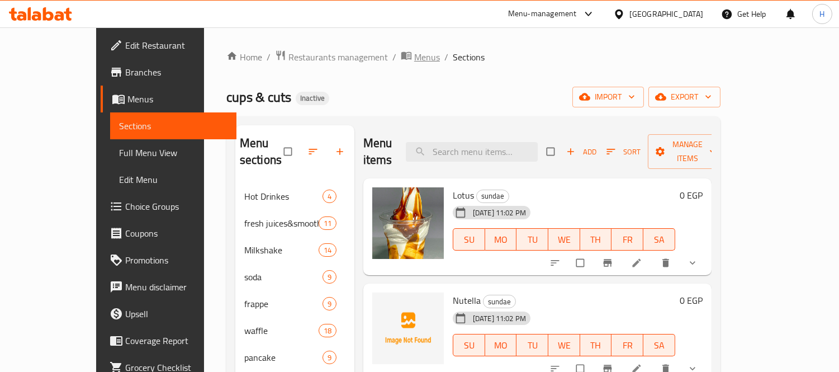
click at [414, 60] on span "Menus" at bounding box center [427, 56] width 26 height 13
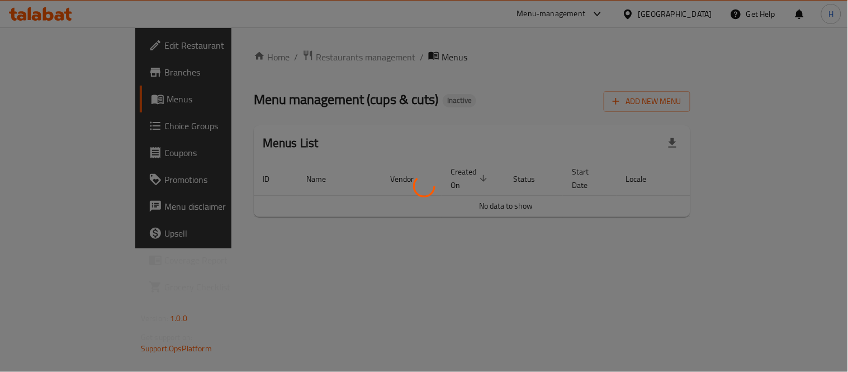
click at [662, 68] on div at bounding box center [424, 186] width 848 height 372
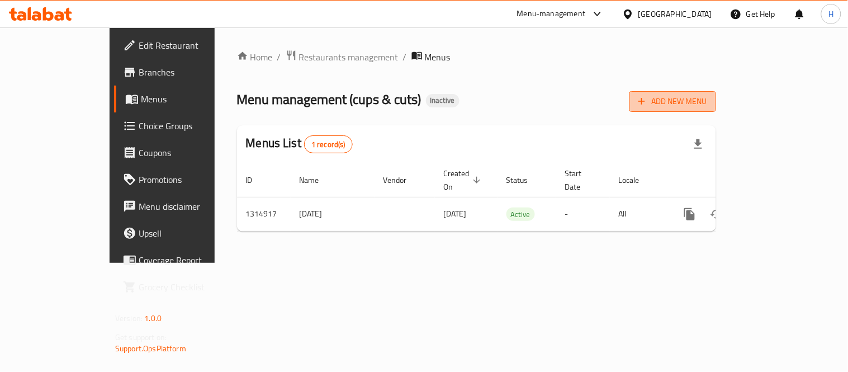
click at [707, 95] on span "Add New Menu" at bounding box center [672, 101] width 69 height 14
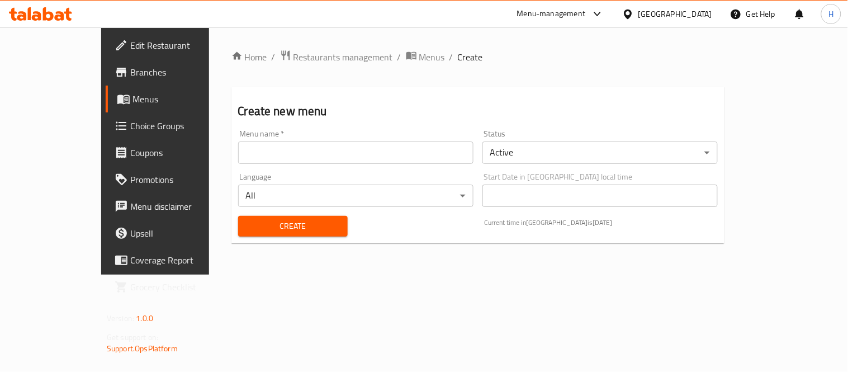
click at [383, 153] on input "text" at bounding box center [355, 152] width 235 height 22
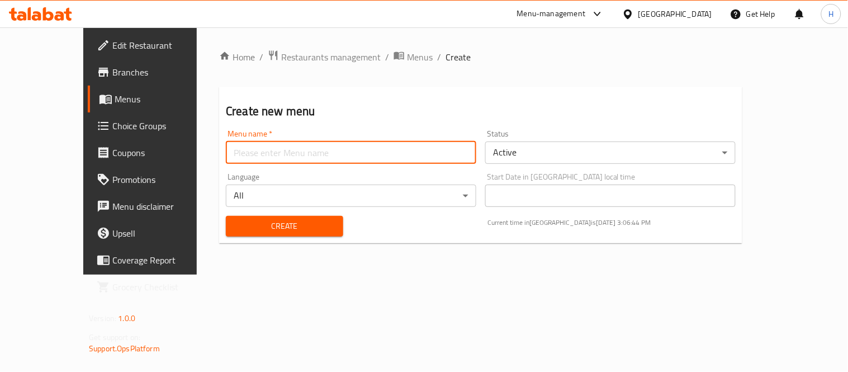
type input "Menu"
click at [292, 216] on button "Create" at bounding box center [284, 226] width 117 height 21
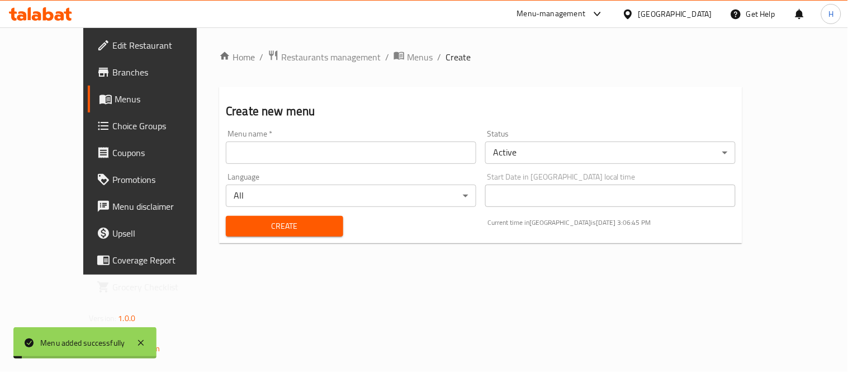
click at [354, 65] on div "Home / Restaurants management / Menus / Create Create new menu Menu name   * Me…" at bounding box center [480, 151] width 523 height 202
click at [407, 57] on span "Menus" at bounding box center [420, 56] width 26 height 13
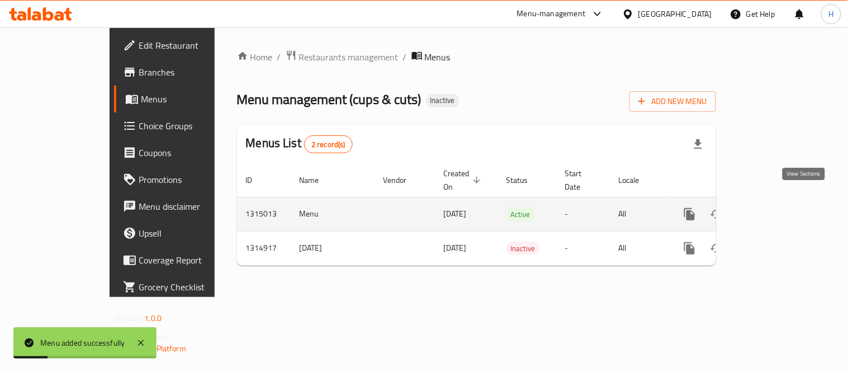
click at [777, 207] on icon "enhanced table" at bounding box center [769, 213] width 13 height 13
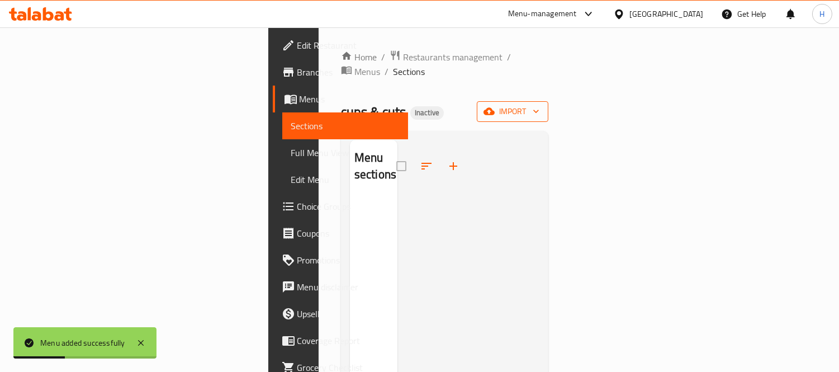
click at [541, 106] on icon "button" at bounding box center [535, 111] width 11 height 11
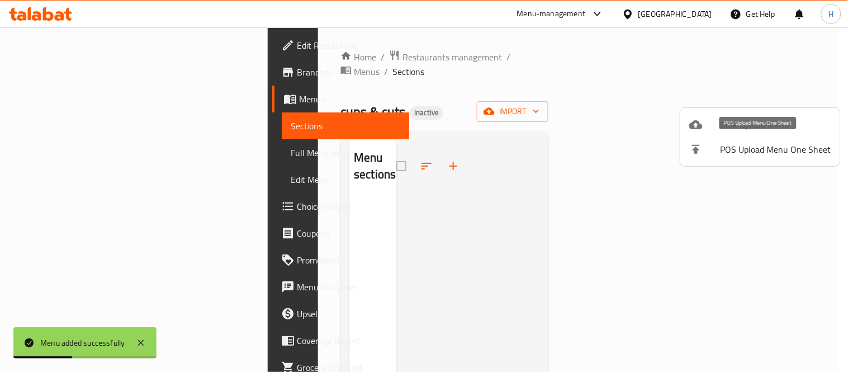
click at [733, 125] on span "Bulk Upload Menu" at bounding box center [775, 124] width 111 height 13
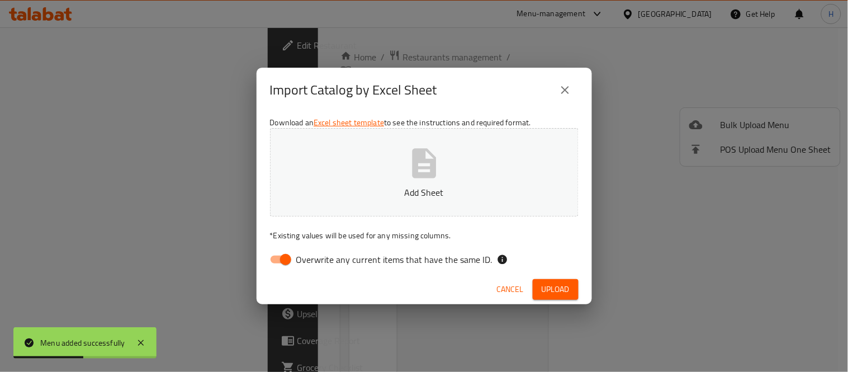
click at [401, 253] on span "Overwrite any current items that have the same ID." at bounding box center [394, 259] width 196 height 13
click at [317, 253] on input "Overwrite any current items that have the same ID." at bounding box center [286, 259] width 64 height 21
checkbox input "false"
click at [553, 292] on span "Upload" at bounding box center [555, 289] width 28 height 14
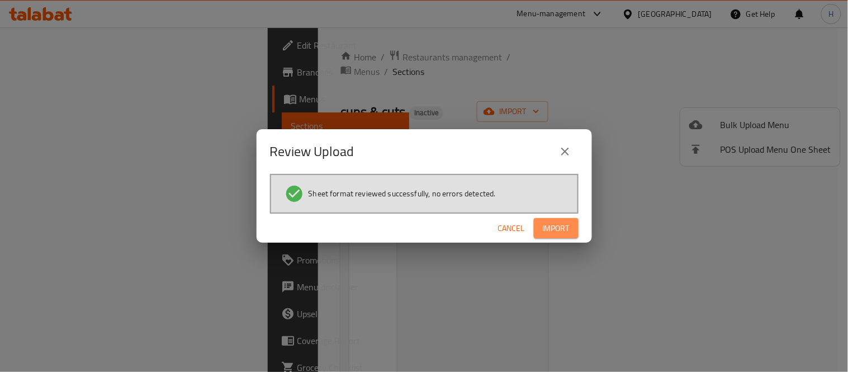
click at [556, 236] on button "Import" at bounding box center [556, 228] width 45 height 21
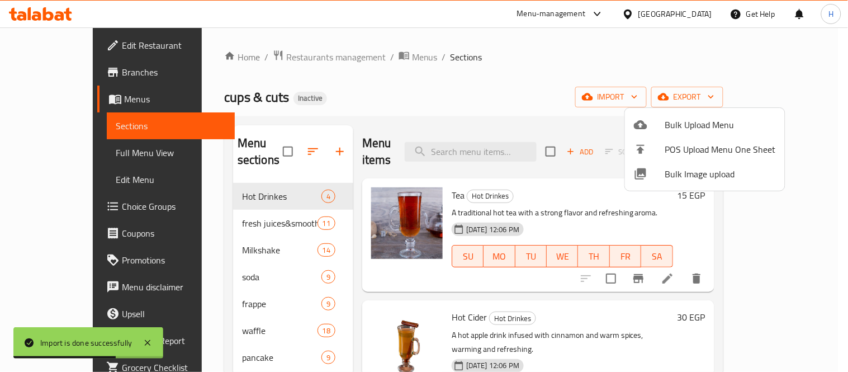
click at [509, 60] on div at bounding box center [424, 186] width 848 height 372
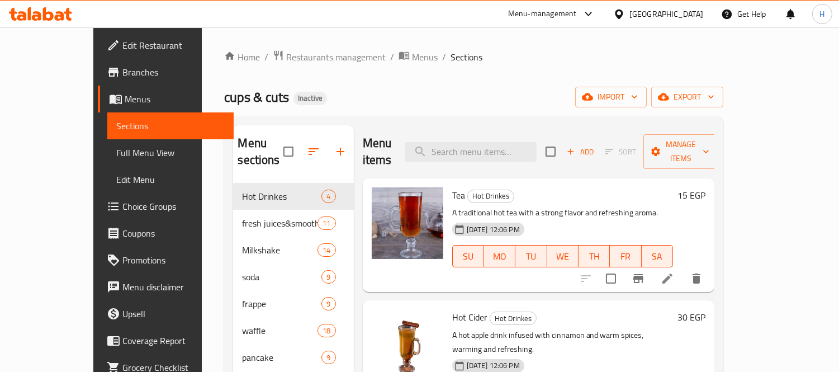
click at [116, 148] on span "Full Menu View" at bounding box center [170, 152] width 108 height 13
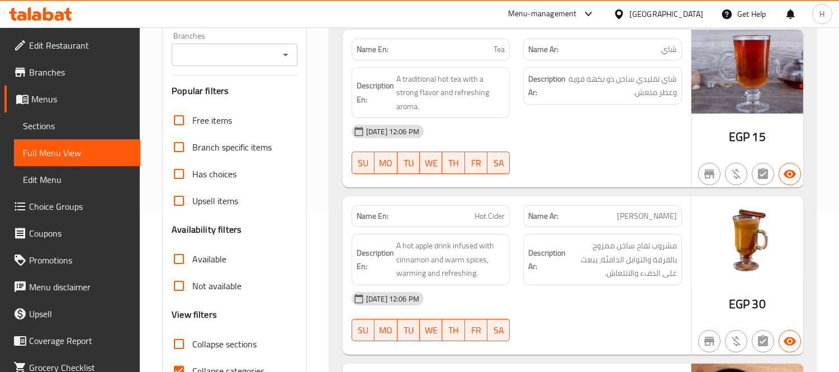
scroll to position [310, 0]
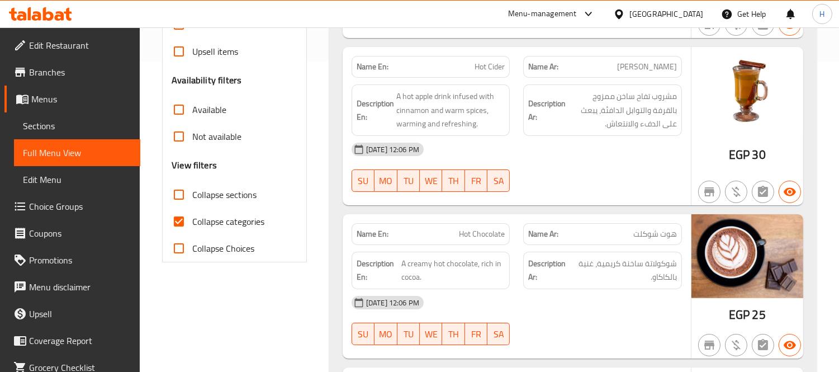
click at [177, 219] on input "Collapse categories" at bounding box center [178, 221] width 27 height 27
checkbox input "false"
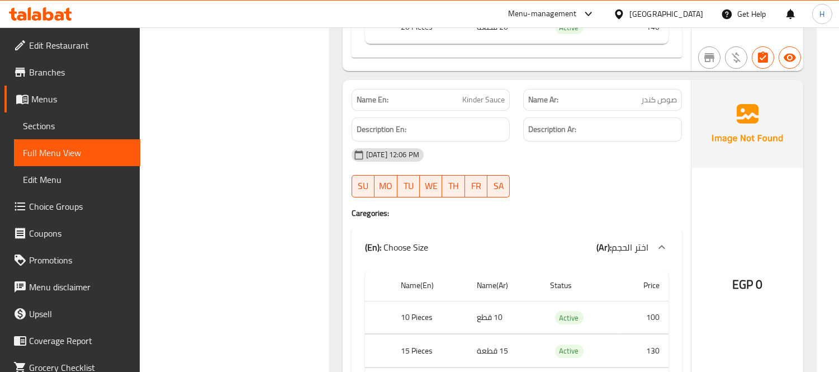
scroll to position [15231, 0]
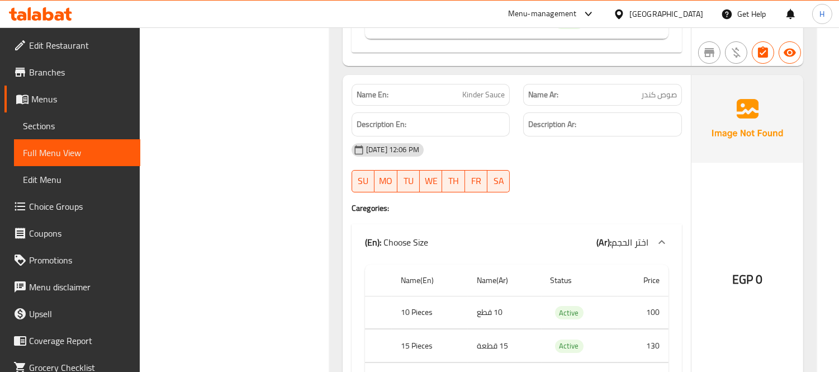
click at [558, 136] on div "29-09-2025 12:06 PM" at bounding box center [517, 149] width 344 height 27
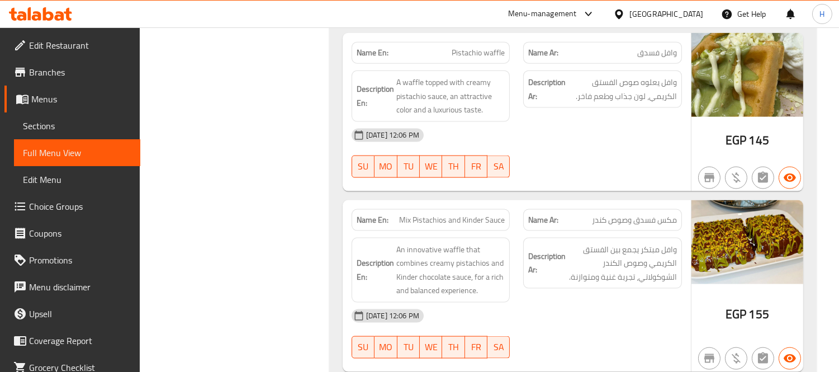
scroll to position [15107, 0]
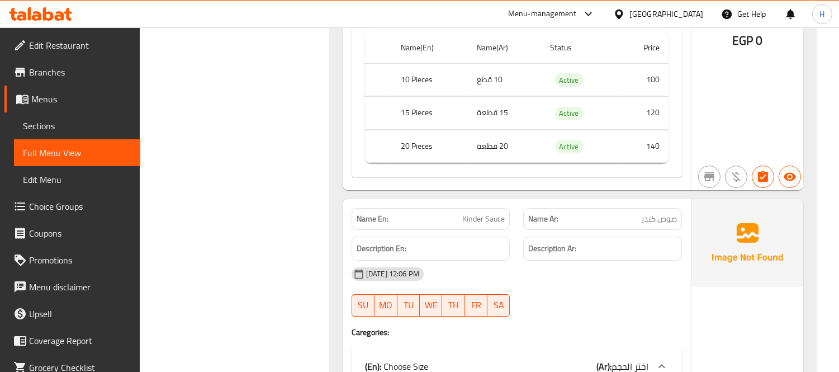
click at [510, 201] on div "Name En: Kinder Sauce" at bounding box center [431, 218] width 172 height 35
click at [510, 230] on div "Description En:" at bounding box center [431, 248] width 172 height 37
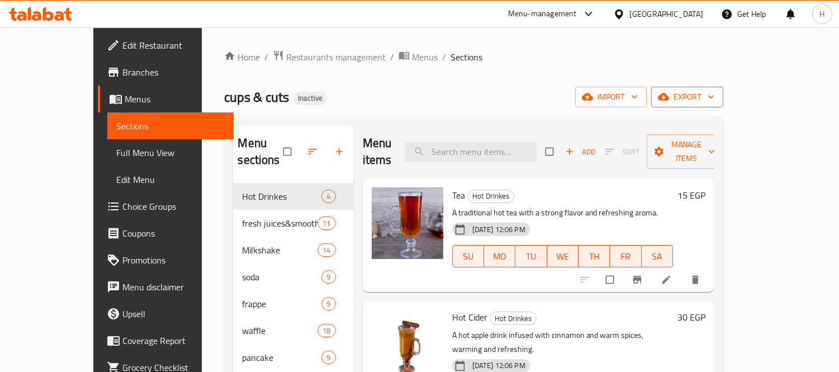
click at [714, 98] on span "export" at bounding box center [687, 97] width 54 height 14
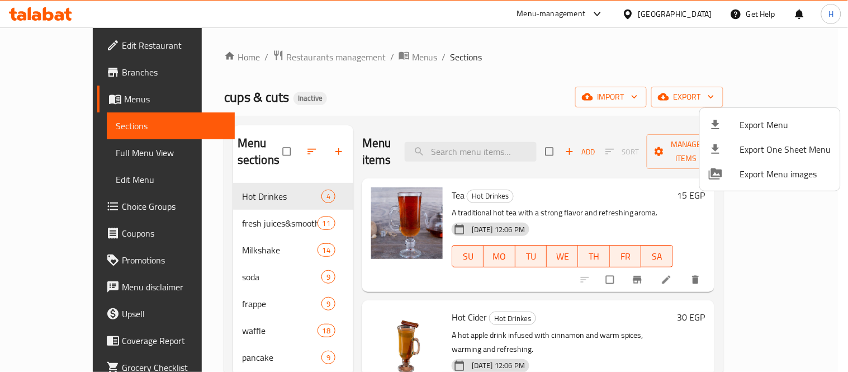
click at [762, 126] on span "Export Menu" at bounding box center [785, 124] width 91 height 13
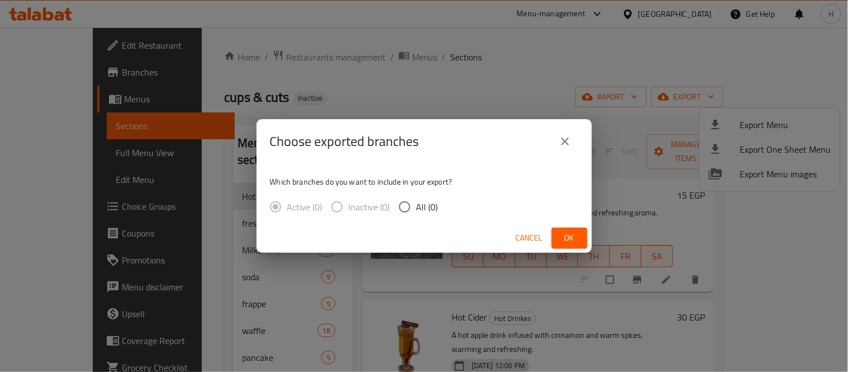
click at [409, 205] on input "All (0)" at bounding box center [404, 206] width 23 height 23
radio input "true"
click at [562, 235] on span "Ok" at bounding box center [569, 238] width 18 height 14
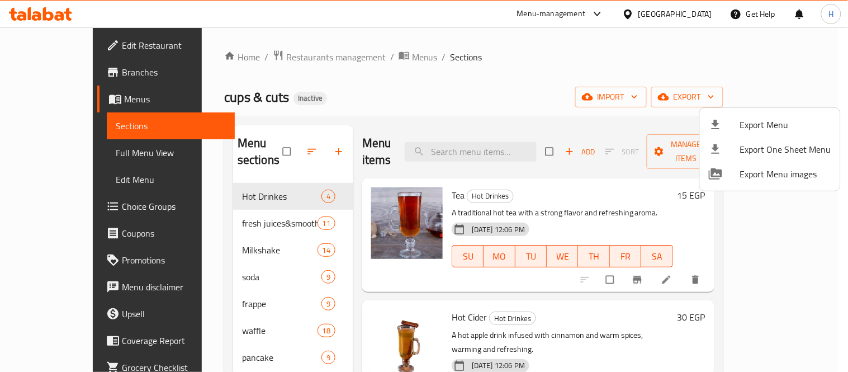
click at [32, 8] on div at bounding box center [424, 186] width 848 height 372
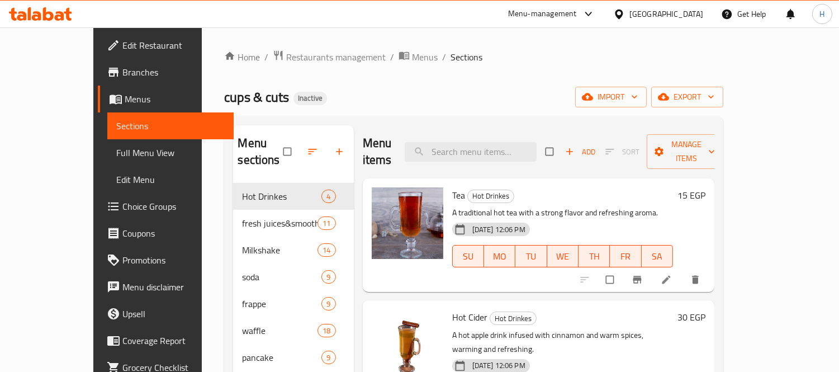
click at [49, 21] on div at bounding box center [40, 14] width 81 height 22
click at [49, 17] on icon at bounding box center [40, 13] width 63 height 13
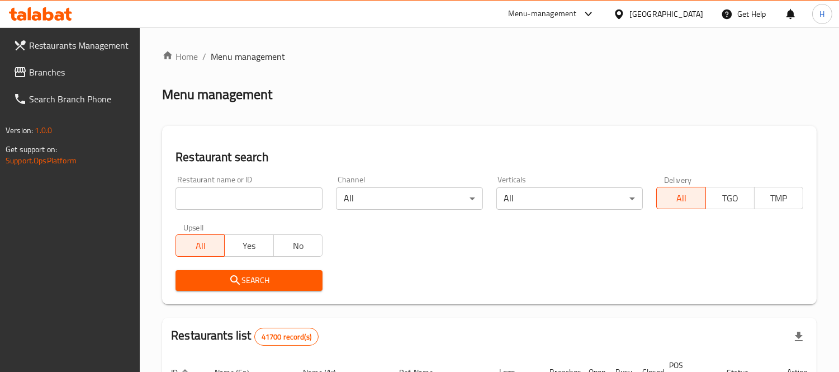
drag, startPoint x: 0, startPoint y: 0, endPoint x: 54, endPoint y: 74, distance: 92.0
click at [54, 74] on span "Branches" at bounding box center [80, 71] width 102 height 13
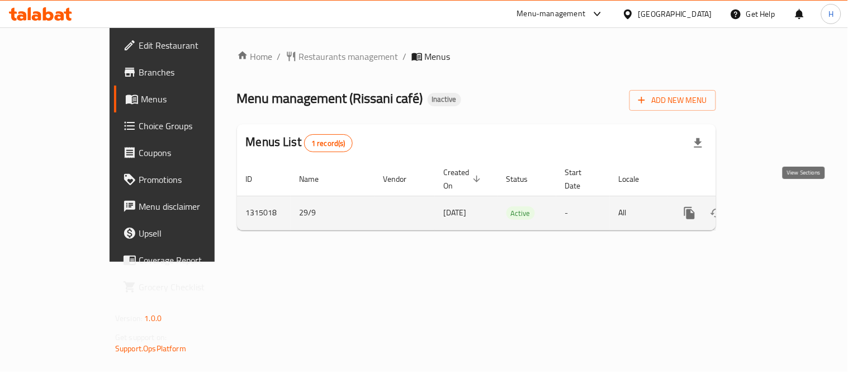
click at [777, 206] on icon "enhanced table" at bounding box center [769, 212] width 13 height 13
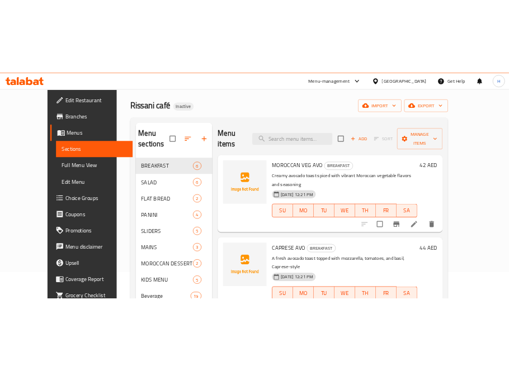
scroll to position [62, 0]
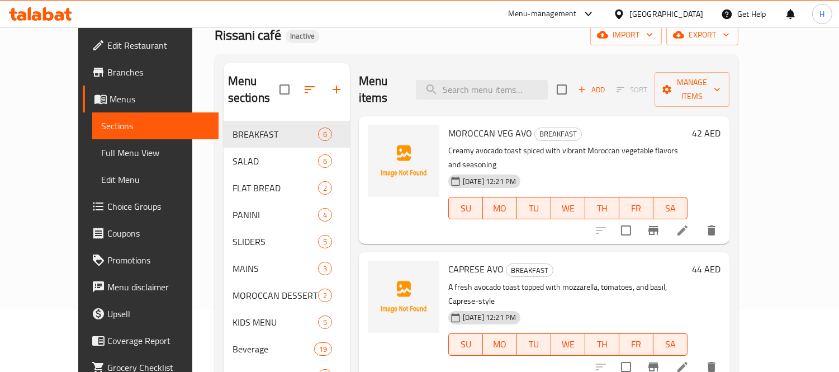
click at [101, 151] on span "Full Menu View" at bounding box center [155, 152] width 108 height 13
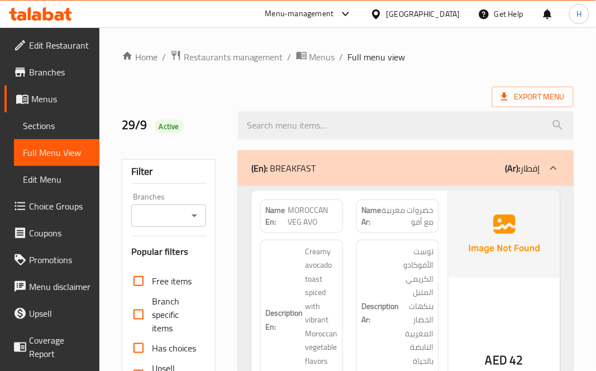
click at [359, 257] on div "Description Ar: توست الأفوكادو الكريمي المتبل بنكهات الخضار المغربية النابضة با…" at bounding box center [398, 313] width 83 height 147
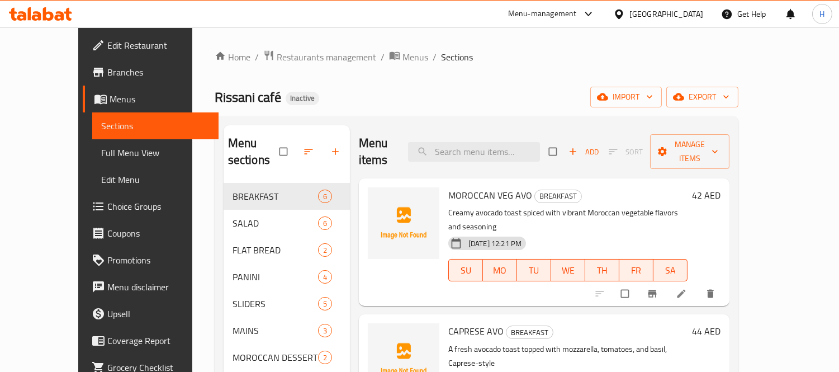
click at [107, 41] on span "Edit Restaurant" at bounding box center [158, 45] width 102 height 13
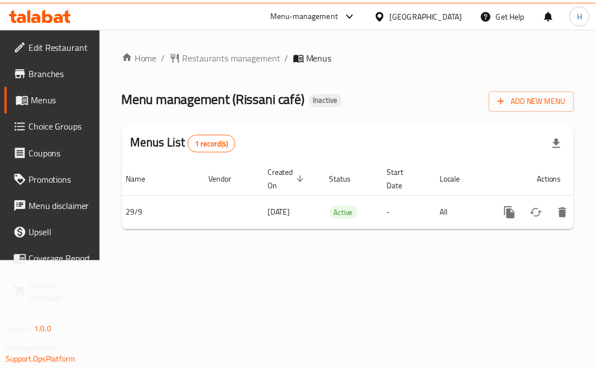
scroll to position [0, 95]
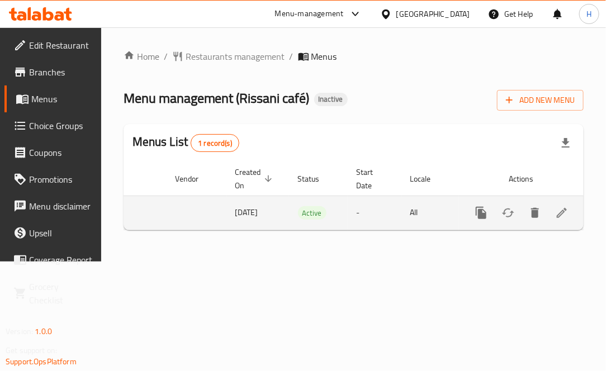
click at [563, 208] on icon "enhanced table" at bounding box center [561, 212] width 13 height 13
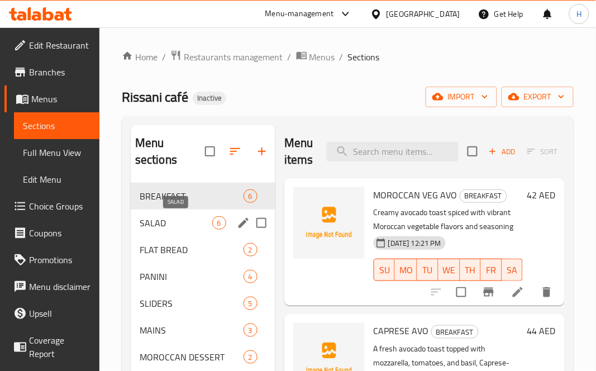
click at [194, 218] on span "SALAD" at bounding box center [176, 222] width 73 height 13
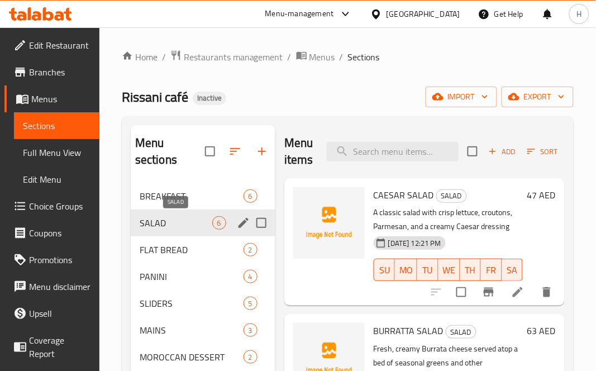
scroll to position [62, 0]
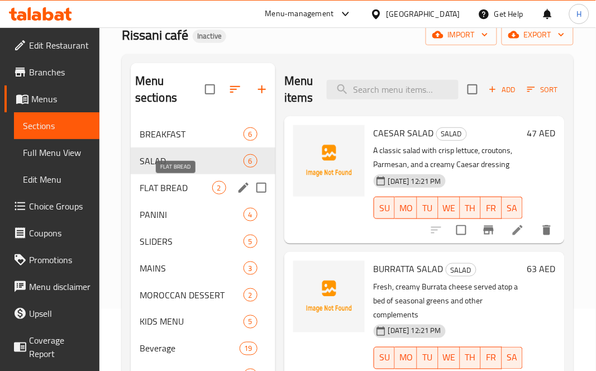
drag, startPoint x: 175, startPoint y: 182, endPoint x: 217, endPoint y: 187, distance: 42.3
click at [175, 182] on span "FLAT BREAD" at bounding box center [176, 187] width 73 height 13
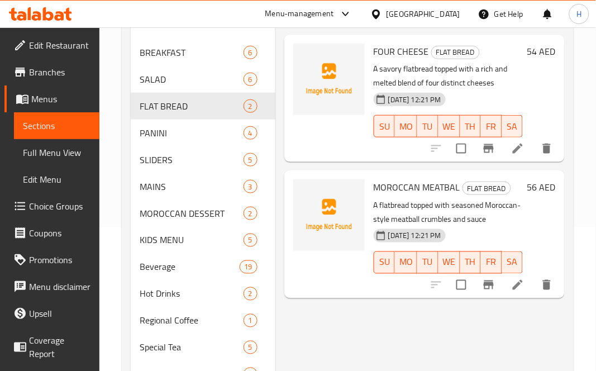
scroll to position [124, 0]
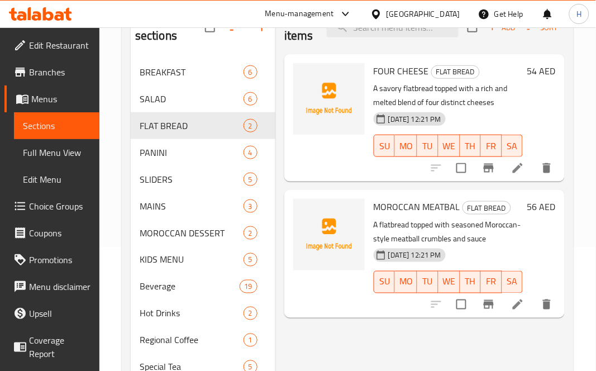
click at [389, 209] on span "MOROCCAN MEATBAL" at bounding box center [417, 206] width 87 height 17
copy h6 "MOROCCAN MEATBAL"
click at [395, 218] on p "A flatbread topped with seasoned Moroccan-style meatball crumbles and sauce" at bounding box center [448, 232] width 149 height 28
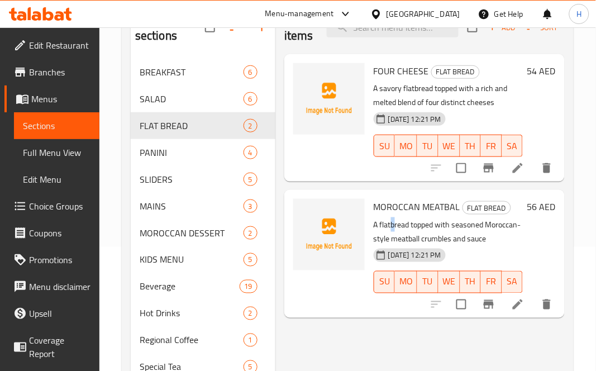
scroll to position [0, 0]
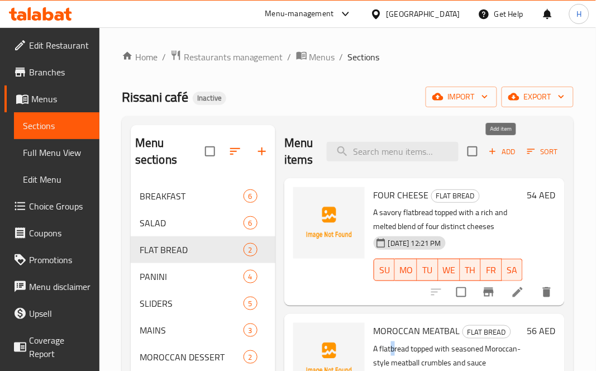
click at [492, 148] on icon "button" at bounding box center [493, 151] width 10 height 10
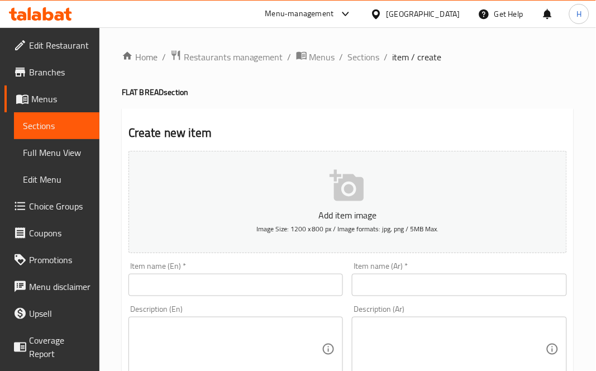
click at [368, 54] on span "Sections" at bounding box center [364, 56] width 32 height 13
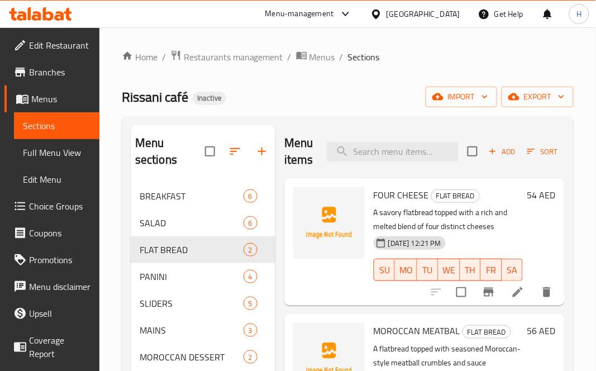
click at [490, 222] on p "A savory flatbread topped with a rich and melted blend of four distinct cheeses" at bounding box center [448, 220] width 149 height 28
click at [504, 148] on span "Add" at bounding box center [502, 151] width 30 height 13
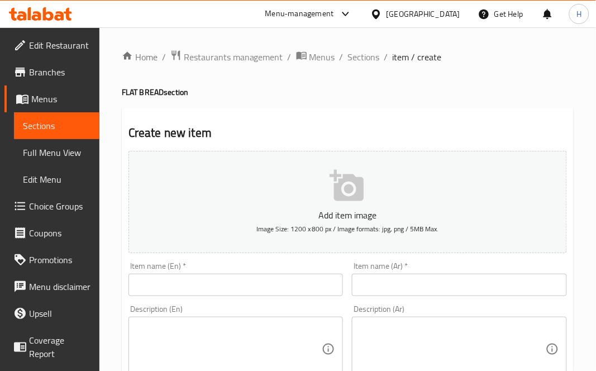
click at [220, 292] on input "text" at bounding box center [236, 285] width 215 height 22
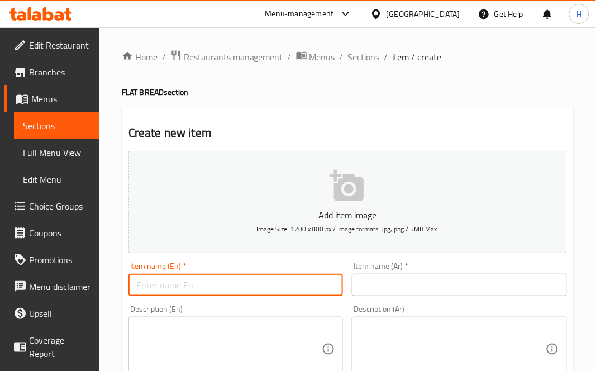
paste input ""WAGYU PROSCIUTTO ""
type input "WAGYU PROSCIUTTO"
click at [274, 263] on div "Item name (En)   * WAGYU PROSCIUTTO Item name (En) *" at bounding box center [236, 279] width 215 height 34
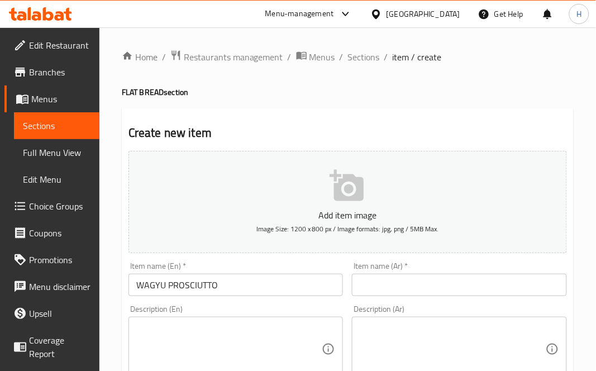
click at [393, 274] on input "text" at bounding box center [459, 285] width 215 height 22
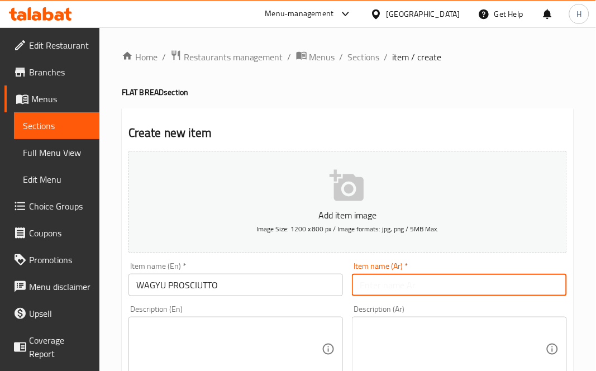
paste input "بروسسيوتو واغيو"
click at [395, 275] on input "بروسسيوتو واغيو" at bounding box center [459, 285] width 215 height 22
click at [507, 282] on input "بروسسيوتو واغيو" at bounding box center [459, 285] width 215 height 22
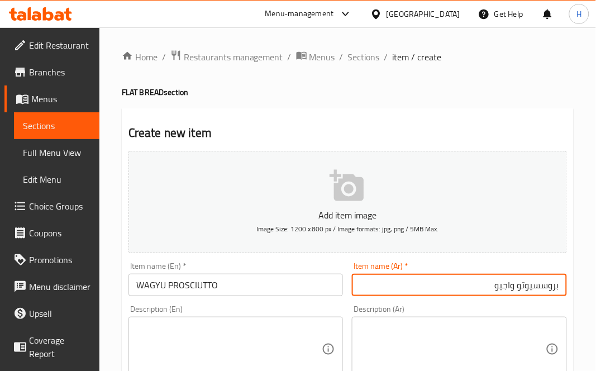
type input "بروسسيوتو واجيو"
click at [357, 302] on div "Description (Ar) Description (Ar)" at bounding box center [460, 343] width 224 height 85
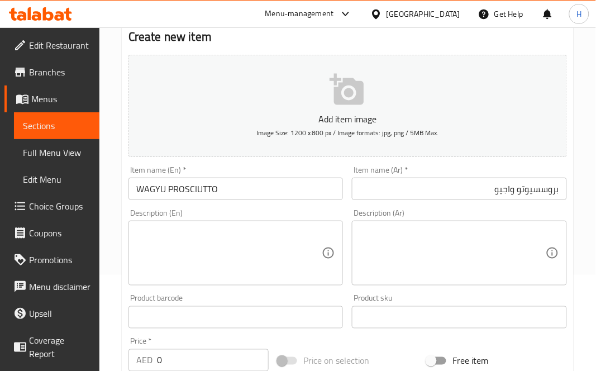
scroll to position [186, 0]
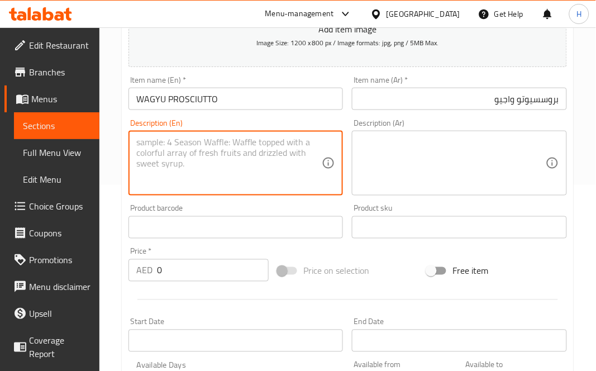
click at [202, 157] on textarea at bounding box center [229, 163] width 186 height 53
paste textarea "A premium flatbread featuring tender Wagyu beef and thinly sliced Prosciutto"
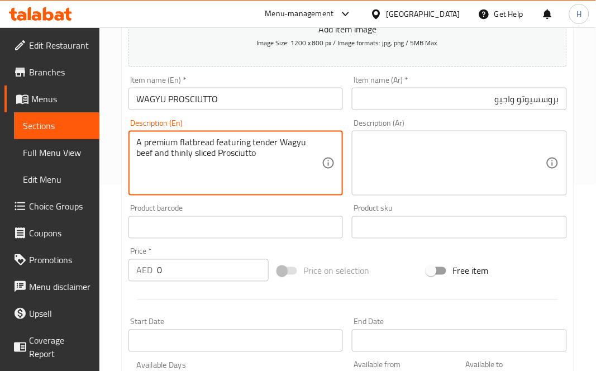
type textarea "A premium flatbread featuring tender Wagyu beef and thinly sliced Prosciutto"
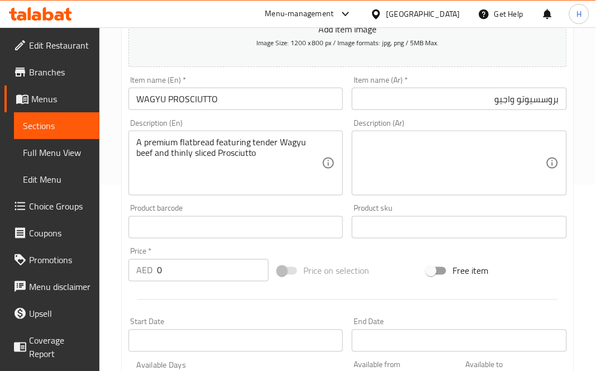
click at [188, 266] on input "0" at bounding box center [213, 270] width 112 height 22
paste input "56"
type input "56"
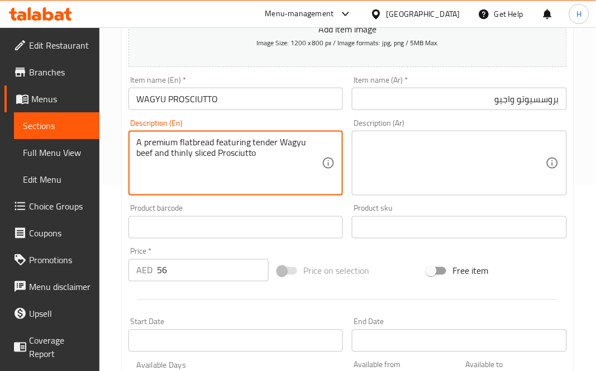
click at [386, 141] on textarea at bounding box center [453, 163] width 186 height 53
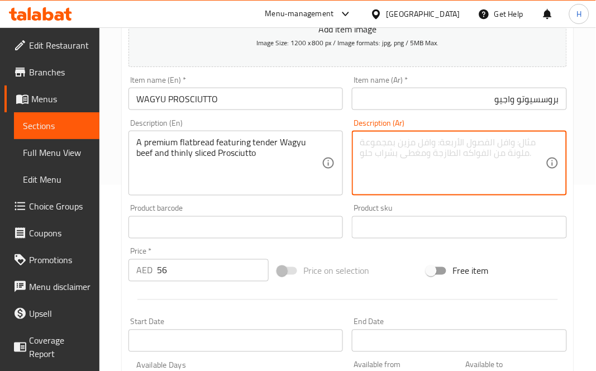
paste textarea "خبز مسطح فاخر يحتوي على لحم واغيو الطري وشرائح رقيقة من لحم البروسكيوتو"
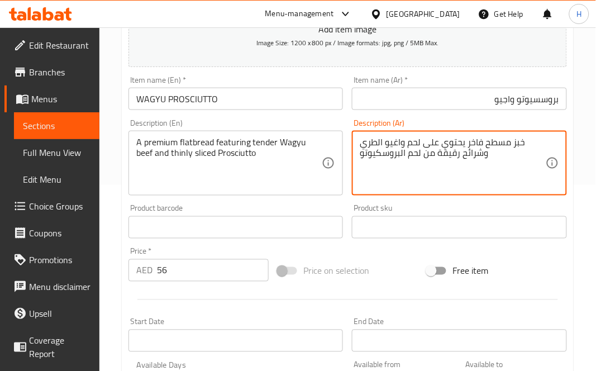
click at [423, 155] on textarea "خبز مسطح فاخر يحتوي على لحم واغيو الطري وشرائح رقيقة من لحم البروسكيوتو" at bounding box center [453, 163] width 186 height 53
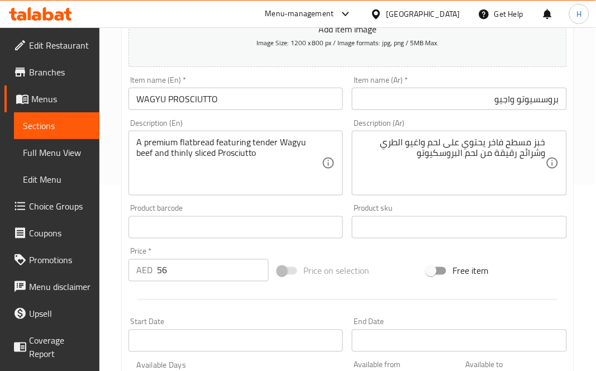
click at [352, 203] on div "Product sku Product sku" at bounding box center [460, 221] width 224 height 43
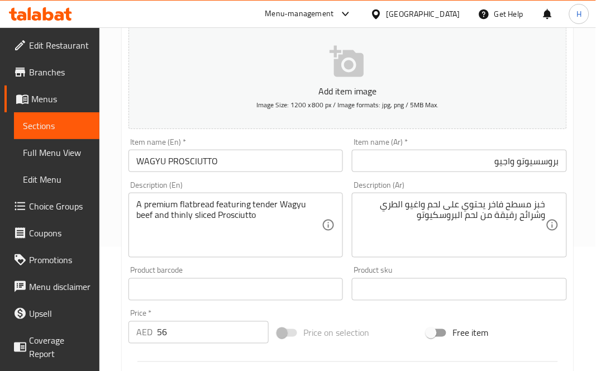
drag, startPoint x: 414, startPoint y: 203, endPoint x: 443, endPoint y: 233, distance: 41.9
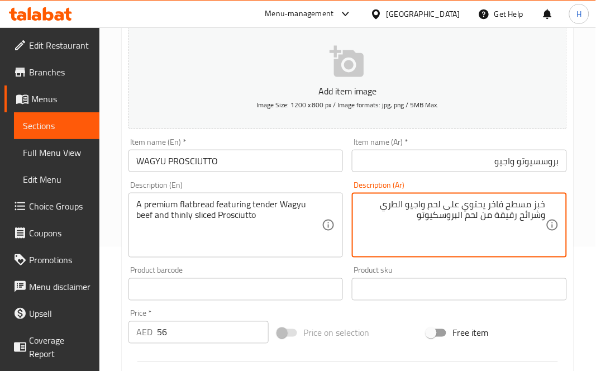
click at [349, 180] on div "Description (Ar) خبز مسطح فاخر يحتوي على لحم واجيو الطري وشرائح رقيقة من لحم ال…" at bounding box center [460, 219] width 224 height 85
click at [324, 179] on div "Description (En) A premium flatbread featuring tender Wagyu beef and thinly sli…" at bounding box center [236, 219] width 224 height 85
click at [532, 218] on textarea "خبز مسطح فاخر يحتوي على لحم بقري واجيو الطري وشرائح رقيقة من لحم البروسكيوتو" at bounding box center [453, 225] width 186 height 53
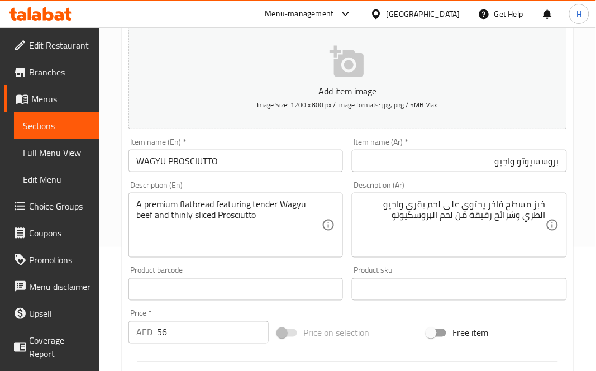
click at [494, 181] on div "Description (Ar) خبز مسطح فاخر يحتوي على لحم بقري واجيو الطري وشرائح رقيقة من ل…" at bounding box center [459, 219] width 215 height 77
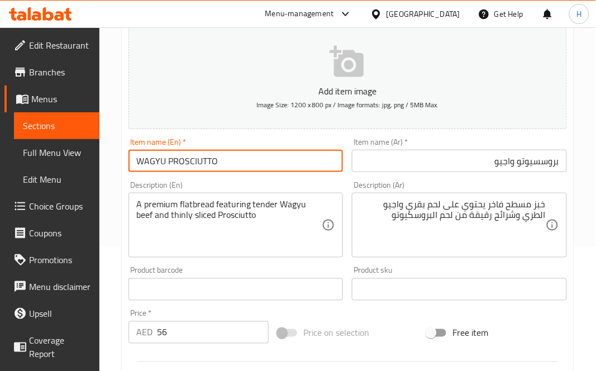
click at [264, 159] on input "WAGYU PROSCIUTTO" at bounding box center [236, 161] width 215 height 22
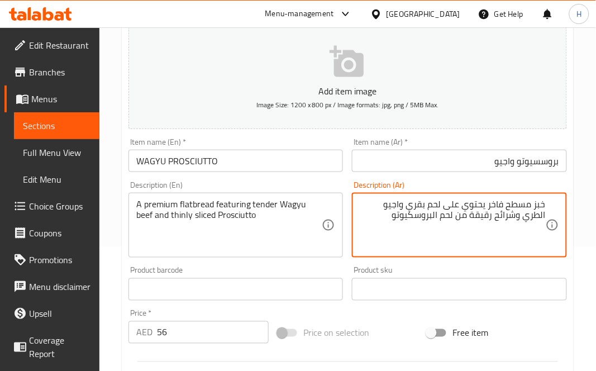
click at [475, 218] on textarea "خبز مسطح فاخر يحتوي على لحم بقري واجيو الطري وشرائح رقيقة من لحم البروسكيوتو" at bounding box center [453, 225] width 186 height 53
click at [476, 215] on textarea "خبز مسطح فاخر يحتوي على لحم بقري واجيو الطري وشرائح رقيقة من البروسكيوتو" at bounding box center [453, 225] width 186 height 53
type textarea "خبز مسطح فاخر يحتوي على لحم بقري واجيو الطري وشرائح رقيقة من بروسكيوتو"
click at [239, 217] on textarea "A premium flatbread featuring tender Wagyu beef and thinly sliced Prosciutto" at bounding box center [229, 225] width 186 height 53
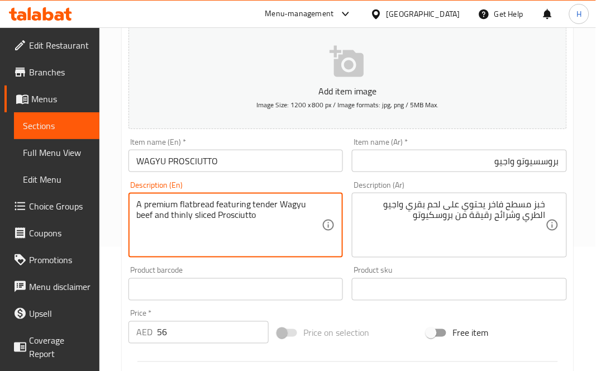
click at [338, 180] on div "Description (En) A premium flatbread featuring tender Wagyu beef and thinly sli…" at bounding box center [236, 219] width 224 height 85
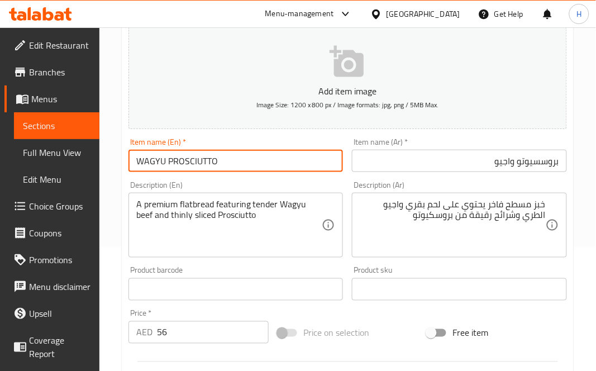
click at [339, 180] on div "Description (En) A premium flatbread featuring tender Wagyu beef and thinly sli…" at bounding box center [236, 219] width 224 height 85
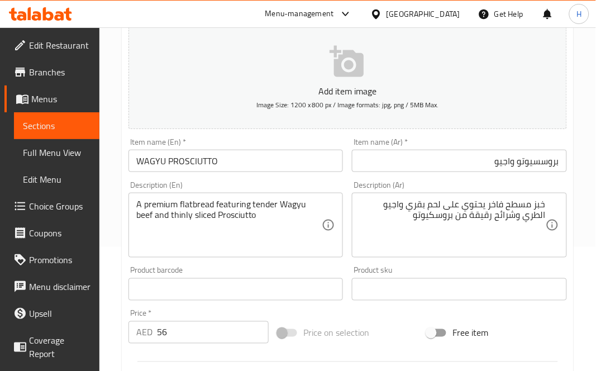
click at [353, 183] on div "Description (Ar) خبز مسطح فاخر يحتوي على لحم بقري واجيو الطري وشرائح رقيقة من ب…" at bounding box center [459, 219] width 215 height 77
click at [461, 217] on textarea "خبز مسطح فاخر يحتوي على لحم بقري واجيو الطري وشرائح رقيقة من بروسكيوتو" at bounding box center [453, 225] width 186 height 53
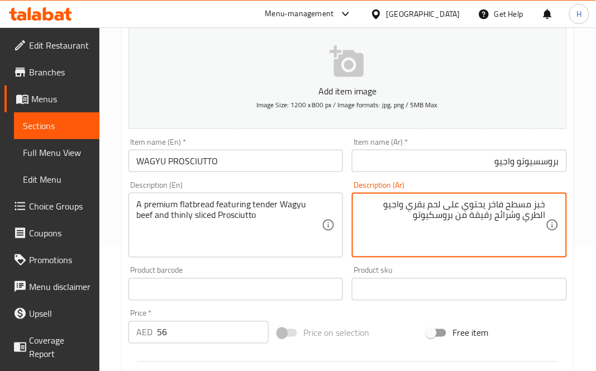
click at [547, 164] on input "بروسسيوتو واجيو" at bounding box center [459, 161] width 215 height 22
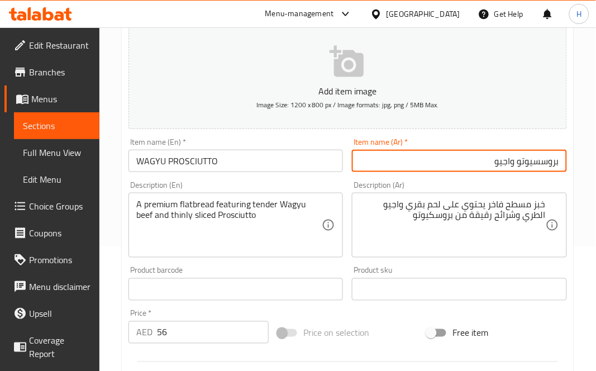
click at [547, 164] on input "بروسسيوتو واجيو" at bounding box center [459, 161] width 215 height 22
paste input "كيوتو"
type input "بروسكيوتو واجيو"
click at [528, 180] on div "Description (Ar) خبز مسطح فاخر يحتوي على لحم بقري واجيو الطري وشرائح رقيقة من ب…" at bounding box center [460, 219] width 224 height 85
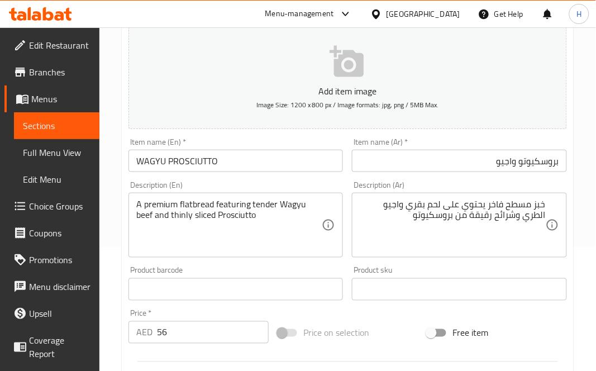
click at [280, 154] on input "WAGYU PROSCIUTTO" at bounding box center [236, 161] width 215 height 22
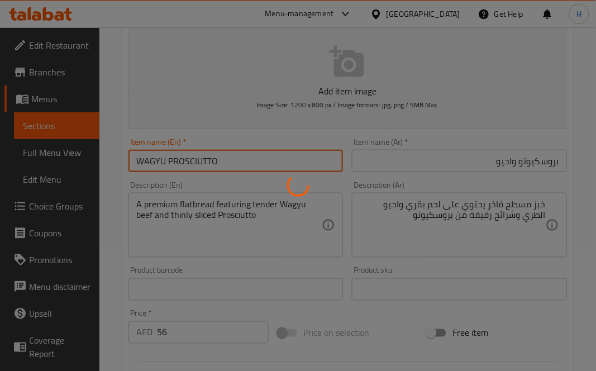
type input "0"
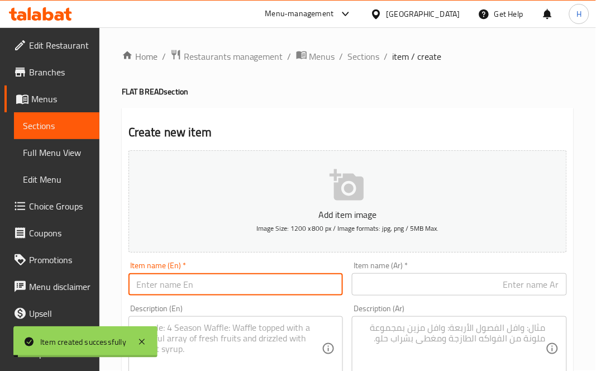
scroll to position [0, 0]
click at [359, 52] on span "Sections" at bounding box center [364, 56] width 32 height 13
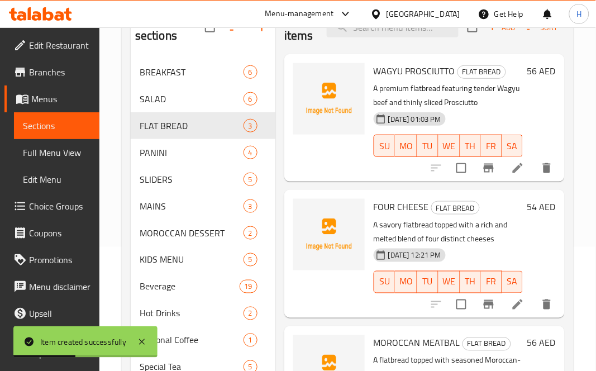
scroll to position [276, 0]
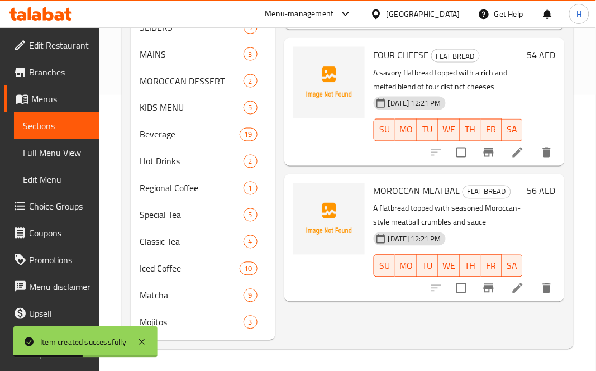
click at [406, 199] on span "MOROCCAN MEATBAL" at bounding box center [417, 191] width 87 height 17
copy h6 "MOROCCAN MEATBAL"
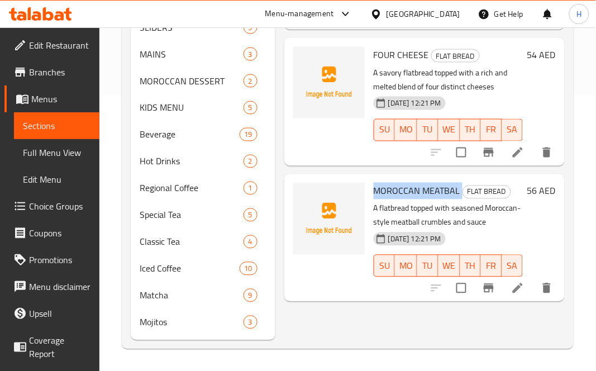
click at [328, 183] on div "Menu items Add Sort Manage items WAGYU PROSCIUTTO FLAT BREAD A premium flatbrea…" at bounding box center [419, 94] width 289 height 491
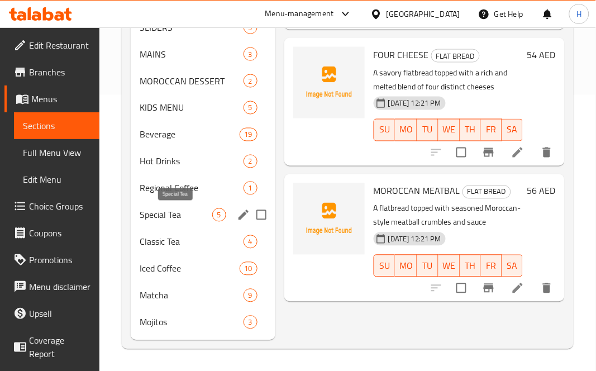
scroll to position [152, 0]
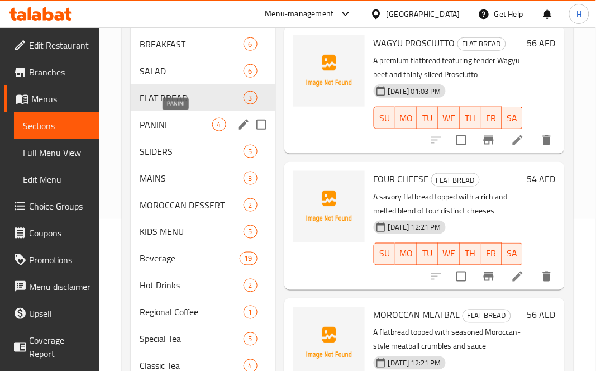
drag, startPoint x: 150, startPoint y: 119, endPoint x: 240, endPoint y: 159, distance: 99.1
click at [150, 119] on span "PANINI" at bounding box center [176, 124] width 73 height 13
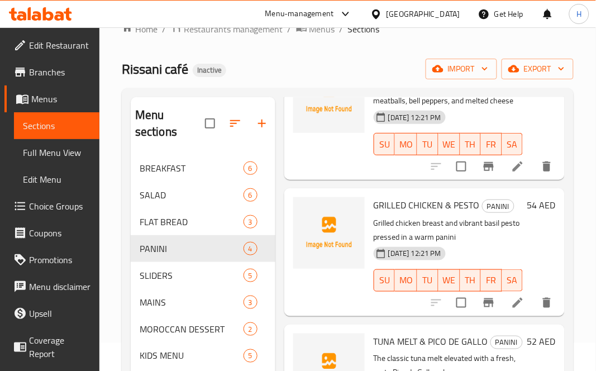
scroll to position [124, 0]
click at [387, 197] on span "GRILLED CHICKEN & PESTO" at bounding box center [427, 205] width 106 height 17
click at [401, 216] on p "Grilled chicken breast and vibrant basil pesto pressed in a warm panini" at bounding box center [448, 230] width 149 height 28
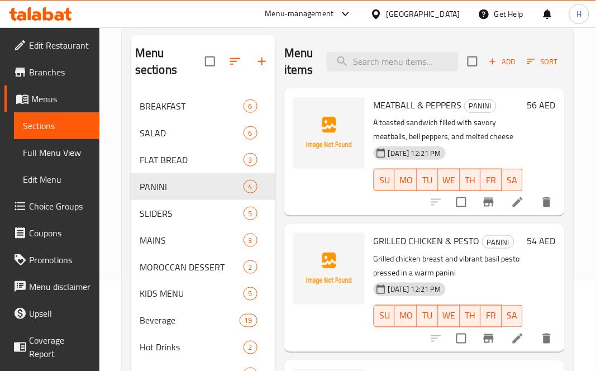
scroll to position [28, 0]
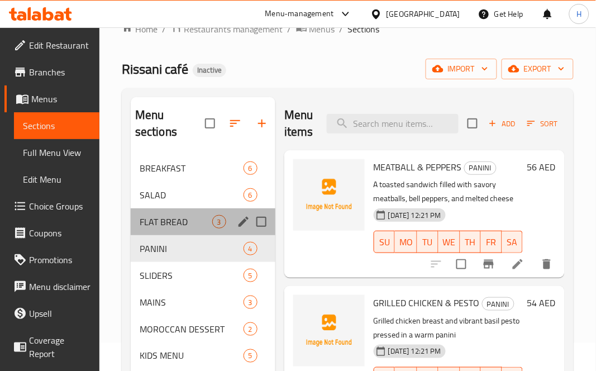
click at [158, 214] on div "FLAT BREAD 3" at bounding box center [203, 221] width 145 height 27
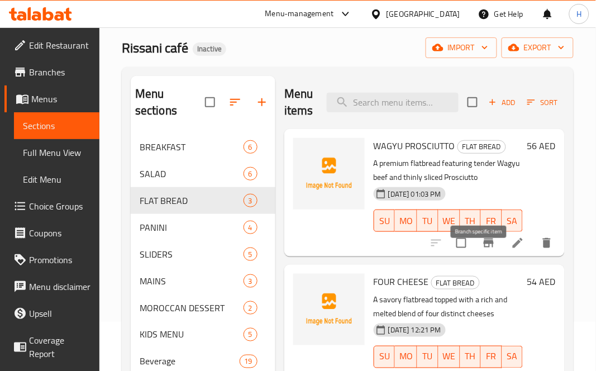
scroll to position [28, 0]
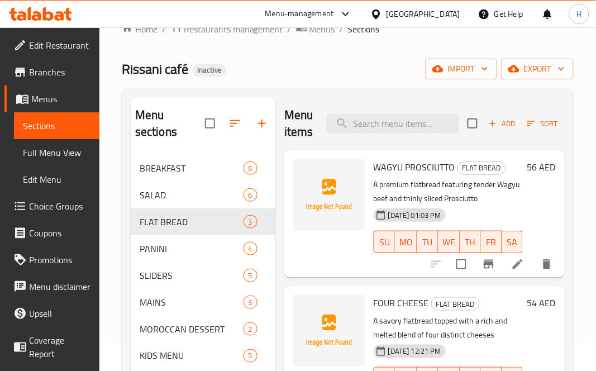
click at [411, 169] on span "WAGYU PROSCIUTTO" at bounding box center [415, 167] width 82 height 17
copy h6 "WAGYU PROSCIUTTO"
click at [395, 205] on div "29-09-2025 01:03 PM" at bounding box center [389, 215] width 40 height 22
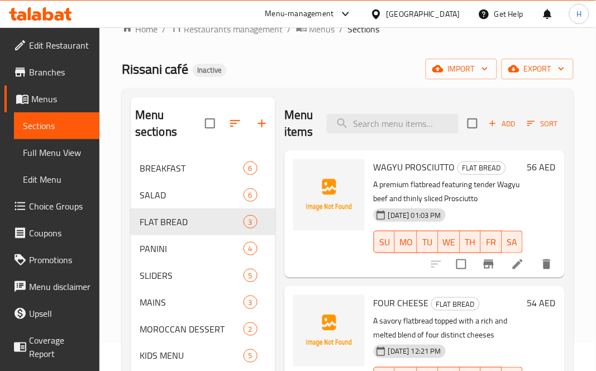
click at [543, 269] on icon "delete" at bounding box center [547, 264] width 8 height 10
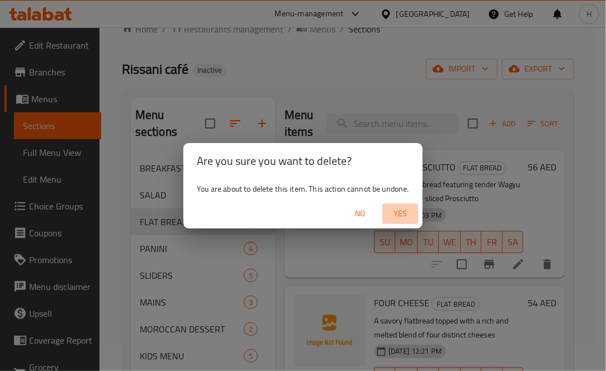
click at [400, 208] on span "Yes" at bounding box center [400, 214] width 27 height 14
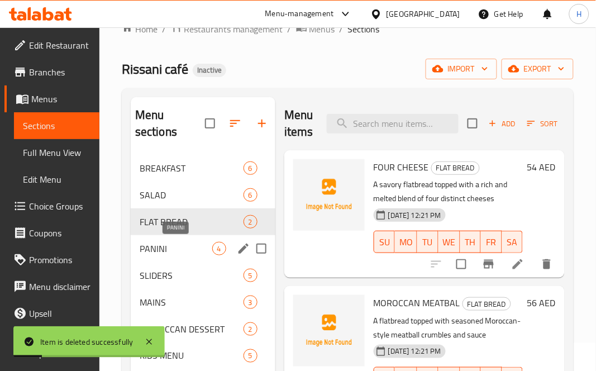
click at [161, 252] on span "PANINI" at bounding box center [176, 248] width 73 height 13
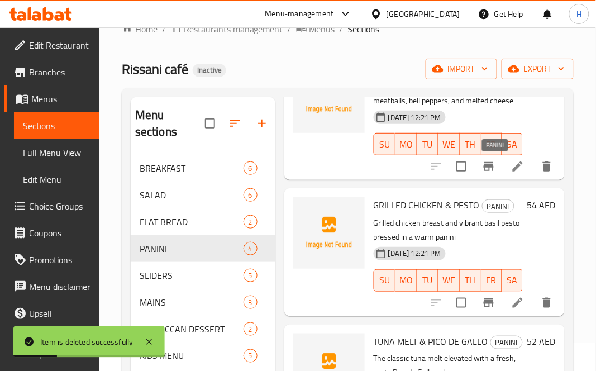
scroll to position [169, 0]
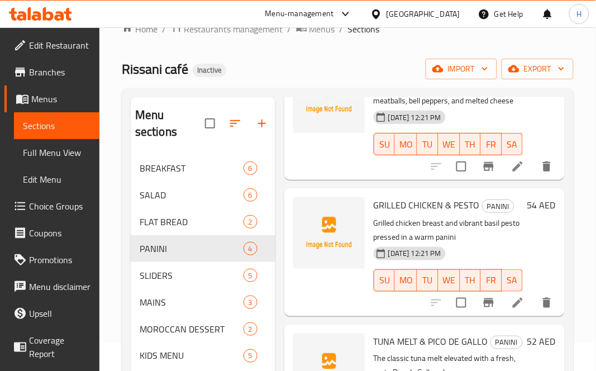
click at [407, 216] on p "Grilled chicken breast and vibrant basil pesto pressed in a warm panini" at bounding box center [448, 230] width 149 height 28
click at [151, 274] on span "SLIDERS" at bounding box center [176, 275] width 73 height 13
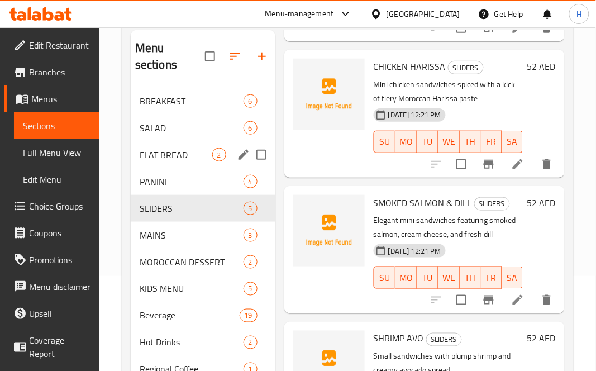
scroll to position [214, 0]
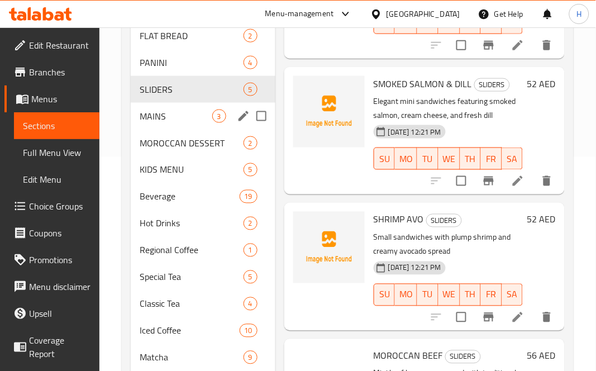
click at [146, 112] on span "MAINS" at bounding box center [176, 116] width 73 height 13
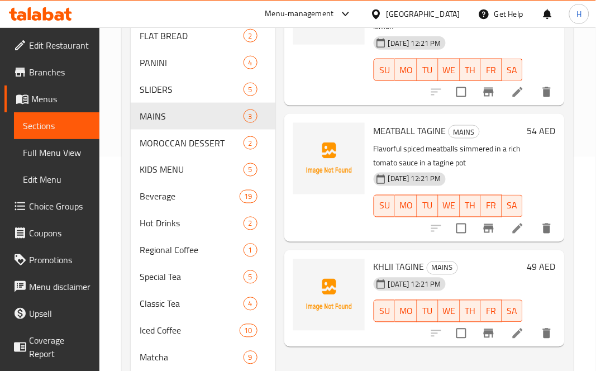
scroll to position [276, 0]
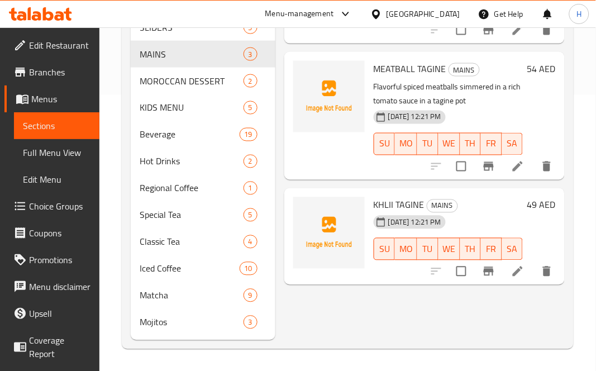
click at [401, 176] on div "MEATBALL TAGINE MAINS Flavorful spiced meatballs simmered in a rich tomato sauc…" at bounding box center [424, 115] width 281 height 127
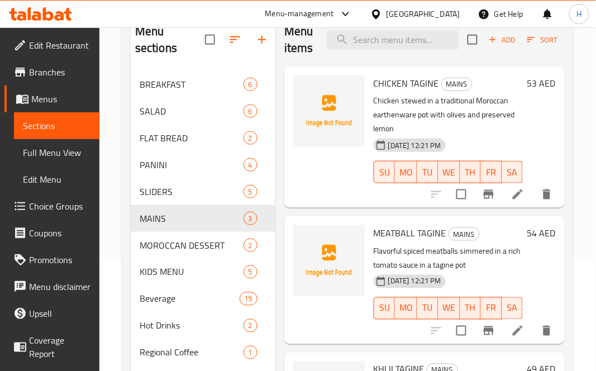
scroll to position [90, 0]
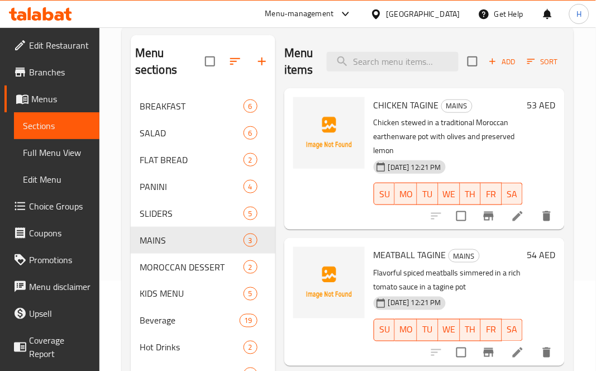
drag, startPoint x: 400, startPoint y: 260, endPoint x: 445, endPoint y: 260, distance: 45.3
click at [400, 260] on span "MEATBALL TAGINE" at bounding box center [410, 254] width 73 height 17
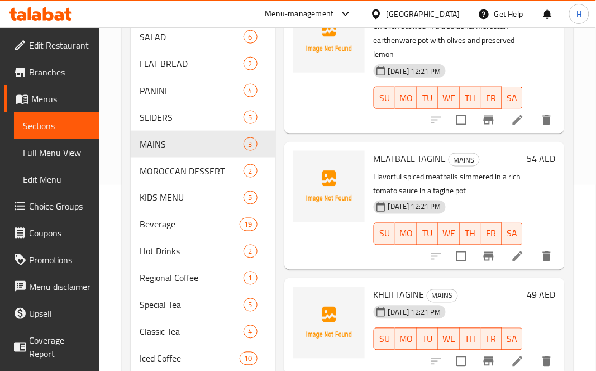
scroll to position [276, 0]
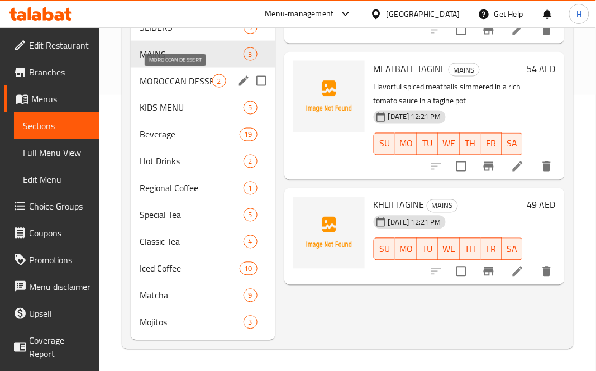
drag, startPoint x: 179, startPoint y: 87, endPoint x: 202, endPoint y: 88, distance: 23.0
click at [179, 87] on span "MOROCCAN DESSERT" at bounding box center [176, 80] width 73 height 13
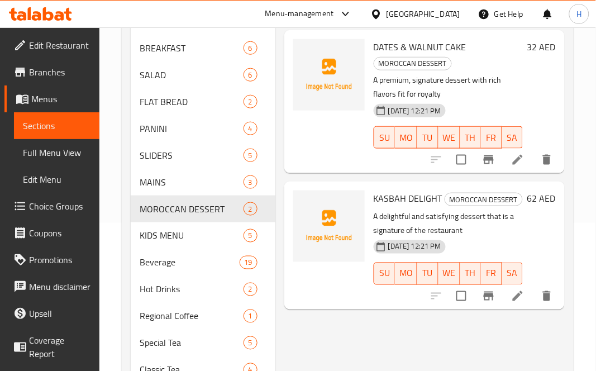
scroll to position [90, 0]
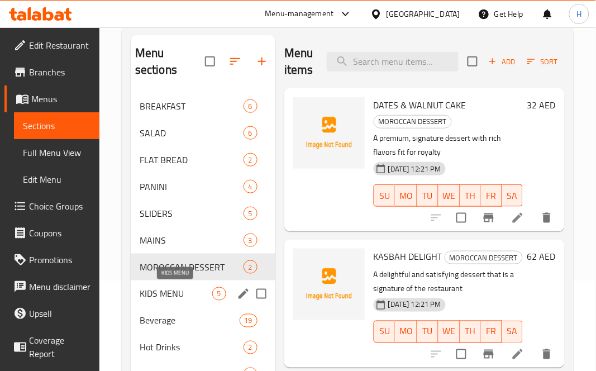
click at [160, 292] on span "KIDS MENU" at bounding box center [176, 293] width 73 height 13
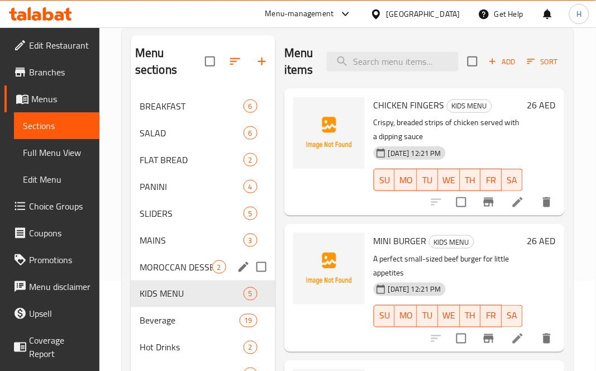
scroll to position [276, 0]
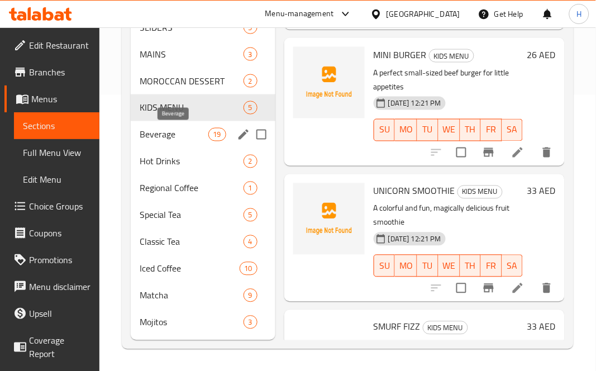
click at [151, 132] on span "Beverage" at bounding box center [174, 134] width 69 height 13
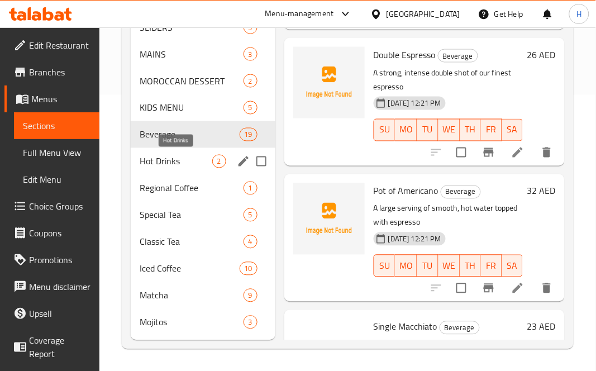
click at [155, 160] on span "Hot Drinks" at bounding box center [176, 161] width 73 height 13
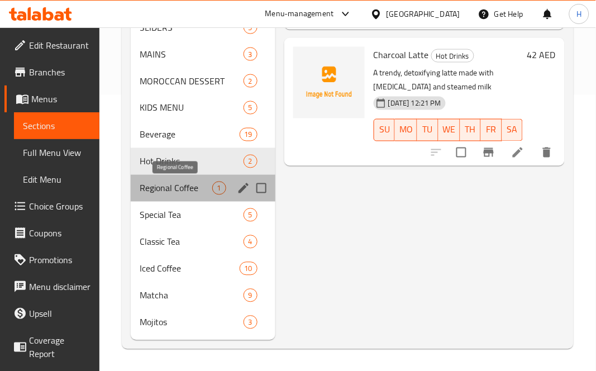
click at [158, 186] on span "Regional Coffee" at bounding box center [176, 188] width 73 height 13
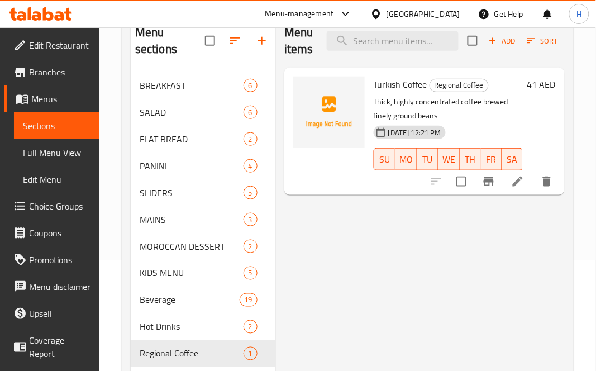
scroll to position [28, 0]
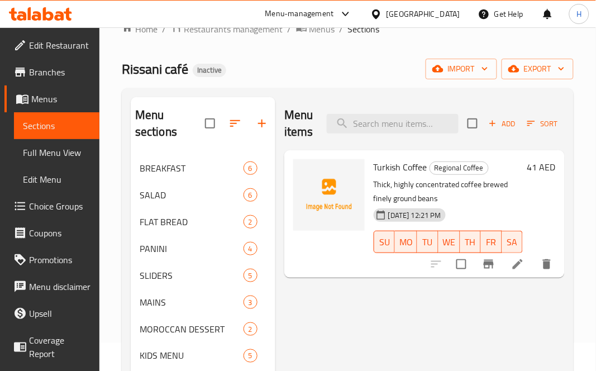
click at [343, 294] on div "Menu items Add Sort Manage items Turkish Coffee Regional Coffee Thick, highly c…" at bounding box center [419, 342] width 289 height 491
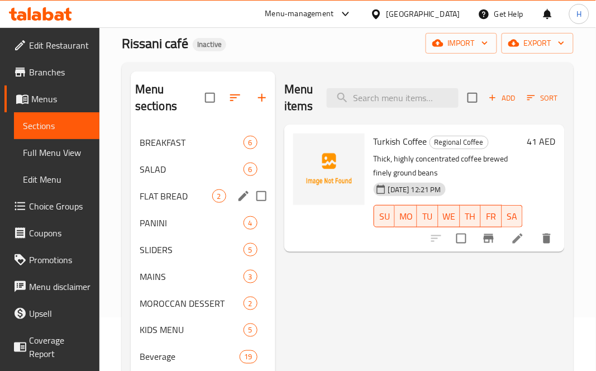
scroll to position [276, 0]
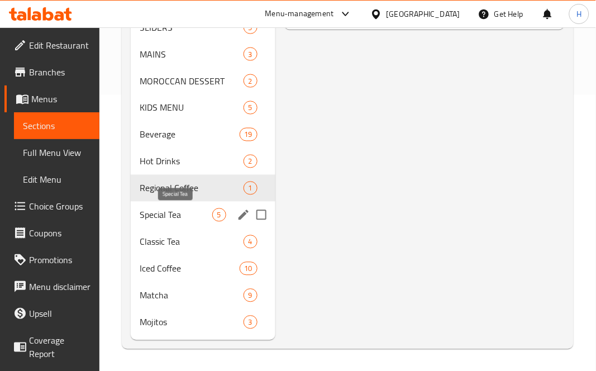
click at [144, 208] on span "Special Tea" at bounding box center [176, 214] width 73 height 13
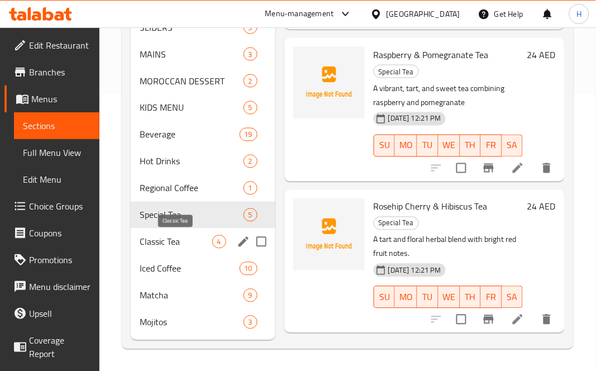
click at [170, 244] on span "Classic Tea" at bounding box center [176, 241] width 73 height 13
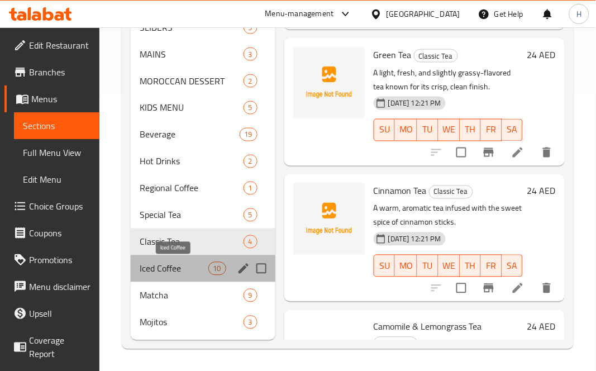
drag, startPoint x: 145, startPoint y: 267, endPoint x: 188, endPoint y: 259, distance: 43.2
click at [146, 267] on span "Iced Coffee" at bounding box center [174, 268] width 69 height 13
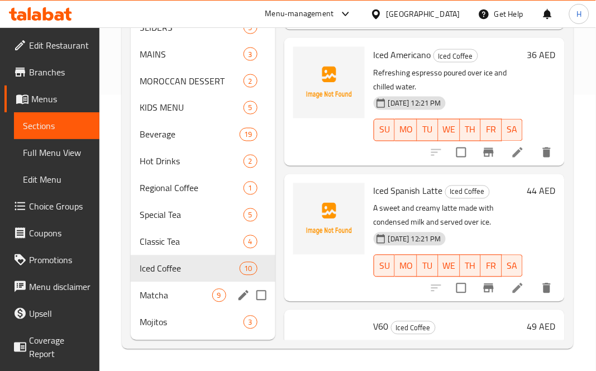
drag, startPoint x: 160, startPoint y: 301, endPoint x: 208, endPoint y: 289, distance: 49.3
click at [160, 301] on span "Matcha" at bounding box center [176, 295] width 73 height 13
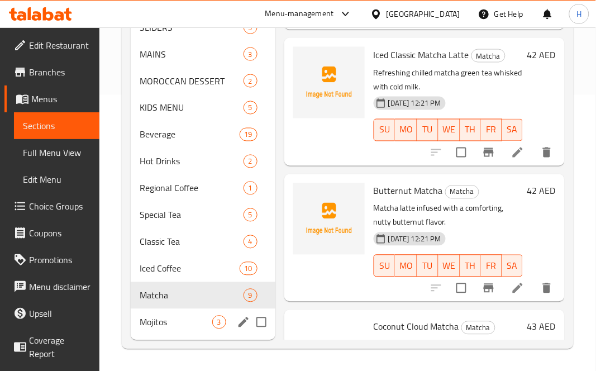
click at [159, 328] on span "Mojitos" at bounding box center [176, 322] width 73 height 13
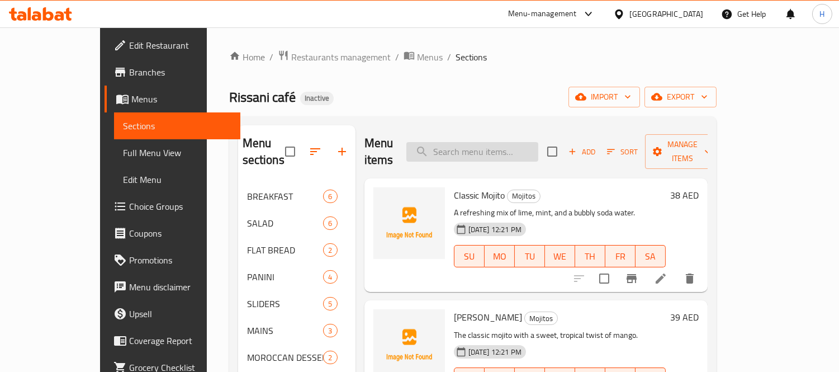
click at [511, 142] on input "search" at bounding box center [472, 152] width 132 height 20
paste input "MOROCCAN VEG AVO"
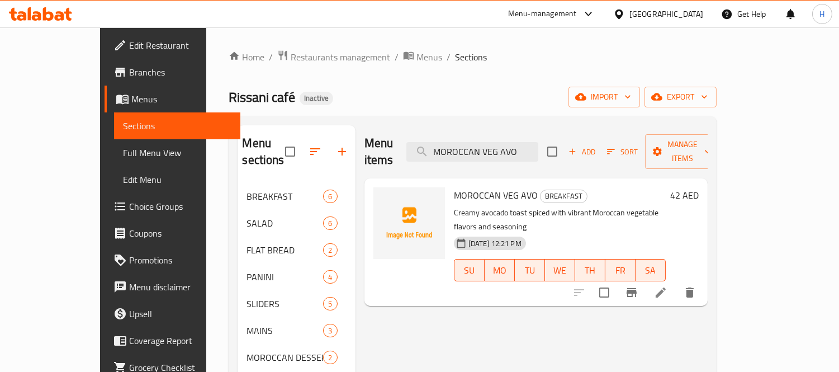
type input "MOROCCAN VEG AVO"
click at [605, 286] on icon at bounding box center [660, 292] width 13 height 13
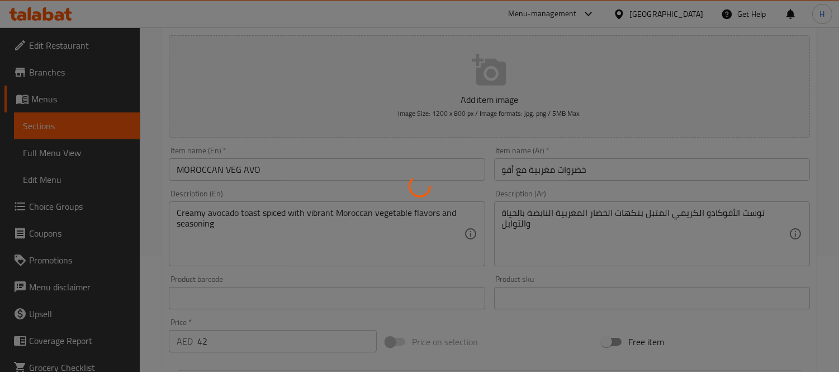
scroll to position [124, 0]
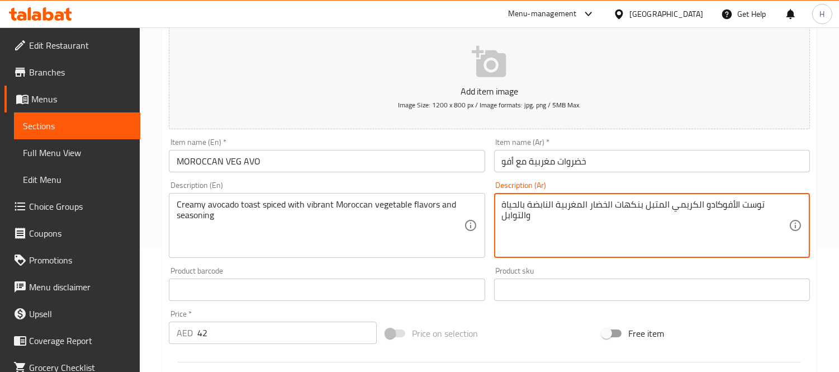
click at [516, 203] on textarea "توست الأفوكادو الكريمي المتبل بنكهات الخضار المغربية النابضة بالحياة والتوابل" at bounding box center [645, 225] width 287 height 53
type textarea "توست الأفوكادو الكريمي المتبل بنكهات الخضار المغربية النابضة والتوابل"
click at [454, 183] on div "Description (En) Creamy avocado toast spiced with vibrant Moroccan vegetable fl…" at bounding box center [327, 219] width 316 height 77
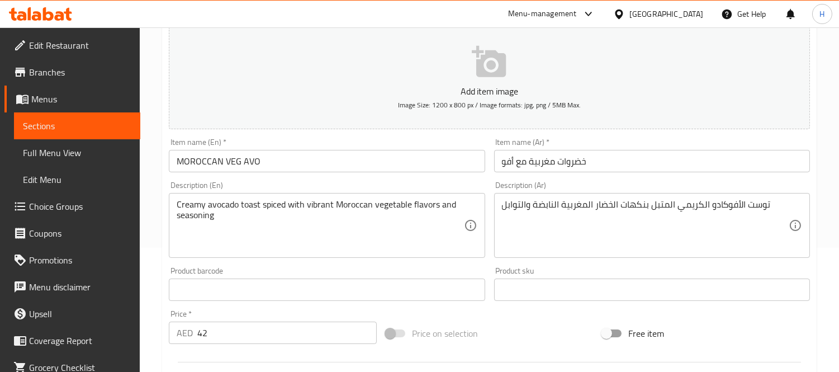
click at [392, 160] on input "MOROCCAN VEG AVO" at bounding box center [327, 161] width 316 height 22
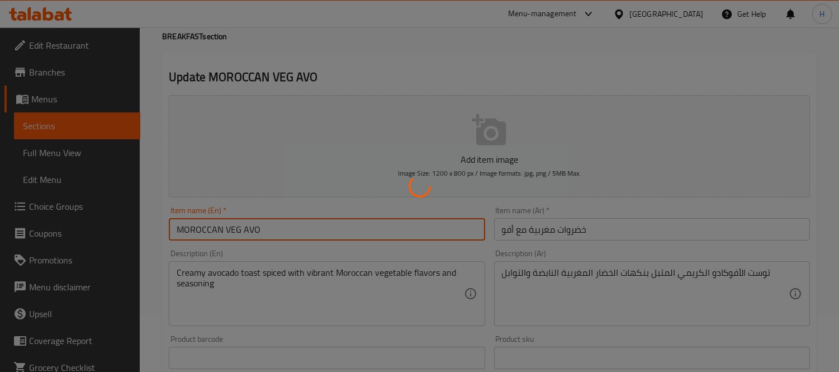
scroll to position [0, 0]
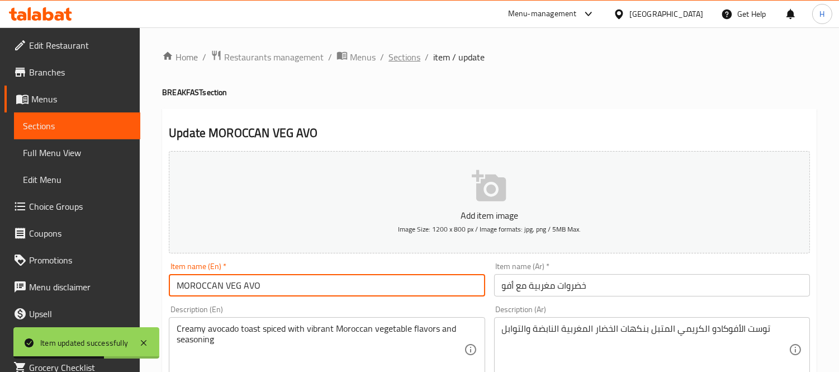
click at [397, 57] on span "Sections" at bounding box center [404, 56] width 32 height 13
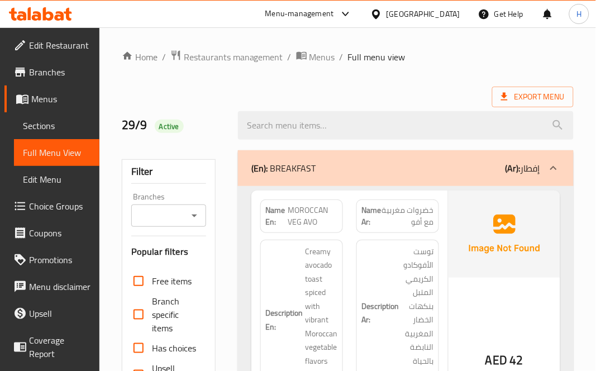
click at [348, 213] on div "Name En: MOROCCAN VEG AVO" at bounding box center [302, 216] width 96 height 47
drag, startPoint x: 433, startPoint y: 79, endPoint x: 475, endPoint y: 24, distance: 69.4
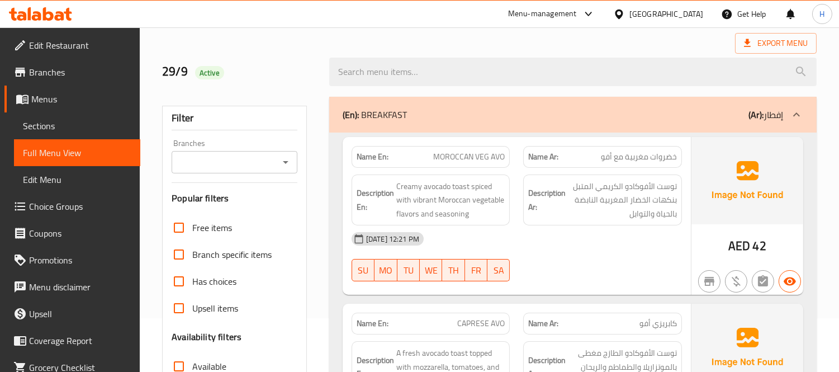
scroll to position [124, 0]
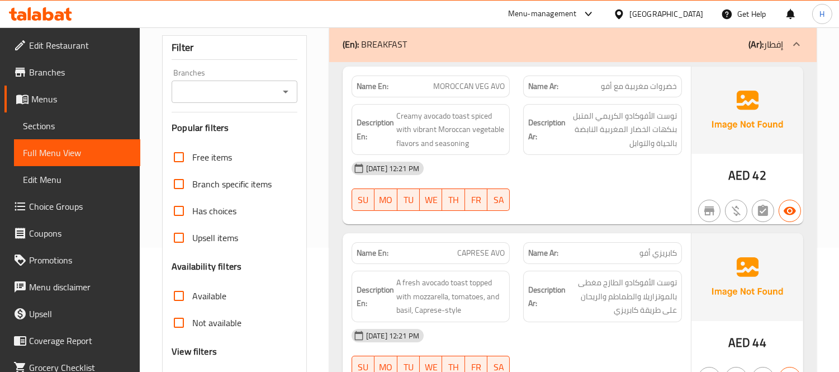
click at [521, 137] on div "Description Ar: توست الأفوكادو الكريمي المتبل بنكهات الخضار المغربية النابضة با…" at bounding box center [602, 129] width 172 height 65
click at [471, 82] on span "MOROCCAN VEG AVO" at bounding box center [469, 86] width 72 height 12
copy span "MOROCCAN VEG AVO"
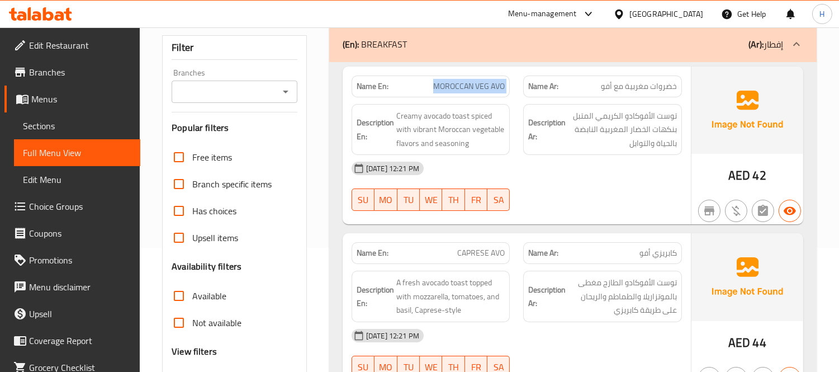
click at [513, 85] on div "Name En: MOROCCAN VEG AVO" at bounding box center [431, 86] width 172 height 35
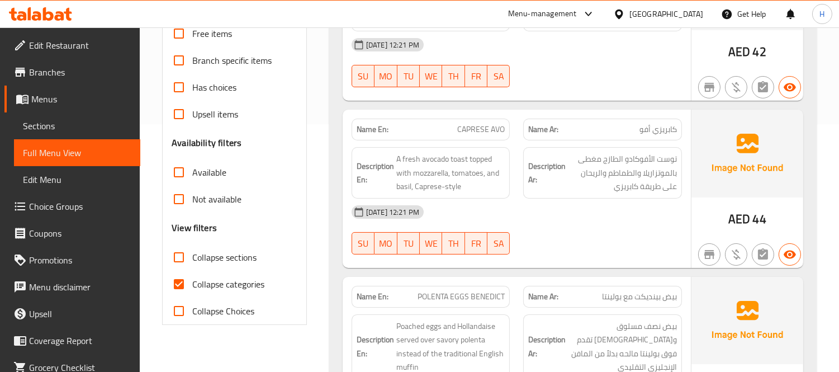
scroll to position [248, 0]
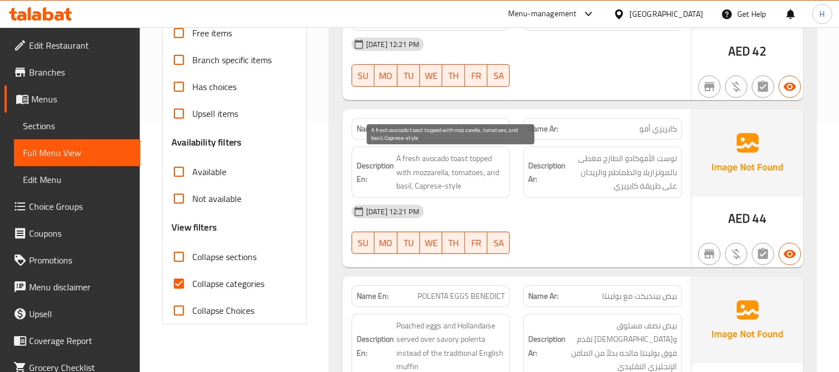
click at [429, 183] on span "A fresh avocado toast topped with mozzarella, tomatoes, and basil, Caprese-style" at bounding box center [450, 171] width 109 height 41
copy span "Caprese"
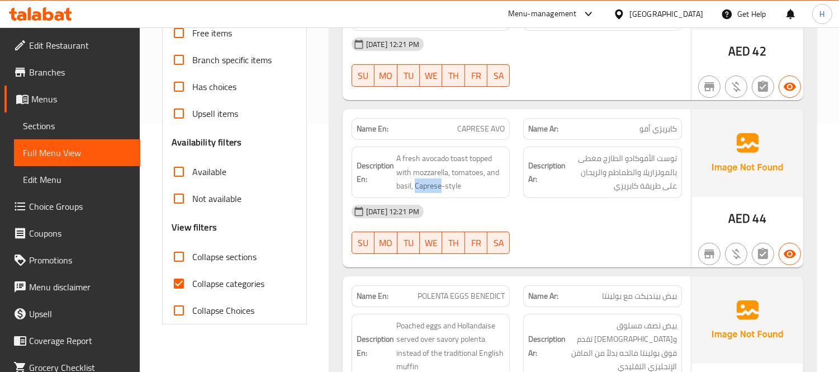
click at [510, 109] on div "Name En: CAPRESE AVO Name Ar: كابريزي أفو Description En: A fresh avocado toast…" at bounding box center [517, 188] width 348 height 158
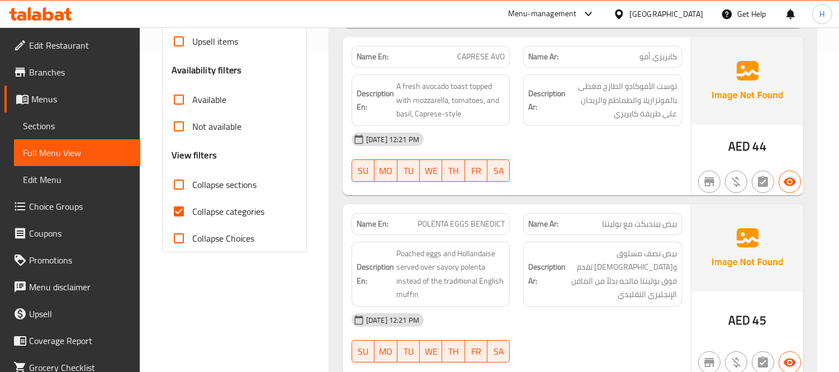
scroll to position [372, 0]
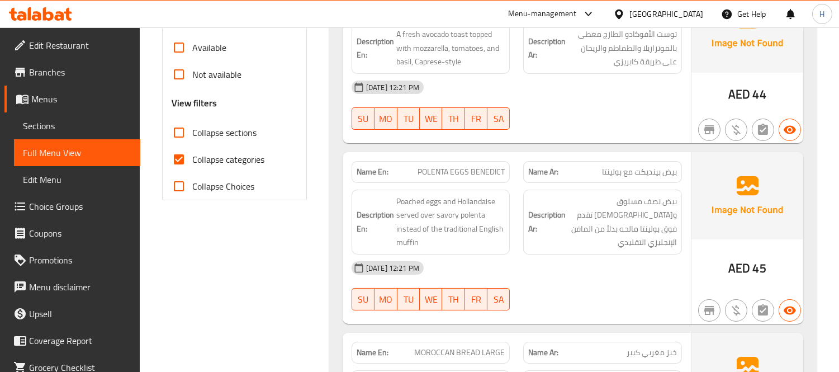
click at [485, 170] on span "POLENTA EGGS BENEDICT" at bounding box center [460, 172] width 87 height 12
copy span "BENEDICT"
click at [531, 158] on div "Name Ar: بيض بينديكت مع بولينتا" at bounding box center [602, 171] width 172 height 35
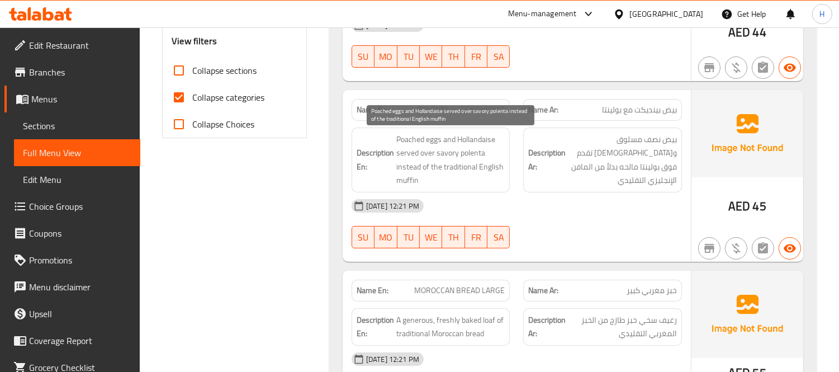
click at [475, 140] on span "Poached eggs and Hollandaise served over savory polenta instead of the traditio…" at bounding box center [450, 159] width 109 height 55
copy span "Hollandaise"
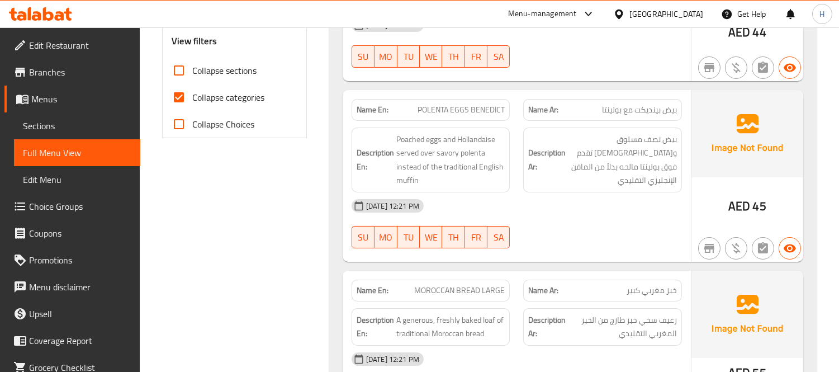
click at [533, 136] on h6 "Description Ar: بيض نصف مسلوق وهولنديز تقدم فوق بولينتا مالحه بدلاً من المافن ا…" at bounding box center [602, 159] width 149 height 55
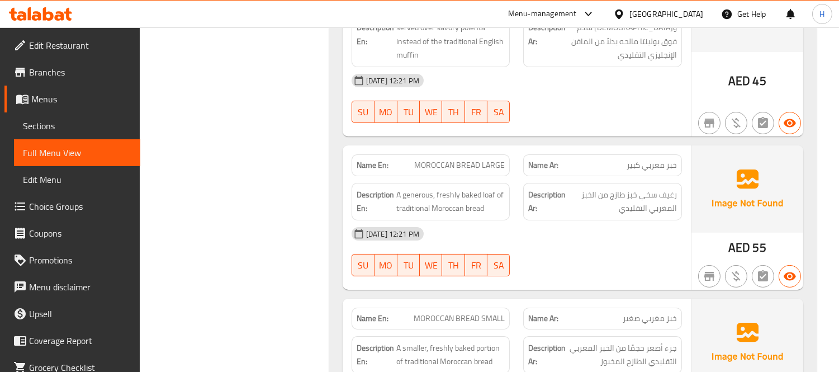
scroll to position [559, 0]
click at [473, 165] on span "MOROCCAN BREAD LARGE" at bounding box center [459, 166] width 91 height 12
copy span "MOROCCAN BREAD LARGE"
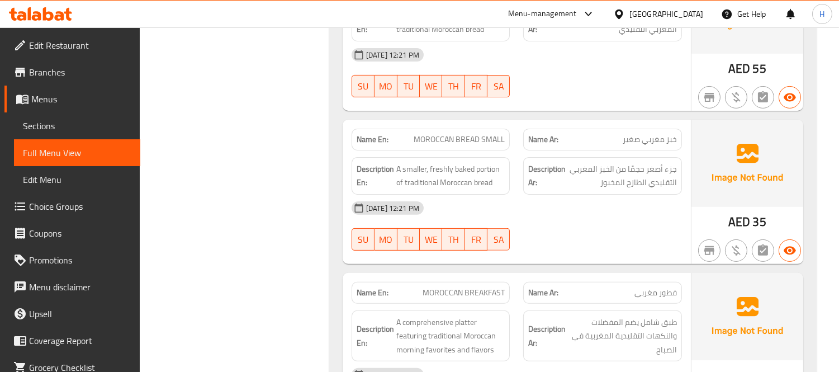
scroll to position [745, 0]
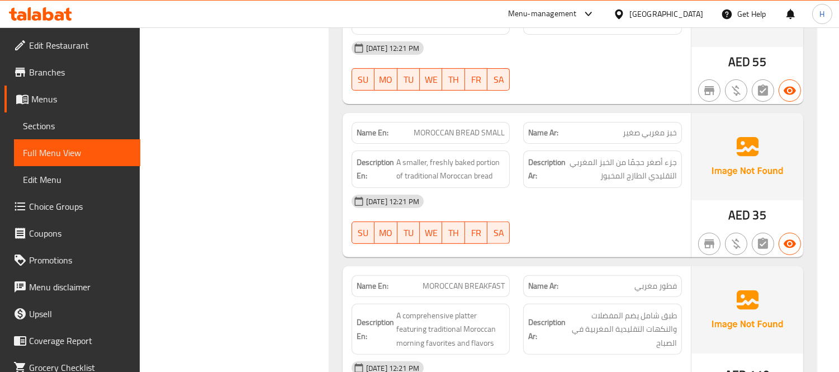
click at [525, 213] on div "[DATE] 12:21 PM" at bounding box center [517, 201] width 344 height 27
click at [444, 134] on span "MOROCCAN BREAD SMALL" at bounding box center [459, 133] width 91 height 12
copy span "MOROCCAN BREAD SMALL"
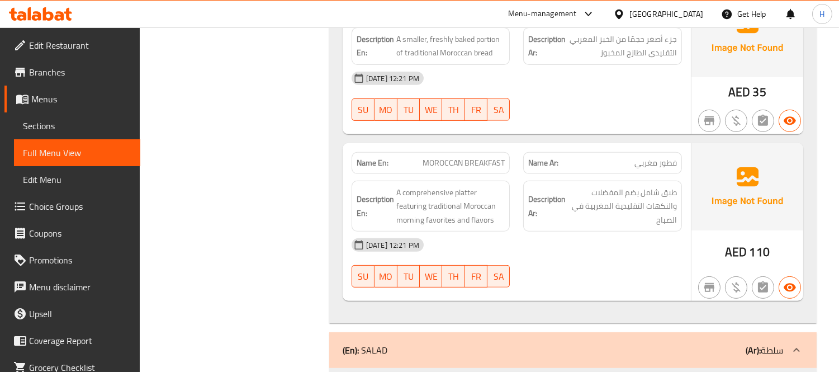
scroll to position [869, 0]
click at [523, 202] on div "Description Ar: طبق شامل يضم المفضلات والنكهات التقليدية المغربية في الصباح" at bounding box center [602, 204] width 159 height 51
click at [521, 185] on div "Description Ar: طبق شامل يضم المفضلات والنكهات التقليدية المغربية في الصباح" at bounding box center [602, 205] width 172 height 65
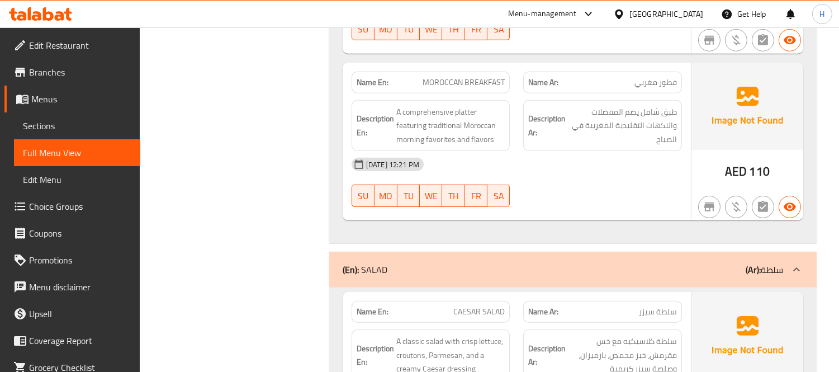
scroll to position [1055, 0]
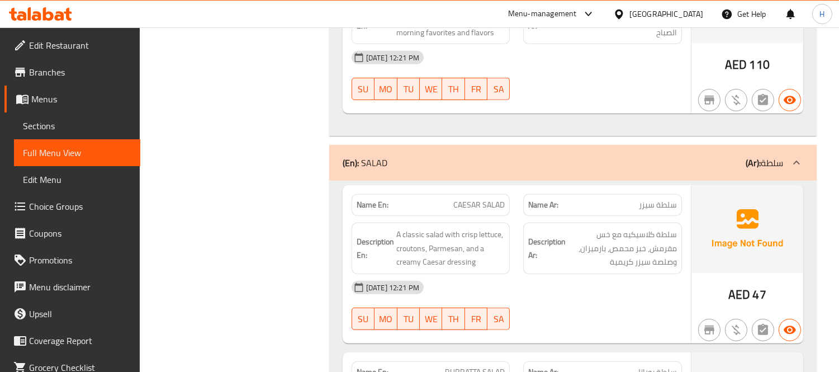
click at [481, 197] on div "Name En: CAESAR SALAD" at bounding box center [430, 205] width 159 height 22
copy span "CAESAR SALAD"
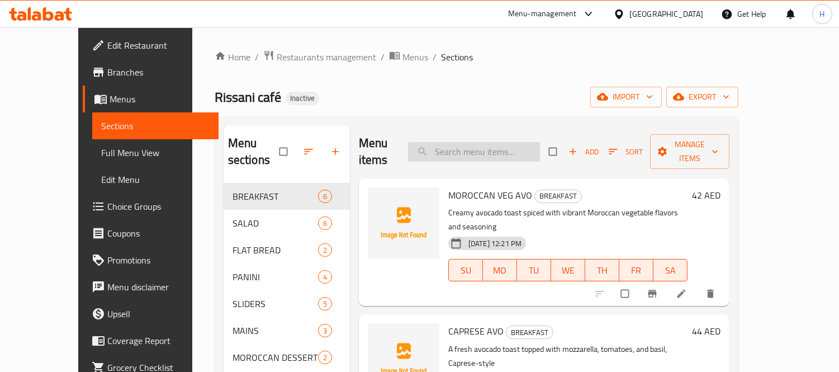
click at [511, 142] on input "search" at bounding box center [474, 152] width 132 height 20
paste input "MOROCCAN BREAD LARGE"
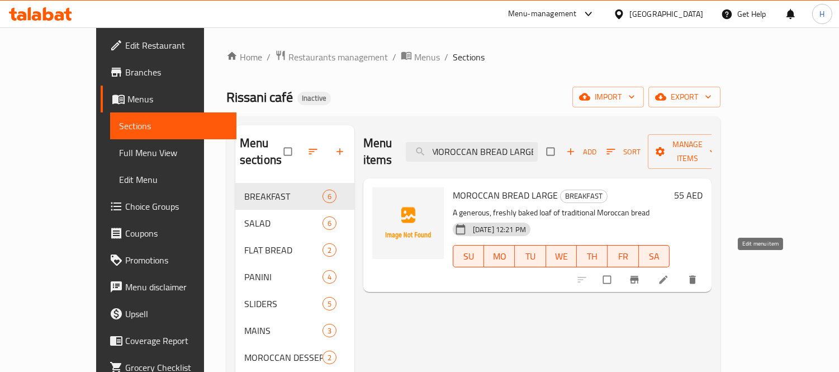
type input "MOROCCAN BREAD LARGE"
click at [669, 274] on icon at bounding box center [663, 279] width 11 height 11
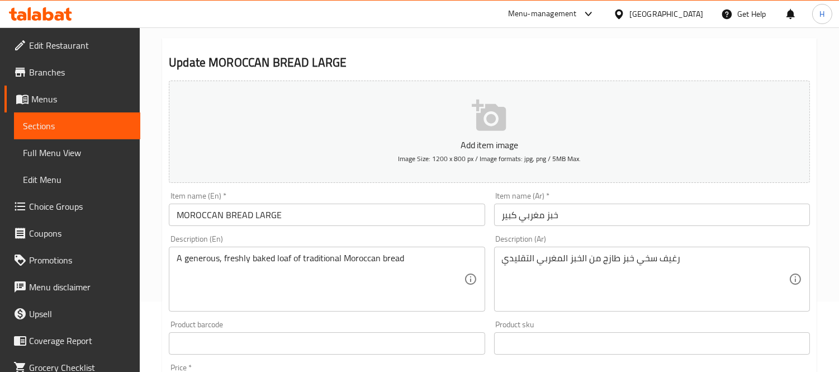
scroll to position [186, 0]
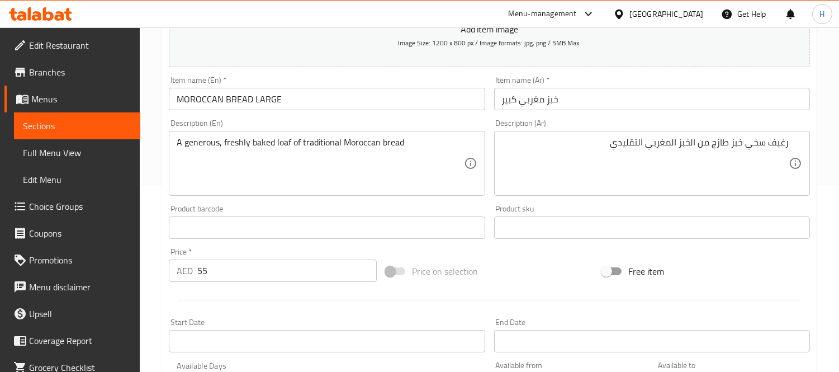
click at [714, 205] on div "Product sku Product sku" at bounding box center [652, 222] width 316 height 34
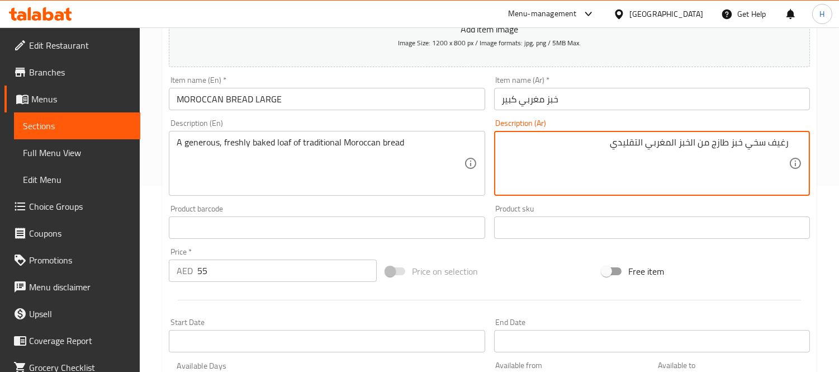
paste textarea
click at [770, 146] on textarea "رغيف سخي طازج من الخبز المغربي التقليدي" at bounding box center [645, 163] width 287 height 53
click at [253, 202] on div "Product barcode Product barcode" at bounding box center [326, 221] width 325 height 43
type textarea "رغيف خبز سخي مخبوز طازج من الخبز المغربي التقليدي"
click at [714, 197] on div "Description (Ar) رغيف خبز سخي مخبوز طازج من الخبز المغربي التقليدي Description …" at bounding box center [652, 157] width 325 height 85
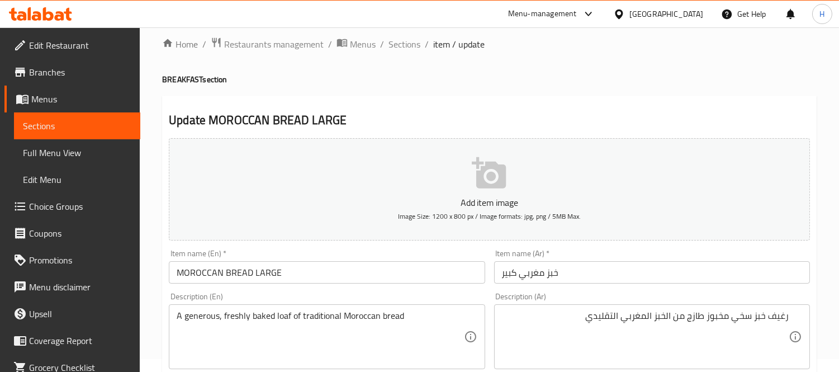
scroll to position [0, 0]
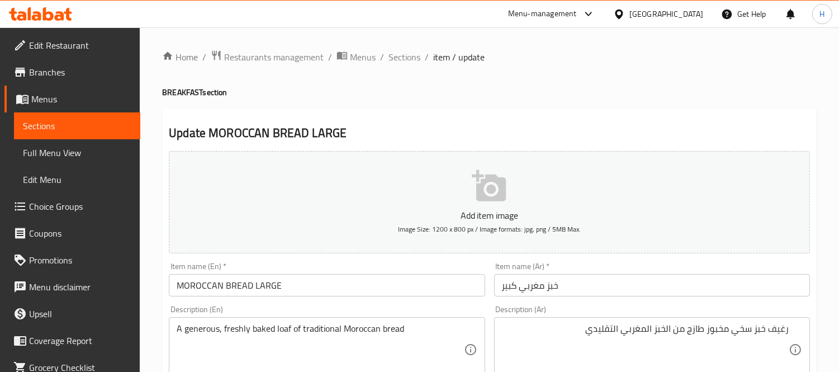
click at [328, 293] on input "MOROCCAN BREAD LARGE" at bounding box center [327, 285] width 316 height 22
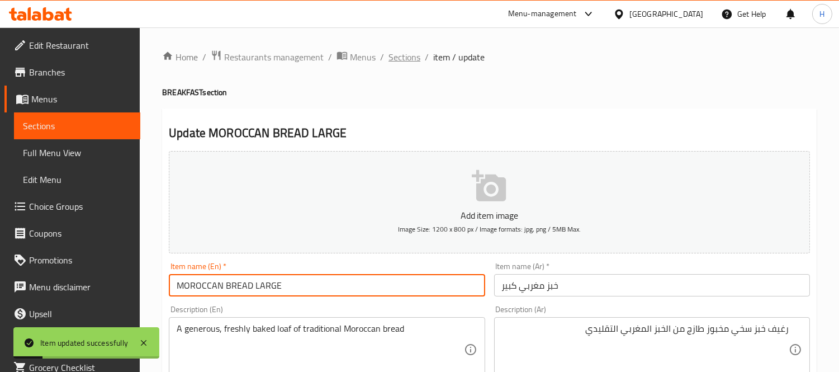
click at [405, 58] on span "Sections" at bounding box center [404, 56] width 32 height 13
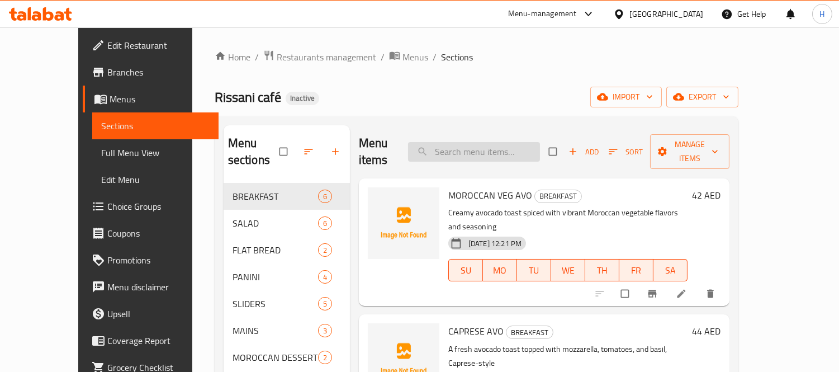
click at [488, 142] on input "search" at bounding box center [474, 152] width 132 height 20
paste input "MOROCCAN BREAD SMALL"
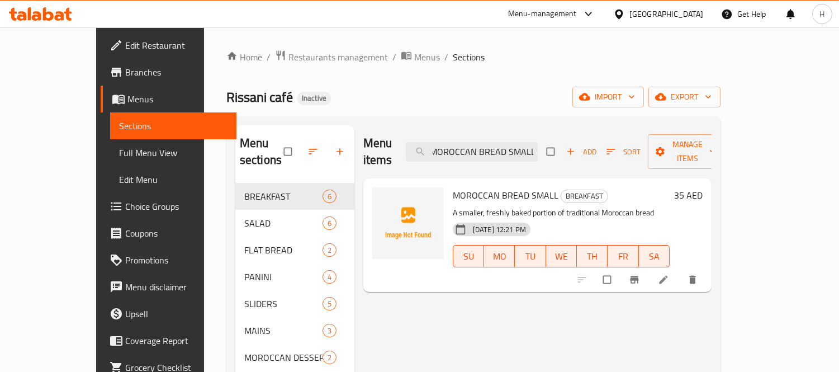
type input "MOROCCAN BREAD SMALL"
click at [680, 270] on li at bounding box center [664, 279] width 31 height 18
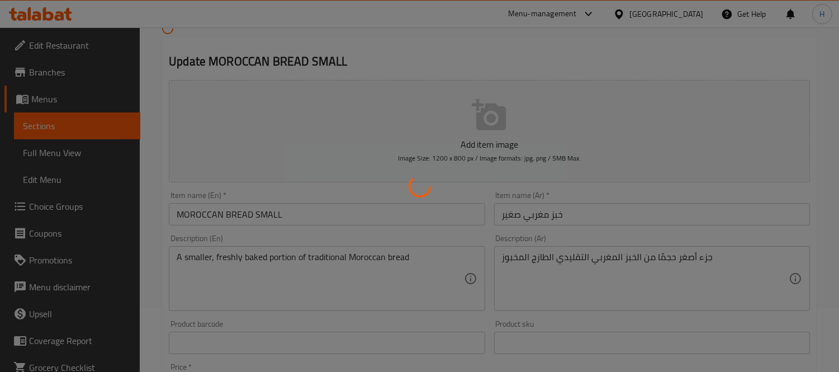
scroll to position [124, 0]
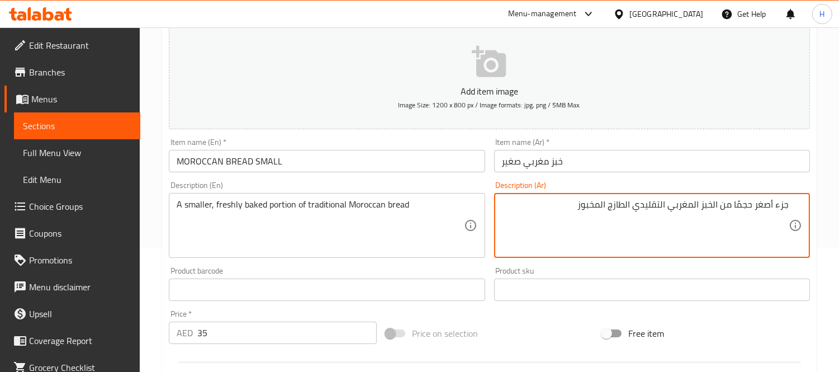
click at [493, 183] on div "Description (Ar) جزء أصغر حجمًا من الخبز المغربي التقليدي الطازج المخبوز Descri…" at bounding box center [652, 219] width 325 height 85
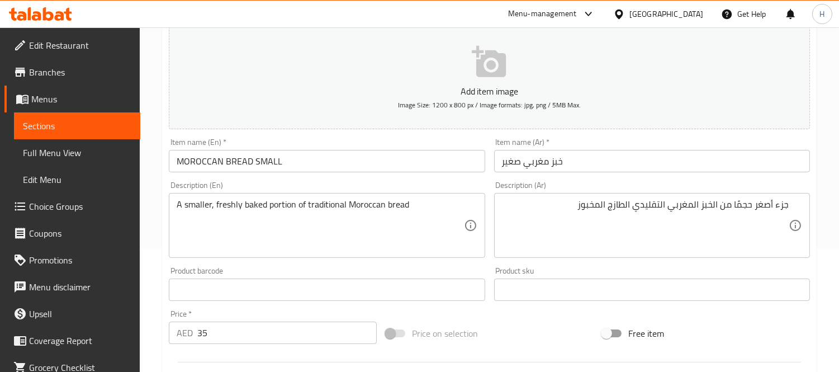
scroll to position [186, 0]
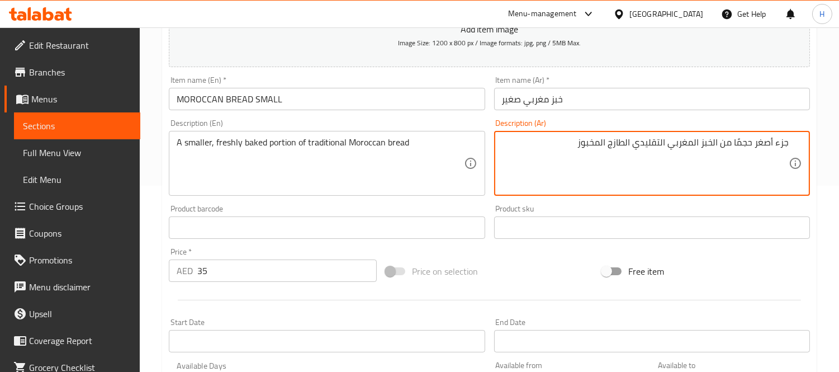
click at [785, 142] on textarea "جزء أصغر حجمًا من الخبز المغربي التقليدي الطازج المخبوز" at bounding box center [645, 163] width 287 height 53
type textarea "كمية أصغر حجمًا من الخبز المغربي التقليدي الطازج المخبوز"
click at [772, 127] on div "Description (Ar) كمية أصغر حجمًا من الخبز المغربي التقليدي الطازج المخبوز Descr…" at bounding box center [652, 157] width 316 height 77
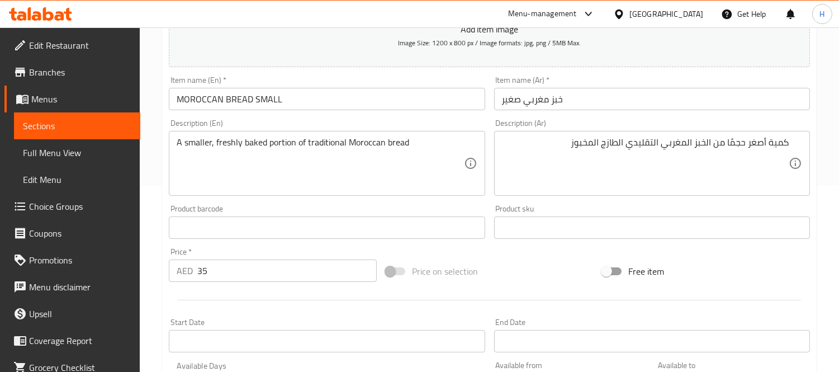
click at [501, 117] on div "Description (Ar) كمية أصغر حجمًا من الخبز المغربي التقليدي الطازج المخبوز Descr…" at bounding box center [652, 157] width 325 height 85
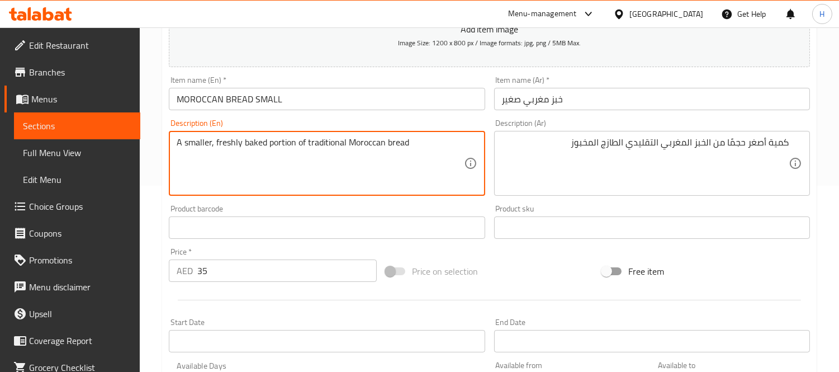
click at [269, 142] on textarea "A smaller, freshly baked portion of traditional Moroccan bread" at bounding box center [320, 163] width 287 height 53
click at [492, 115] on div "Description (Ar) كمية أصغر حجمًا من الخبز المغربي التقليدي الطازج المخبوز Descr…" at bounding box center [652, 157] width 325 height 85
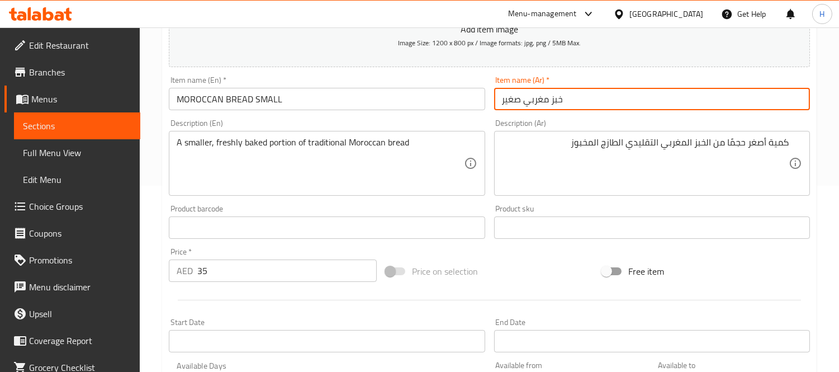
click at [536, 95] on input "خبز مغربي صغير" at bounding box center [652, 99] width 316 height 22
click at [487, 129] on div "Description (En) A smaller, freshly baked portion of traditional Moroccan bread…" at bounding box center [326, 157] width 325 height 85
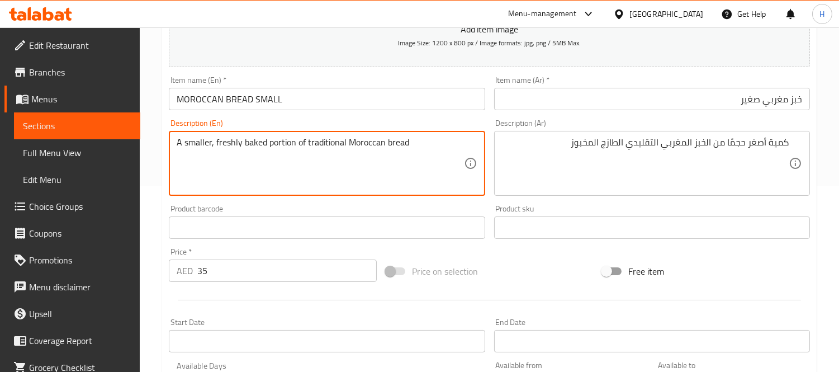
click at [279, 142] on textarea "A smaller, freshly baked portion of traditional Moroccan bread" at bounding box center [320, 163] width 287 height 53
click at [399, 92] on input "MOROCCAN BREAD SMALL" at bounding box center [327, 99] width 316 height 22
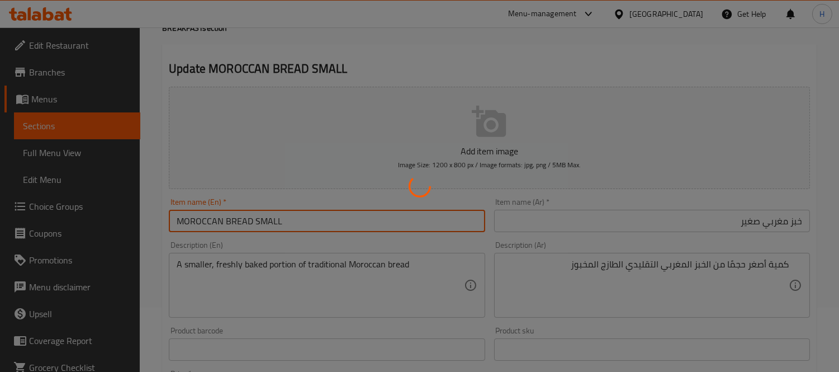
scroll to position [0, 0]
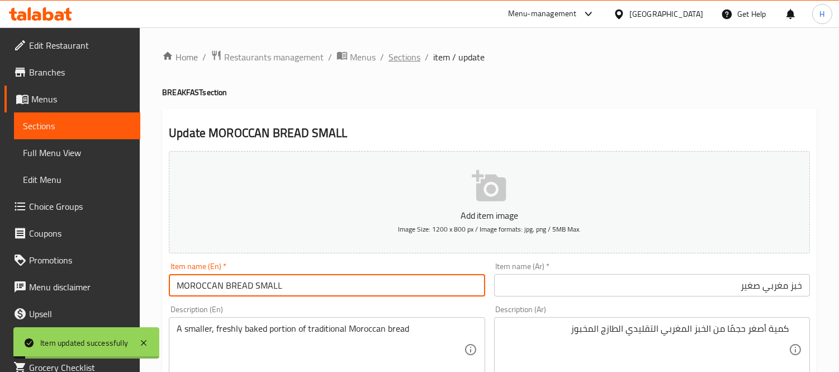
click at [408, 60] on span "Sections" at bounding box center [404, 56] width 32 height 13
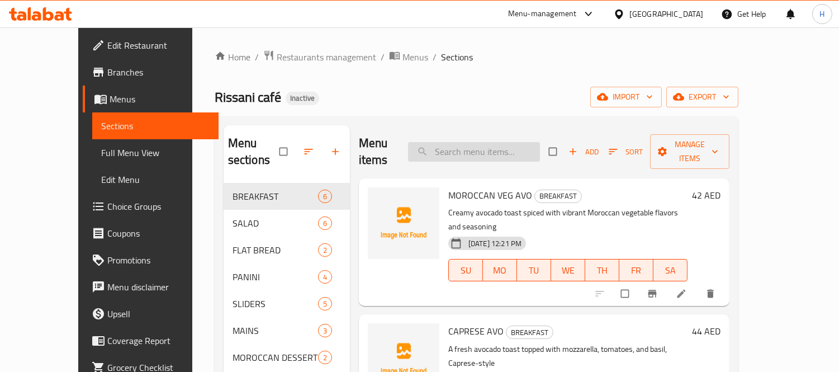
click at [526, 142] on input "search" at bounding box center [474, 152] width 132 height 20
paste input "BURRATTA SALAD"
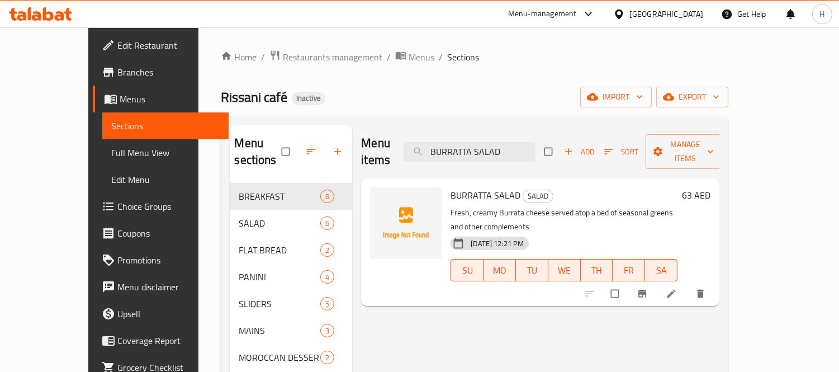
type input "BURRATTA SALAD"
click at [677, 288] on icon at bounding box center [671, 293] width 11 height 11
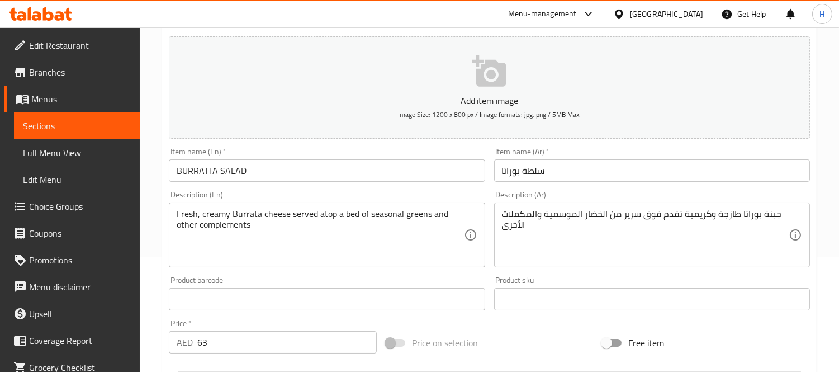
scroll to position [124, 0]
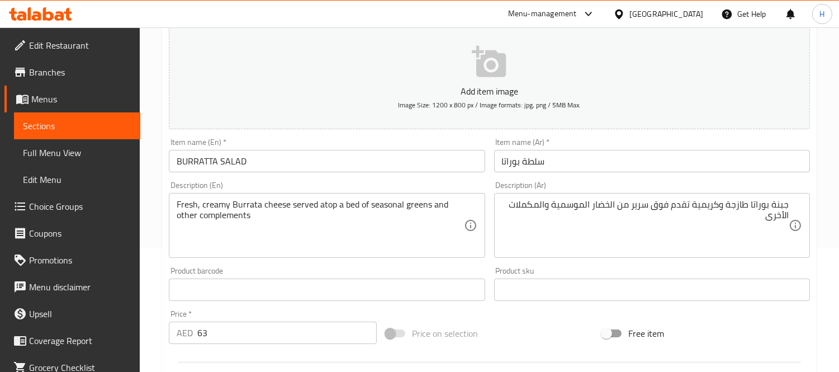
click at [630, 181] on div "Description (Ar) جبنة بوراتا طازجة وكريمية تقدم فوق سرير من الخضار الموسمية وال…" at bounding box center [652, 219] width 316 height 77
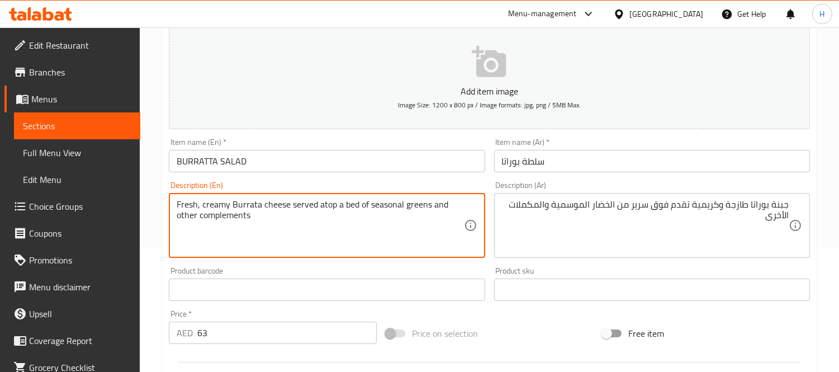
drag, startPoint x: 341, startPoint y: 204, endPoint x: 429, endPoint y: 203, distance: 88.3
drag, startPoint x: 686, startPoint y: 169, endPoint x: 695, endPoint y: 183, distance: 16.6
click at [687, 169] on input "سلطة بوراتا" at bounding box center [652, 161] width 316 height 22
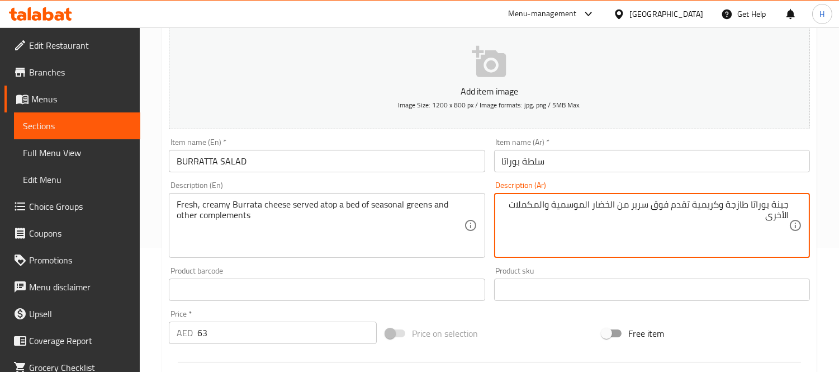
click at [646, 211] on textarea "جبنة بوراتا طازجة وكريمية تقدم فوق سرير من الخضار الموسمية والمكملات الأخرى" at bounding box center [645, 225] width 287 height 53
click at [646, 206] on textarea "جبنة بوراتا طازجة وكريمية تقدم فوق بيد من الخضار الموسمية والمكملات الأخرى" at bounding box center [645, 225] width 287 height 53
click at [503, 184] on div "Description (Ar) جبنة بوراتا طازجة وكريمية تقدم فوق طبقة من الخضار الموسمية وال…" at bounding box center [652, 219] width 316 height 77
click at [609, 205] on textarea "جبنة بوراتا طازجة وكريمية تقدم فوق طبقة من الخضار الموسمية والمكملات الأخرى" at bounding box center [645, 225] width 287 height 53
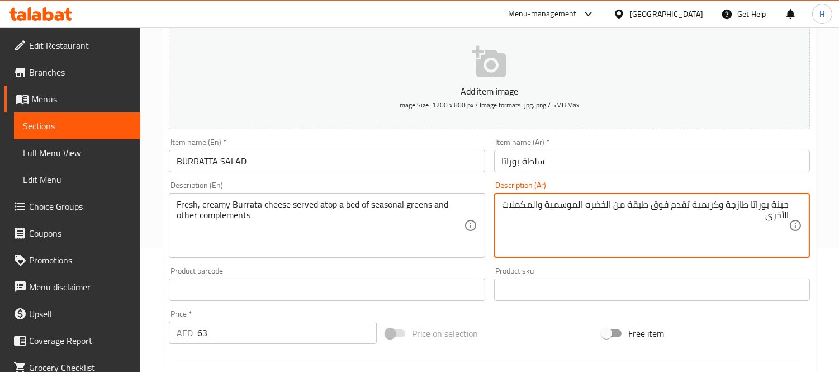
type textarea "جبنة بوراتا طازجة وكريمية تقدم فوق طبقة من الخضره الموسمية والمكملات الأخرى"
click at [611, 191] on div "Description (Ar) جبنة بوراتا طازجة وكريمية تقدم فوق طبقة من الخضره الموسمية وال…" at bounding box center [652, 219] width 316 height 77
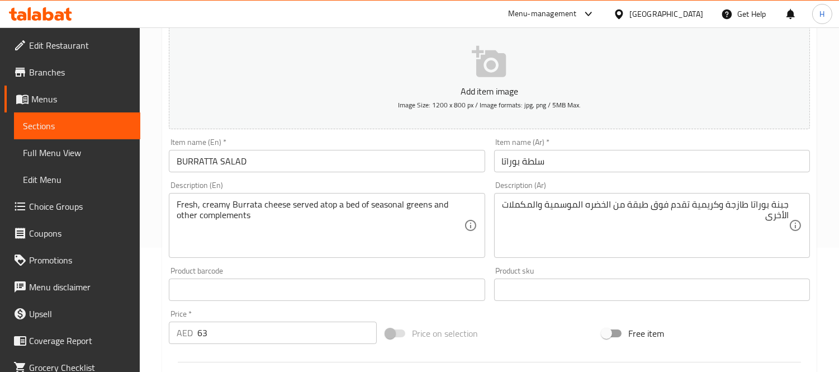
click at [422, 164] on input "BURRATTA SALAD" at bounding box center [327, 161] width 316 height 22
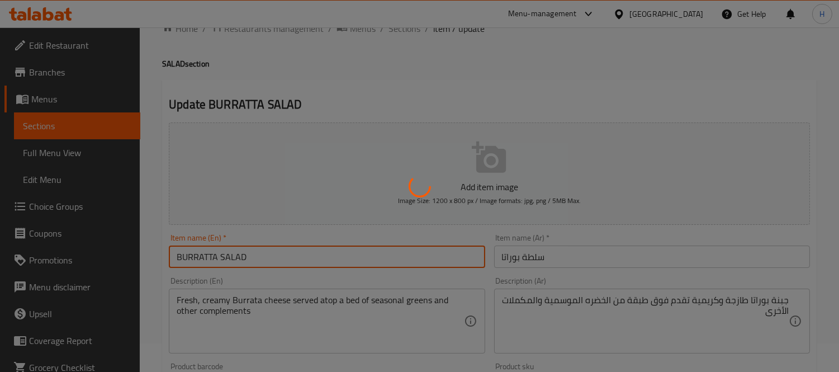
scroll to position [0, 0]
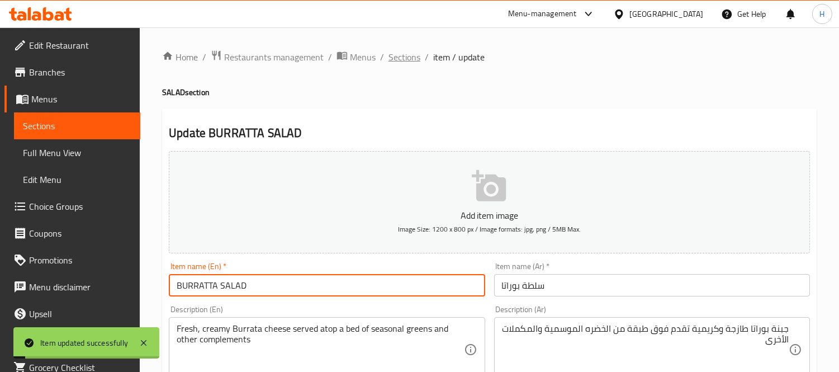
click at [406, 54] on span "Sections" at bounding box center [404, 56] width 32 height 13
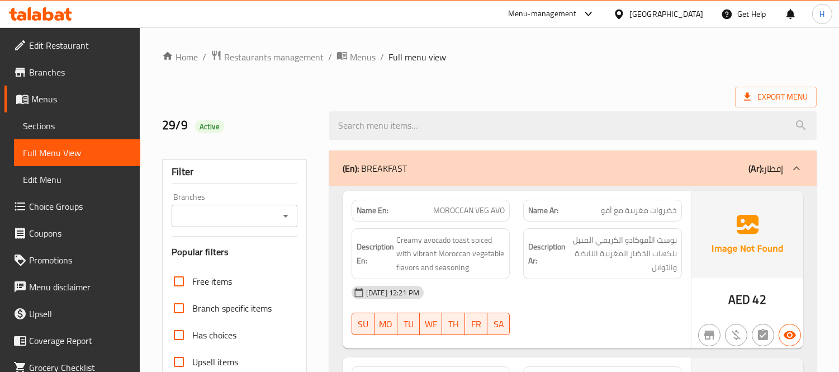
scroll to position [1075, 0]
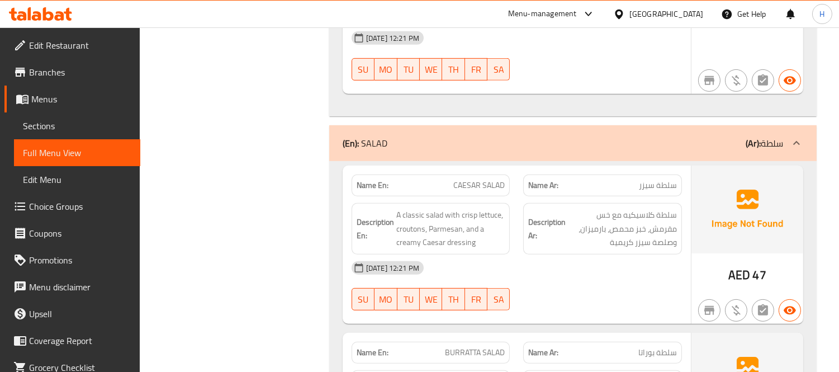
click at [518, 193] on div "Name Ar: سلطة سيزر" at bounding box center [602, 185] width 172 height 35
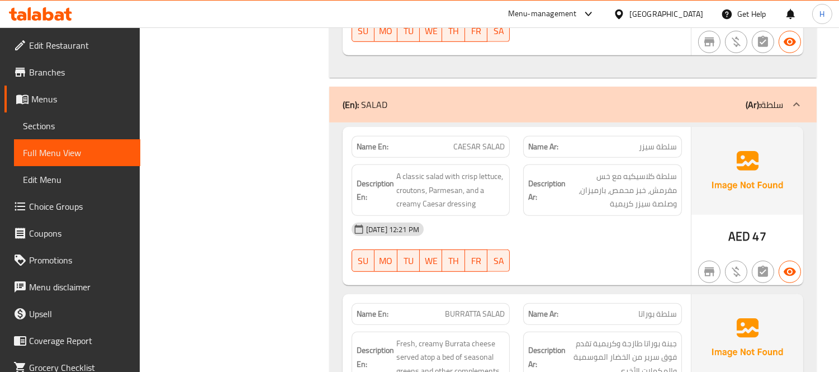
scroll to position [1199, 0]
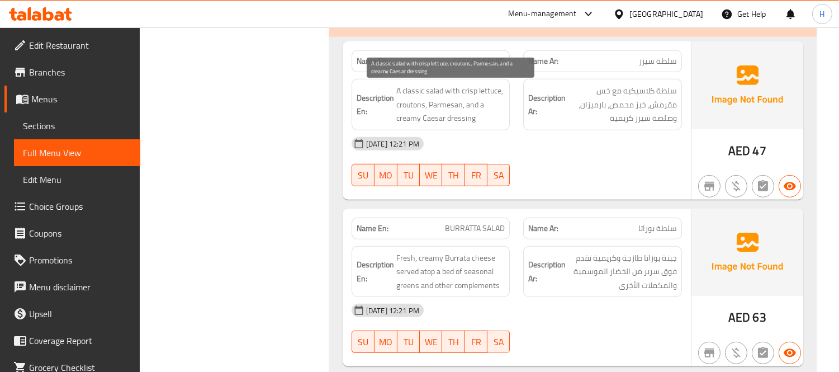
click at [417, 107] on span "A classic salad with crisp lettuce, croutons, Parmesan, and a creamy Caesar dre…" at bounding box center [450, 104] width 109 height 41
click at [446, 108] on span "A classic salad with crisp lettuce, croutons, Parmesan, and a creamy Caesar dre…" at bounding box center [450, 104] width 109 height 41
click at [455, 120] on span "A classic salad with crisp lettuce, croutons, Parmesan, and a creamy Caesar dre…" at bounding box center [450, 104] width 109 height 41
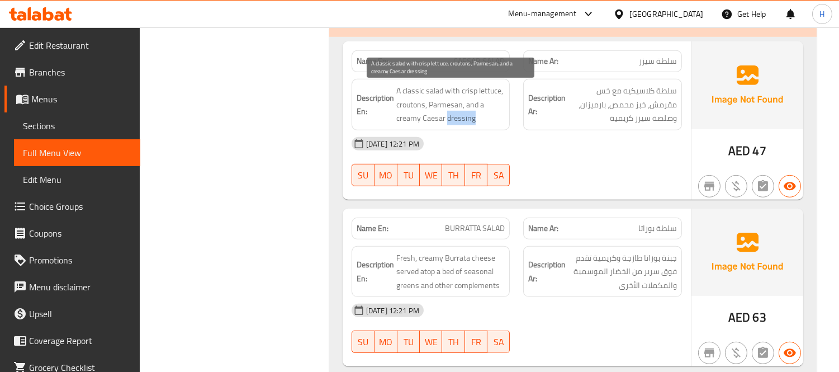
click at [455, 120] on span "A classic salad with crisp lettuce, croutons, Parmesan, and a creamy Caesar dre…" at bounding box center [450, 104] width 109 height 41
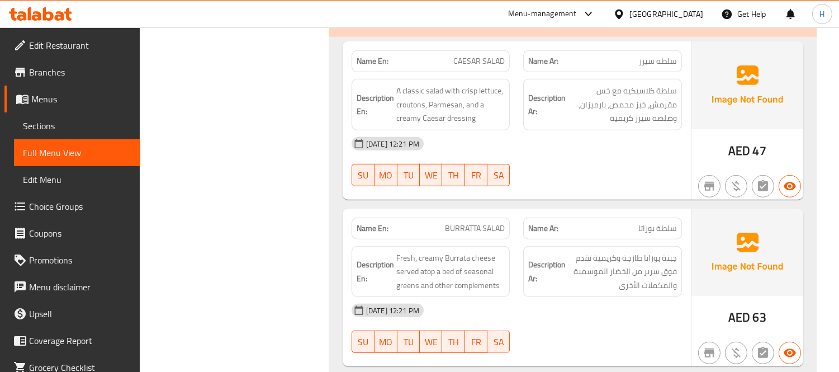
drag, startPoint x: 537, startPoint y: 85, endPoint x: 526, endPoint y: 86, distance: 11.2
click at [535, 85] on h6 "Description Ar: سلطة كلاسيكيه مع خس مقرمش، خبز محمص، بارميزان، وصلصة سيزر كريمية" at bounding box center [602, 104] width 149 height 41
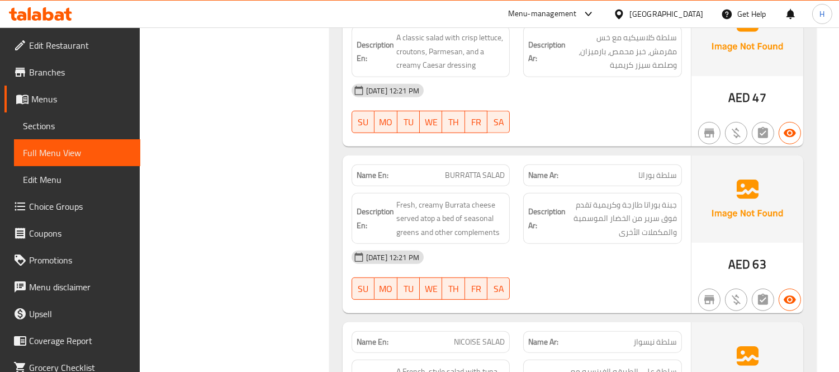
scroll to position [1323, 0]
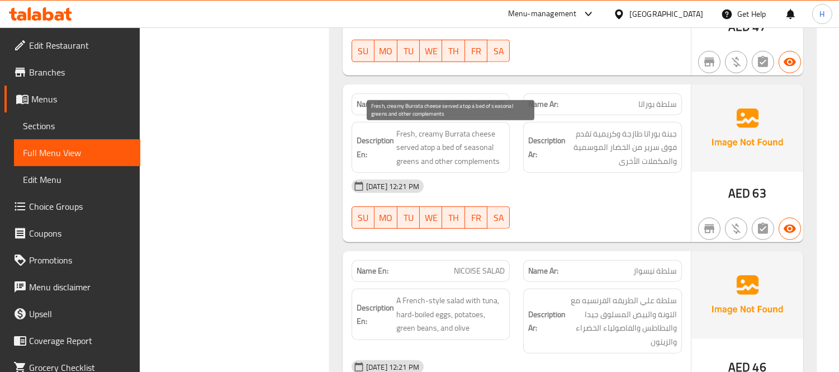
click at [484, 133] on span "Fresh, creamy Burrata cheese served atop a bed of seasonal greens and other com…" at bounding box center [450, 147] width 109 height 41
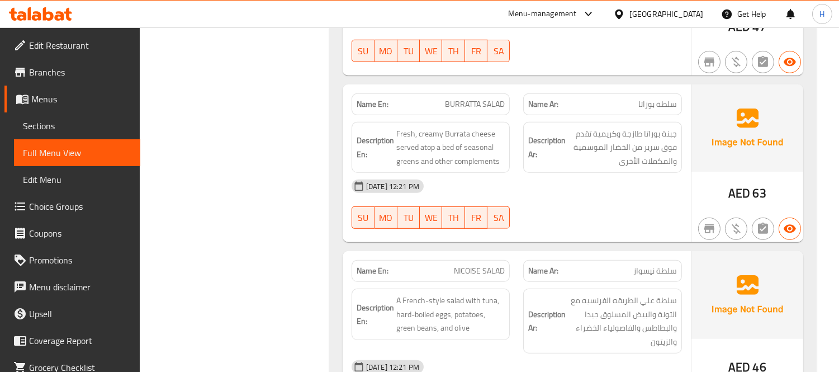
click at [474, 98] on span "BURRATTA SALAD" at bounding box center [475, 104] width 60 height 12
copy span "BURRATTA SALAD"
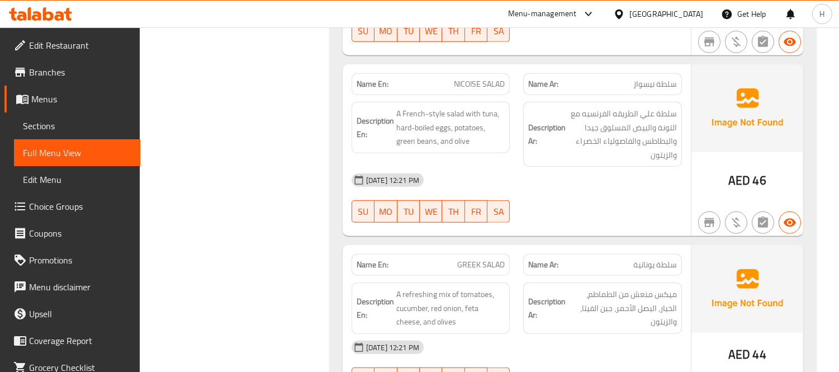
click at [520, 193] on div "[DATE] 12:21 PM" at bounding box center [517, 180] width 344 height 27
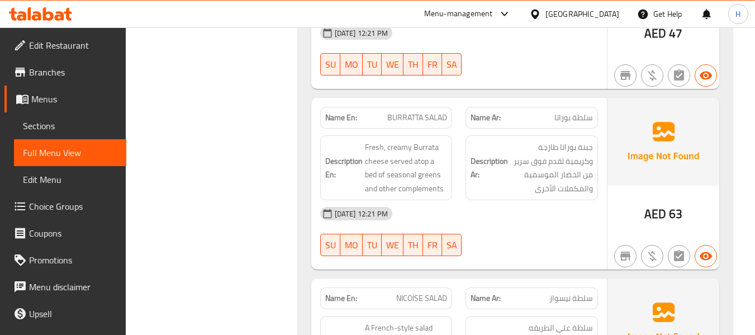
scroll to position [1391, 0]
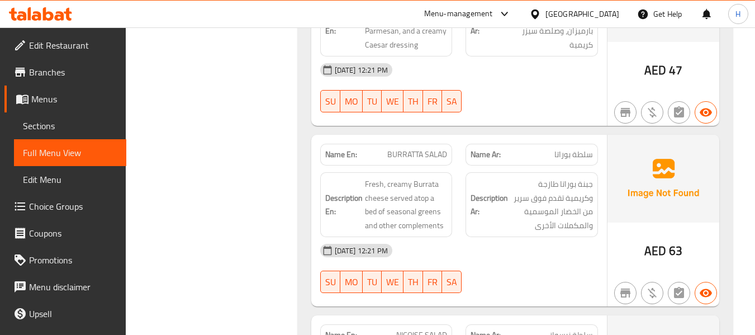
click at [463, 183] on div "Description Ar: جبنة بوراتا طازجة وكريمية تقدم فوق سرير من الخضار الموسمية والم…" at bounding box center [532, 204] width 146 height 78
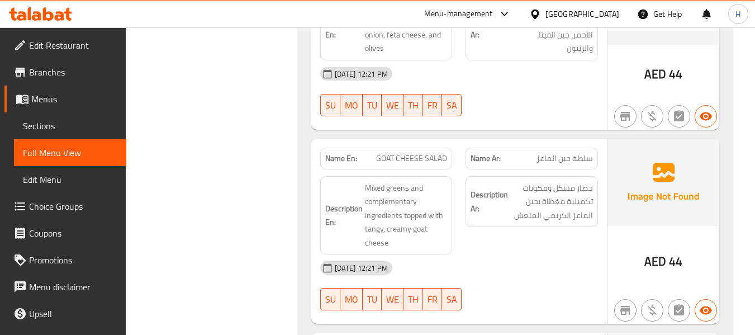
scroll to position [2006, 0]
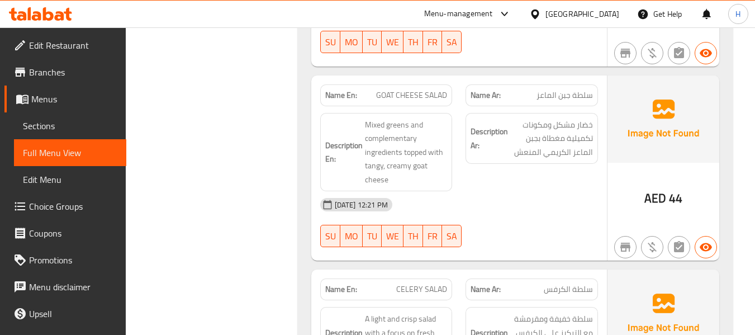
click at [421, 89] on span "GOAT CHEESE SALAD" at bounding box center [411, 95] width 71 height 12
copy span "GOAT CHEESE SALAD"
click at [451, 84] on div "Name En: GOAT CHEESE SALAD" at bounding box center [386, 95] width 132 height 22
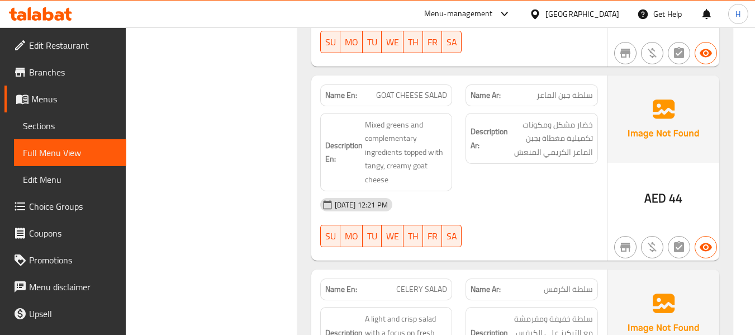
click at [421, 89] on span "GOAT CHEESE SALAD" at bounding box center [411, 95] width 71 height 12
copy span "GOAT CHEESE SALAD"
click at [455, 106] on div "Description En: Mixed greens and complementary ingredients topped with tangy, c…" at bounding box center [386, 152] width 146 height 92
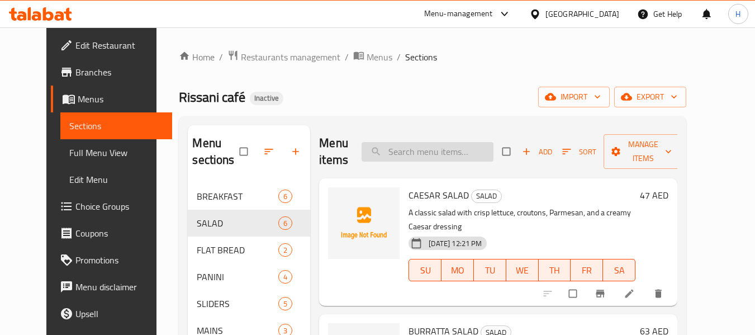
click at [460, 149] on input "search" at bounding box center [428, 152] width 132 height 20
paste input "GOAT CHEESE SALAD"
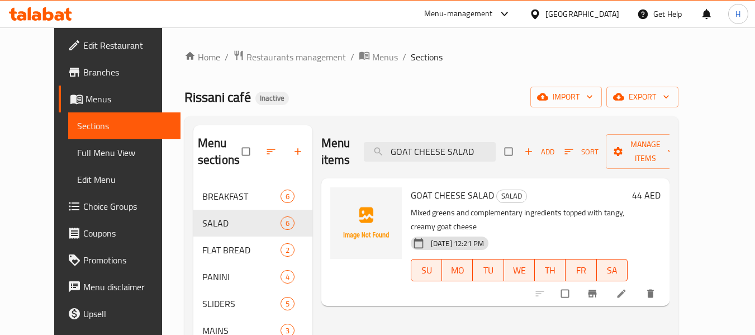
type input "GOAT CHEESE SALAD"
click at [627, 288] on icon at bounding box center [621, 293] width 11 height 11
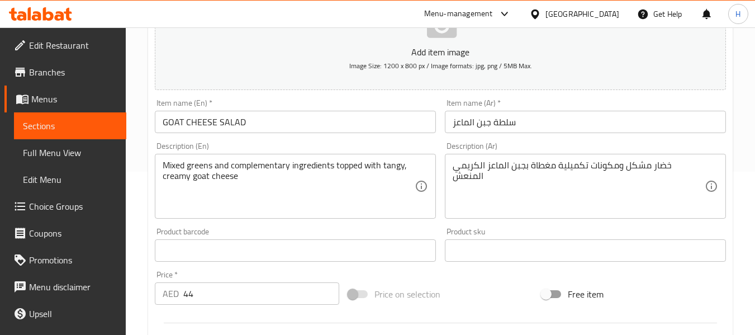
scroll to position [168, 0]
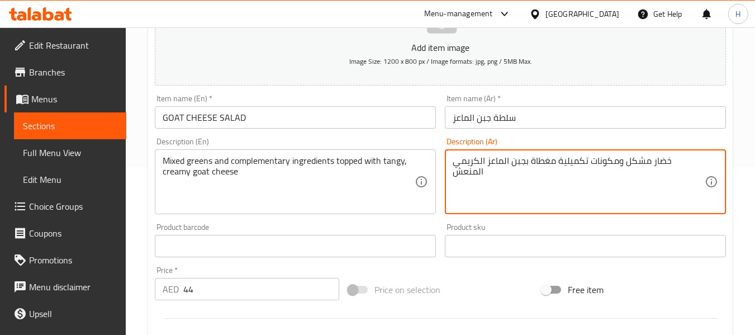
click at [265, 121] on input "GOAT CHEESE SALAD" at bounding box center [295, 117] width 281 height 22
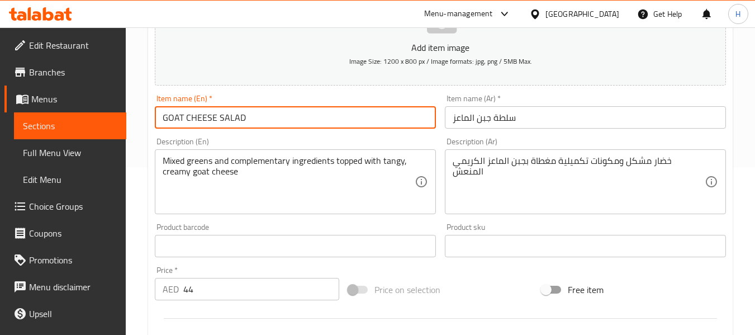
click at [265, 121] on input "GOAT CHEESE SALAD" at bounding box center [295, 117] width 281 height 22
click at [412, 145] on div "Description (En) Mixed greens and complementary ingredients topped with tangy, …" at bounding box center [295, 175] width 281 height 77
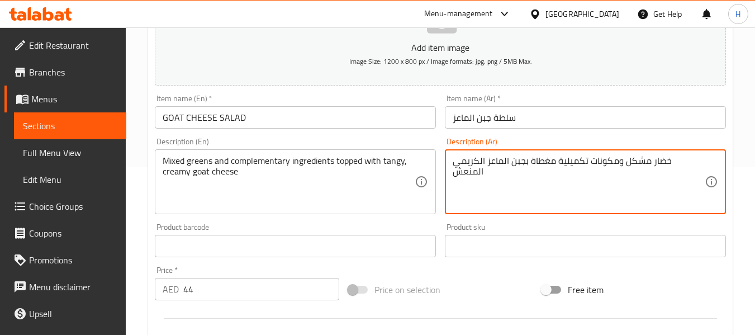
click at [693, 163] on textarea "خضار مشكل ومكونات تكميلية مغطاة بجبن الماعز الكريمي المنعش" at bounding box center [579, 181] width 252 height 53
click at [667, 132] on div "Item name (Ar)   * سلطة جبن الماعز Item name (Ar) *" at bounding box center [585, 111] width 290 height 43
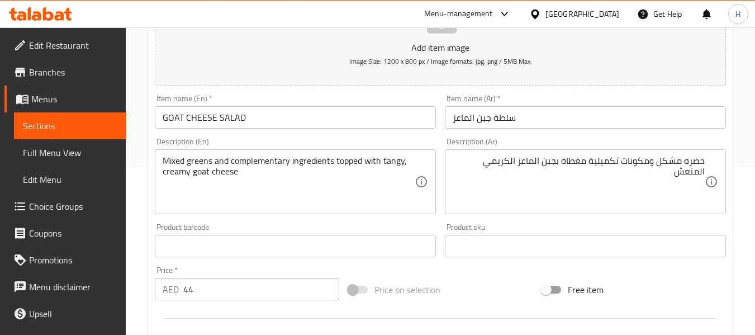
click at [677, 143] on div "Description (Ar) خضره مشكل ومكونات تكميلية مغطاة بجبن الماعز الكريمي المنعش Des…" at bounding box center [585, 175] width 281 height 77
click at [709, 163] on div "خضره مشكل ومكونات تكميلية مغطاة بجبن الماعز الكريمي المنعش Description (Ar)" at bounding box center [585, 181] width 281 height 65
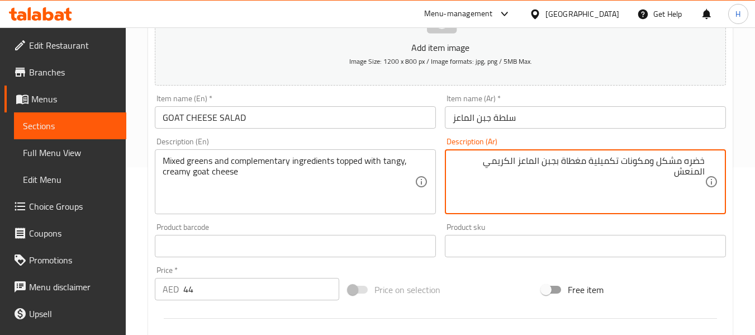
click at [706, 160] on div "خضره مشكل ومكونات تكميلية مغطاة بجبن الماعز الكريمي المنعش Description (Ar)" at bounding box center [585, 181] width 281 height 65
click at [703, 161] on textarea "خضره مشكل ومكونات تكميلية مغطاة بجبن الماعز الكريمي المنعش" at bounding box center [579, 181] width 252 height 53
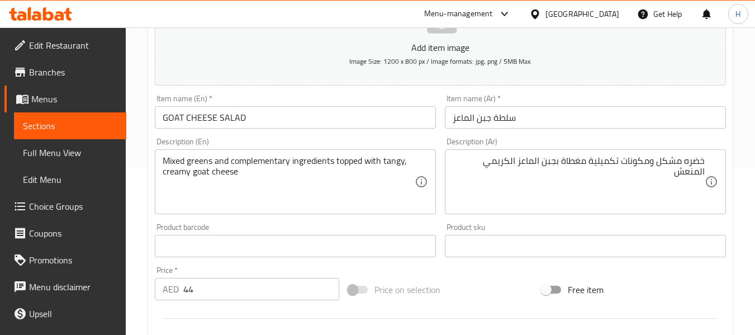
click at [700, 141] on div "Description (Ar) خضره مشكل ومكونات تكميلية مغطاة بجبن الماعز الكريمي المنعش Des…" at bounding box center [585, 175] width 281 height 77
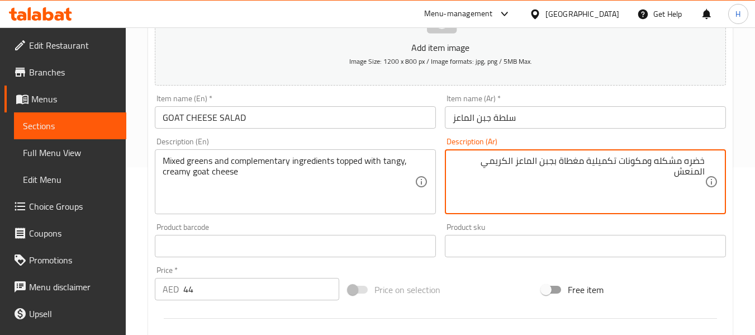
type textarea "خضره مشكله ومكونات تكميلية مغطاة بجبن الماعز الكريمي المنعش"
click at [664, 132] on div "Item name (Ar)   * سلطة جبن الماعز Item name (Ar) *" at bounding box center [585, 111] width 290 height 43
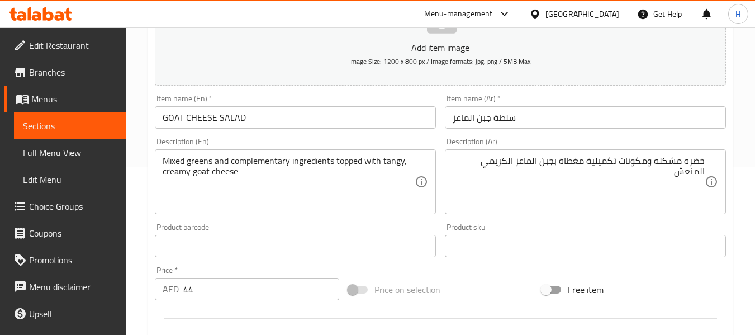
click at [591, 134] on div "Description (Ar) خضره مشكله ومكونات تكميلية مغطاة بجبن الماعز الكريمي المنعش De…" at bounding box center [585, 175] width 290 height 85
click at [601, 111] on input "سلطة جبن الماعز" at bounding box center [585, 117] width 281 height 22
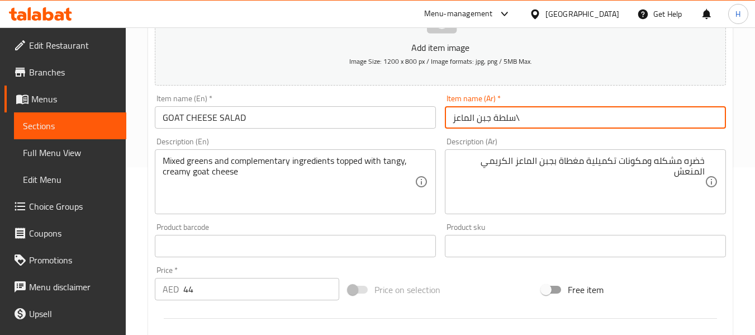
type input "سلطة جبن الماعز"
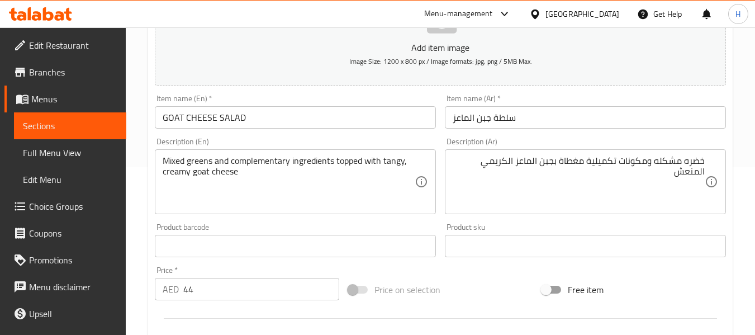
click at [605, 133] on div "Description (Ar) خضره مشكله ومكونات تكميلية مغطاة بجبن الماعز الكريمي المنعش De…" at bounding box center [585, 175] width 290 height 85
click at [606, 122] on input "سلطة جبن الماعز" at bounding box center [585, 117] width 281 height 22
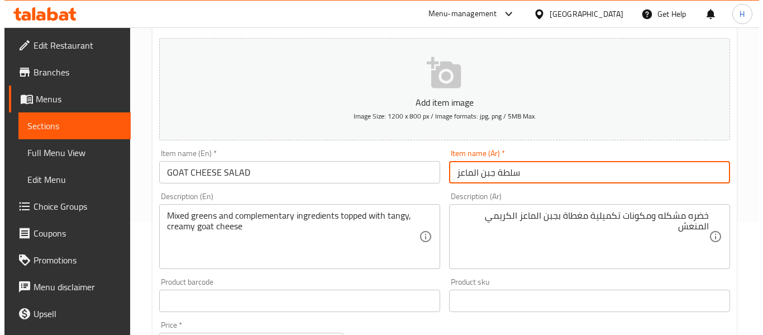
scroll to position [0, 0]
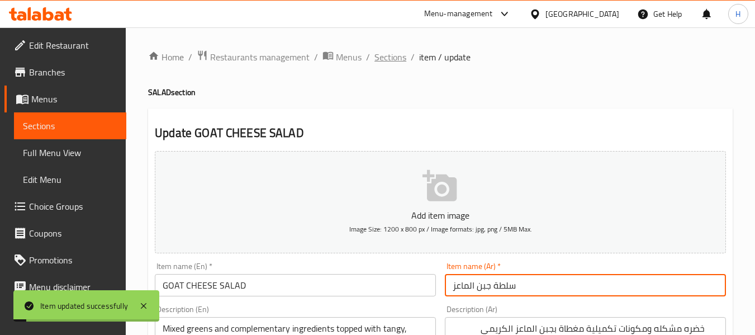
click at [391, 60] on span "Sections" at bounding box center [390, 56] width 32 height 13
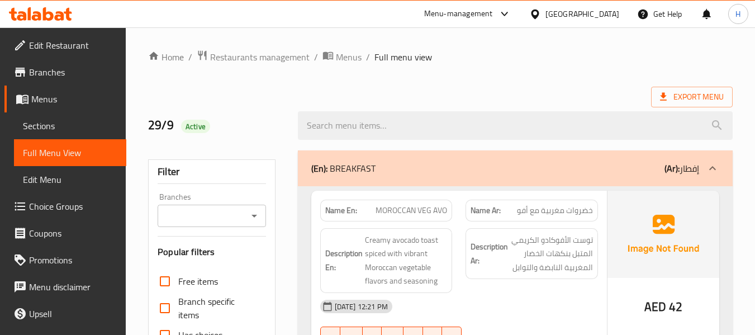
scroll to position [1910, 0]
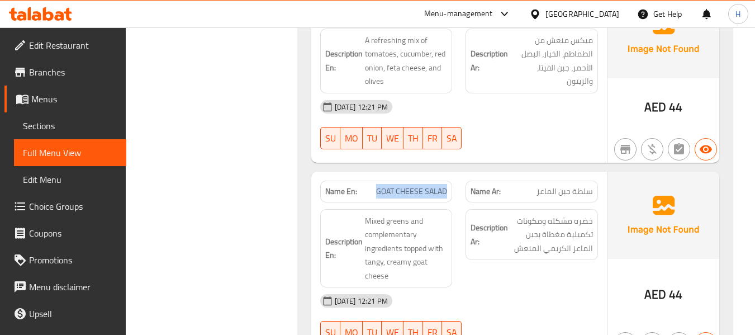
click at [458, 174] on div "Name En: GOAT CHEESE SALAD" at bounding box center [386, 191] width 146 height 35
click at [465, 209] on div "Description Ar: خضره مشكله ومكونات تكميلية مغطاة بجبن الماعز الكريمي المنعش" at bounding box center [531, 234] width 132 height 51
click at [383, 186] on span "GOAT CHEESE SALAD" at bounding box center [411, 192] width 71 height 12
copy span "GOAT"
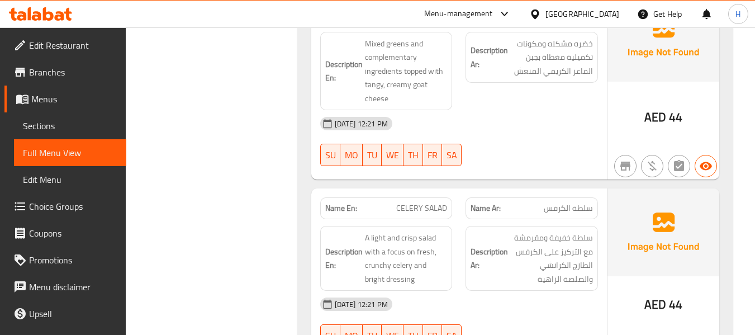
scroll to position [2133, 0]
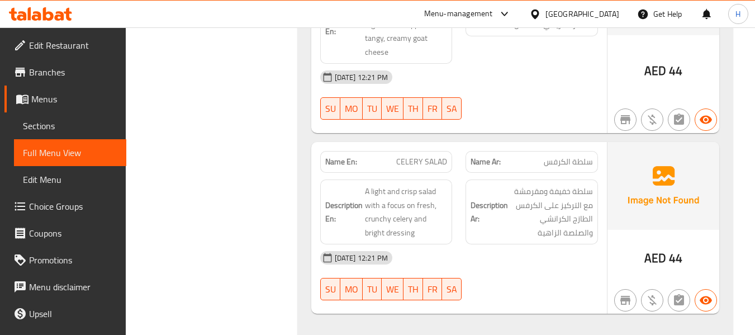
click at [457, 144] on div "Name En: CELERY SALAD" at bounding box center [386, 161] width 146 height 35
click at [441, 156] on span "CELERY SALAD" at bounding box center [421, 162] width 51 height 12
copy span "CELERY SALAD"
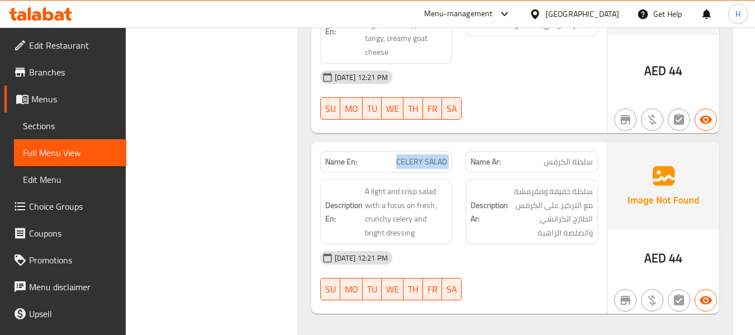
click at [452, 151] on div "Name En: CELERY SALAD" at bounding box center [386, 162] width 132 height 22
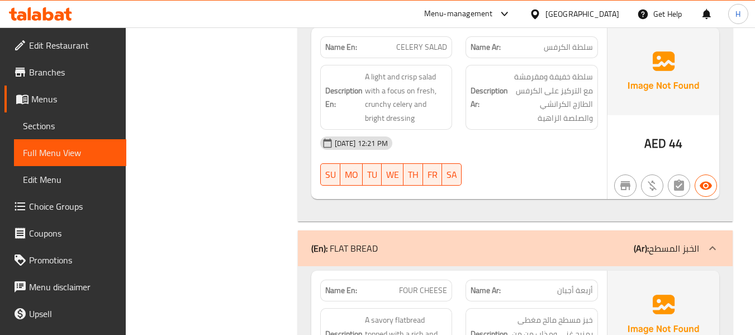
scroll to position [2301, 0]
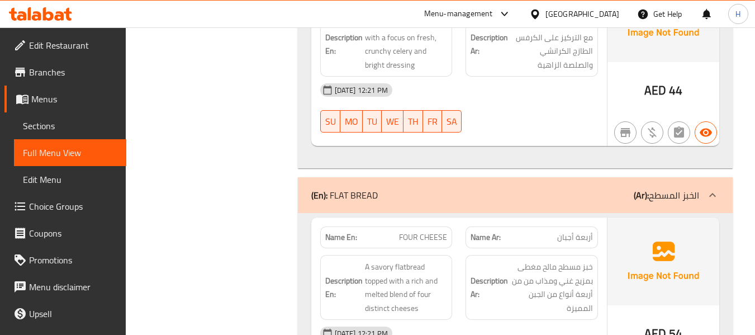
click at [423, 231] on span "FOUR CHEESE" at bounding box center [423, 237] width 48 height 12
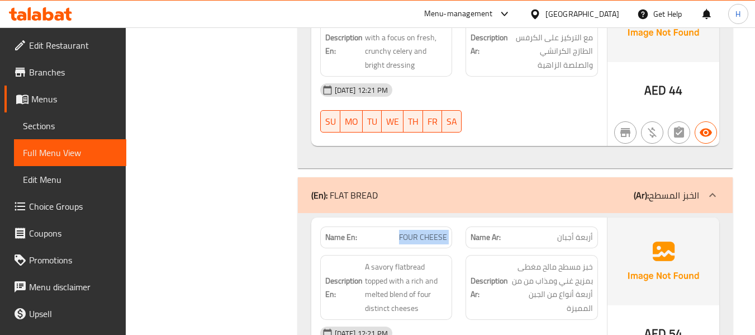
copy span "FOUR CHEESE"
click at [463, 220] on div "Name Ar: أربعة أجبان" at bounding box center [532, 237] width 146 height 35
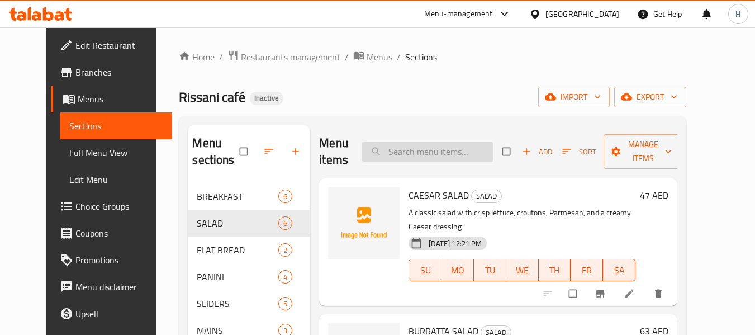
click at [439, 153] on input "search" at bounding box center [428, 152] width 132 height 20
paste input "CELERY SALAD"
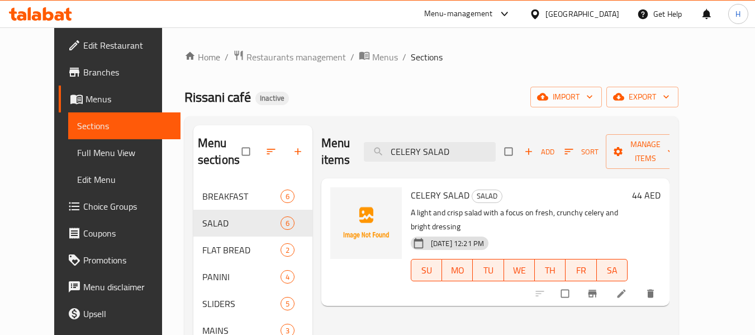
type input "CELERY SALAD"
click at [627, 288] on icon at bounding box center [621, 293] width 11 height 11
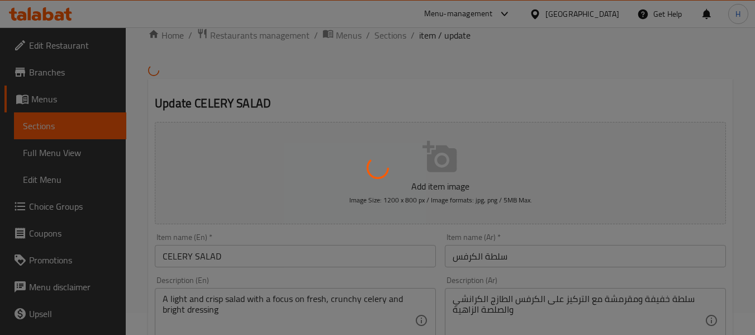
scroll to position [56, 0]
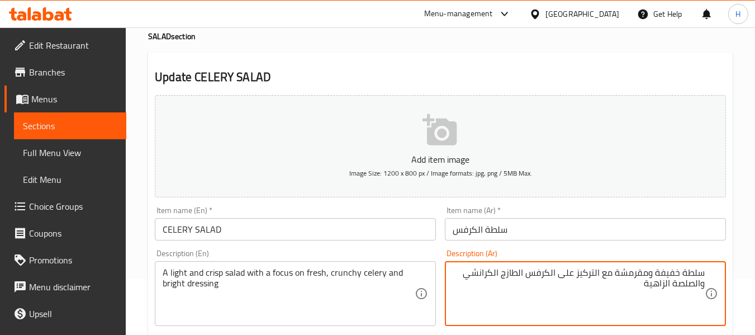
click at [431, 248] on div "Description (En) A light and crisp salad with a focus on fresh, crunchy celery …" at bounding box center [295, 287] width 290 height 85
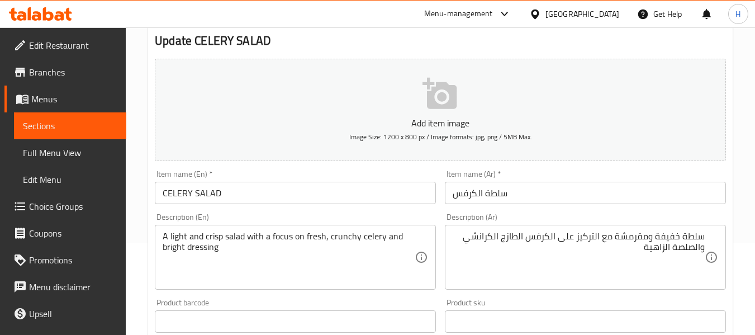
scroll to position [112, 0]
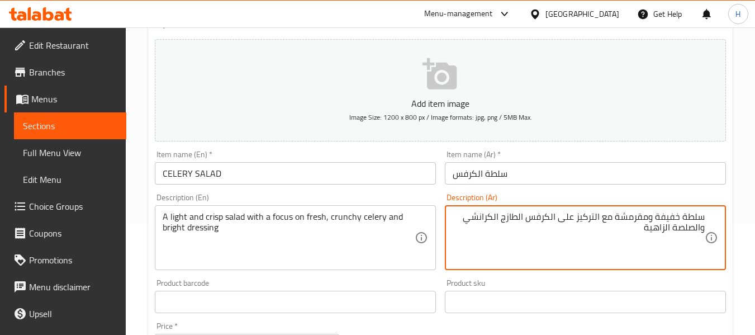
click at [657, 230] on textarea "سلطة خفيفة ومقرمشة مع التركيز على الكرفس الطازج الكرانشي والصلصة الزاهية" at bounding box center [579, 237] width 252 height 53
type textarea "سلطة خفيفة ومقرمشة مع التركيز على الكرفس الطازج الكرانشي والصلصة برايت"
click at [335, 186] on div "Item name (En)   * CELERY SALAD Item name (En) *" at bounding box center [295, 167] width 290 height 43
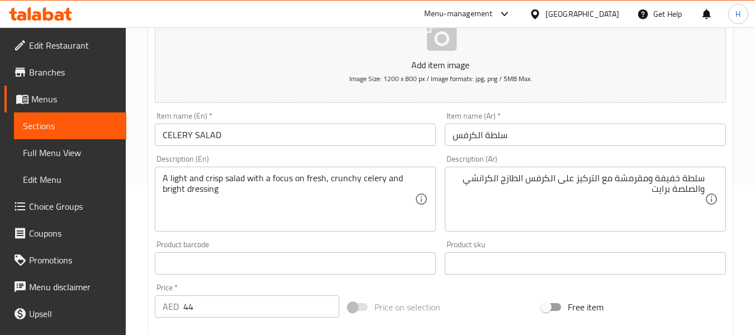
scroll to position [168, 0]
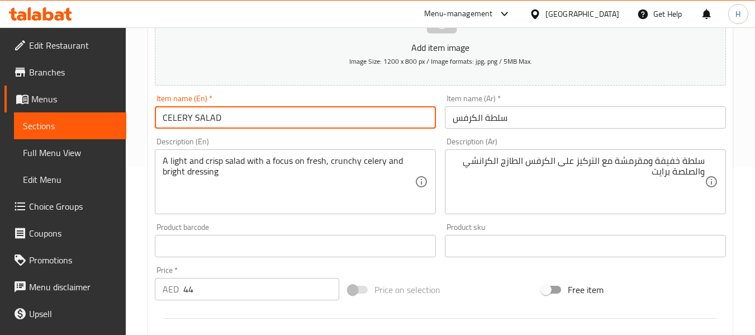
click at [320, 117] on input "CELERY SALAD" at bounding box center [295, 117] width 281 height 22
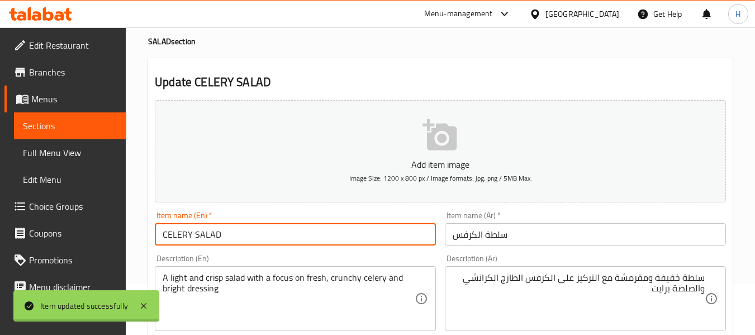
scroll to position [0, 0]
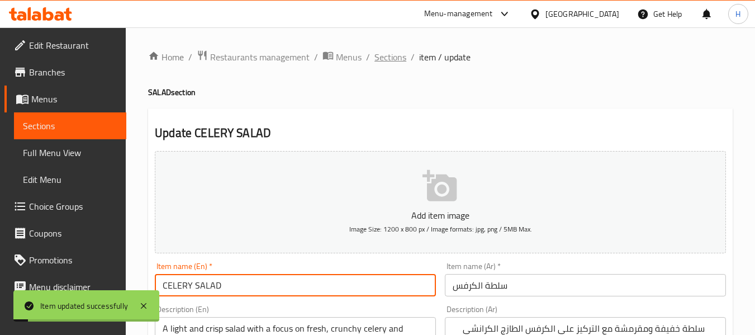
click at [386, 55] on span "Sections" at bounding box center [390, 56] width 32 height 13
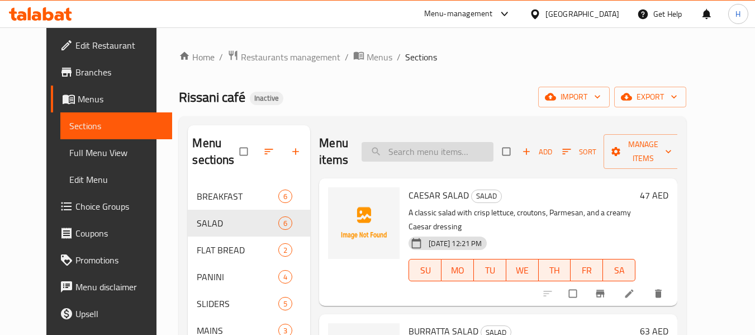
click at [457, 150] on input "search" at bounding box center [428, 152] width 132 height 20
paste input "FOUR CHEESE"
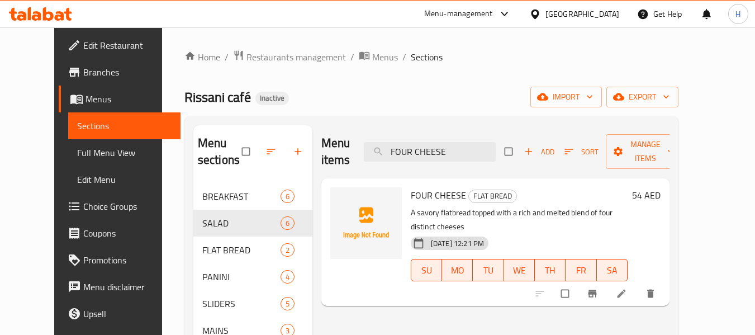
type input "FOUR CHEESE"
click at [638, 284] on li at bounding box center [622, 293] width 31 height 18
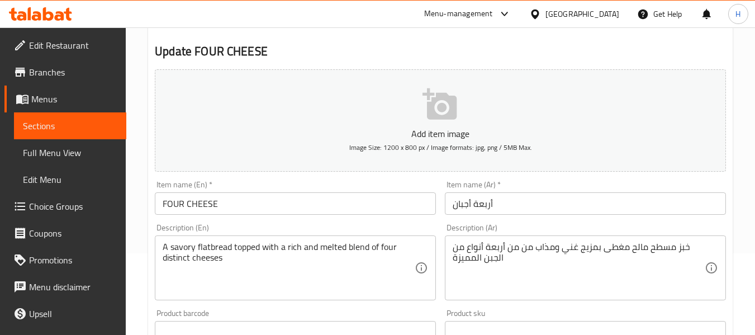
scroll to position [168, 0]
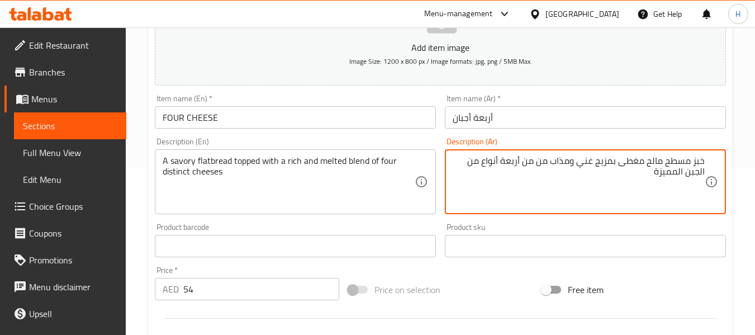
click at [673, 140] on div "Description (Ar) خبز مسطح مالح مغطى بمزيج غني ومذاب من من أربعة أنواع من الجبن …" at bounding box center [585, 175] width 281 height 77
click at [543, 163] on textarea "خبز مسطح مالح مغطى بمزيج غني ومذاب من من أربعة أنواع من الجبن المميزة" at bounding box center [579, 181] width 252 height 53
type textarea "خبز مسطح مالح مغطى بمزيج غني ومذاب من أربعة أنواع من الجبن المميزة"
click at [540, 135] on div "Description (Ar) خبز مسطح مالح مغطى بمزيج غني ومذاب من أربعة أنواع من الجبن الم…" at bounding box center [585, 175] width 290 height 85
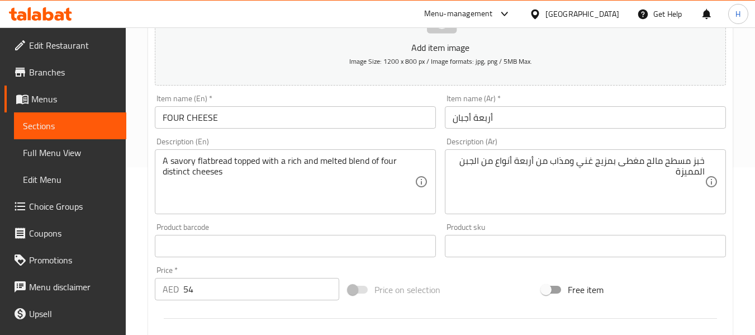
click at [437, 167] on div "Description (En) A savory flatbread topped with a rich and melted blend of four…" at bounding box center [295, 175] width 290 height 85
click at [530, 127] on input "أربعة أجبان" at bounding box center [585, 117] width 281 height 22
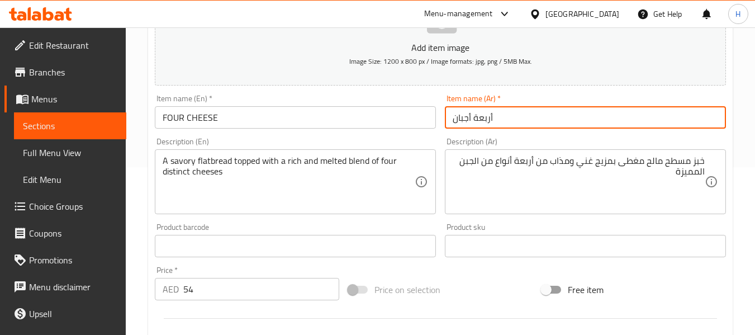
click at [530, 127] on input "أربعة أجبان" at bounding box center [585, 117] width 281 height 22
click at [442, 153] on div "Description (Ar) خبز مسطح مالح مغطى بمزيج غني ومذاب من أربعة أنواع من الجبن الم…" at bounding box center [585, 175] width 290 height 85
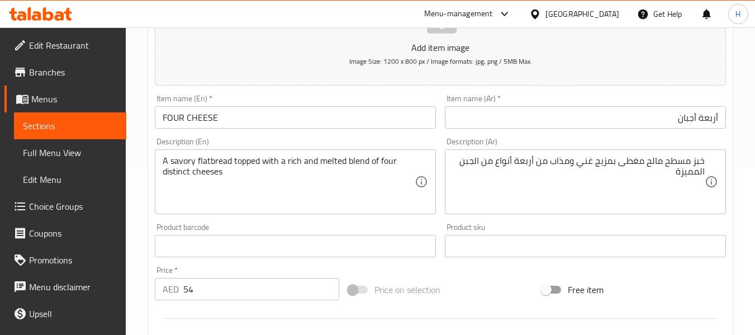
click at [621, 113] on input "أربعة أجبان" at bounding box center [585, 117] width 281 height 22
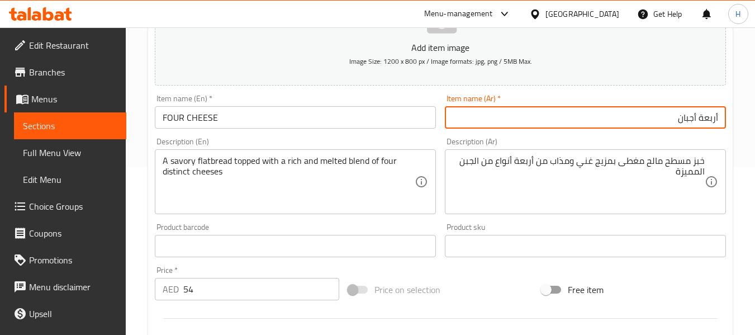
click at [603, 138] on div "Description (Ar) خبز مسطح مالح مغطى بمزيج غني ومذاب من أربعة أنواع من الجبن الم…" at bounding box center [585, 175] width 281 height 77
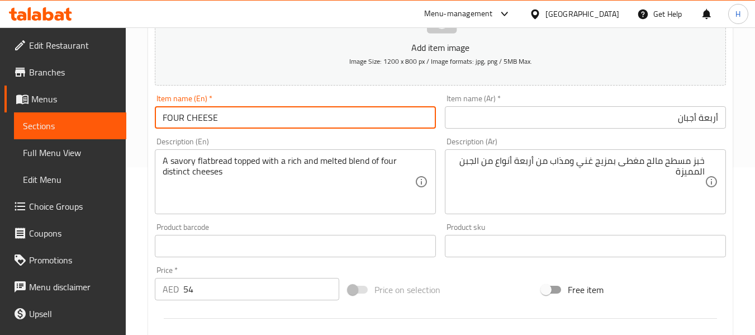
click at [343, 110] on input "FOUR CHEESE" at bounding box center [295, 117] width 281 height 22
click at [449, 137] on div "Description (Ar) خبز مسطح مالح مغطى بمزيج غني ومذاب من أربعة أنواع من الجبن الم…" at bounding box center [585, 175] width 281 height 77
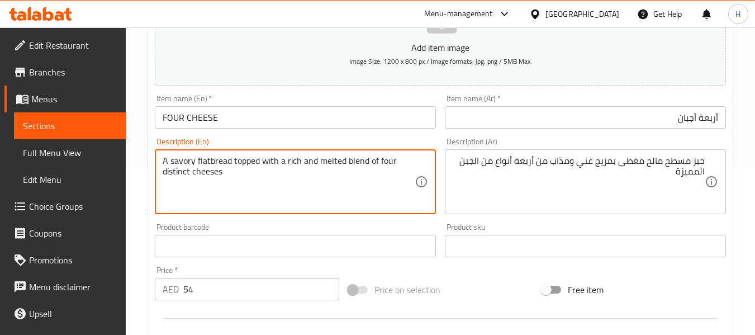
click at [348, 165] on textarea "A savory flatbread topped with a rich and melted blend of four distinct cheeses" at bounding box center [289, 181] width 252 height 53
click at [368, 143] on div "Description (En) A savory flatbread topped with a rich and melted blend of four…" at bounding box center [295, 175] width 281 height 77
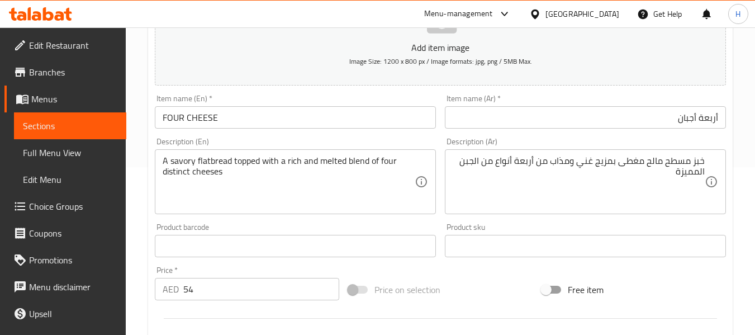
click at [436, 137] on div "Description (En) A savory flatbread topped with a rich and melted blend of four…" at bounding box center [295, 175] width 290 height 85
click at [384, 142] on div "Description (En) A savory flatbread topped with a rich and melted blend of four…" at bounding box center [295, 175] width 281 height 77
click at [435, 132] on div "Item name (En)   * FOUR CHEESE Item name (En) *" at bounding box center [295, 111] width 290 height 43
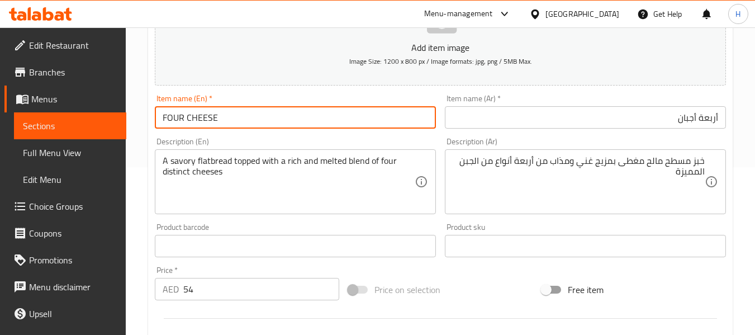
click at [359, 120] on input "FOUR CHEESE" at bounding box center [295, 117] width 281 height 22
click at [429, 131] on div "Item name (En)   * FOUR CHEESE Item name (En) *" at bounding box center [295, 111] width 290 height 43
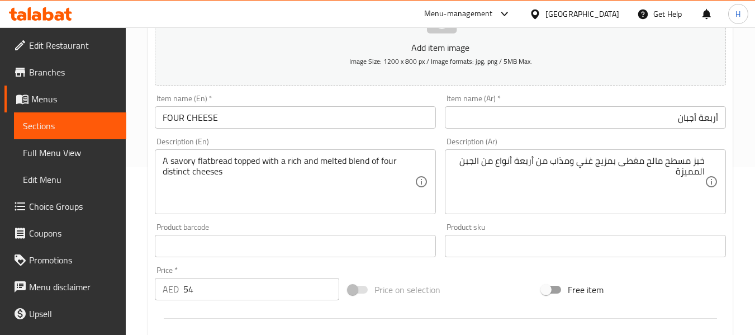
click at [392, 117] on input "FOUR CHEESE" at bounding box center [295, 117] width 281 height 22
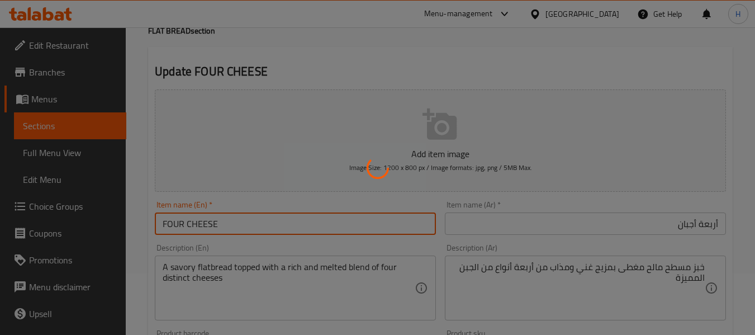
scroll to position [0, 0]
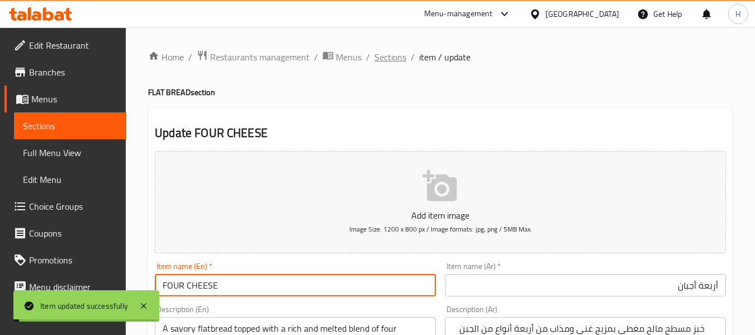
click at [387, 56] on span "Sections" at bounding box center [390, 56] width 32 height 13
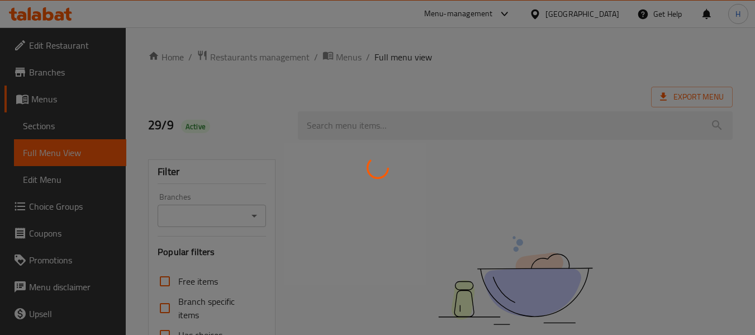
click at [488, 213] on div at bounding box center [377, 167] width 755 height 335
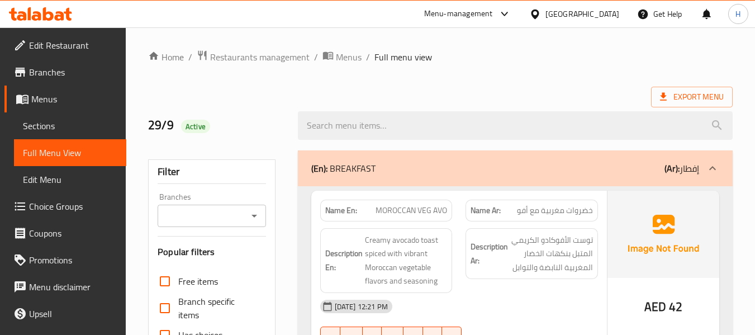
scroll to position [2348, 0]
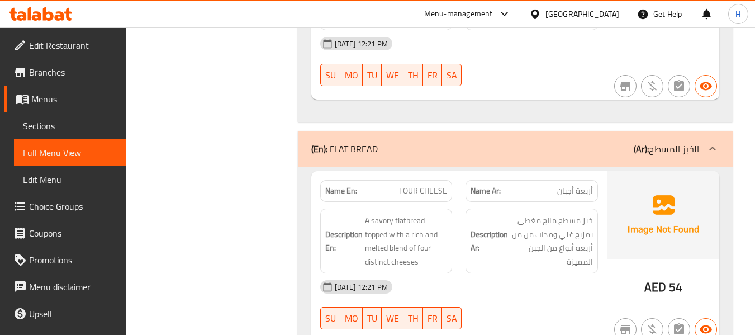
click at [454, 202] on div "Description En: A savory flatbread topped with a rich and melted blend of four …" at bounding box center [386, 241] width 146 height 78
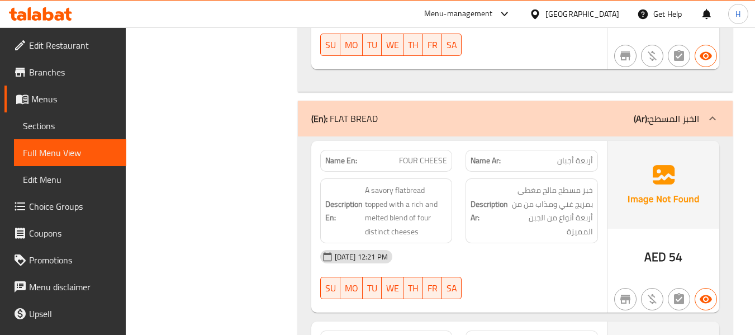
scroll to position [2403, 0]
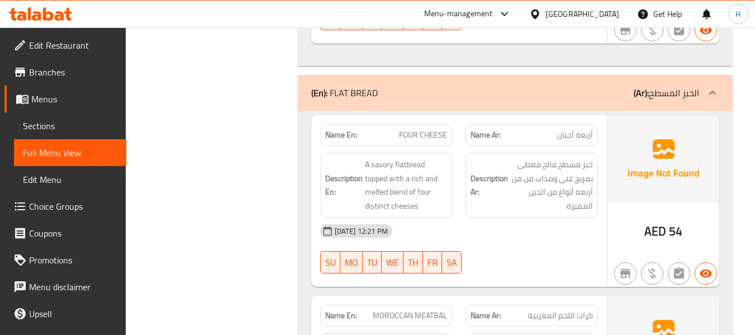
click at [418, 129] on span "FOUR CHEESE" at bounding box center [423, 135] width 48 height 12
copy span "FOUR CHEESE"
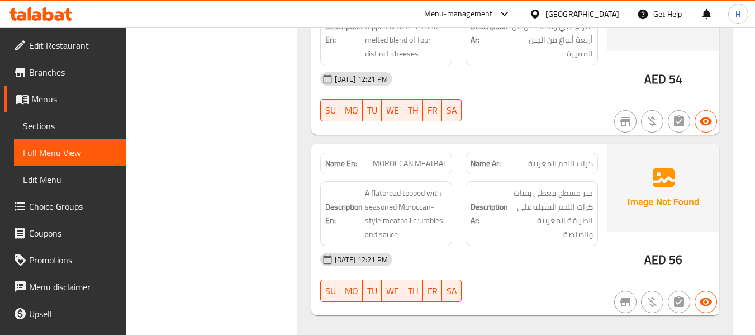
scroll to position [2571, 0]
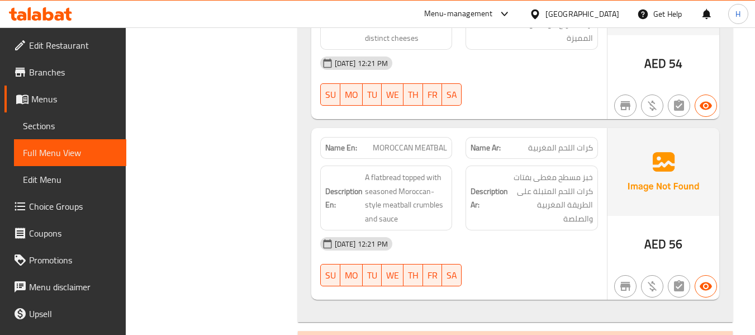
click at [458, 159] on div "Description En: A flatbread topped with seasoned Moroccan-style meatball crumbl…" at bounding box center [386, 198] width 146 height 78
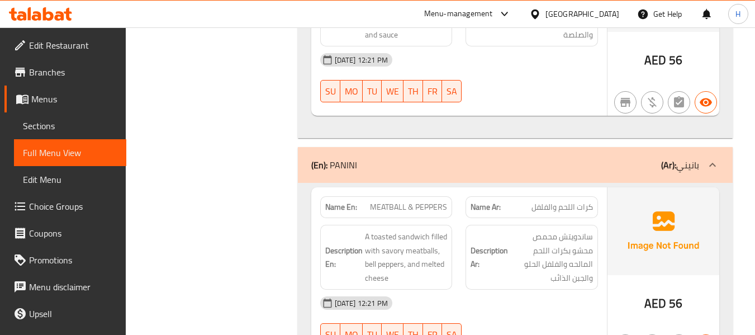
scroll to position [2850, 0]
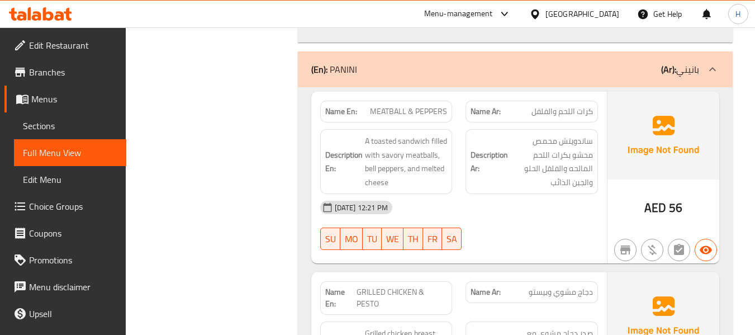
click at [401, 101] on div "Name En: MEATBALL & PEPPERS" at bounding box center [386, 112] width 132 height 22
copy span "MEATBALL & PEPPERS"
click at [455, 122] on div "Description En: A toasted sandwich filled with savory meatballs, bell peppers, …" at bounding box center [386, 161] width 146 height 78
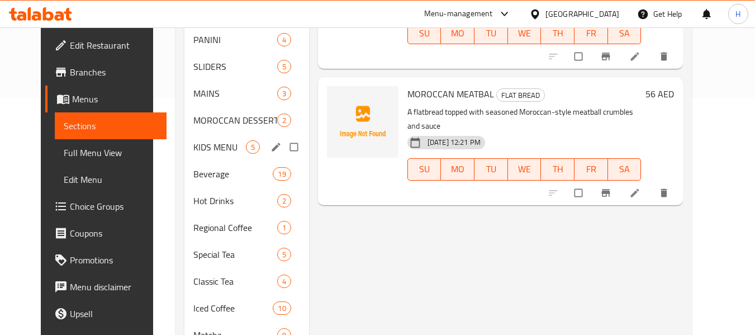
scroll to position [168, 0]
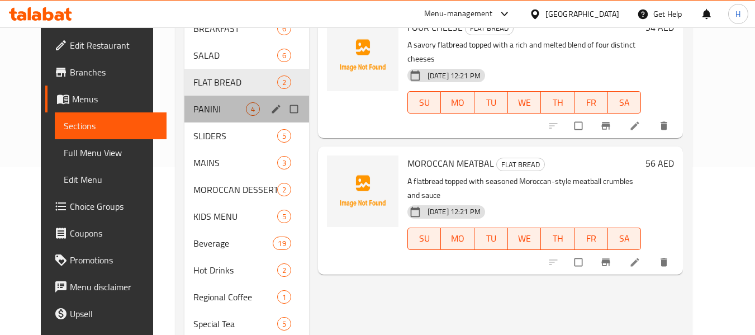
click at [184, 101] on div "PANINI 4" at bounding box center [246, 109] width 125 height 27
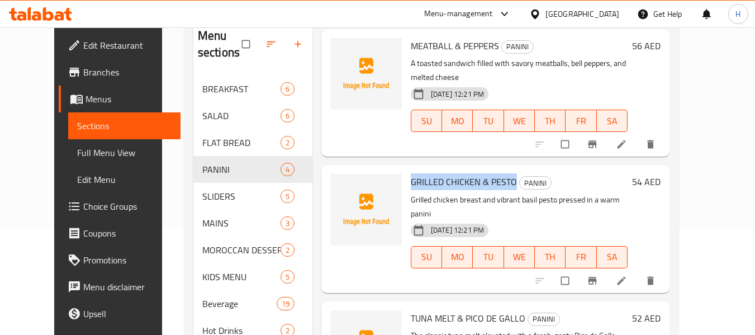
scroll to position [197, 0]
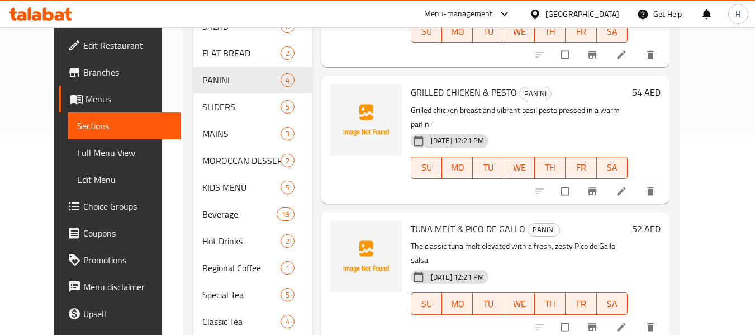
click at [619, 103] on p "Grilled chicken breast and vibrant basil pesto pressed in a warm panini" at bounding box center [519, 117] width 217 height 28
click at [627, 186] on icon at bounding box center [621, 191] width 11 height 11
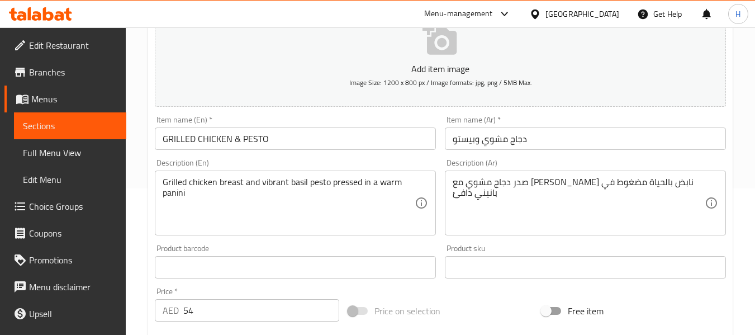
scroll to position [168, 0]
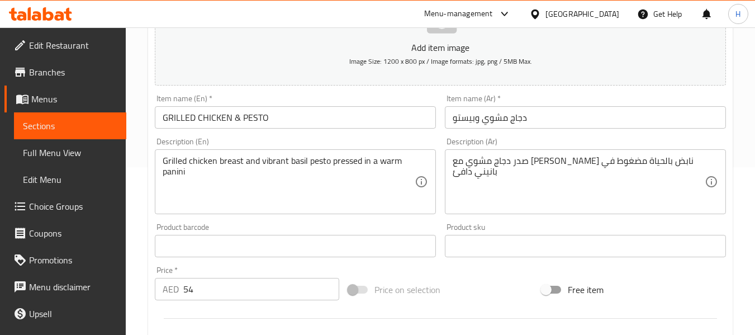
click at [540, 163] on textarea "صدر دجاج مشوي مع [PERSON_NAME] نابض بالحياة مضغوط في بانيني دافئ" at bounding box center [579, 181] width 252 height 53
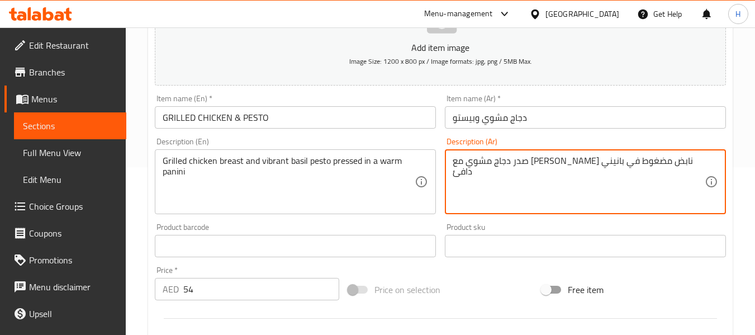
type textarea "صدر دجاج مشوي مع بيستو ريحان نابض مضغوط في بانيني دافئ"
click at [496, 139] on div "Description (Ar) صدر دجاج مشوي مع بيستو ريحان نابض مضغوط في بانيني دافئ Descrip…" at bounding box center [585, 175] width 281 height 77
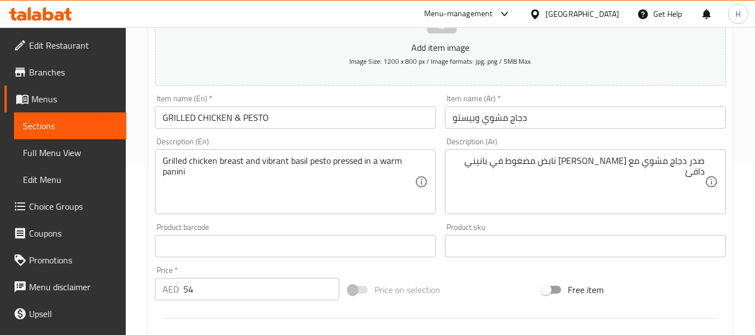
click at [520, 129] on div "Item name (Ar)   * دجاج مشوي وبيستو Item name (Ar) *" at bounding box center [585, 111] width 290 height 43
click at [431, 141] on div "Description (En) Grilled chicken breast and vibrant basil pesto pressed in a wa…" at bounding box center [295, 175] width 281 height 77
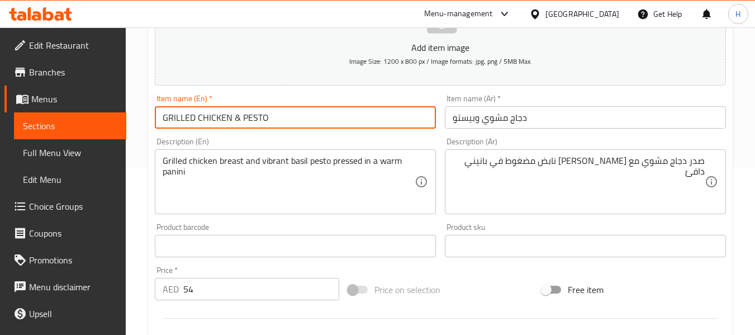
click at [324, 110] on input "GRILLED CHICKEN & PESTO" at bounding box center [295, 117] width 281 height 22
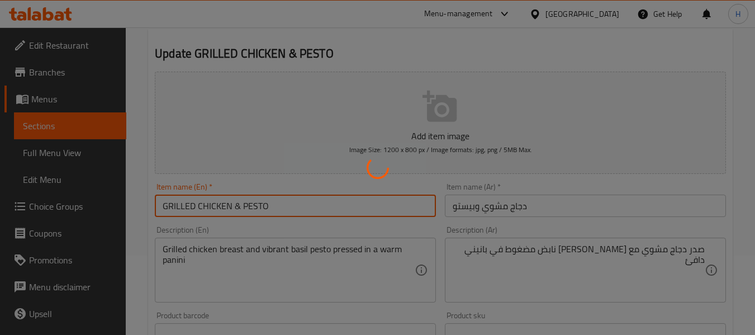
scroll to position [0, 0]
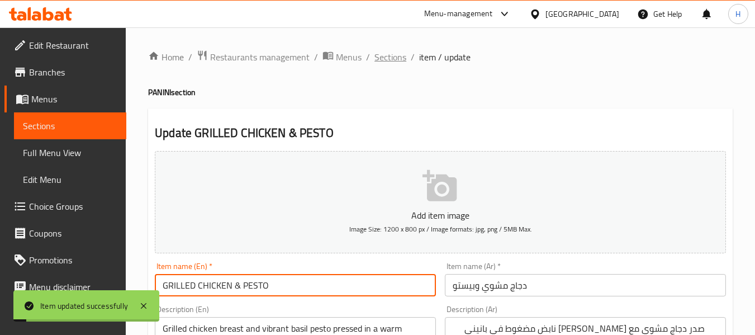
click at [387, 56] on span "Sections" at bounding box center [390, 56] width 32 height 13
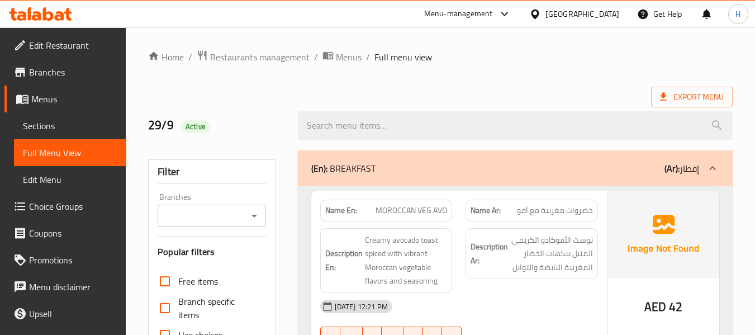
scroll to position [2771, 0]
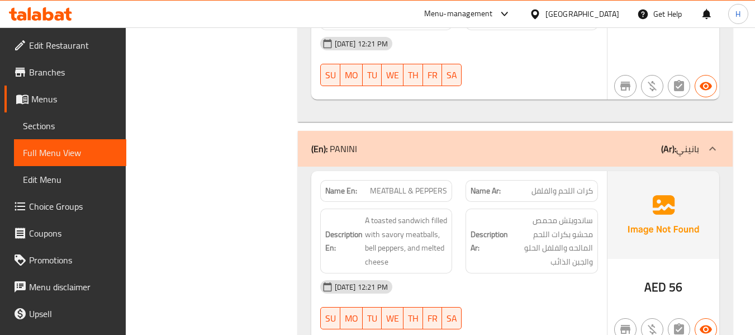
drag, startPoint x: 467, startPoint y: 227, endPoint x: 358, endPoint y: 168, distance: 124.0
click at [467, 227] on div "Description Ar: ساندويتش محمص محشو بكرات اللحم المالحه والفلفل الحلو والجبن الذ…" at bounding box center [531, 240] width 132 height 65
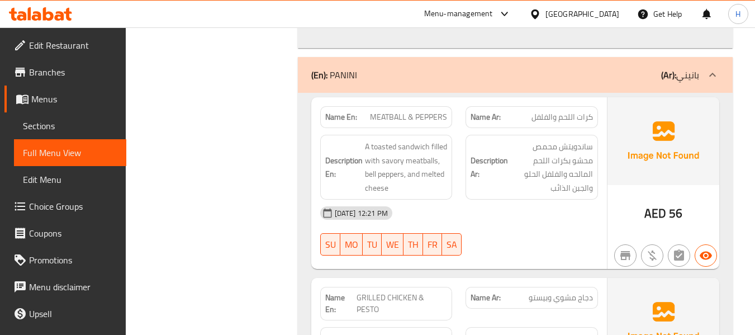
scroll to position [2827, 0]
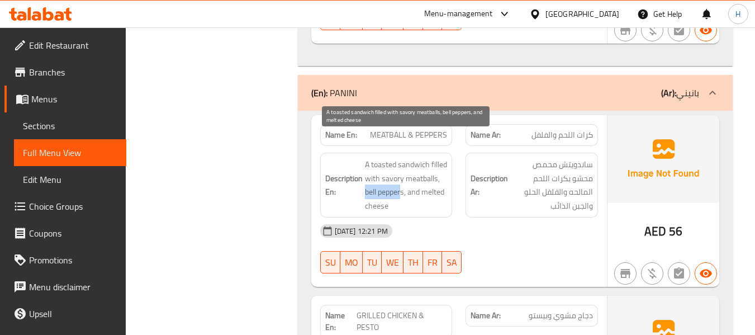
drag, startPoint x: 365, startPoint y: 167, endPoint x: 402, endPoint y: 167, distance: 36.3
click at [402, 167] on span "A toasted sandwich filled with savory meatballs, bell peppers, and melted cheese" at bounding box center [406, 185] width 83 height 55
copy span "bell pepper"
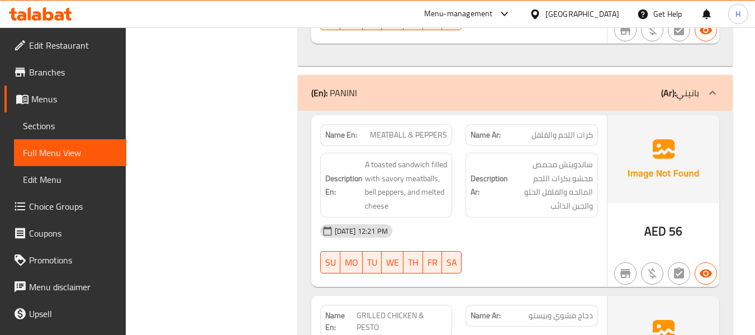
click at [465, 167] on div "Description Ar: ساندويتش محمص محشو بكرات اللحم المالحه والفلفل الحلو والجبن الذ…" at bounding box center [532, 185] width 146 height 78
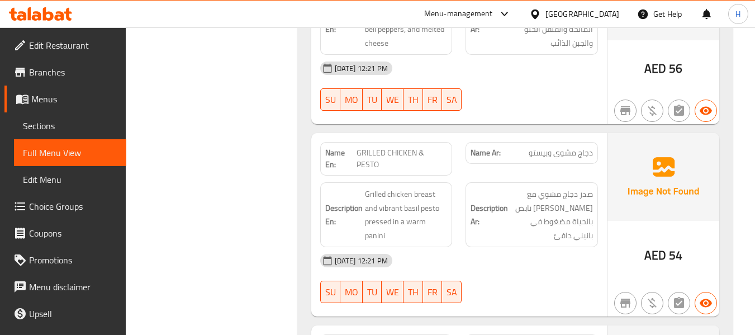
scroll to position [2995, 0]
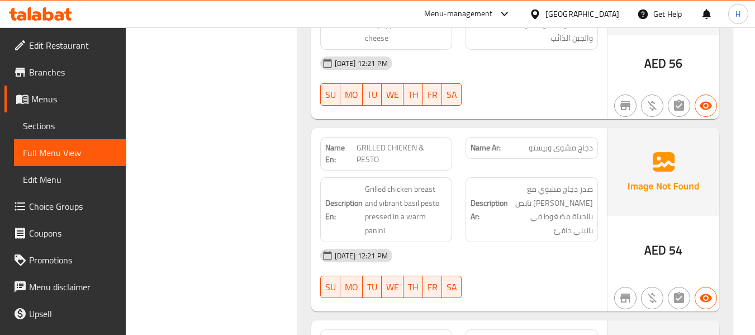
click at [397, 137] on div "Name En: GRILLED CHICKEN & PESTO" at bounding box center [386, 154] width 132 height 34
copy span "GRILLED CHICKEN & PESTO"
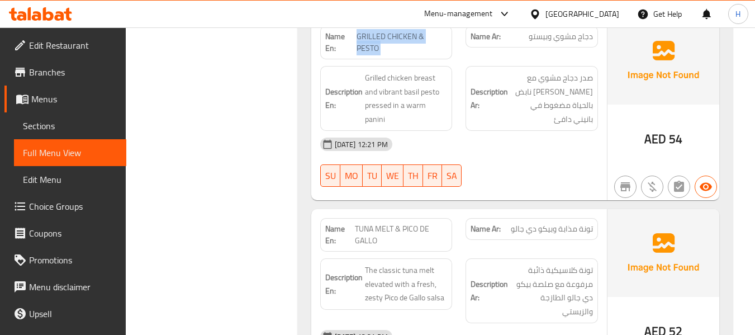
scroll to position [3162, 0]
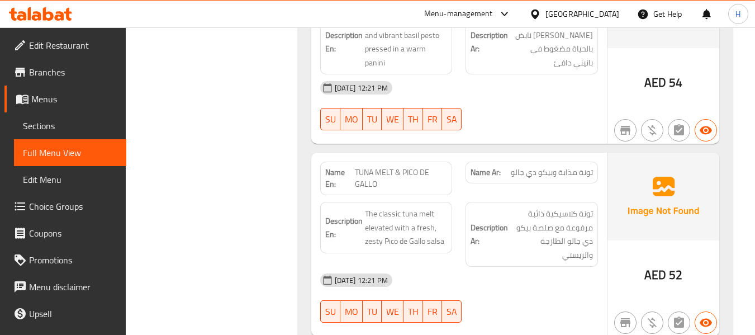
click at [455, 155] on div "Name En: TUNA MELT & PICO DE GALLO" at bounding box center [386, 178] width 146 height 47
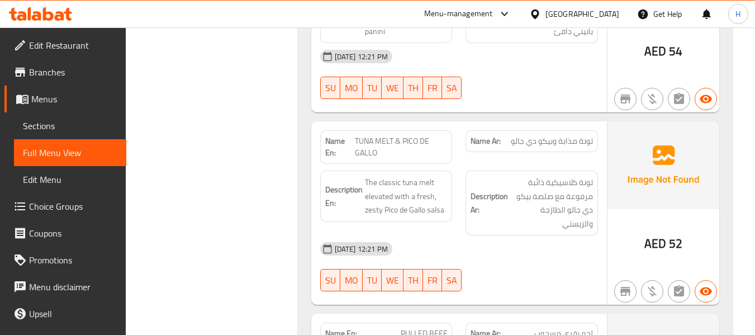
scroll to position [3218, 0]
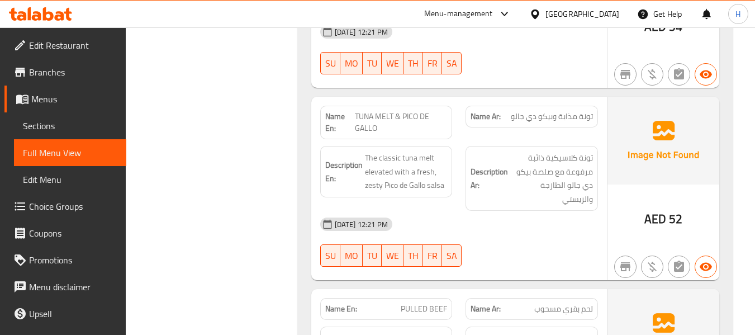
click at [424, 106] on div "Name En: TUNA MELT & PICO DE GALLO" at bounding box center [386, 123] width 132 height 34
copy span "TUNA MELT & PICO DE GALLO"
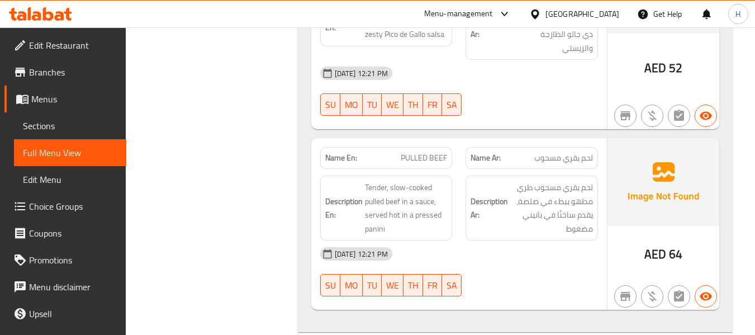
scroll to position [3386, 0]
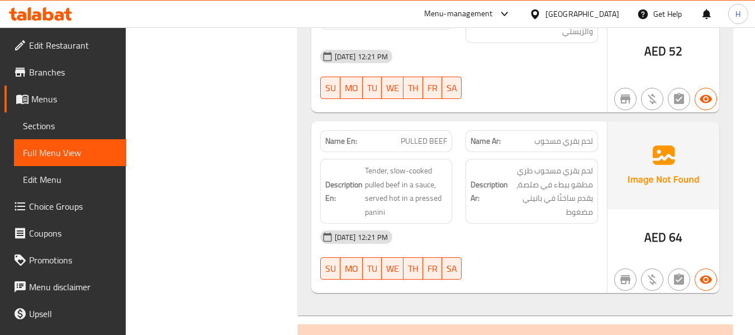
click at [460, 159] on div "Description Ar: لحم بقري مسحوب طري مطهو ببطء في صلصة، يقدم ساخنًا في بانيني مضغ…" at bounding box center [532, 191] width 146 height 78
click at [418, 135] on span "PULLED BEEF" at bounding box center [424, 141] width 46 height 12
copy span "PULLED"
click at [459, 152] on div "Description Ar: لحم بقري مسحوب طري مطهو ببطء في صلصة، يقدم ساخنًا في بانيني مضغ…" at bounding box center [532, 191] width 146 height 78
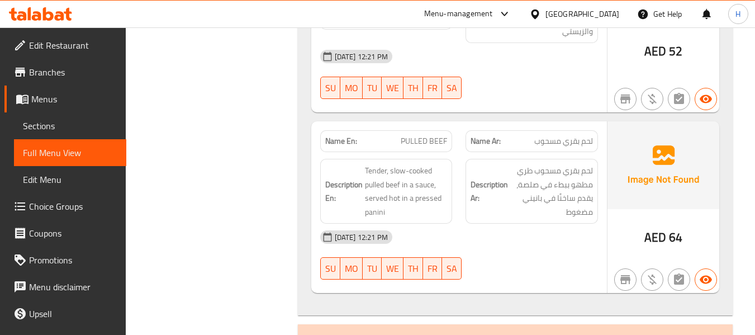
scroll to position [3665, 0]
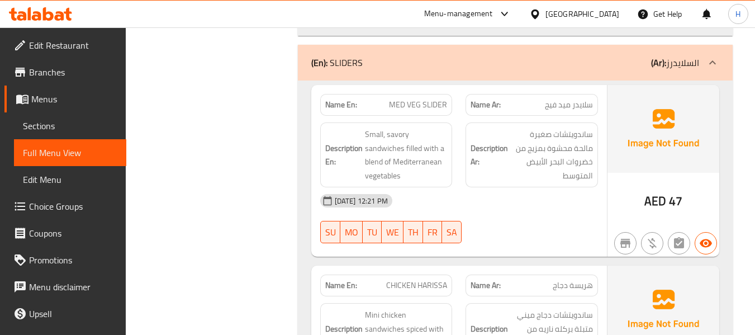
click at [421, 99] on span "MED VEG SLIDER" at bounding box center [418, 105] width 58 height 12
copy span "MED VEG SLIDER"
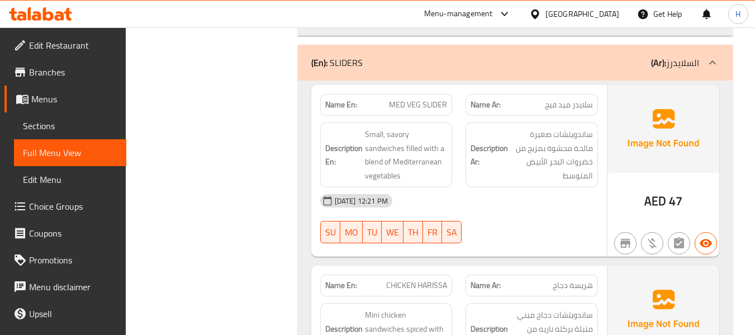
click at [463, 120] on div "Description Ar: ساندويتشات صغيرة مالحة محشوة بمزيج من خضروات البحر الأبيض المتو…" at bounding box center [532, 155] width 146 height 78
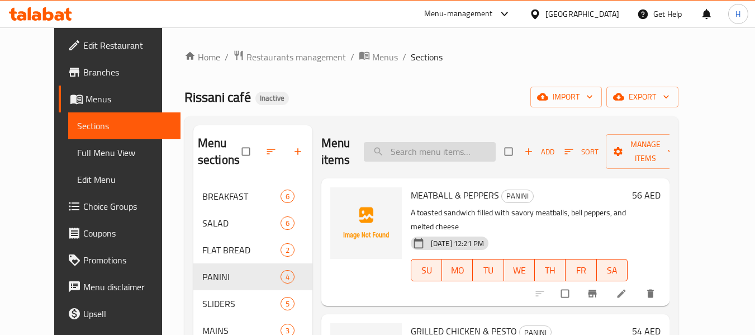
click at [427, 153] on input "search" at bounding box center [430, 152] width 132 height 20
paste input "TUNA MELT & PICO DE GALLO"
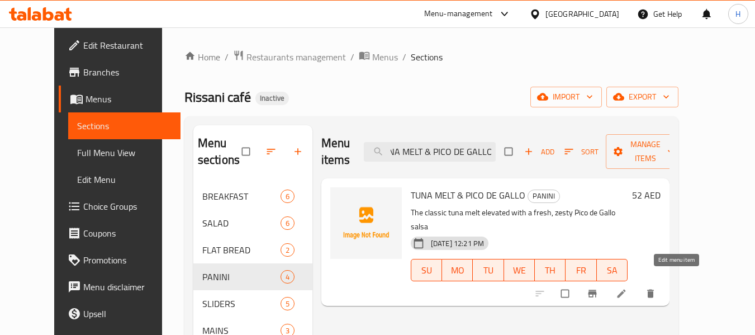
type input "TUNA MELT & PICO DE GALLO"
click at [627, 288] on icon at bounding box center [621, 293] width 11 height 11
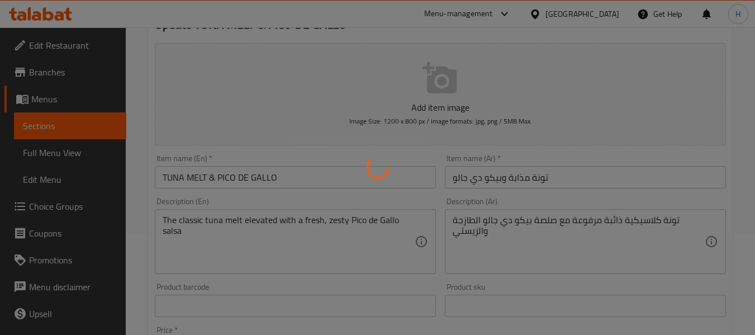
scroll to position [112, 0]
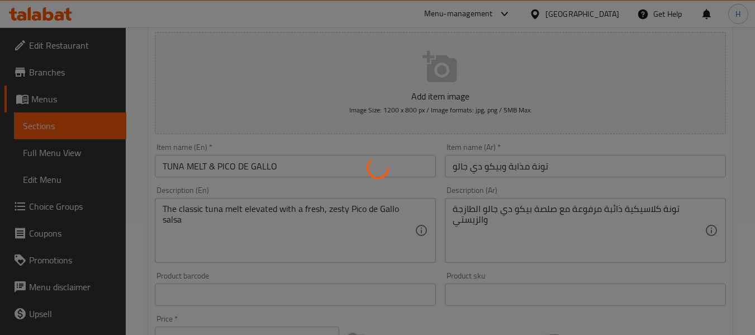
click at [492, 225] on div at bounding box center [377, 167] width 755 height 335
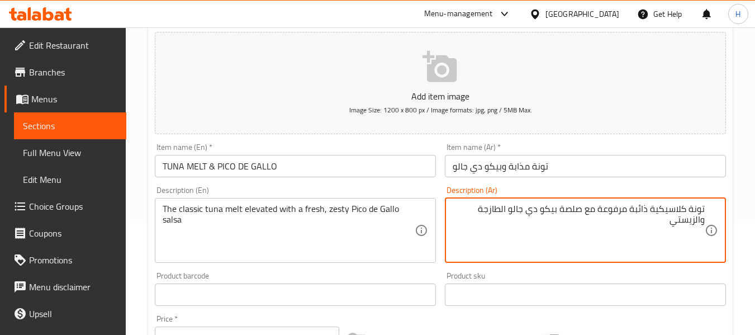
click at [600, 186] on div "Description (Ar) تونة كلاسيكية ذائبة مرفوعة مع صلصة بيكو دي جالو الطازجة والزيس…" at bounding box center [585, 224] width 281 height 77
type textarea "تونة كلاسيكية ذائبة مرفوعة مع صلصة بيكو دي جالو الطازجة زيستي"
click at [433, 190] on div "Description (En) The classic tuna melt elevated with a fresh, zesty Pico de Gal…" at bounding box center [295, 224] width 281 height 77
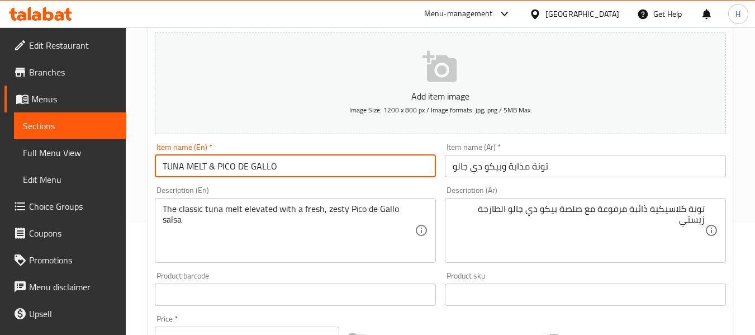
click at [377, 159] on input "TUNA MELT & PICO DE GALLO" at bounding box center [295, 166] width 281 height 22
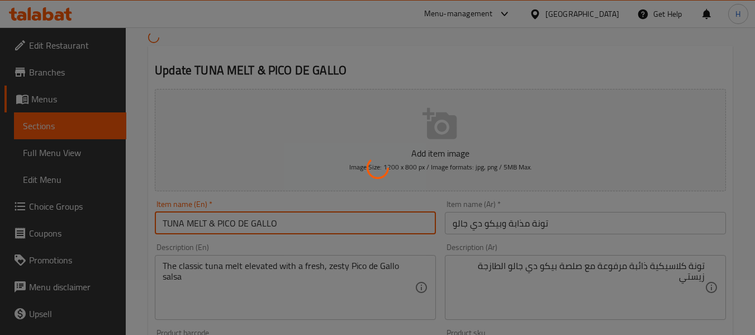
scroll to position [0, 0]
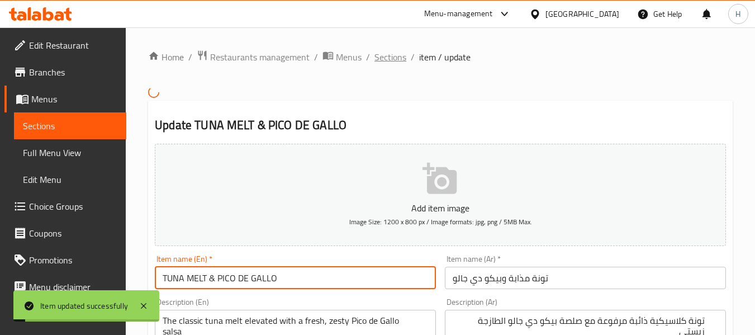
click at [389, 56] on span "Sections" at bounding box center [390, 56] width 32 height 13
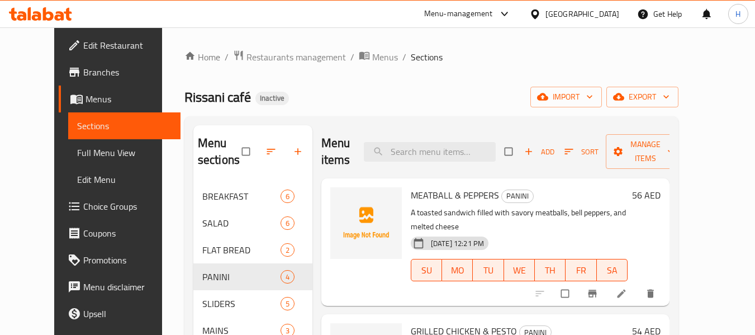
click at [447, 139] on div "Menu items Add Sort Manage items" at bounding box center [495, 151] width 348 height 53
click at [455, 153] on input "search" at bounding box center [430, 152] width 132 height 20
paste input "CHICKEN HARISSA"
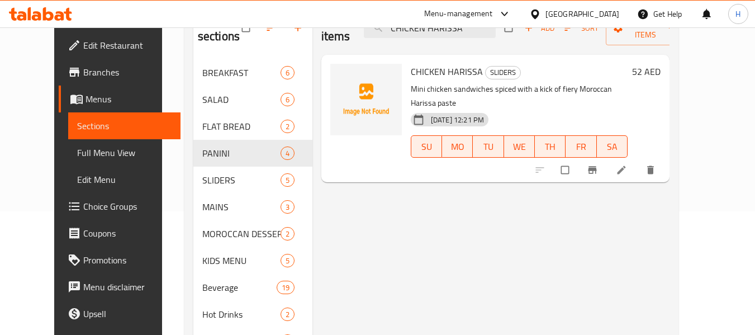
scroll to position [168, 0]
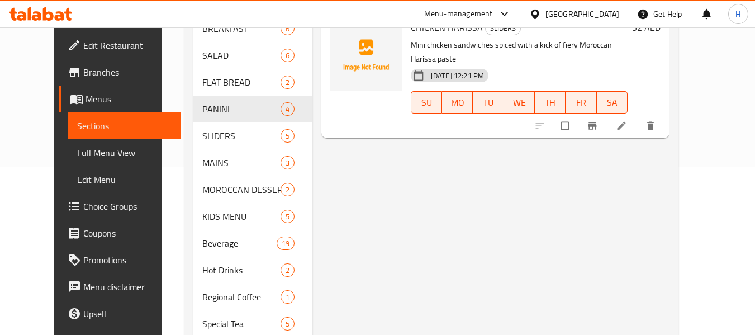
type input "CHICKEN HARISSA"
click at [625, 122] on icon at bounding box center [621, 126] width 8 height 8
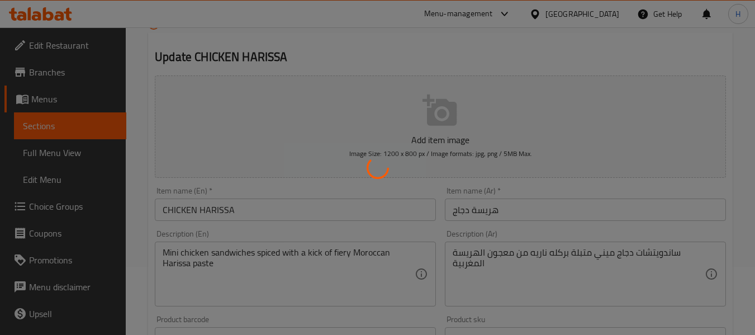
scroll to position [168, 0]
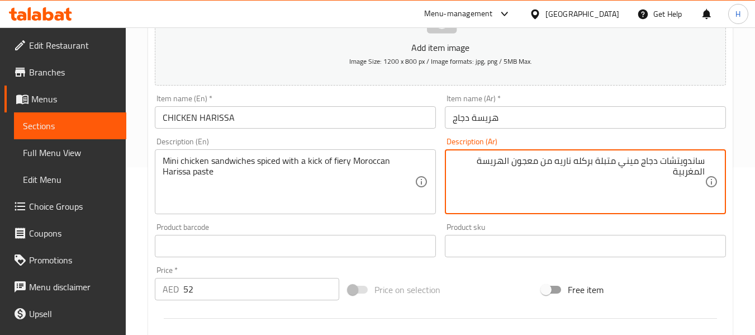
click at [596, 137] on div "Description (Ar) ساندويتشات دجاج ميني متبلة بركله ناريه من معجون الهريسة المغرب…" at bounding box center [585, 175] width 290 height 85
drag, startPoint x: 593, startPoint y: 162, endPoint x: 574, endPoint y: 160, distance: 19.1
click at [564, 166] on textarea "ساندويتشات دجاج ميني متبلة بكك ناريه من معجون الهريسة المغربية" at bounding box center [579, 181] width 252 height 53
type textarea "ساندويتشات دجاج ميني متبلة بكك فايري من معجون الهريسة المغربية"
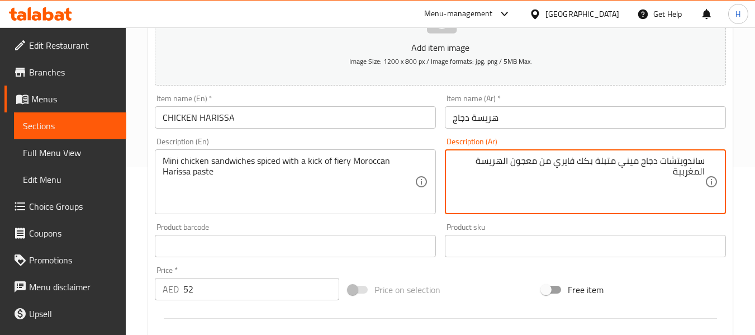
click at [317, 134] on div "Description (En) Mini chicken sandwiches spiced with a kick of fiery Moroccan H…" at bounding box center [295, 175] width 290 height 85
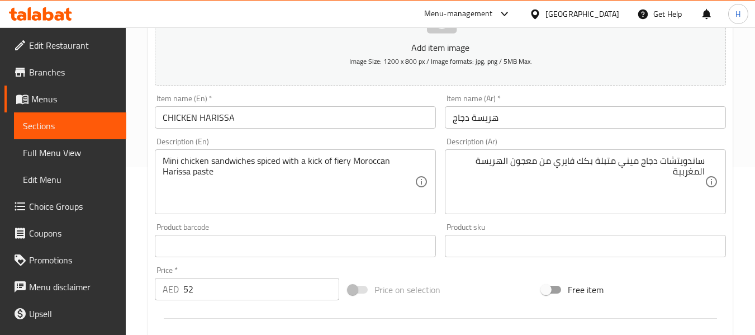
click at [335, 112] on input "CHICKEN HARISSA" at bounding box center [295, 117] width 281 height 22
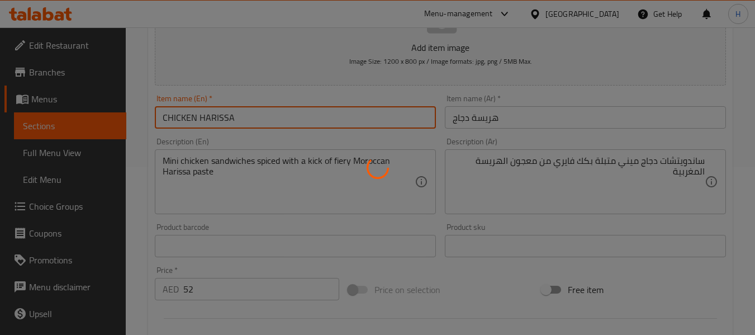
scroll to position [0, 0]
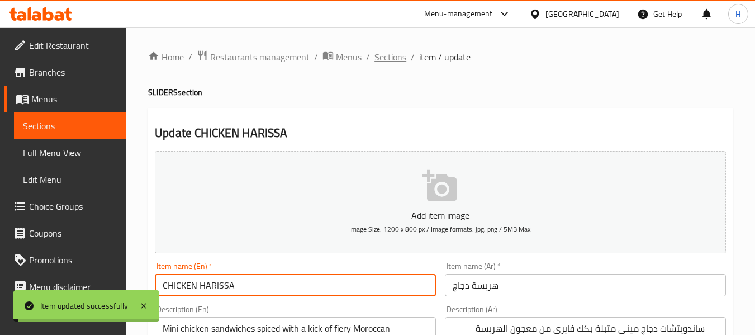
click at [384, 53] on span "Sections" at bounding box center [390, 56] width 32 height 13
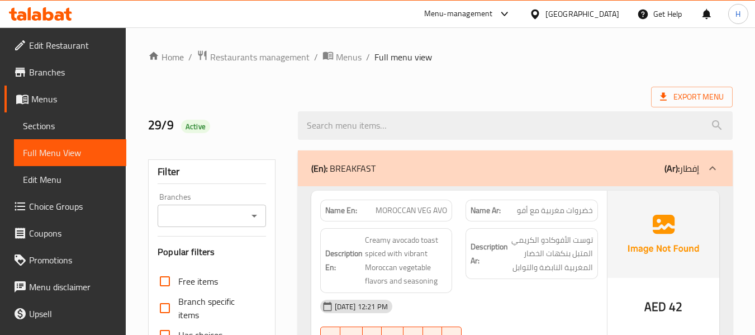
scroll to position [3552, 0]
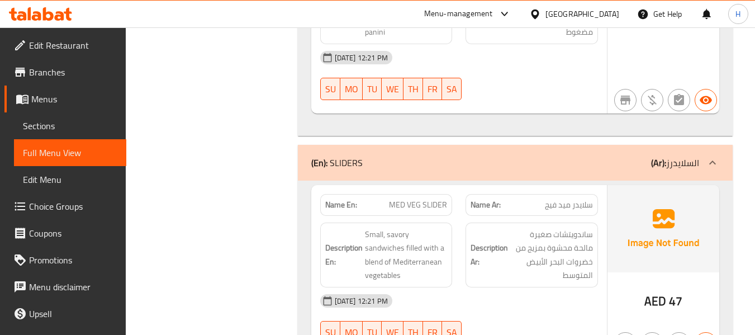
click at [450, 216] on div "Description En: Small, savory sandwiches filled with a blend of Mediterranean v…" at bounding box center [386, 255] width 146 height 78
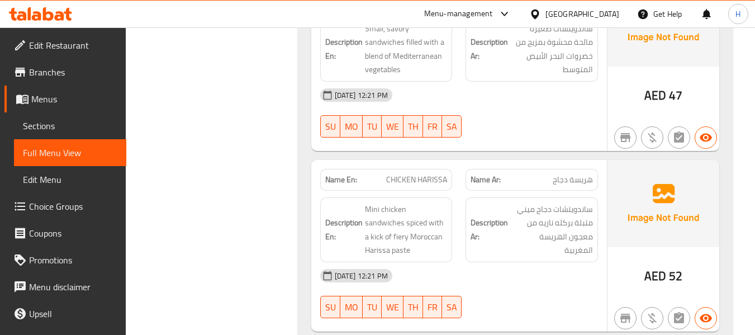
scroll to position [3775, 0]
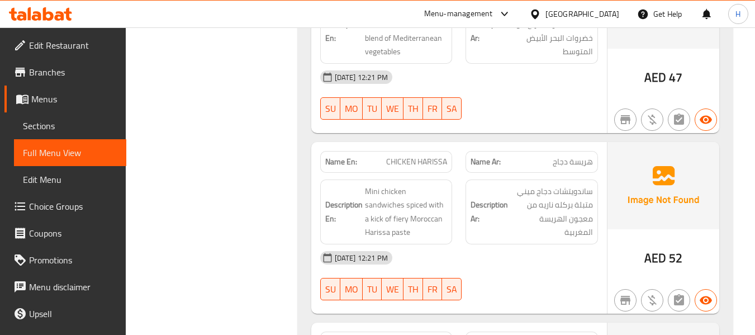
click at [412, 156] on span "CHICKEN HARISSA" at bounding box center [416, 162] width 61 height 12
copy span "CHICKEN HARISSA"
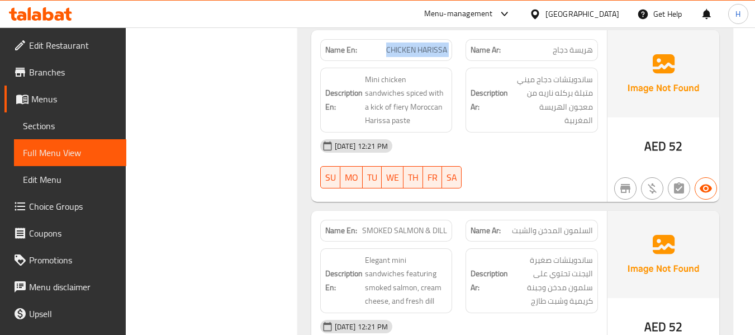
click at [460, 166] on button "SA" at bounding box center [452, 177] width 20 height 22
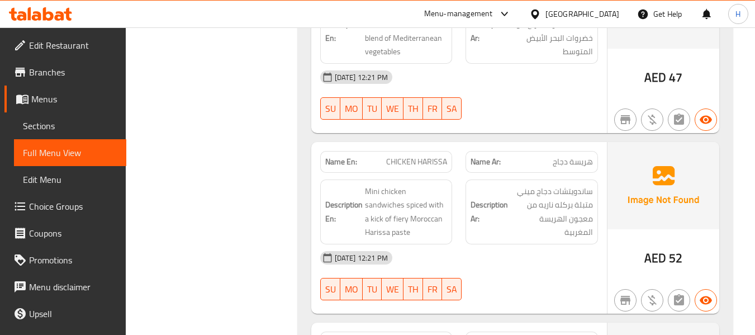
click at [463, 173] on div "Description Ar: ساندويتشات دجاج ميني متبلة بركله ناريه من معجون الهريسة المغربية" at bounding box center [532, 212] width 146 height 78
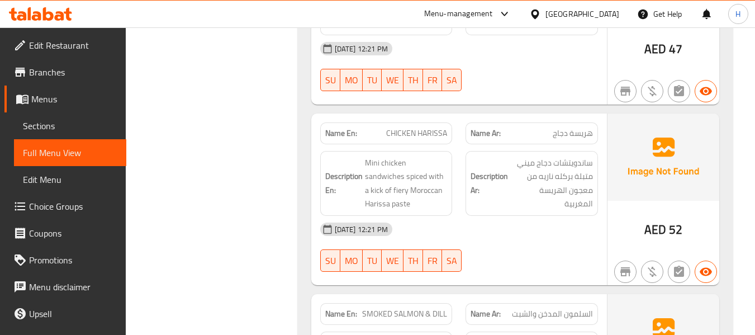
scroll to position [3831, 0]
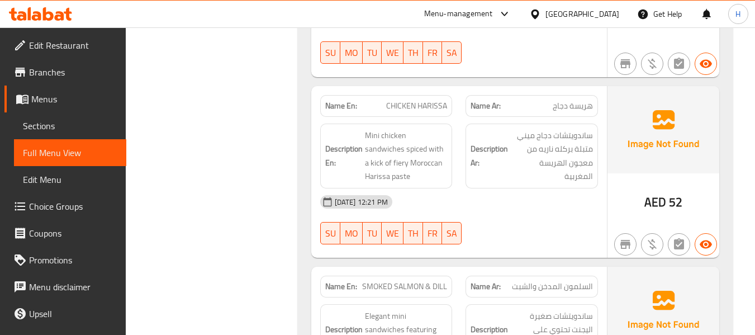
click at [393, 275] on div "Name En: SMOKED SALMON & DILL" at bounding box center [386, 286] width 132 height 22
copy span "SMOKED SALMON & DILL"
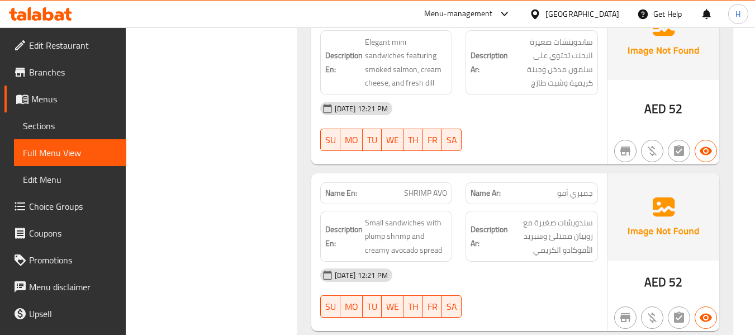
scroll to position [4111, 0]
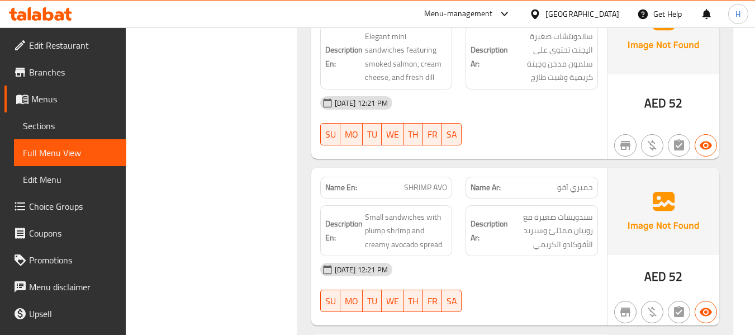
click at [458, 198] on div "Description En: Small sandwiches with plump shrimp and creamy avocado spread" at bounding box center [386, 230] width 146 height 65
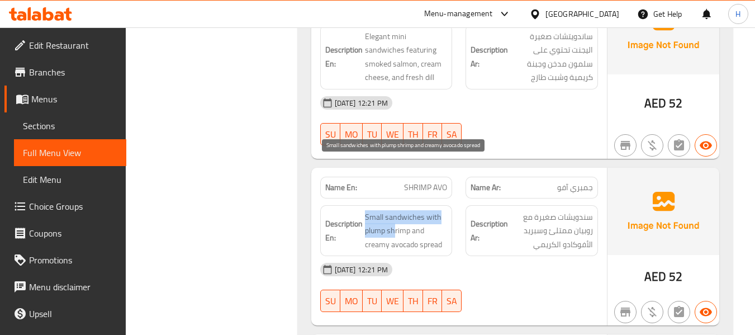
drag, startPoint x: 363, startPoint y: 180, endPoint x: 399, endPoint y: 178, distance: 36.4
click at [395, 210] on h6 "Description En: Small sandwiches with plump shrimp and creamy avocado spread" at bounding box center [386, 230] width 122 height 41
click at [400, 210] on span "Small sandwiches with plump shrimp and creamy avocado spread" at bounding box center [406, 230] width 83 height 41
drag, startPoint x: 410, startPoint y: 180, endPoint x: 365, endPoint y: 181, distance: 44.7
click at [365, 210] on span "Small sandwiches with plump shrimp and creamy avocado spread" at bounding box center [406, 230] width 83 height 41
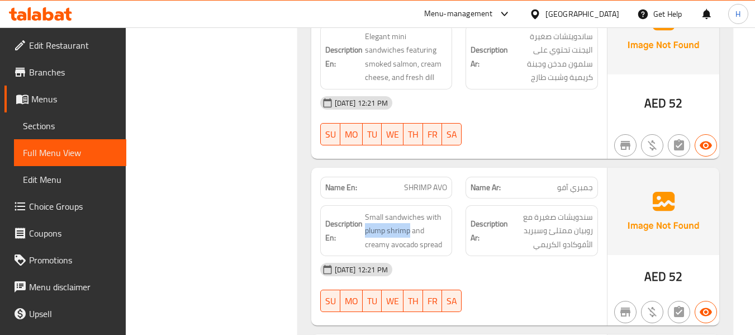
copy span "plump shrimp"
click at [448, 198] on div "Description En: Small sandwiches with plump shrimp and creamy avocado spread" at bounding box center [386, 230] width 146 height 65
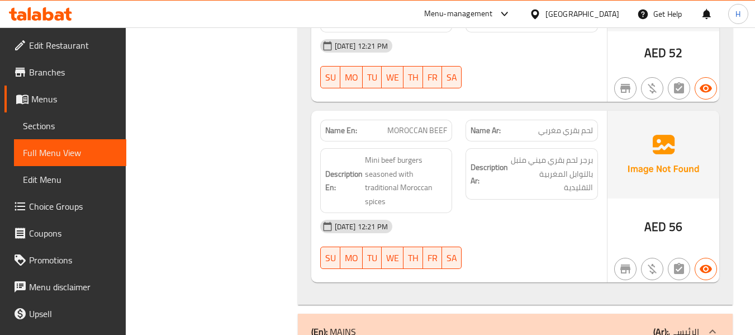
scroll to position [4502, 0]
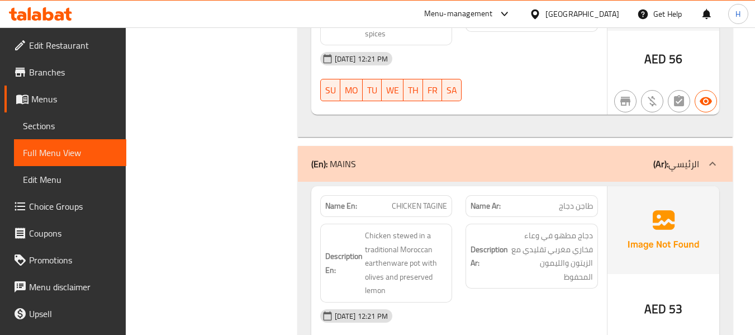
click at [407, 200] on span "CHICKEN TAGINE" at bounding box center [419, 206] width 55 height 12
copy span "CHICKEN TAGINE"
click at [458, 217] on div "Description En: Chicken stewed in a traditional Moroccan earthenware pot with o…" at bounding box center [386, 263] width 146 height 92
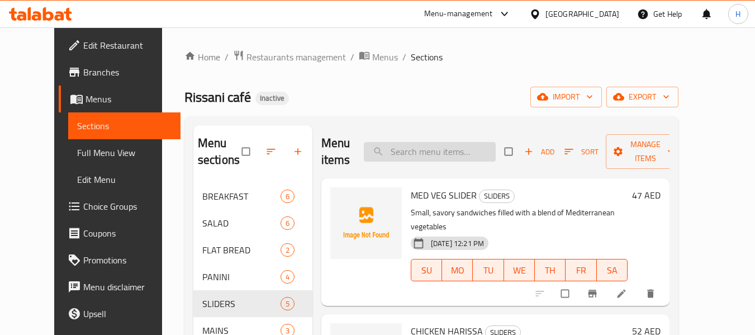
click at [463, 154] on input "search" at bounding box center [430, 152] width 132 height 20
paste input "SMOKED SALMON & DILL"
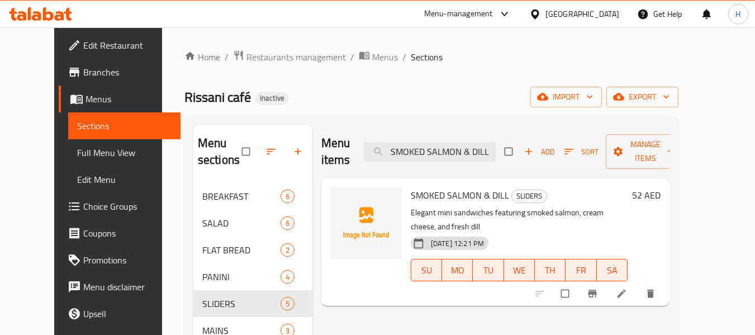
type input "SMOKED SALMON & DILL"
click at [627, 288] on icon at bounding box center [621, 293] width 11 height 11
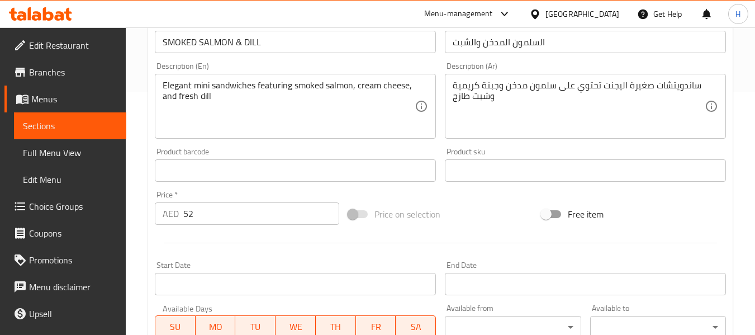
scroll to position [224, 0]
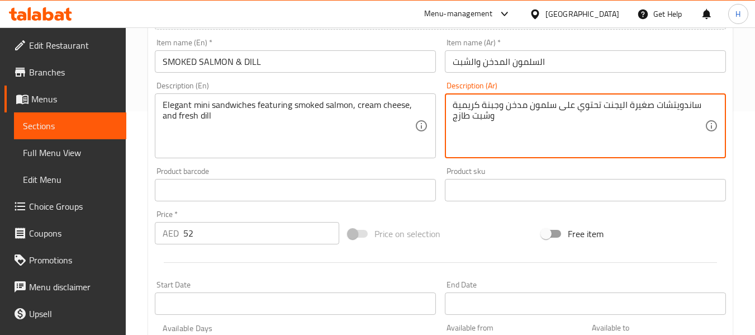
click at [645, 107] on textarea "ساندويتشات صغيرة اليجنت تحتوي على سلمون مدخن وجبنة كريمية وشبت طازج" at bounding box center [579, 125] width 252 height 53
type textarea "ساندويتشات ميني اليجنت تحتوي على سلمون مدخن وجبنة كريمية وشبت طازج"
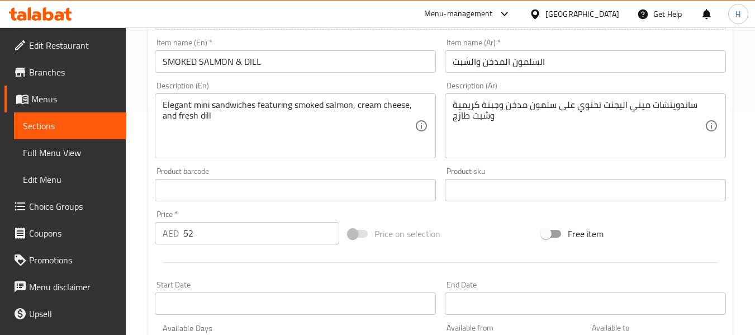
click at [643, 84] on div "Description (Ar) ساندويتشات ميني اليجنت تحتوي على سلمون مدخن وجبنة كريمية وشبت …" at bounding box center [585, 120] width 281 height 77
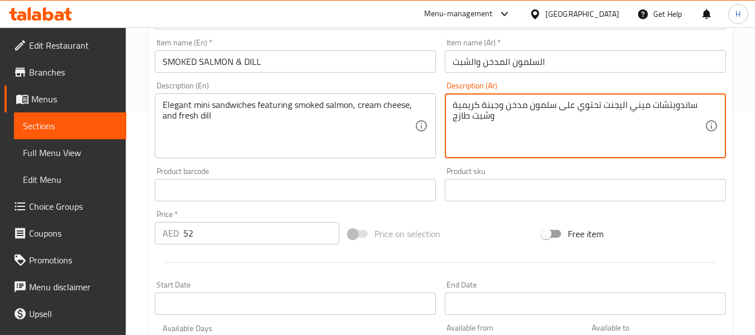
click at [625, 130] on textarea "ساندويتشات ميني اليجنت تحتوي على سلمون مدخن وجبنة كريمية وشبت طازج" at bounding box center [579, 125] width 252 height 53
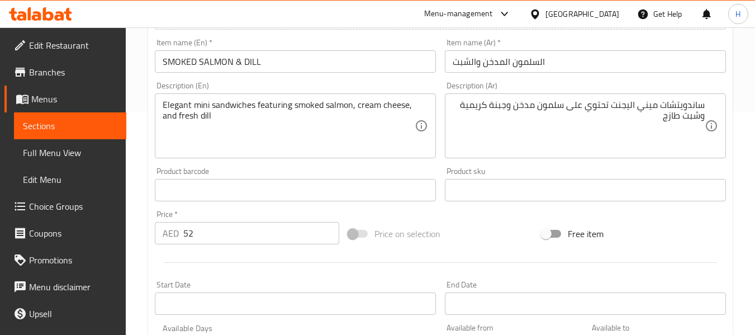
click at [657, 87] on div "Description (Ar) ساندويتشات ميني اليجنت تحتوي على سلمون مدخن وجبنة كريمية وشبت …" at bounding box center [585, 120] width 281 height 77
click at [338, 54] on input "SMOKED SALMON & DILL" at bounding box center [295, 61] width 281 height 22
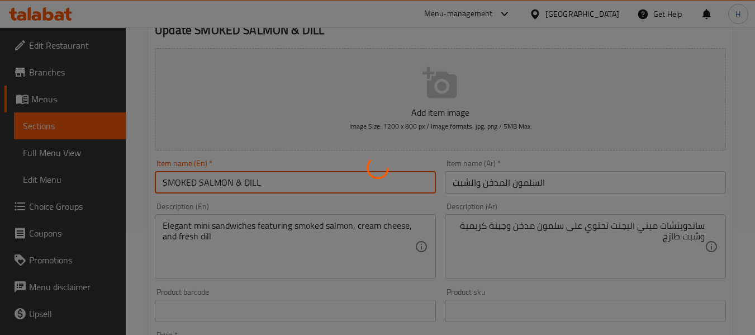
scroll to position [0, 0]
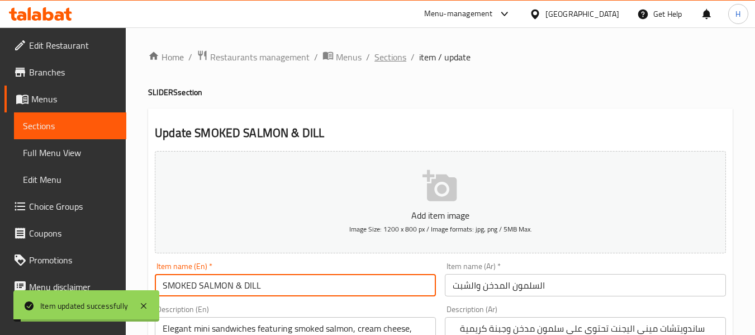
click at [394, 55] on span "Sections" at bounding box center [390, 56] width 32 height 13
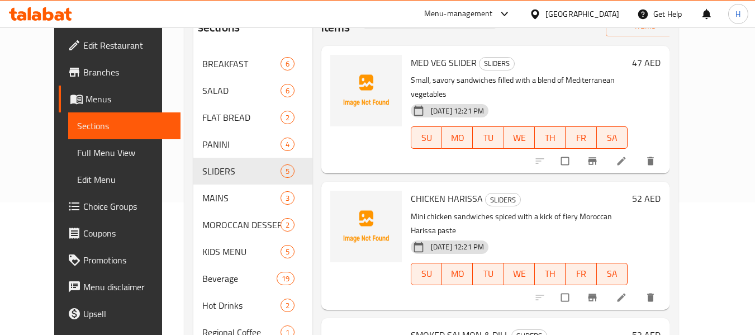
scroll to position [224, 0]
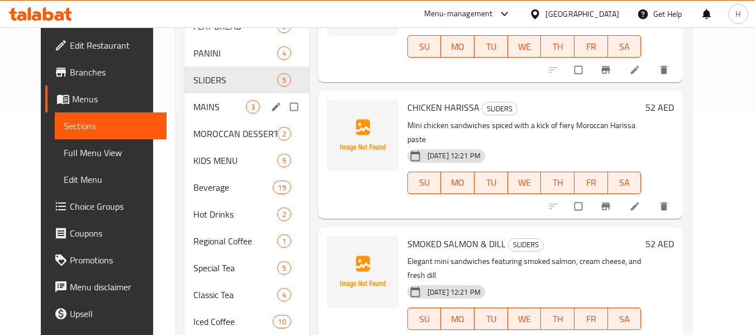
click at [193, 106] on span "MAINS" at bounding box center [219, 106] width 53 height 13
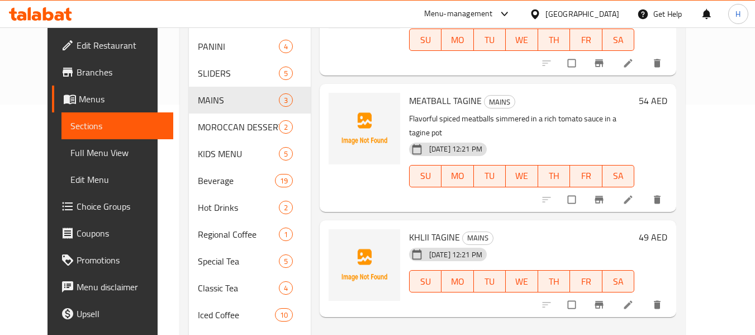
scroll to position [117, 0]
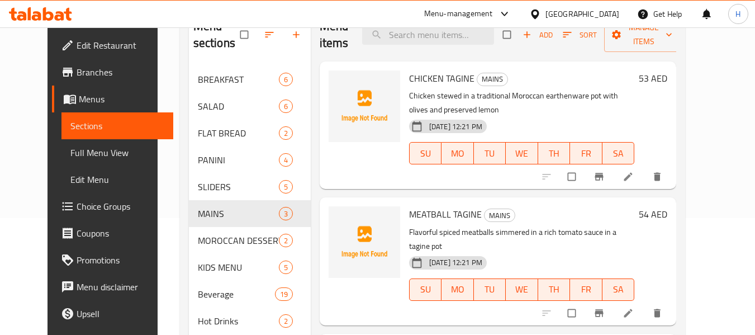
click at [591, 123] on div "29-09-2025 12:21 PM SU MO TU WE TH FR SA" at bounding box center [522, 145] width 234 height 60
click at [645, 184] on li at bounding box center [629, 177] width 31 height 18
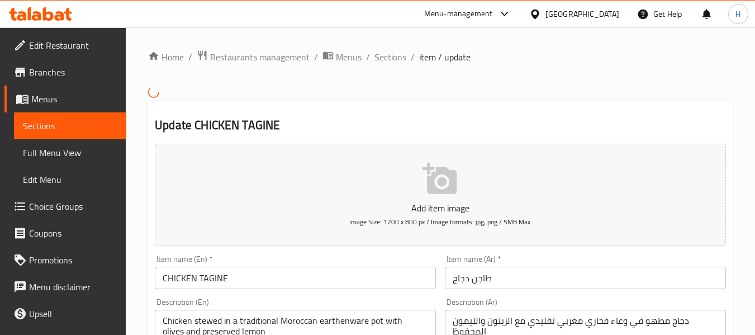
scroll to position [112, 0]
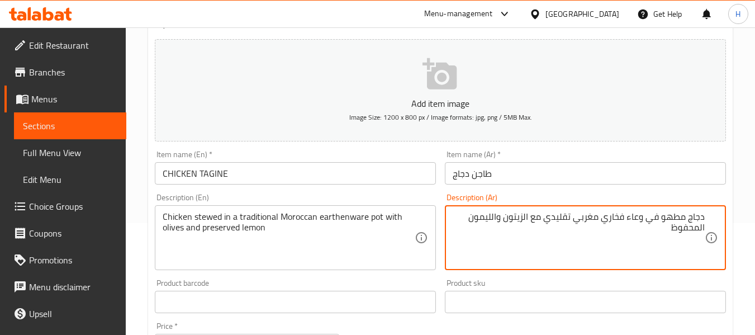
click at [583, 186] on div "Item name (Ar)   * طاجن دجاج Item name (Ar) *" at bounding box center [585, 167] width 290 height 43
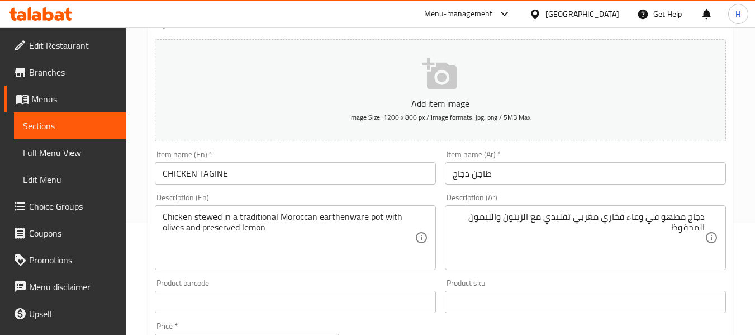
click at [452, 176] on input "طاجن دجاج" at bounding box center [585, 173] width 281 height 22
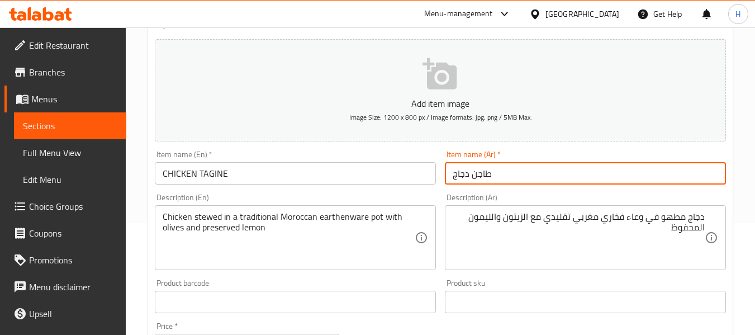
click at [452, 176] on input "طاجن دجاج" at bounding box center [585, 173] width 281 height 22
click at [445, 188] on div "Item name (Ar)   * طاجن دجاج Item name (Ar) *" at bounding box center [585, 167] width 290 height 43
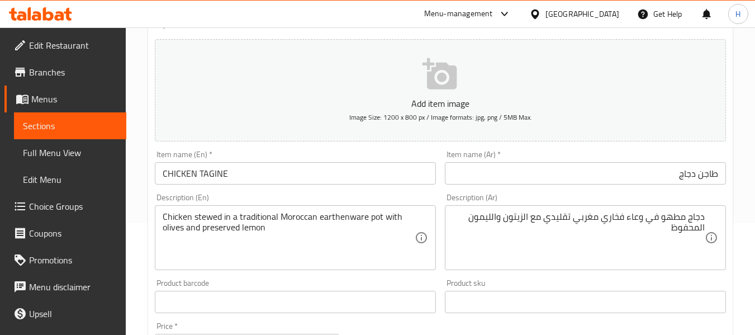
click at [441, 186] on div "Item name (Ar)   * طاجن دجاج Item name (Ar) *" at bounding box center [585, 167] width 290 height 43
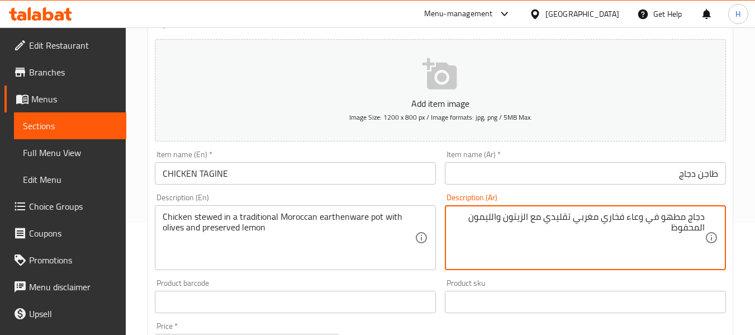
click at [673, 221] on textarea "دجاج مطهو في وعاء فخاري مغربي تقليدي مع الزيتون والليمون المحفوظ" at bounding box center [579, 237] width 252 height 53
paste textarea "ببطء"
type textarea "دجاج مطهو ببطء في وعاء فخاري مغربي تقليدي مع الزيتون والليمون المحفوظ"
click at [668, 200] on div "Description (Ar) دجاج مطهو ببطء في وعاء فخاري مغربي تقليدي مع الزيتون والليمون …" at bounding box center [585, 231] width 281 height 77
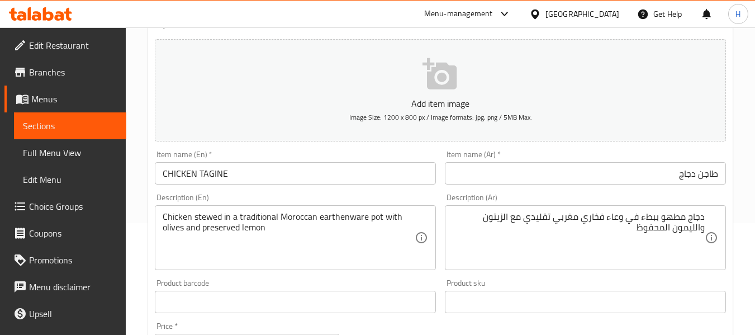
click at [429, 194] on div "Description (En) Chicken stewed in a traditional Moroccan earthenware pot with …" at bounding box center [295, 231] width 281 height 77
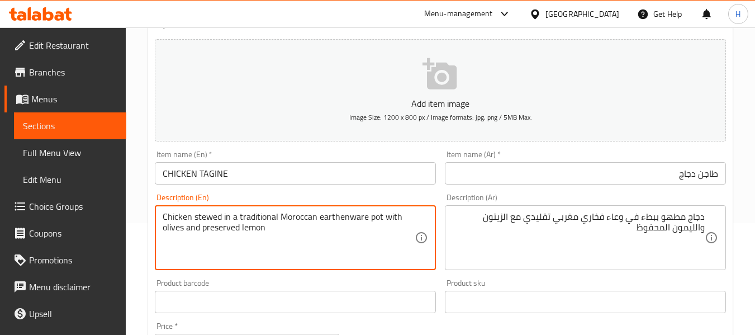
drag, startPoint x: 317, startPoint y: 216, endPoint x: 381, endPoint y: 205, distance: 64.7
click at [439, 184] on div "Item name (En)   * CHICKEN TAGINE Item name (En) *" at bounding box center [295, 167] width 290 height 43
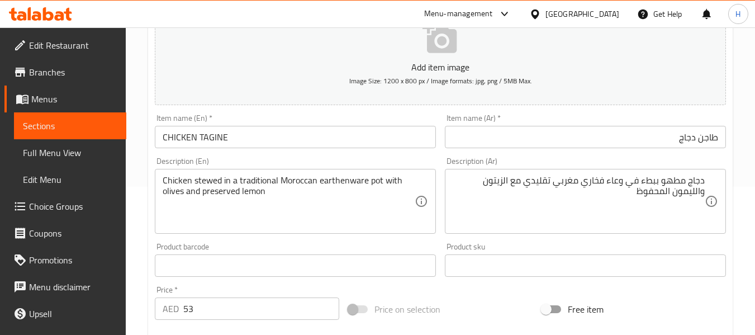
scroll to position [168, 0]
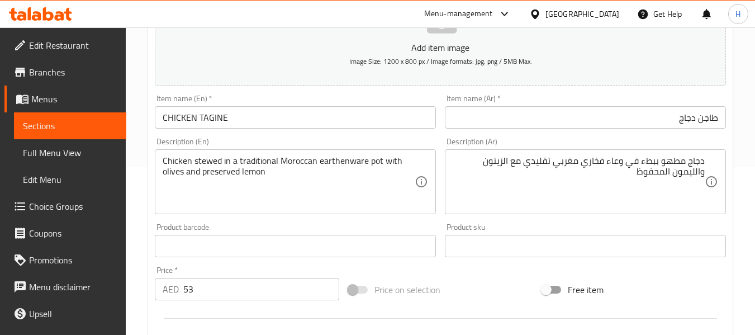
click at [331, 114] on input "CHICKEN TAGINE" at bounding box center [295, 117] width 281 height 22
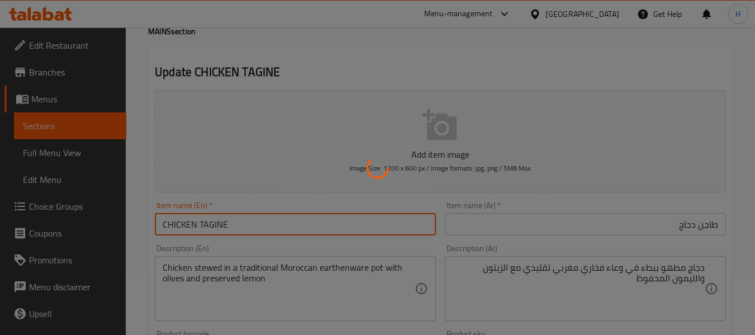
scroll to position [0, 0]
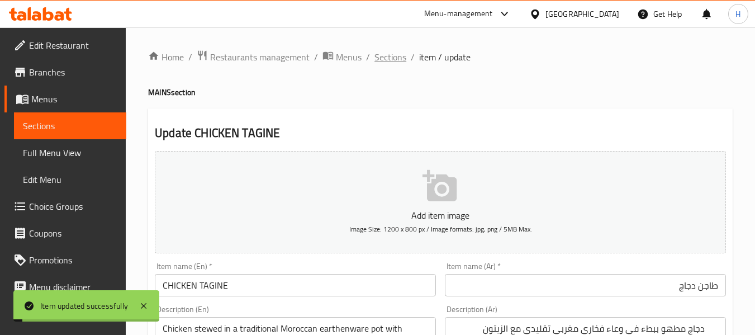
click at [394, 61] on span "Sections" at bounding box center [390, 56] width 32 height 13
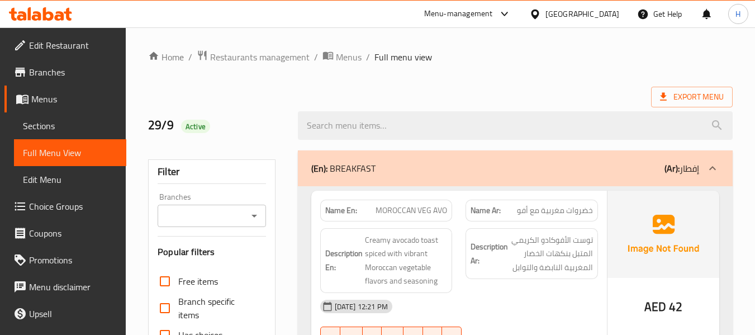
scroll to position [4489, 0]
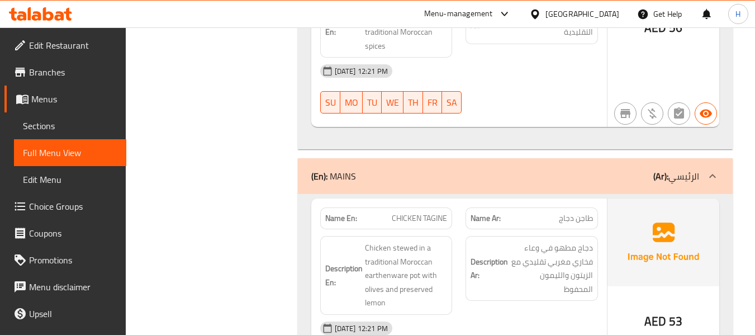
click at [461, 229] on div "Description Ar: دجاج مطهو في وعاء فخاري مغربي تقليدي مع الزيتون والليمون المحفوظ" at bounding box center [532, 275] width 146 height 92
click at [450, 229] on div "Description En: Chicken stewed in a traditional Moroccan earthenware pot with o…" at bounding box center [386, 275] width 146 height 92
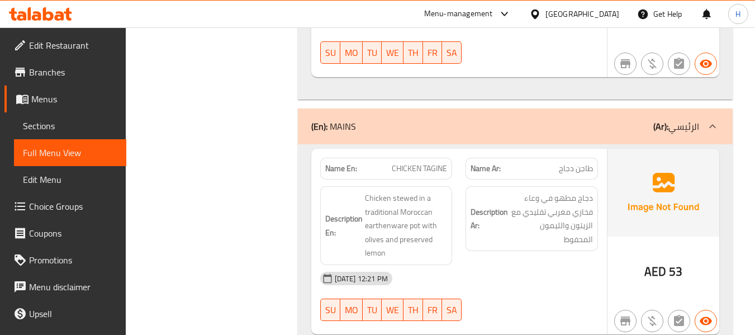
scroll to position [4601, 0]
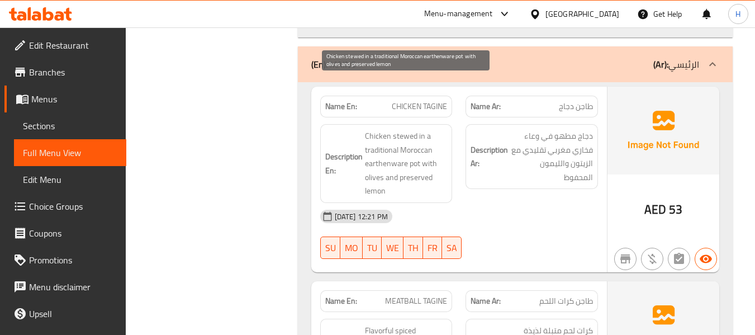
click at [377, 129] on span "Chicken stewed in a traditional Moroccan earthenware pot with olives and preser…" at bounding box center [406, 163] width 83 height 69
click at [404, 129] on span "Chicken stewed in a traditional Moroccan earthenware pot with olives and preser…" at bounding box center [406, 163] width 83 height 69
copy span "stewed"
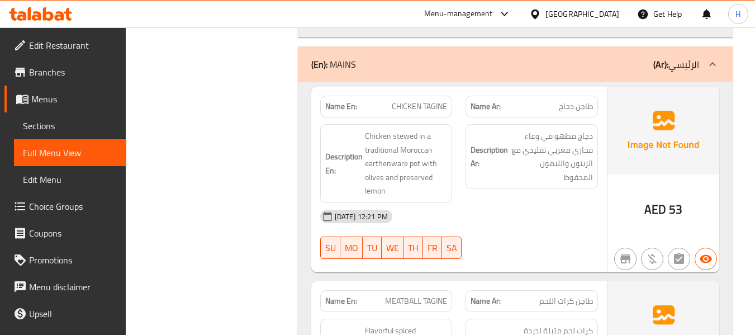
click at [421, 101] on span "CHICKEN TAGINE" at bounding box center [419, 107] width 55 height 12
copy span "CHICKEN TAGINE"
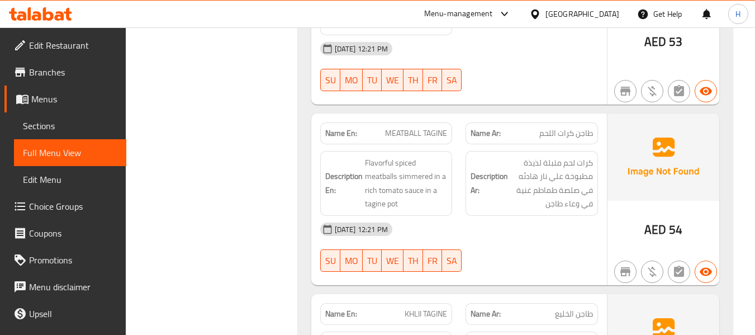
click at [464, 216] on div "[DATE] 12:21 PM" at bounding box center [458, 229] width 291 height 27
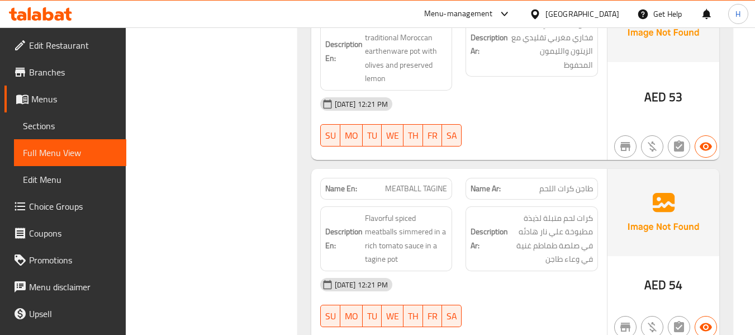
scroll to position [4713, 0]
click at [410, 183] on span "MEATBALL TAGINE" at bounding box center [416, 189] width 62 height 12
copy span "MEATBALL TAGINE"
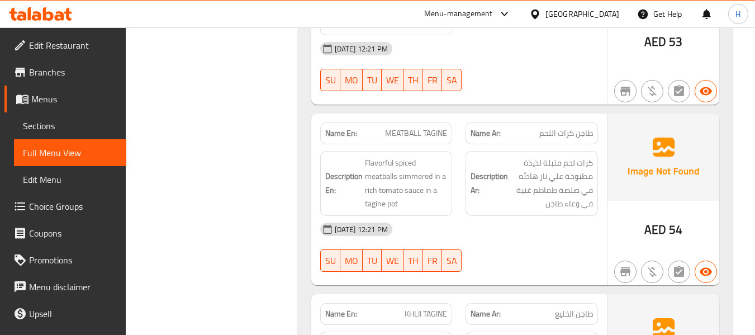
click at [467, 156] on div "Description Ar: كرات لحم متبلة لذيذة مطبوخة علي نار هادئه في صلصة طماطم غنية في…" at bounding box center [531, 183] width 132 height 65
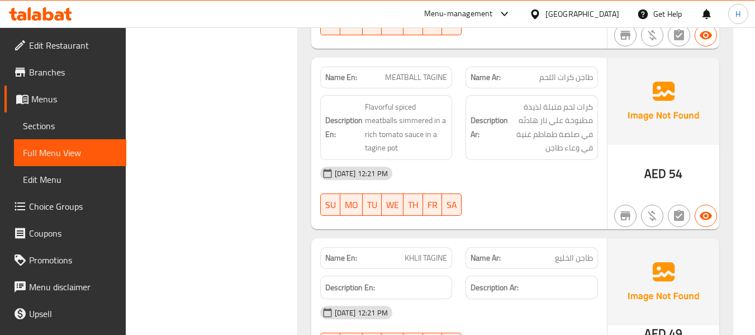
click at [421, 247] on div "Name En: KHLII TAGINE" at bounding box center [386, 258] width 132 height 22
copy span "KHLII TAGINE"
click at [437, 252] on span "KHLII TAGINE" at bounding box center [426, 258] width 42 height 12
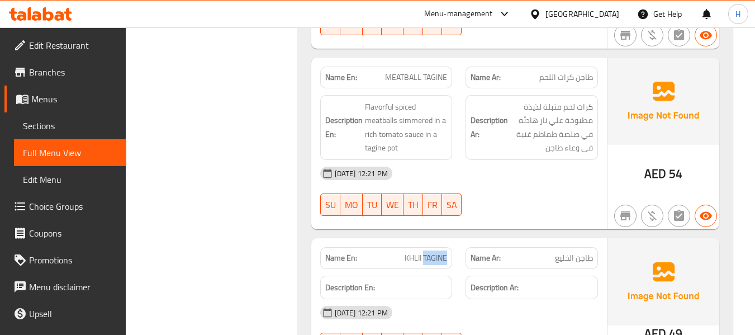
click at [437, 252] on span "KHLII TAGINE" at bounding box center [426, 258] width 42 height 12
click at [436, 252] on span "KHLII TAGINE" at bounding box center [426, 258] width 42 height 12
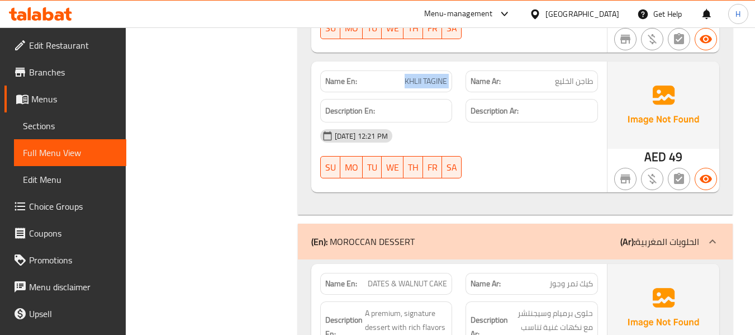
scroll to position [5104, 0]
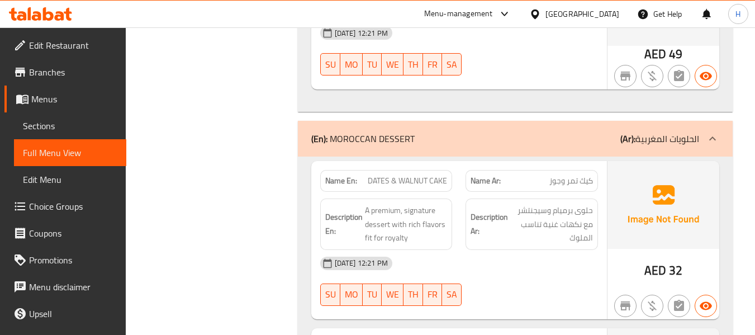
click at [414, 175] on span "DATES & WALNUT CAKE" at bounding box center [407, 181] width 79 height 12
copy span "DATES & WALNUT CAKE"
click at [453, 192] on div "Description En: A premium, signature dessert with rich flavors fit for royalty" at bounding box center [386, 224] width 146 height 65
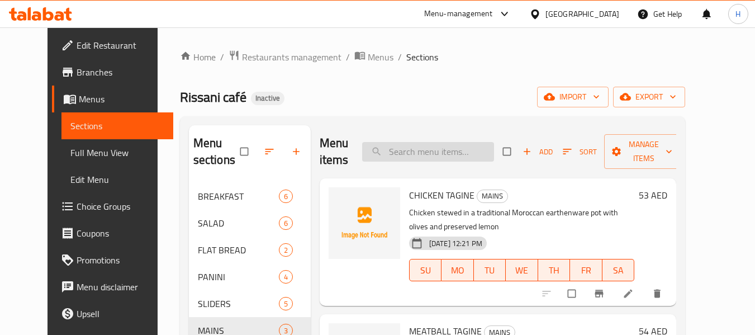
click at [436, 156] on input "search" at bounding box center [428, 152] width 132 height 20
paste input "MEATBALL TAGINE"
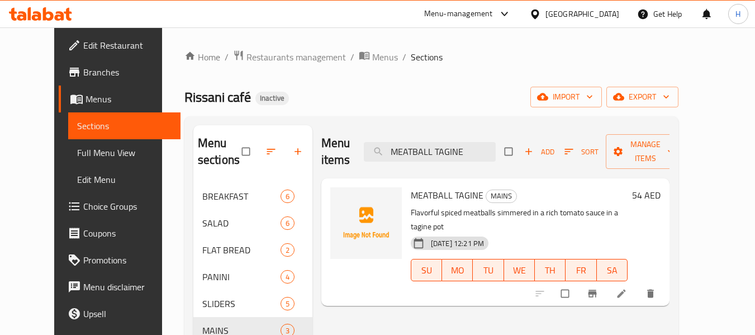
type input "MEATBALL TAGINE"
click at [629, 288] on link at bounding box center [622, 293] width 13 height 11
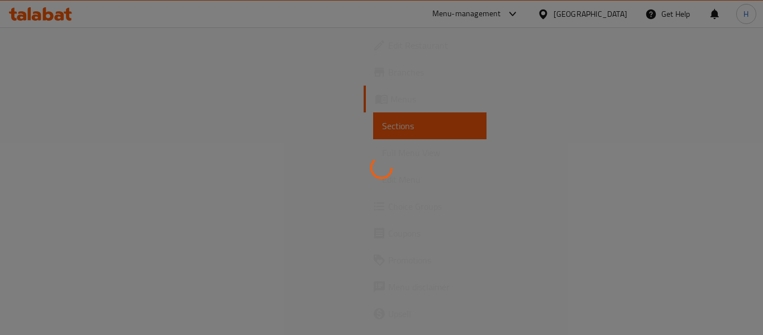
click at [407, 149] on div at bounding box center [381, 167] width 763 height 335
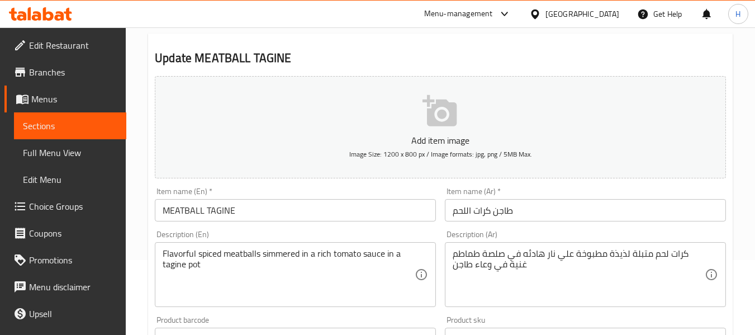
scroll to position [224, 0]
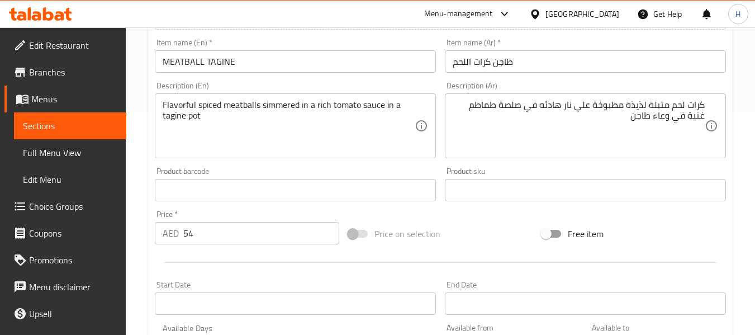
click at [441, 169] on div "Product sku Product sku" at bounding box center [585, 184] width 290 height 43
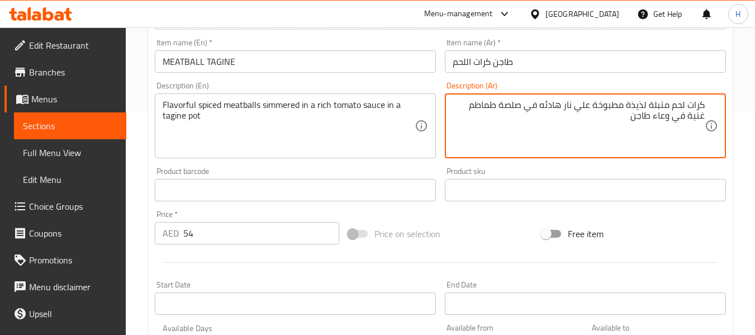
click at [639, 111] on textarea "كرات لحم متبلة لذيذة مطبوخة علي نار هادئه في صلصة طماطم غنية في وعاء طاجن" at bounding box center [579, 125] width 252 height 53
type textarea "كرات لحم متبلة مطبوخة علي نار هادئه في صلصة طماطم غنية في وعاء طاجن"
click at [602, 89] on div "Description (Ar) كرات لحم متبلة مطبوخة علي نار هادئه في صلصة طماطم غنية في وعاء…" at bounding box center [585, 120] width 281 height 77
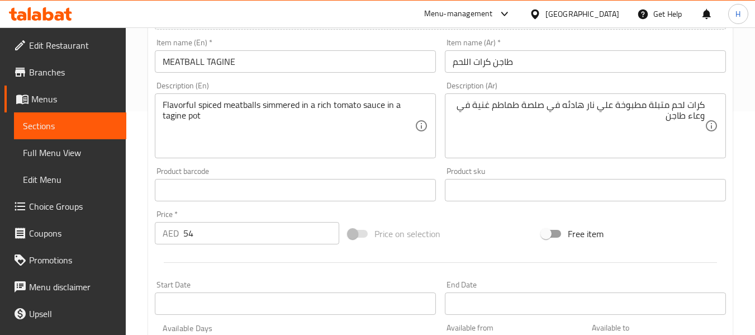
click at [173, 101] on textarea "Flavorful spiced meatballs simmered in a rich tomato sauce in a tagine pot" at bounding box center [289, 125] width 252 height 53
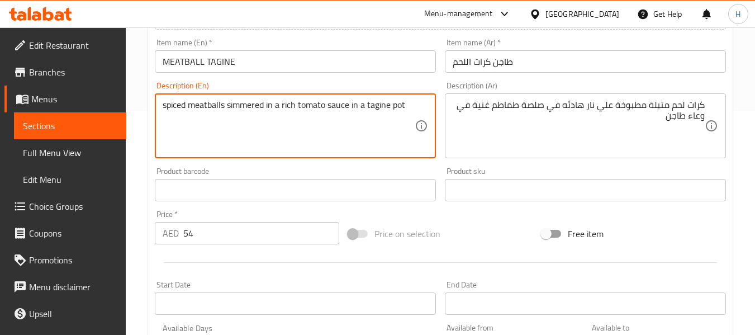
type textarea "spiced meatballs simmered in a rich tomato sauce in a tagine pot"
click at [412, 79] on div "Description (En) spiced meatballs simmered in a rich tomato sauce in a tagine p…" at bounding box center [295, 119] width 290 height 85
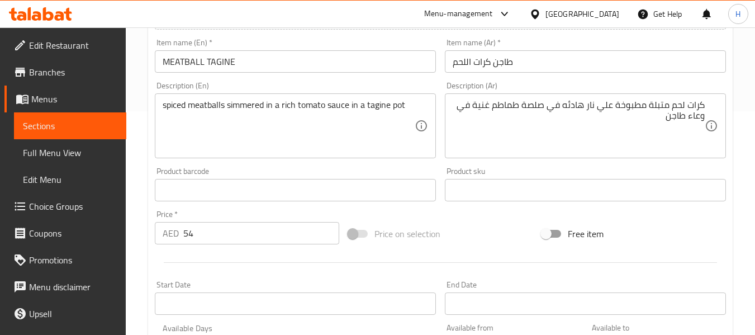
click at [448, 84] on div "Description (Ar) كرات لحم متبلة مطبوخة علي نار هادئه في صلصة طماطم غنية في وعاء…" at bounding box center [585, 120] width 281 height 77
click at [498, 69] on input "طاجن كرات اللحم" at bounding box center [585, 61] width 281 height 22
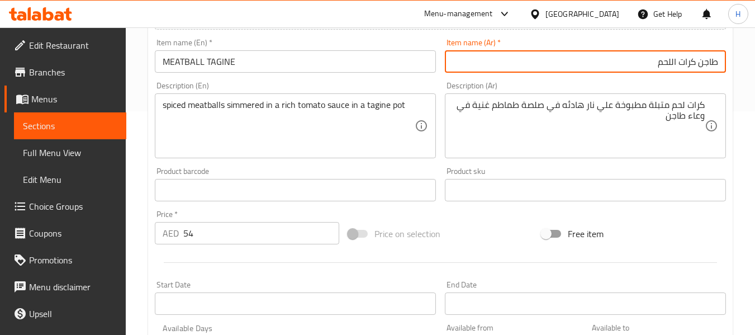
click at [444, 81] on div "Description (Ar) كرات لحم متبلة مطبوخة علي نار هادئه في صلصة طماطم غنية في وعاء…" at bounding box center [585, 119] width 290 height 85
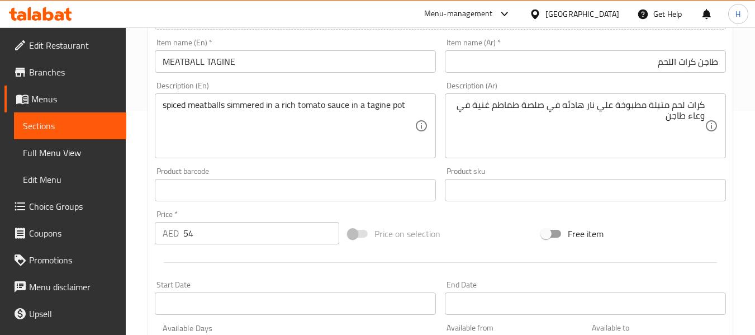
click at [349, 60] on input "MEATBALL TAGINE" at bounding box center [295, 61] width 281 height 22
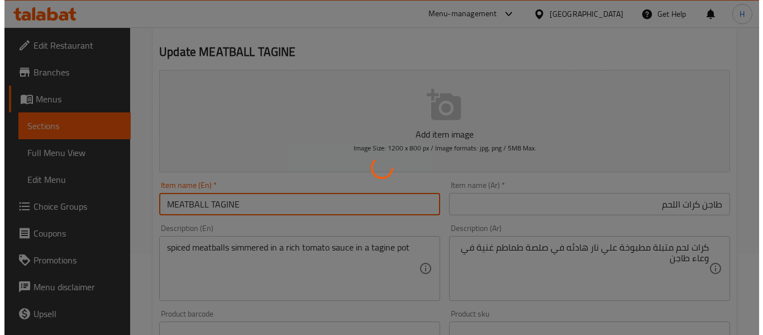
scroll to position [0, 0]
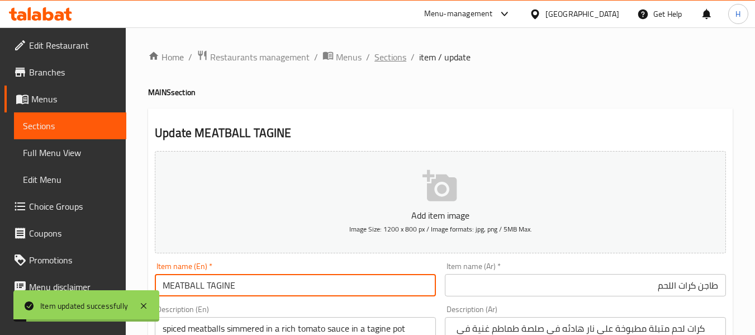
click at [392, 57] on span "Sections" at bounding box center [390, 56] width 32 height 13
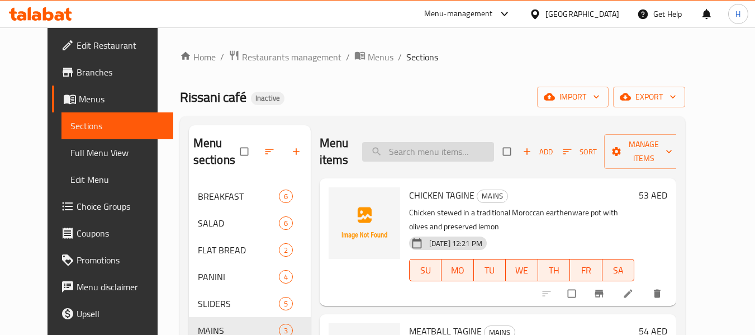
click at [455, 155] on input "search" at bounding box center [428, 152] width 132 height 20
paste input "KHLII TAGINE"
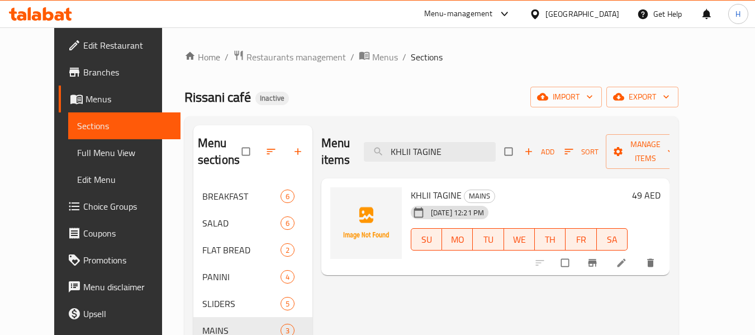
type input "KHLII TAGINE"
click at [629, 262] on link at bounding box center [622, 262] width 13 height 11
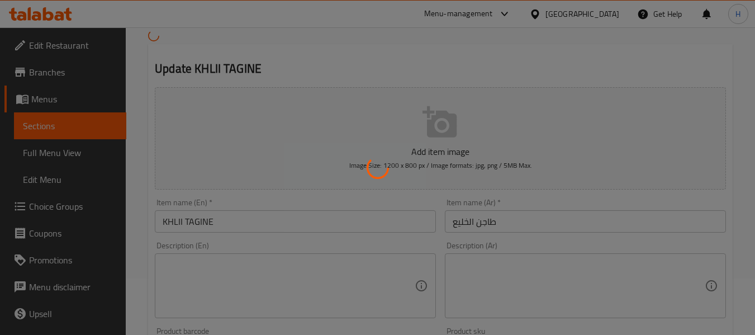
scroll to position [168, 0]
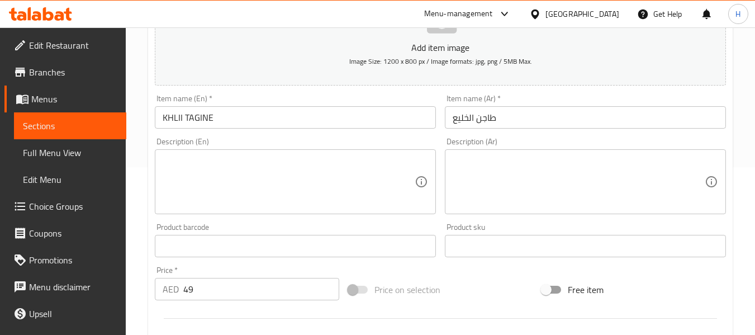
click at [525, 113] on input "طاجن الخليع" at bounding box center [585, 117] width 281 height 22
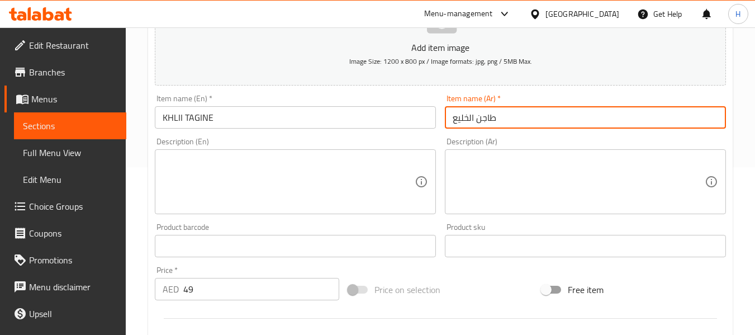
click at [525, 113] on input "طاجن الخليع" at bounding box center [585, 117] width 281 height 22
click at [688, 120] on input "طاجن الخليع" at bounding box center [585, 117] width 281 height 22
click at [688, 118] on input "طاجن الخليع" at bounding box center [585, 117] width 281 height 22
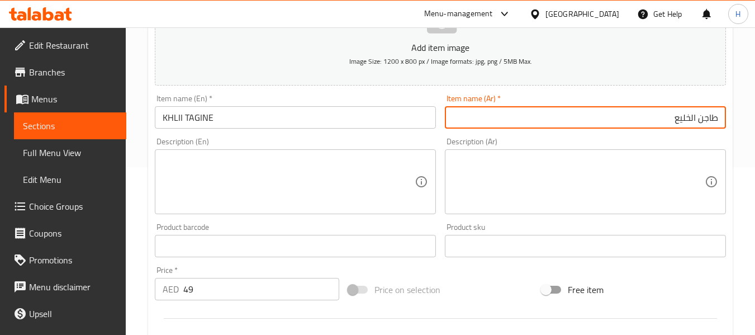
drag, startPoint x: 677, startPoint y: 119, endPoint x: 678, endPoint y: 140, distance: 20.7
click at [678, 127] on input "طاجن الخليع" at bounding box center [585, 117] width 281 height 22
type input "طاجن الخلي"
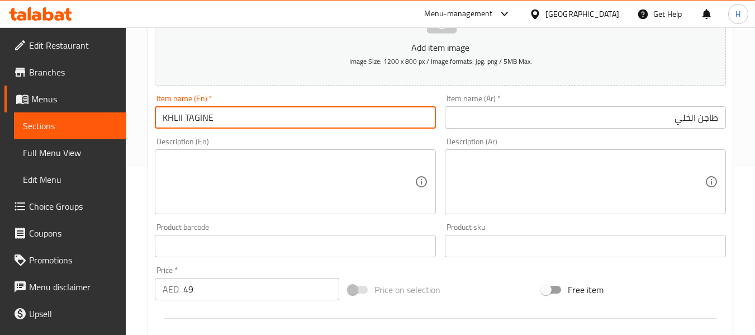
click at [299, 107] on input "KHLII TAGINE" at bounding box center [295, 117] width 281 height 22
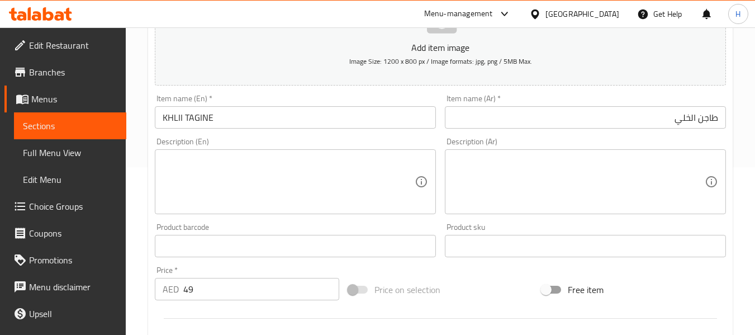
click at [440, 139] on div "Description (En) Description (En)" at bounding box center [295, 175] width 290 height 85
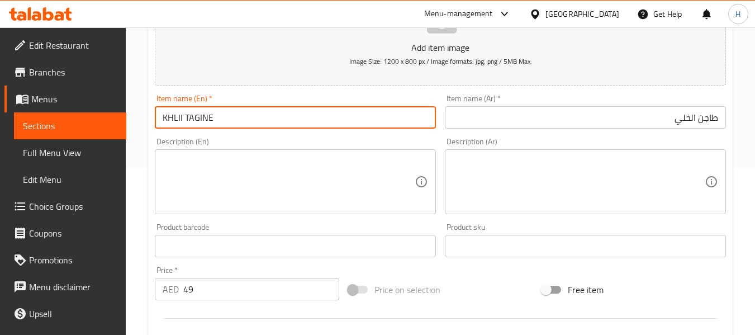
click at [412, 123] on input "KHLII TAGINE" at bounding box center [295, 117] width 281 height 22
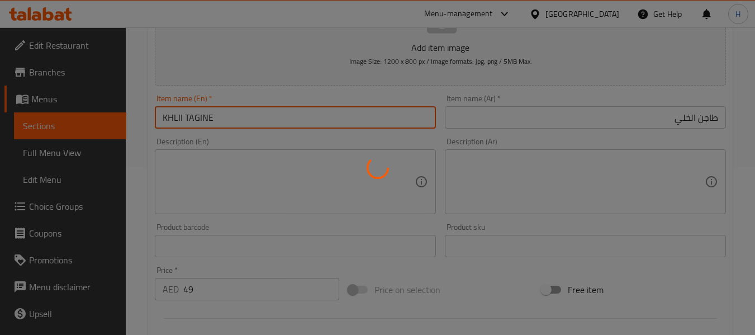
scroll to position [0, 0]
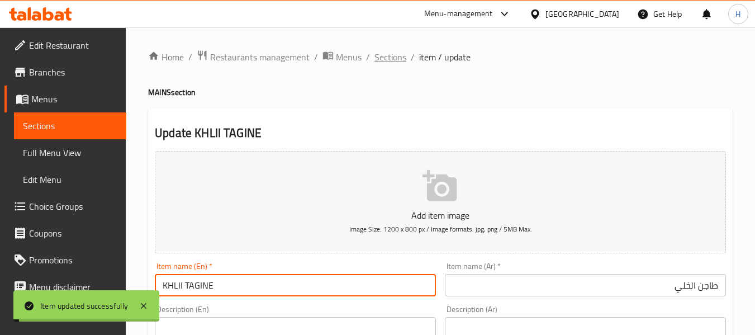
click at [388, 56] on span "Sections" at bounding box center [390, 56] width 32 height 13
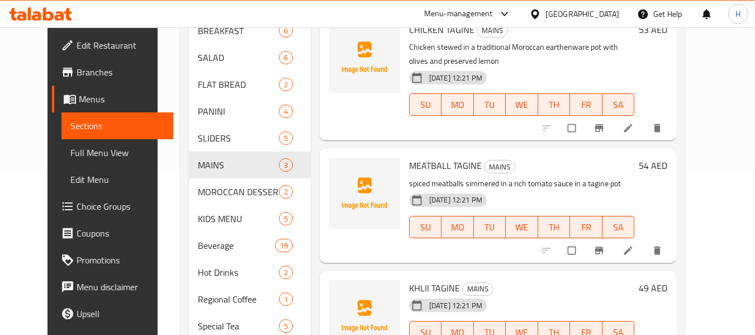
scroll to position [168, 0]
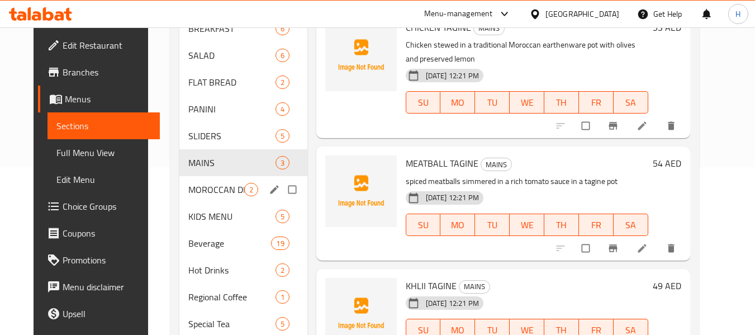
click at [202, 201] on div "MOROCCAN DESSERT 2" at bounding box center [242, 189] width 127 height 27
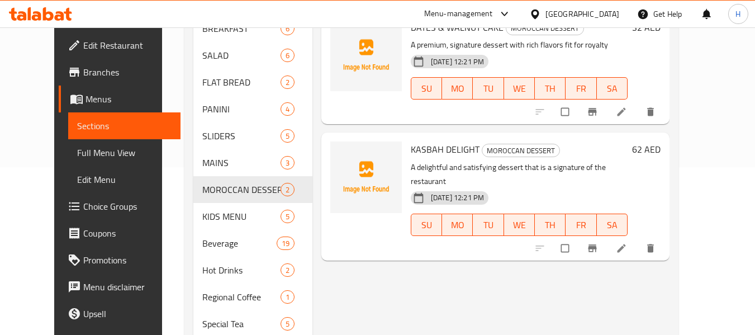
click at [590, 187] on div "[DATE] 12:21 PM SU MO TU WE TH FR SA" at bounding box center [519, 217] width 226 height 60
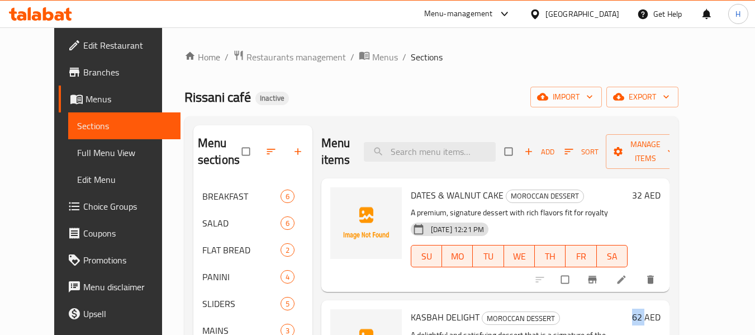
click at [638, 281] on li at bounding box center [622, 279] width 31 height 18
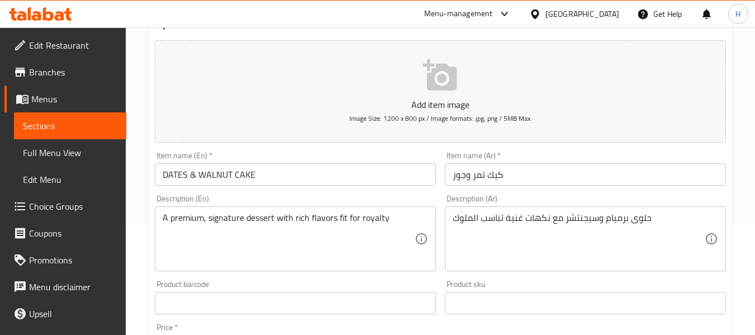
scroll to position [112, 0]
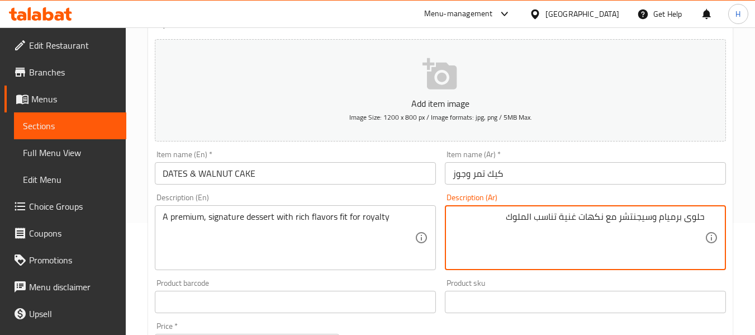
click at [657, 236] on textarea "حلوى برميام وسيجنتشر مع نكهات غنية تناسب الملوك" at bounding box center [579, 237] width 252 height 53
click at [675, 220] on textarea "حلوى برميام وسيجنتشر مع نكهات غنية تناسب الملوك" at bounding box center [579, 237] width 252 height 53
type textarea "حلوى بريميم وسيجنتشر مع نكهات غنية تناسب الملوك"
click at [671, 185] on div "Item name (Ar)   * كيك تمر وجوز Item name (Ar) *" at bounding box center [585, 167] width 290 height 43
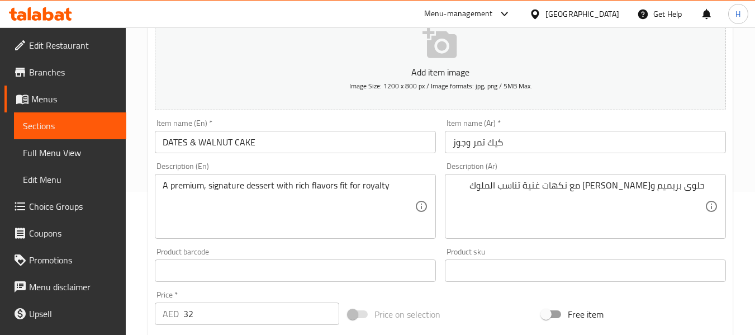
scroll to position [168, 0]
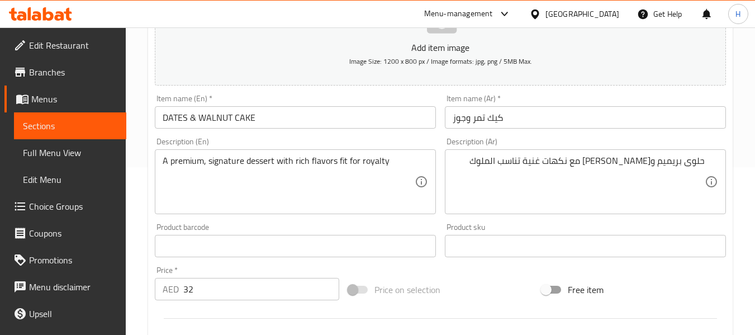
click at [354, 113] on input "DATES & WALNUT CAKE" at bounding box center [295, 117] width 281 height 22
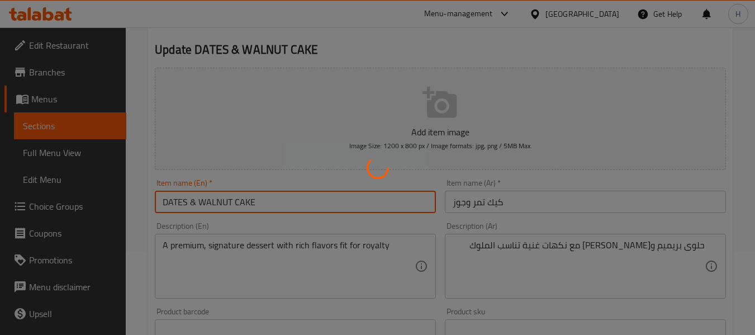
scroll to position [0, 0]
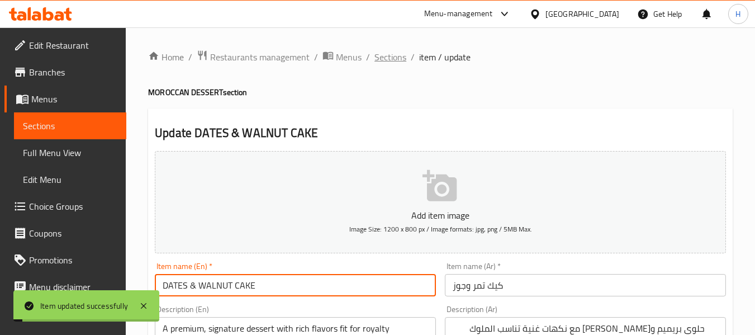
click at [388, 54] on span "Sections" at bounding box center [390, 56] width 32 height 13
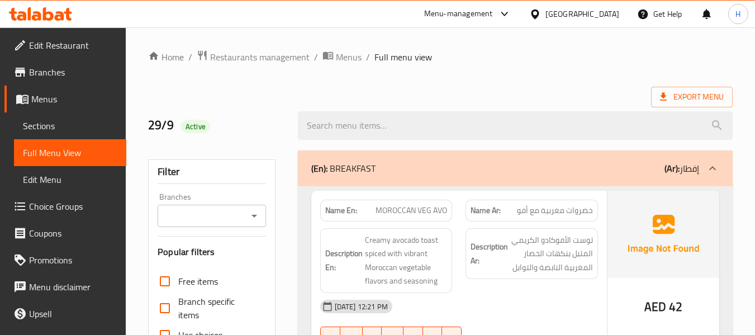
scroll to position [5067, 0]
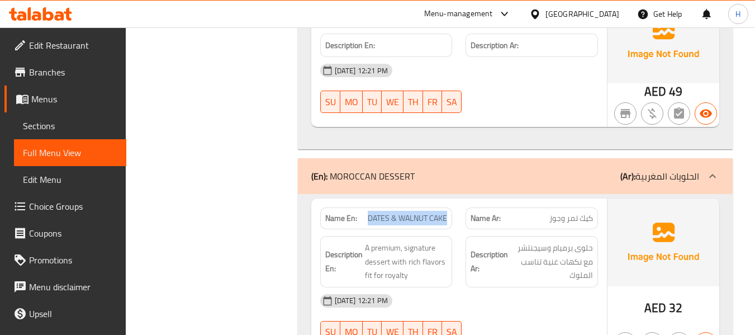
click at [457, 229] on div "Description En: A premium, signature dessert with rich flavors fit for royalty" at bounding box center [386, 261] width 146 height 65
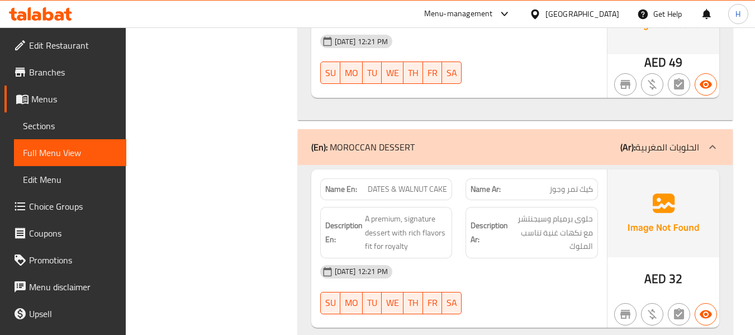
scroll to position [5123, 0]
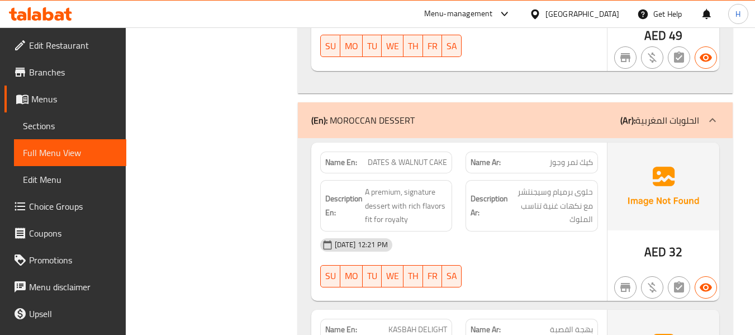
click at [413, 156] on span "DATES & WALNUT CAKE" at bounding box center [407, 162] width 79 height 12
copy span "DATES & WALNUT CAKE"
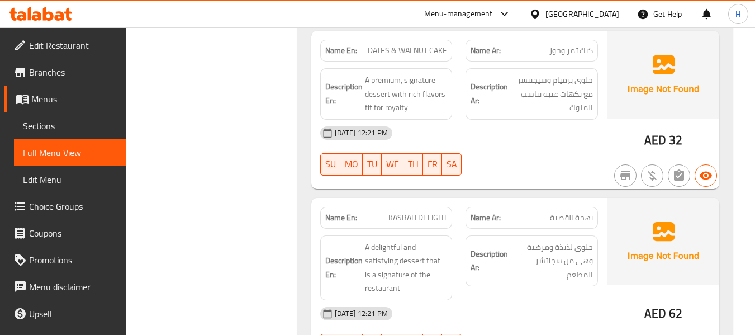
click at [455, 200] on div "Name En: KASBAH DELIGHT" at bounding box center [386, 217] width 146 height 35
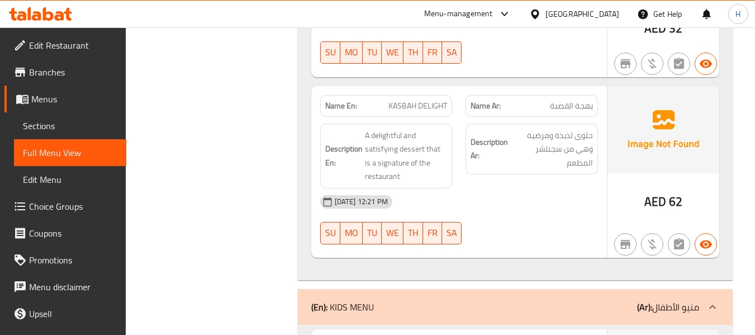
scroll to position [5234, 0]
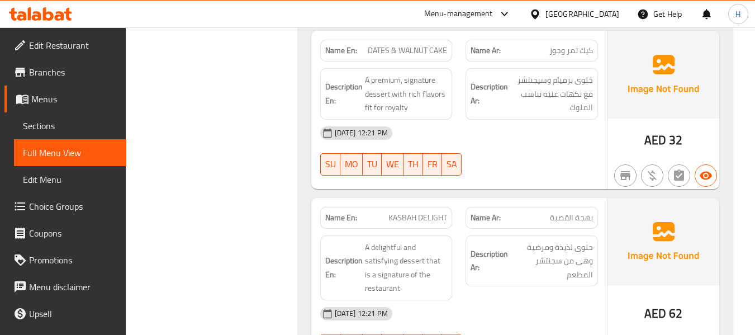
click at [427, 212] on span "KASBAH DELIGHT" at bounding box center [417, 218] width 59 height 12
copy span "KASBAH DELIGHT"
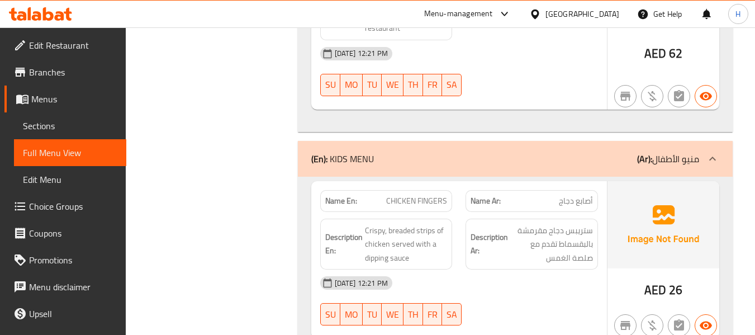
scroll to position [5514, 0]
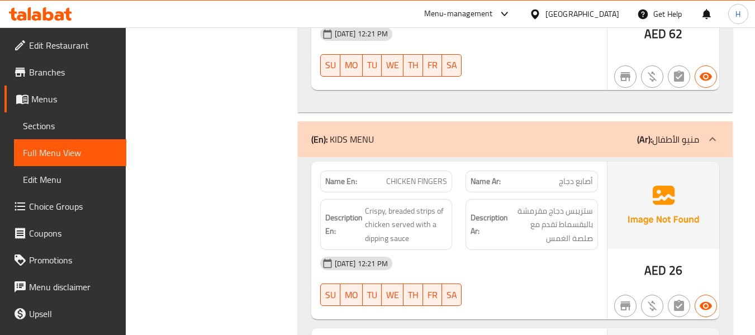
click at [424, 175] on span "CHICKEN FINGERS" at bounding box center [416, 181] width 61 height 12
copy span "CHICKEN FINGERS"
click at [470, 192] on div "Description Ar: ستريبس دجاج مقرمشة بالبقسماط تقدم مع صلصة الغمس" at bounding box center [532, 224] width 146 height 65
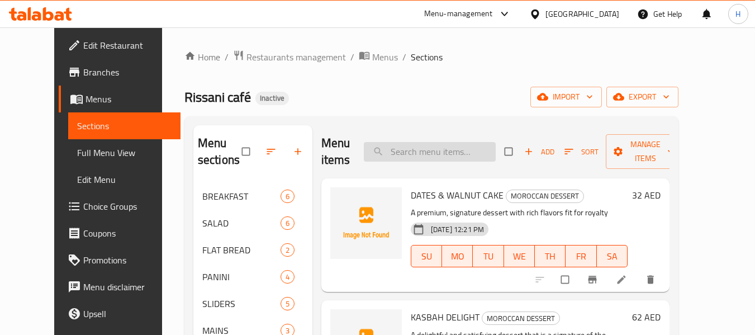
click at [488, 156] on input "search" at bounding box center [430, 152] width 132 height 20
paste input "KASBAH DELIGHT"
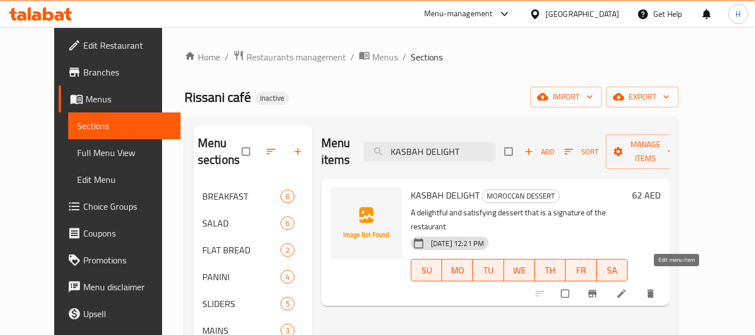
type input "KASBAH DELIGHT"
click at [627, 288] on icon at bounding box center [621, 293] width 11 height 11
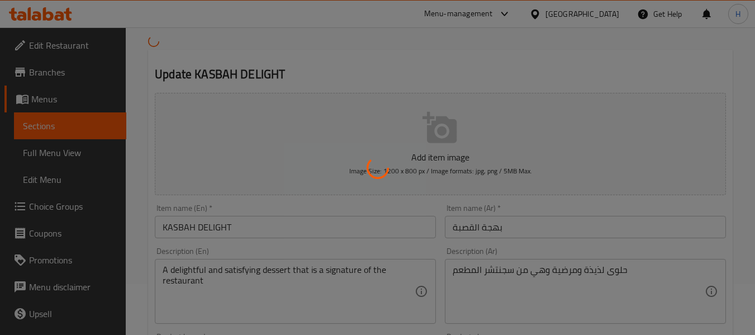
scroll to position [112, 0]
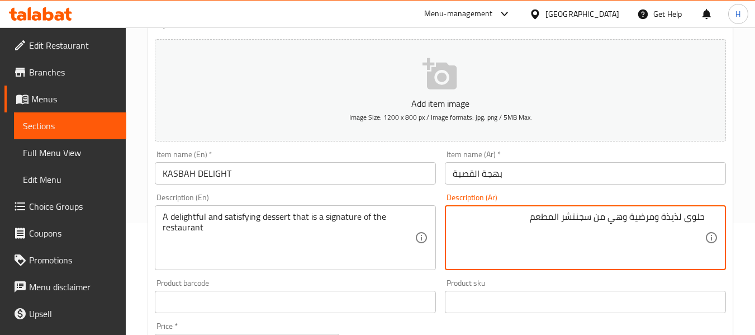
click at [680, 196] on div "Description (Ar) حلوى لذيذة ومرضية وهي من سجنتشر المطعم Description (Ar)" at bounding box center [585, 231] width 281 height 77
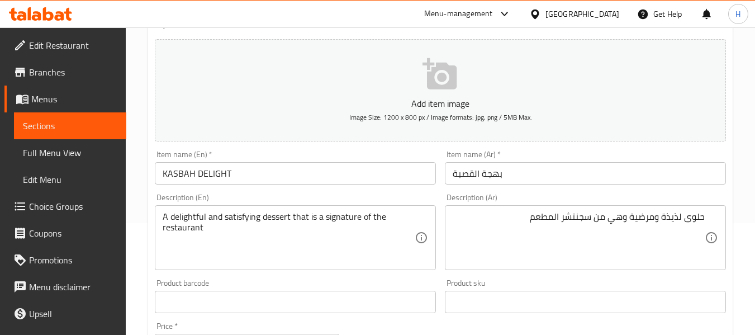
click at [196, 216] on textarea "A delightful and satisfying dessert that is a signature of the restaurant" at bounding box center [289, 237] width 252 height 53
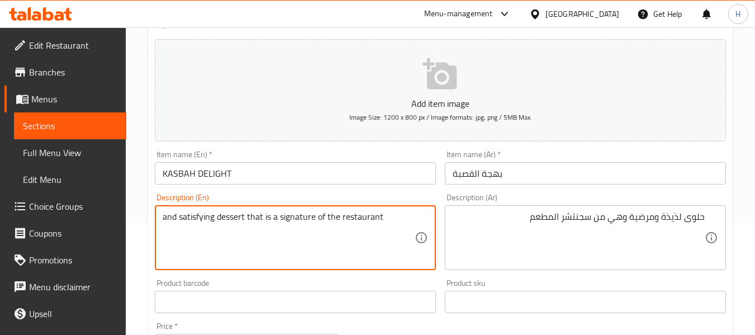
click at [169, 218] on textarea "and satisfying dessert that is a signature of the restaurant" at bounding box center [289, 237] width 252 height 53
click at [212, 201] on div "Description (En) satisfying dessert that is a signature of the restaurant Descr…" at bounding box center [295, 231] width 281 height 77
click at [301, 243] on textarea "satisfying dessert that is a signature of the restaurant" at bounding box center [289, 237] width 252 height 53
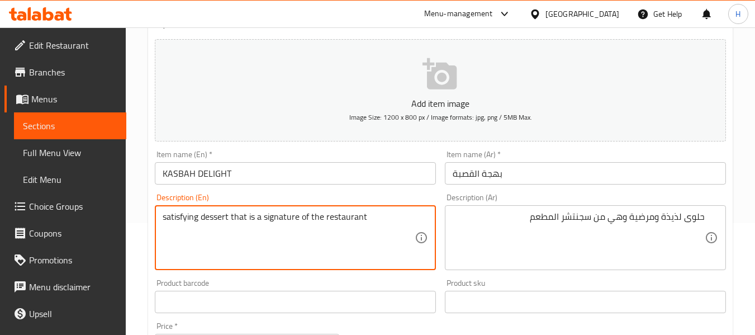
click at [183, 221] on textarea "satisfying dessert that is a signature of the restaurant" at bounding box center [289, 237] width 252 height 53
type textarea "dessert that is a signature of the restaurant"
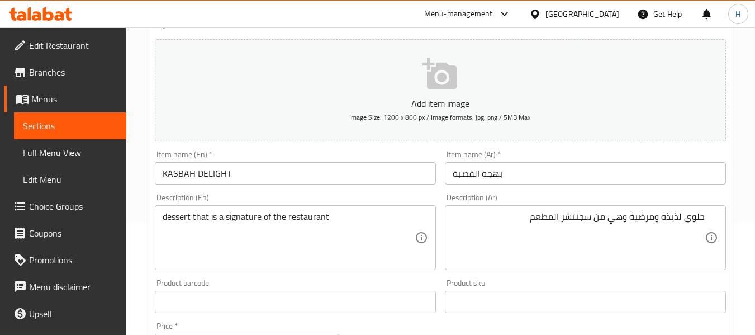
click at [326, 201] on div "Description (En) dessert that is a signature of the restaurant Description (En)" at bounding box center [295, 231] width 281 height 77
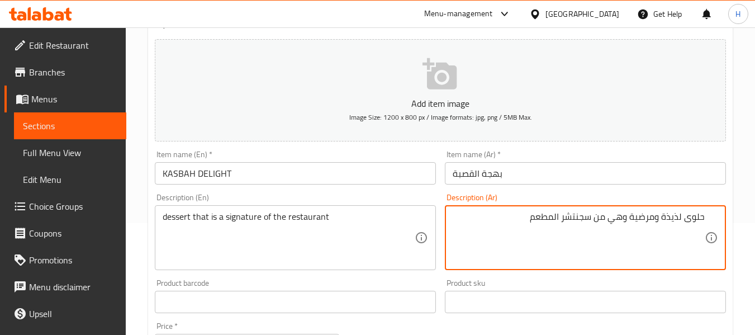
click at [623, 221] on textarea "حلوى لذيذة ومرضية وهي من سجنتشر المطعم" at bounding box center [579, 237] width 252 height 53
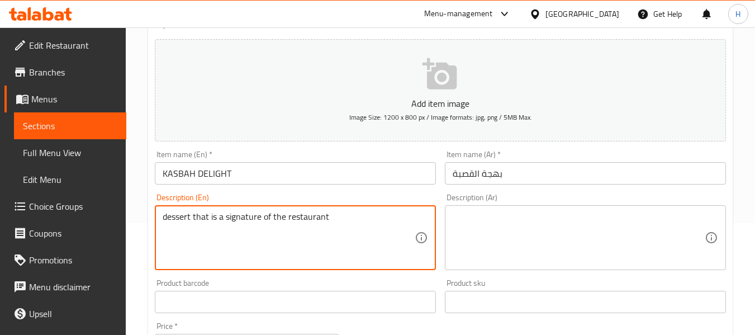
click at [210, 220] on textarea "dessert that is a signature of the restaurant" at bounding box center [289, 237] width 252 height 53
click at [329, 194] on div "Description (En) dessert that is a signature of the restaurant Description (En)" at bounding box center [295, 231] width 281 height 77
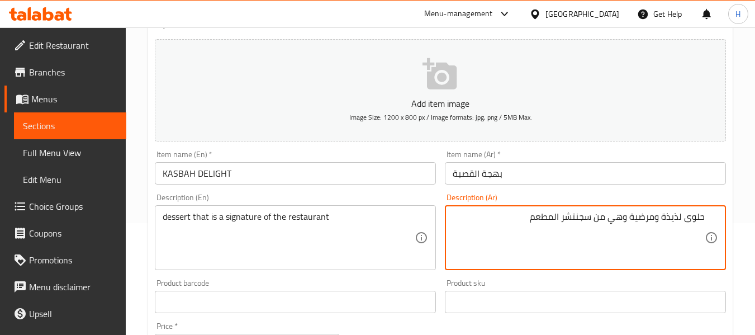
type textarea "حلوى لذيذة ومرضية وهي من سجنتشر المطعم"
type textarea "A delightful and satisfying dessert that is a signature of the restaurant"
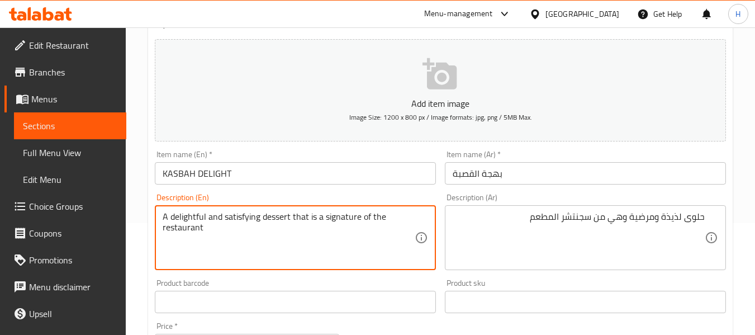
click at [325, 232] on textarea "A delightful and satisfying dessert that is a signature of the restaurant" at bounding box center [289, 237] width 252 height 53
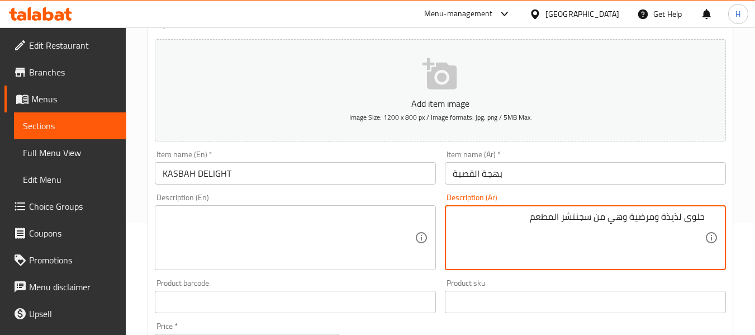
click at [505, 238] on textarea "حلوى لذيذة ومرضية وهي من سجنتشر المطعم" at bounding box center [579, 237] width 252 height 53
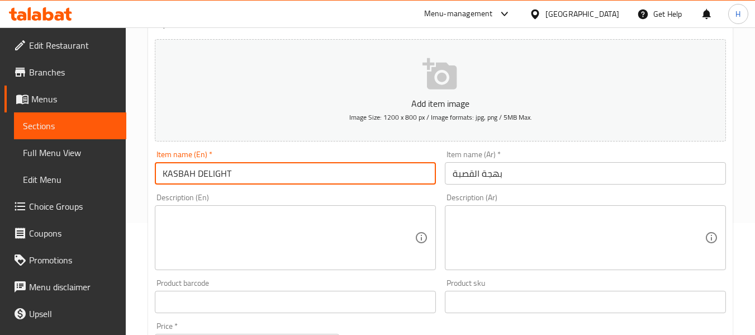
click at [365, 178] on input "KASBAH DELIGHT" at bounding box center [295, 173] width 281 height 22
click at [260, 166] on input "KASBAH DELIGHT" at bounding box center [295, 173] width 281 height 22
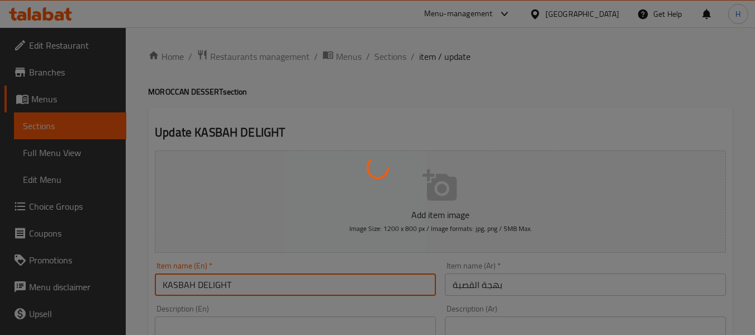
scroll to position [0, 0]
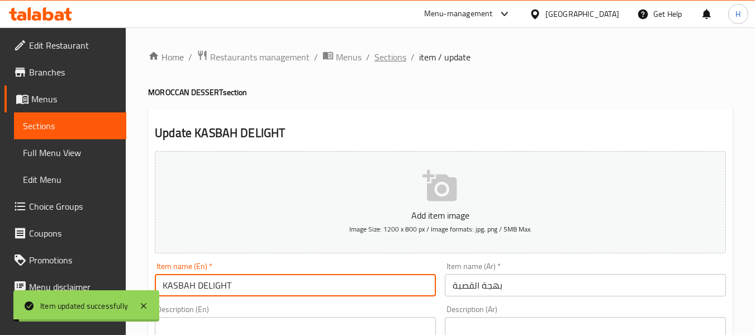
click at [387, 58] on span "Sections" at bounding box center [390, 56] width 32 height 13
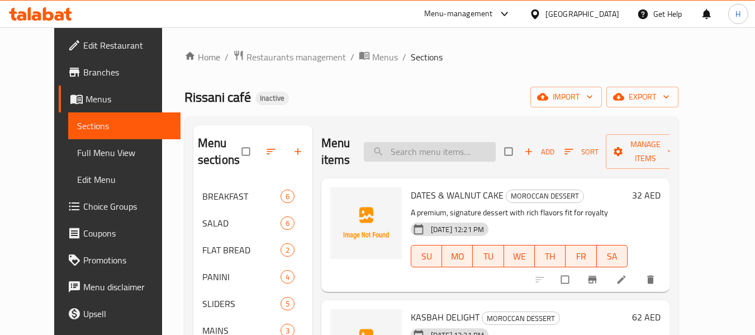
click at [464, 156] on input "search" at bounding box center [430, 152] width 132 height 20
paste input "UNICORN SMOOTHIE"
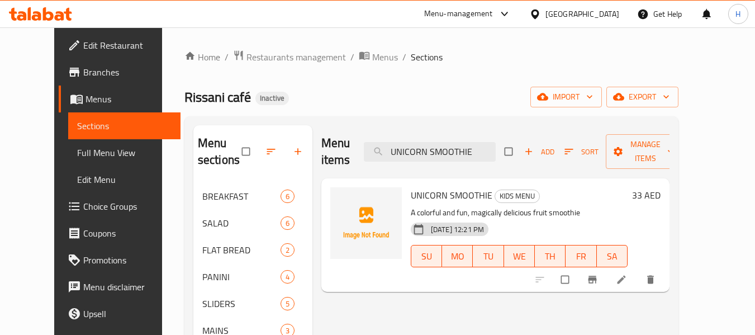
type input "UNICORN SMOOTHIE"
click at [627, 284] on icon at bounding box center [621, 279] width 11 height 11
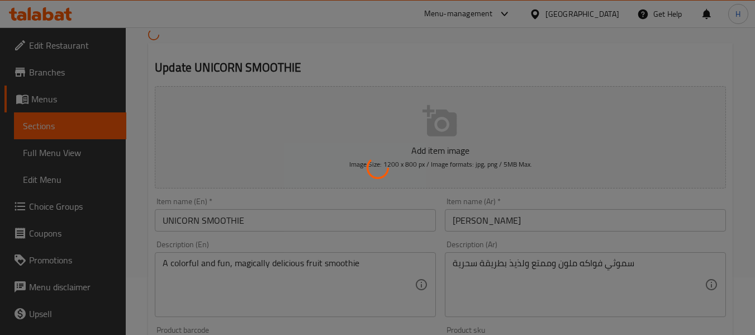
scroll to position [112, 0]
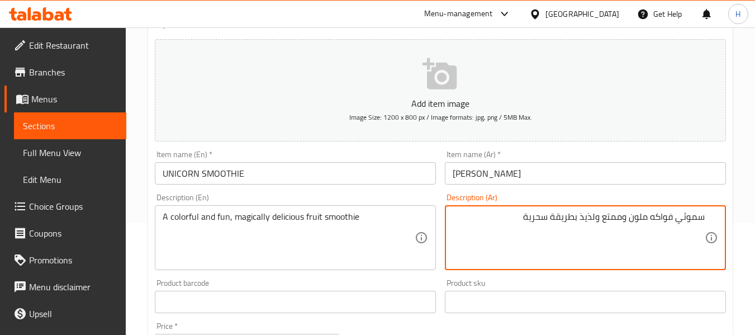
click at [622, 195] on div "Description (Ar) سموثي فواكه ملون وممتع ولذيذ بطريقة سحرية Description (Ar)" at bounding box center [585, 231] width 281 height 77
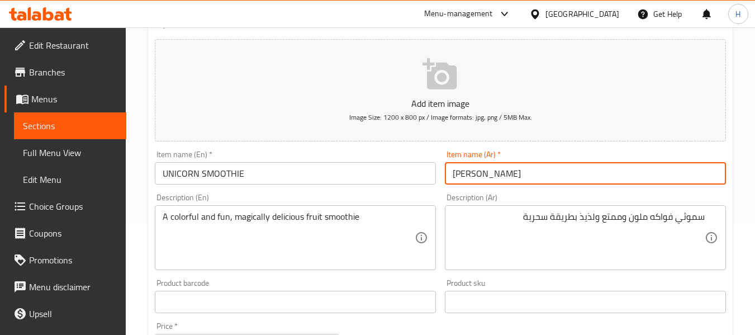
click at [513, 171] on input "[PERSON_NAME]" at bounding box center [585, 173] width 281 height 22
click at [438, 200] on div "Description (En) A colorful and fun, magically delicious fruit smoothie Descrip…" at bounding box center [295, 231] width 290 height 85
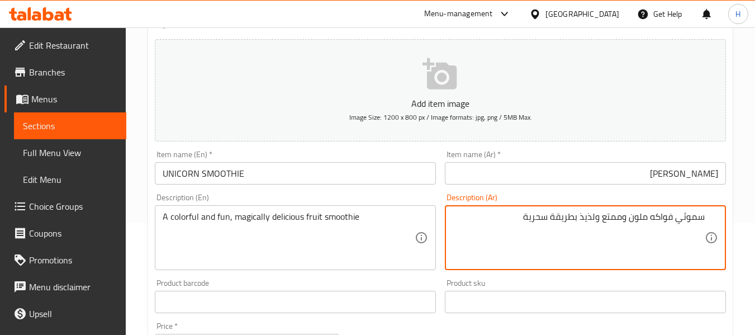
click at [591, 216] on textarea "سموثي فواكه ملون وممتع ولذيذ بطريقة سحرية" at bounding box center [579, 237] width 252 height 53
click at [610, 218] on textarea "سموثي فواكه ملون وممتع بطريقة سحرية" at bounding box center [579, 237] width 252 height 53
type textarea "سموثي فواكه ملون بطريقة سحرية"
click at [610, 197] on div "Description (Ar) سموثي فواكه ملون وممتع بطريقة سحرية Description (Ar)" at bounding box center [585, 231] width 281 height 77
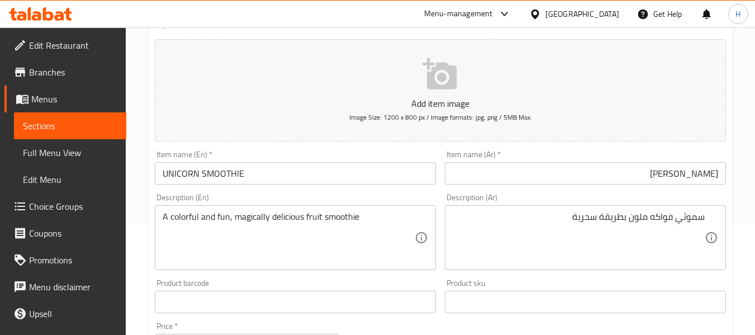
click at [713, 218] on div "سموثي فواكه ملون بطريقة سحرية Description (Ar)" at bounding box center [585, 237] width 281 height 65
click at [705, 218] on div "سموثي فواكه ملون بطريقة سحرية Description (Ar)" at bounding box center [585, 237] width 281 height 65
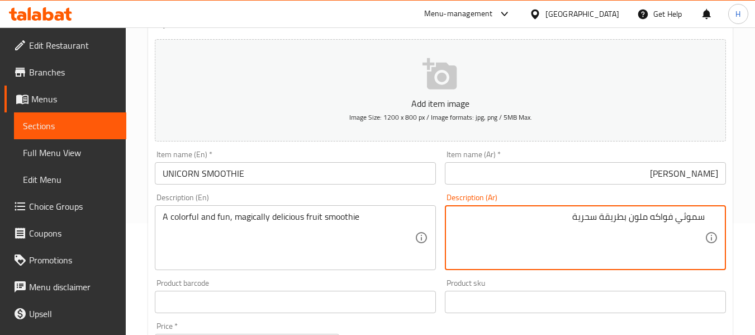
click at [704, 218] on textarea "سموثي فواكه ملون بطريقة سحرية" at bounding box center [579, 237] width 252 height 53
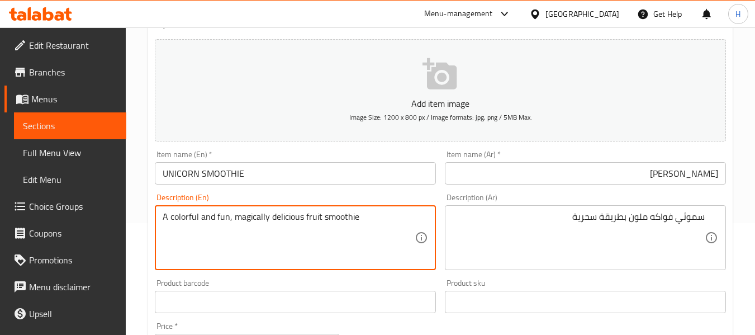
click at [286, 216] on textarea "A colorful and fun, magically delicious fruit smoothie" at bounding box center [289, 237] width 252 height 53
click at [296, 201] on div "Description (En) A colorful and fun, magically fruit smoothie Description (En)" at bounding box center [295, 231] width 281 height 77
click at [220, 216] on textarea "A colorful and fun, magically fruit smoothie" at bounding box center [289, 237] width 252 height 53
click at [209, 215] on textarea "A colorful, magically fruit smoothie" at bounding box center [289, 237] width 252 height 53
type textarea "A colorful magically fruit smoothie"
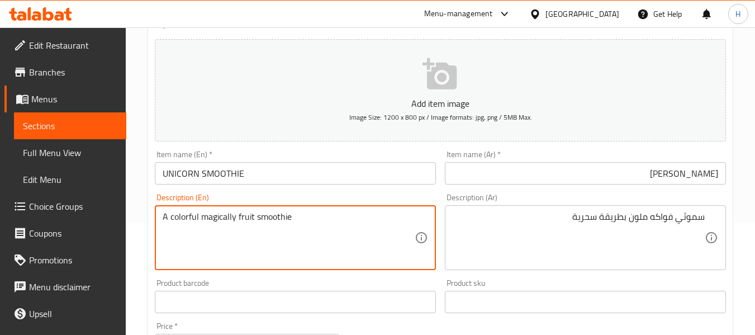
click at [270, 197] on div "Description (En) A colorful magically fruit smoothie Description (En)" at bounding box center [295, 231] width 281 height 77
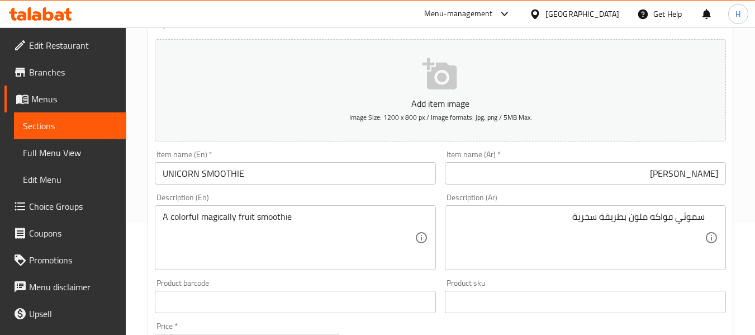
click at [284, 174] on input "UNICORN SMOOTHIE" at bounding box center [295, 173] width 281 height 22
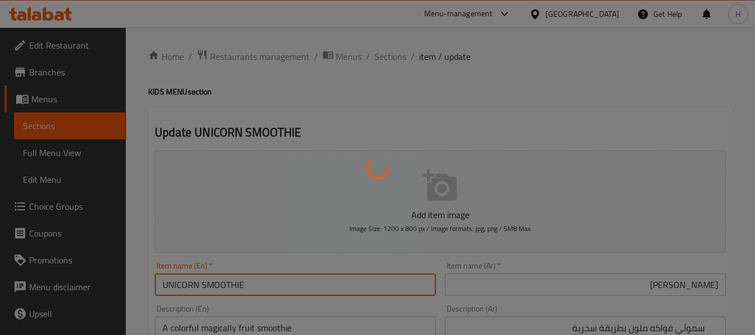
scroll to position [0, 0]
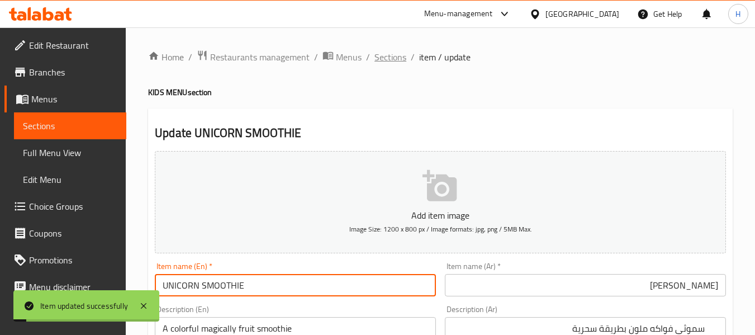
click at [394, 58] on span "Sections" at bounding box center [390, 56] width 32 height 13
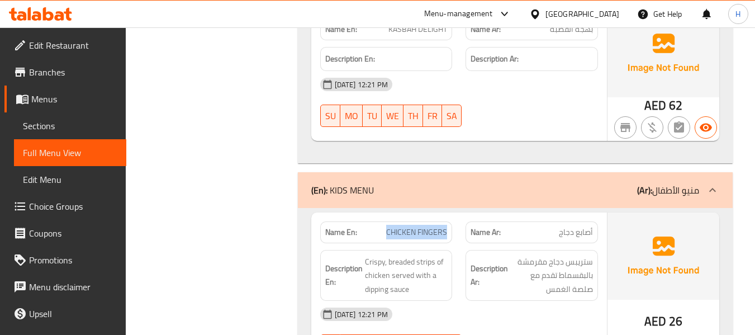
click at [453, 243] on div "Description En: Crispy, breaded strips of chicken served with a dipping sauce" at bounding box center [386, 275] width 146 height 65
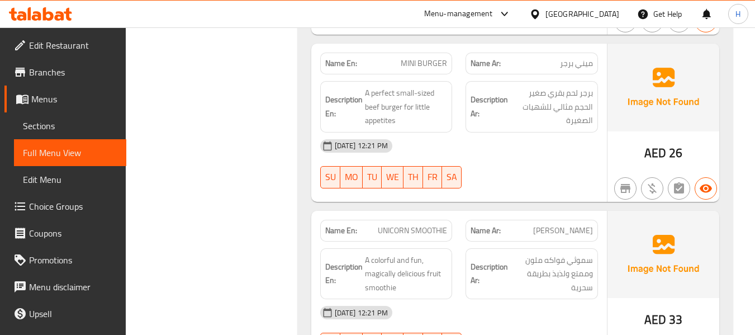
scroll to position [5827, 0]
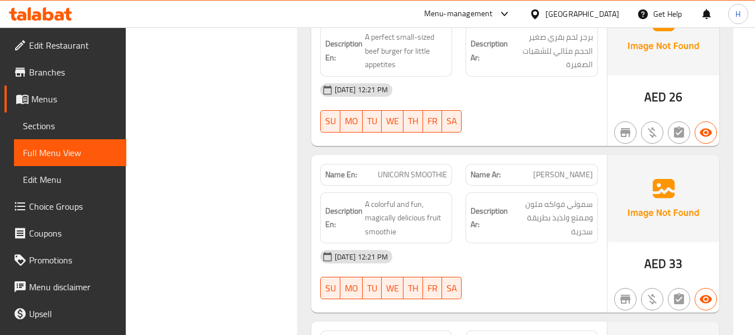
click at [406, 169] on span "UNICORN SMOOTHIE" at bounding box center [412, 175] width 69 height 12
copy span "UNICORN SMOOTHIE"
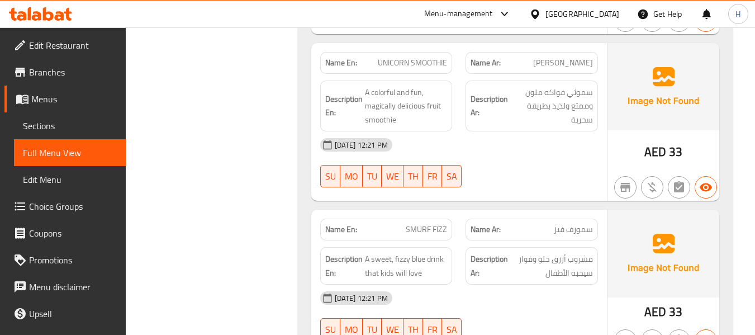
click at [454, 212] on div "Name En: SMURF FIZZ" at bounding box center [386, 229] width 146 height 35
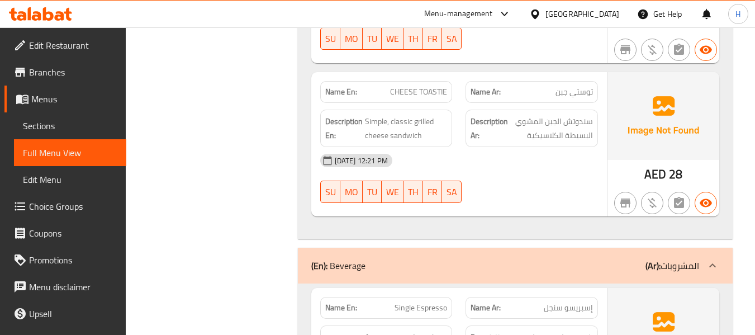
scroll to position [6330, 0]
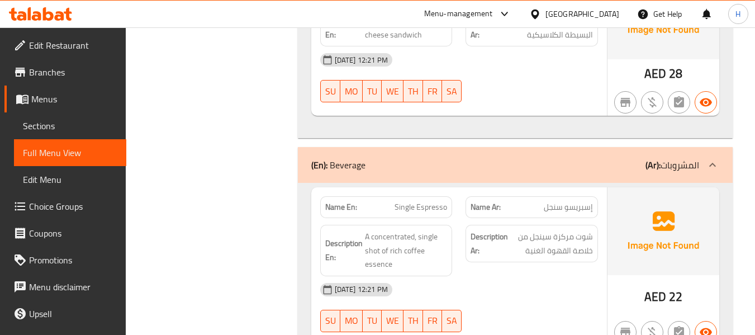
click at [435, 201] on span "Single Espresso" at bounding box center [421, 207] width 53 height 12
copy span "Single Espresso"
click at [457, 218] on div "Description En: A concentrated, single shot of rich coffee essence" at bounding box center [386, 250] width 146 height 65
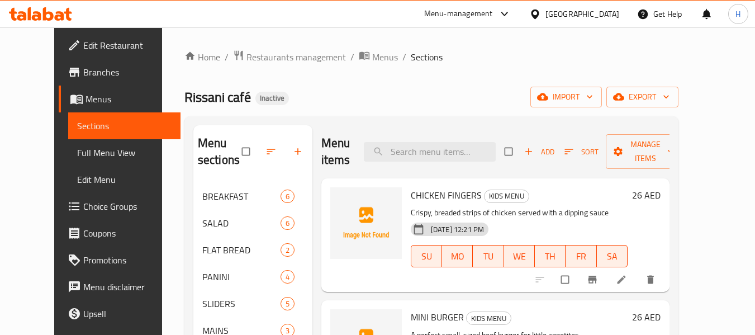
scroll to position [279, 0]
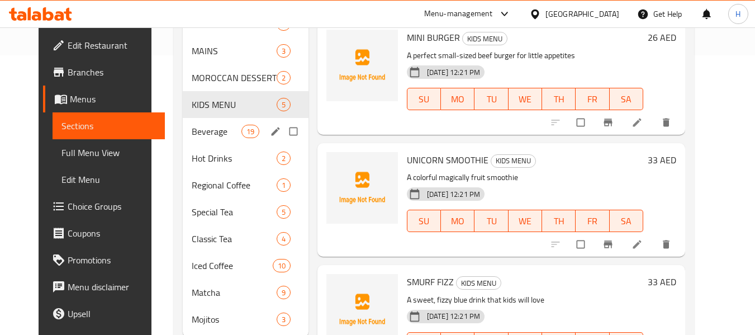
click at [192, 136] on span "Beverage" at bounding box center [216, 131] width 49 height 13
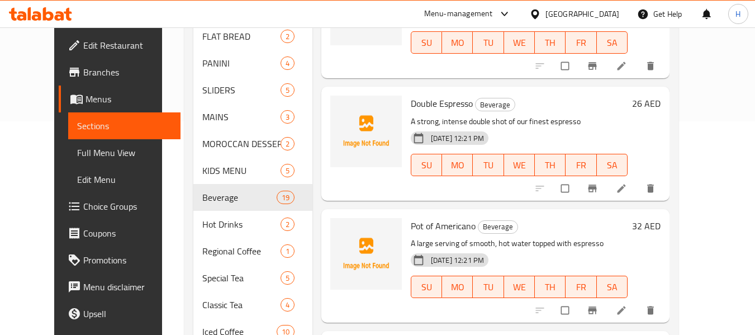
scroll to position [89, 0]
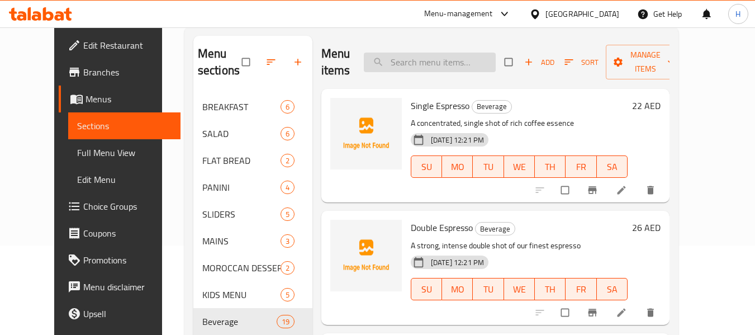
click at [459, 61] on input "search" at bounding box center [430, 63] width 132 height 20
paste input "Double Espresso"
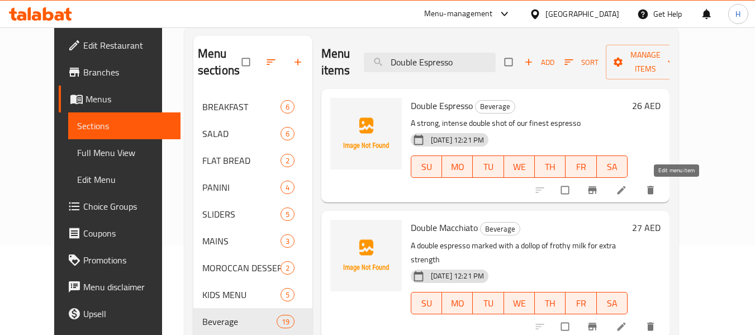
type input "Double Espresso"
click at [627, 196] on icon at bounding box center [621, 189] width 11 height 11
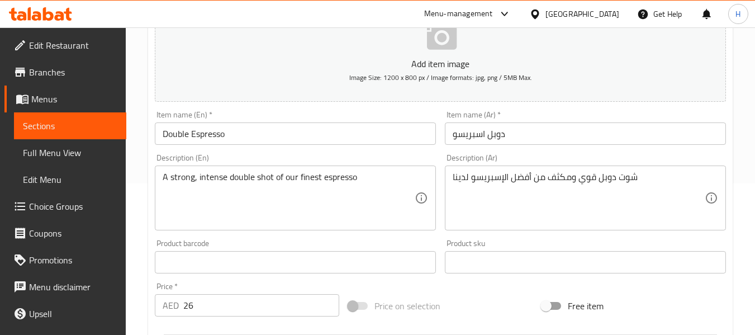
scroll to position [168, 0]
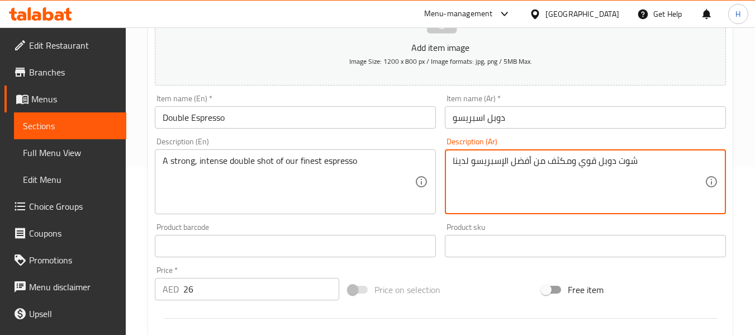
click at [574, 180] on textarea "شوت دوبل قوي ومكثف من أفضل الإسبريسو لدينا" at bounding box center [579, 181] width 252 height 53
click at [698, 160] on textarea "شوت دوبل قوي ومكثف من أفضل الإسبريسو لدينا" at bounding box center [579, 181] width 252 height 53
paste textarea "شوت"
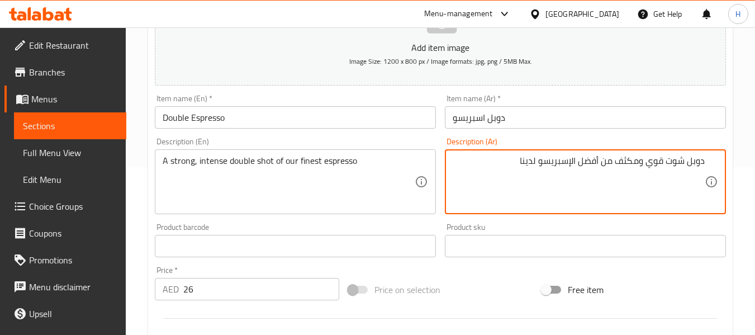
type textarea "دوبل شوت قوي ومكثف من أفضل الإسبريسو لدينا"
click at [694, 145] on div "Description (Ar) دوبل شوت قوي ومكثف من أفضل الإسبريسو لدينا Description (Ar)" at bounding box center [585, 175] width 281 height 77
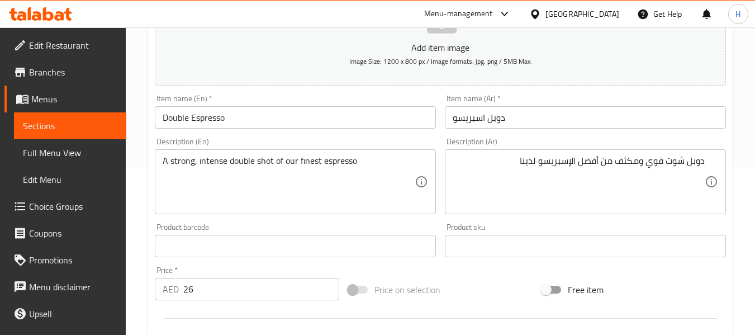
click at [369, 117] on input "Double Espresso" at bounding box center [295, 117] width 281 height 22
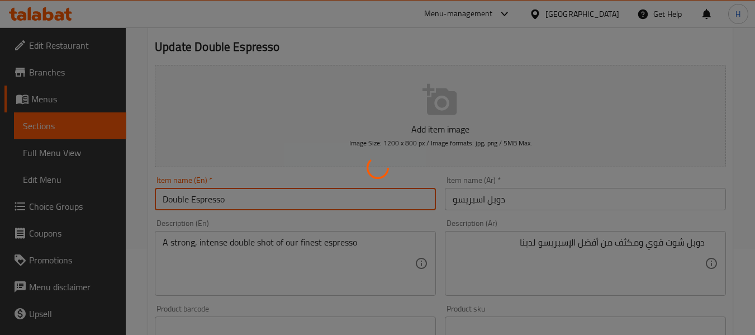
scroll to position [0, 0]
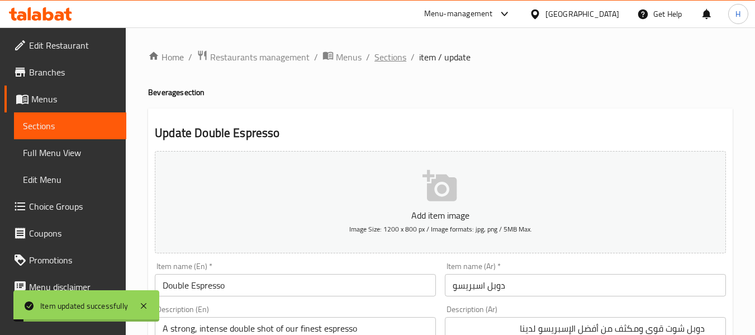
click at [387, 53] on span "Sections" at bounding box center [390, 56] width 32 height 13
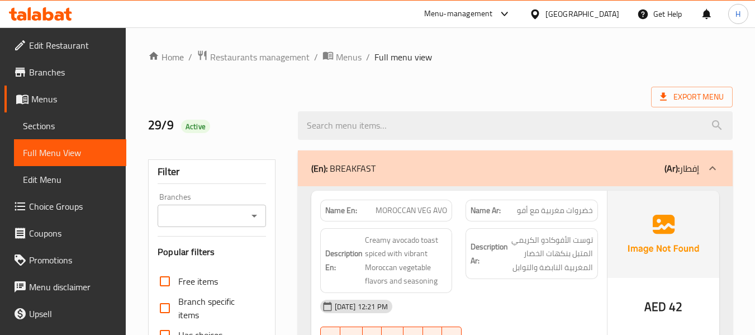
click at [493, 205] on strong "Name Ar:" at bounding box center [486, 211] width 30 height 12
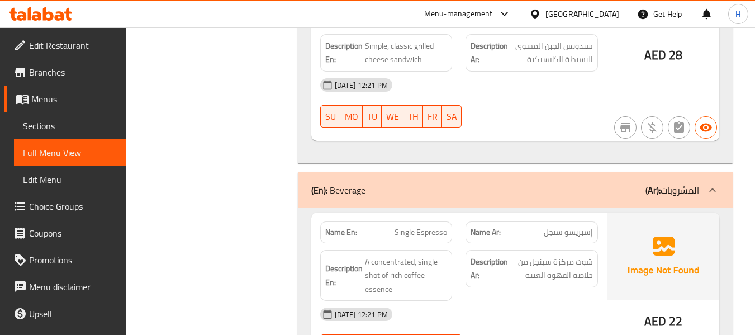
click at [455, 243] on div "Description En: A concentrated, single shot of rich coffee essence" at bounding box center [386, 275] width 146 height 65
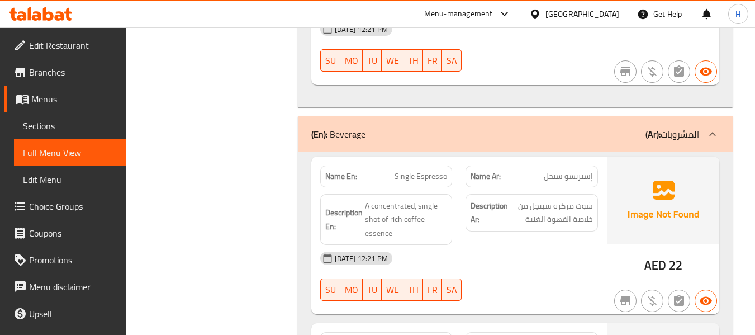
click at [482, 187] on div "Description Ar: شوت مركزة سينجل من خلاصة القهوة الغنية" at bounding box center [532, 219] width 146 height 65
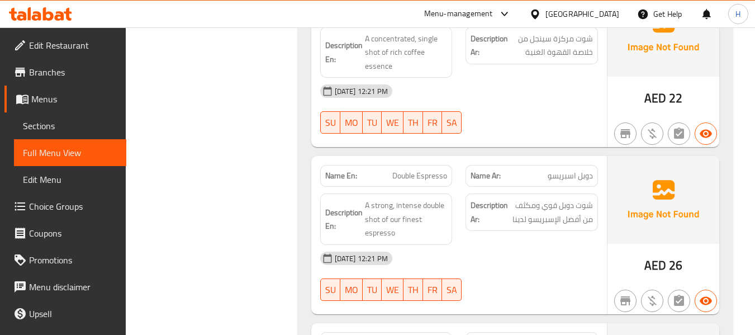
scroll to position [6514, 0]
click at [446, 169] on span "Double Espresso" at bounding box center [419, 175] width 55 height 12
copy span "Double Espresso"
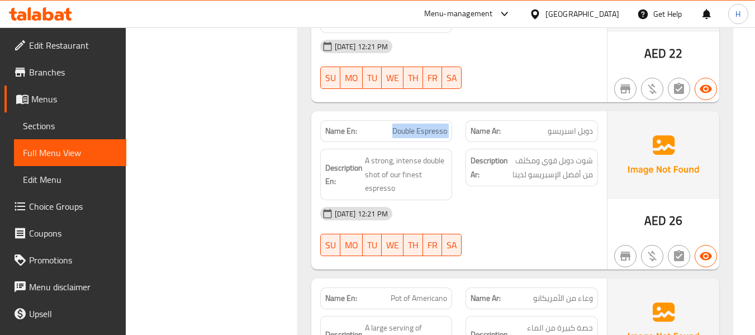
scroll to position [6626, 0]
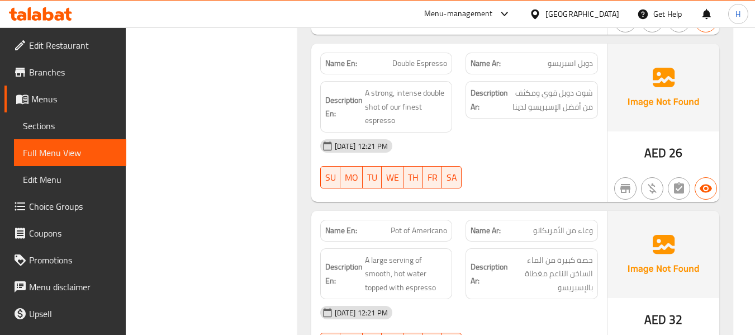
click at [467, 220] on div "Name Ar: وعاء من الأمريكانو" at bounding box center [531, 231] width 132 height 22
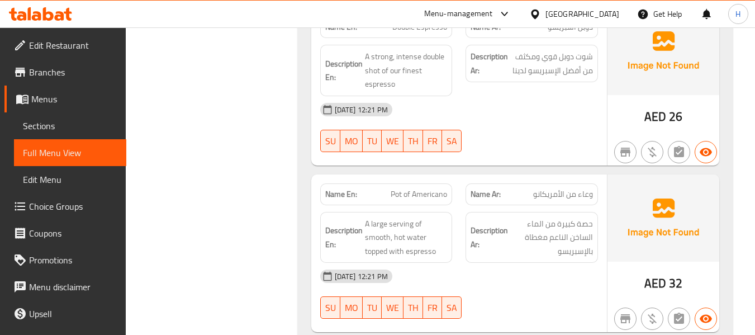
scroll to position [6682, 0]
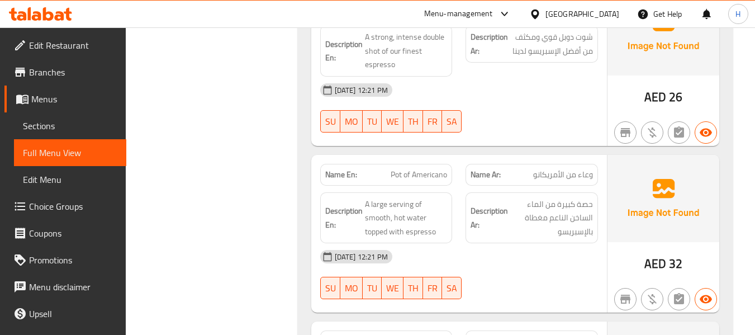
click at [411, 169] on span "Pot of Americano" at bounding box center [419, 175] width 56 height 12
copy span "Pot of Americano"
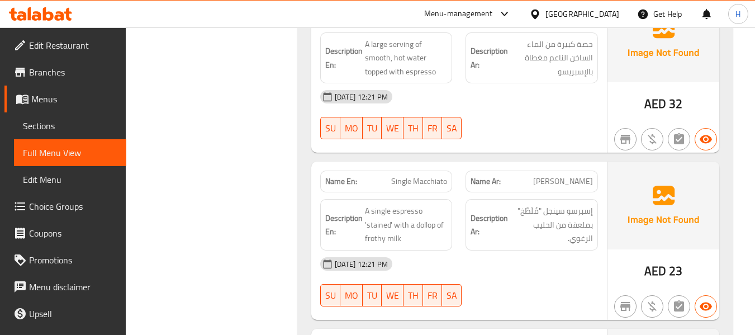
scroll to position [6905, 0]
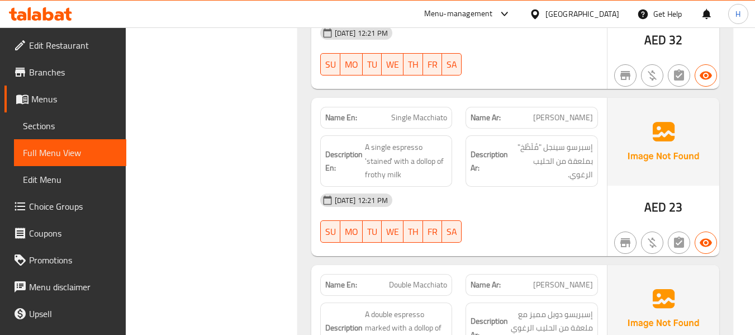
click at [456, 129] on div "Description En: A single espresso 'stained' with a dollop of frothy milk" at bounding box center [386, 161] width 146 height 65
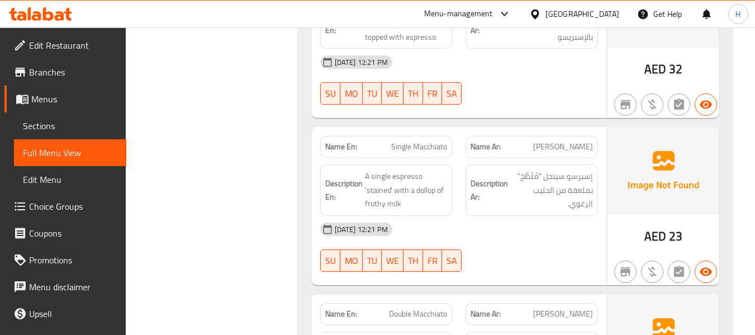
scroll to position [6849, 0]
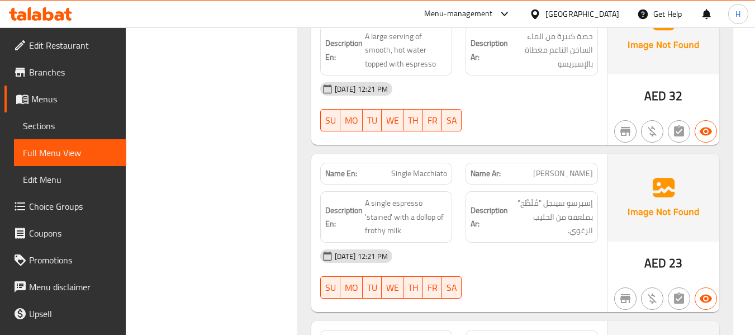
click at [406, 163] on div "Name En: Single Macchiato" at bounding box center [386, 174] width 132 height 22
click at [406, 184] on div "Description En: A single espresso 'stained' with a dollop of frothy milk" at bounding box center [386, 216] width 146 height 65
click at [427, 168] on span "Single Macchiato" at bounding box center [419, 174] width 56 height 12
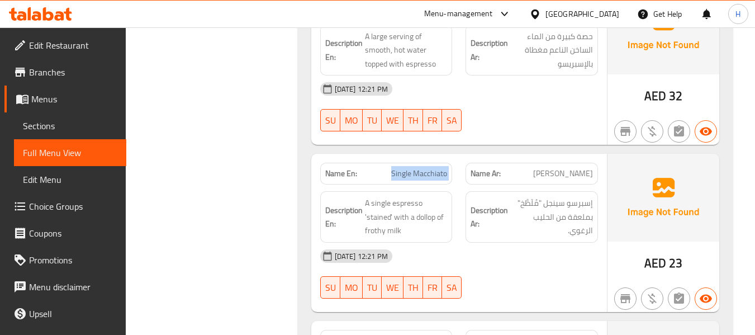
click at [427, 168] on span "Single Macchiato" at bounding box center [419, 174] width 56 height 12
copy span "Single Macchiato"
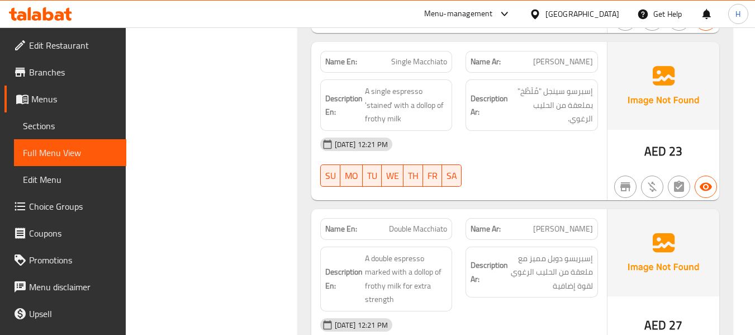
click at [458, 211] on div "Name En: Double Macchiato" at bounding box center [386, 228] width 146 height 35
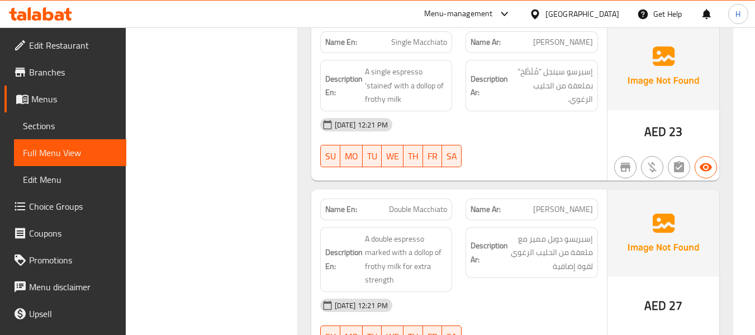
scroll to position [6961, 0]
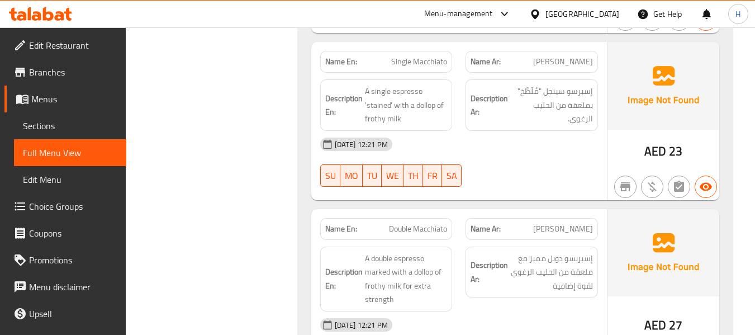
click at [432, 223] on span "Double Macchiato" at bounding box center [418, 229] width 58 height 12
copy span "Double Macchiato"
click at [460, 211] on div "Name Ar: ماكياتو دوبل" at bounding box center [532, 228] width 146 height 35
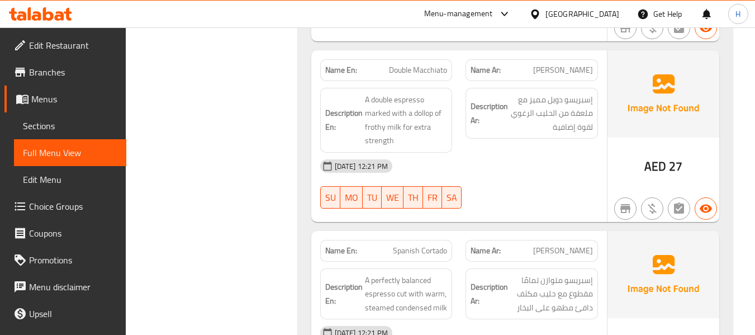
scroll to position [7184, 0]
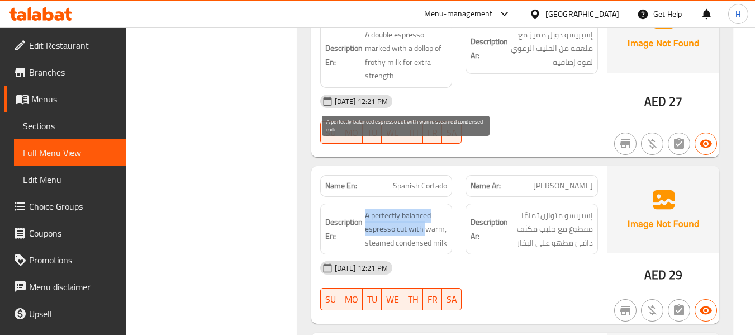
drag, startPoint x: 364, startPoint y: 148, endPoint x: 426, endPoint y: 166, distance: 65.1
click at [426, 208] on h6 "Description En: A perfectly balanced espresso cut with warm, steamed condensed …" at bounding box center [386, 228] width 122 height 41
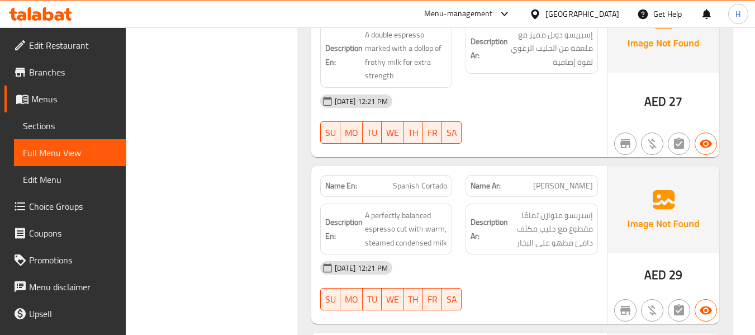
drag, startPoint x: 524, startPoint y: 142, endPoint x: 485, endPoint y: 151, distance: 39.6
click at [524, 203] on div "Description Ar: إسبريسو متوازن تمامًا مقطوع مع حليب مكثف دافئ مطهو على البخار" at bounding box center [531, 228] width 132 height 51
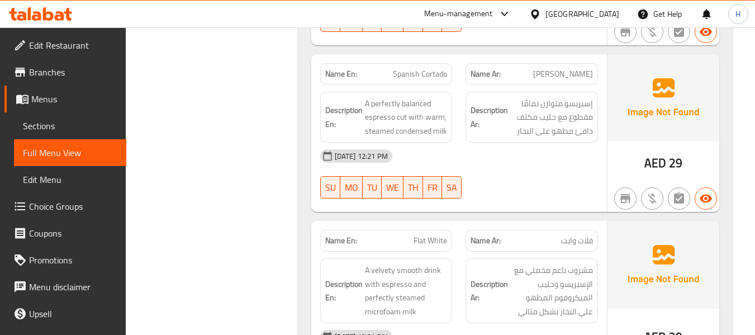
scroll to position [7352, 0]
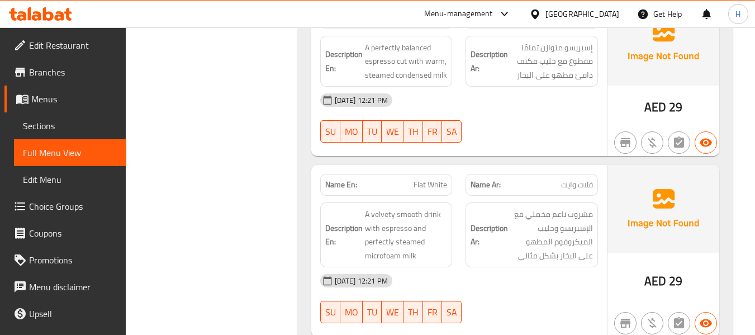
click at [438, 179] on span "Flat White" at bounding box center [431, 185] width 34 height 12
copy span "Flat White"
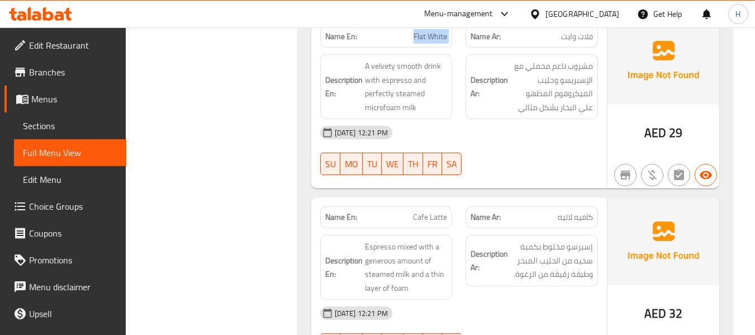
scroll to position [7520, 0]
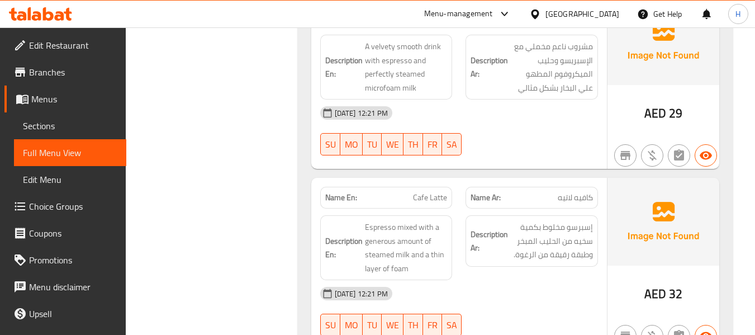
click at [441, 192] on span "Cafe Latte" at bounding box center [430, 198] width 34 height 12
copy span "Cafe Latte"
click at [462, 180] on div "Name Ar: كافيه لاتيه" at bounding box center [532, 197] width 146 height 35
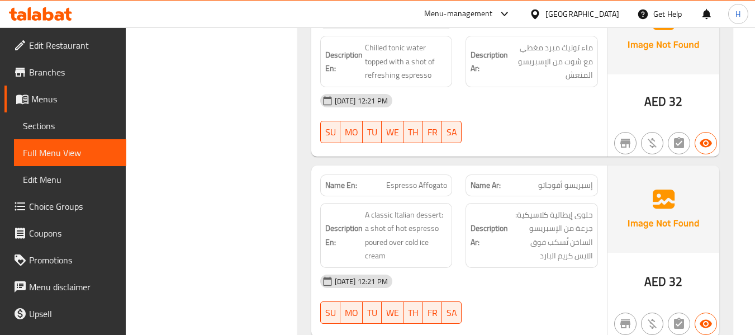
scroll to position [7911, 0]
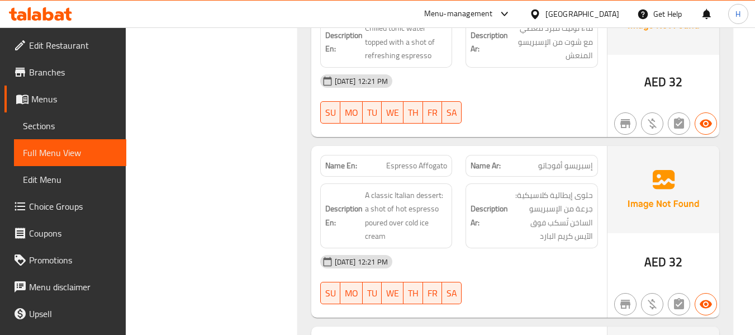
click at [433, 160] on span "Espresso Affogato" at bounding box center [416, 166] width 61 height 12
copy span "Espresso Affogato"
click at [458, 177] on div "Description En: A classic Italian dessert: a shot of hot espresso poured over c…" at bounding box center [386, 216] width 146 height 78
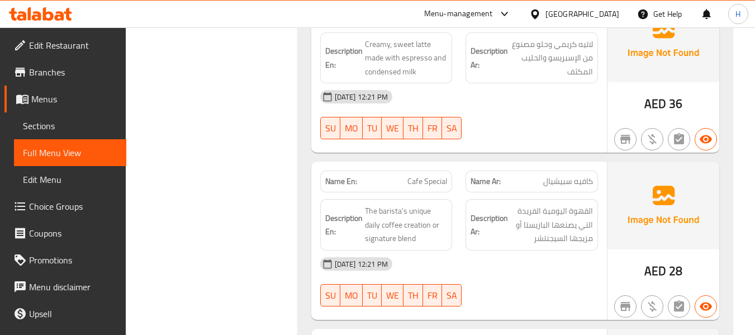
scroll to position [8246, 0]
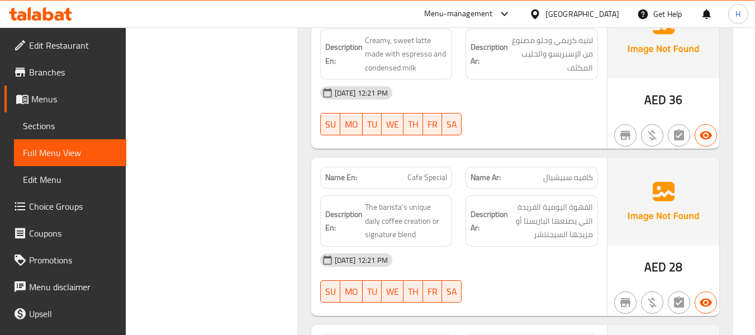
click at [430, 172] on span "Cafe Special" at bounding box center [427, 178] width 40 height 12
copy span "Cafe Special"
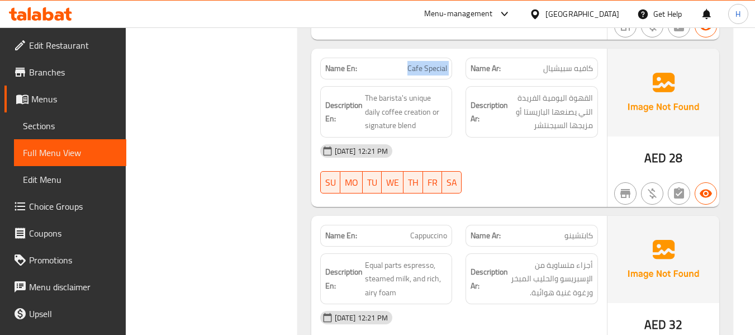
scroll to position [8358, 0]
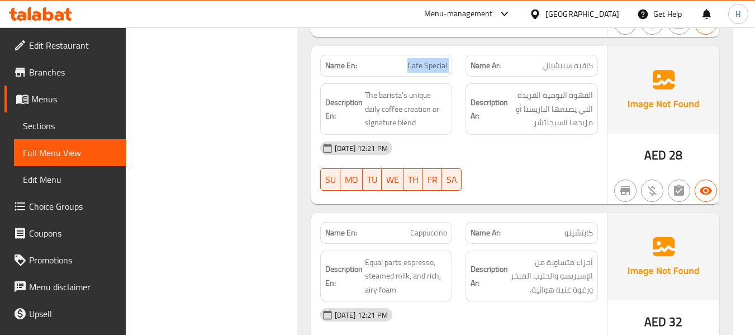
click at [454, 215] on div "Name En: Cappuccino" at bounding box center [386, 232] width 146 height 35
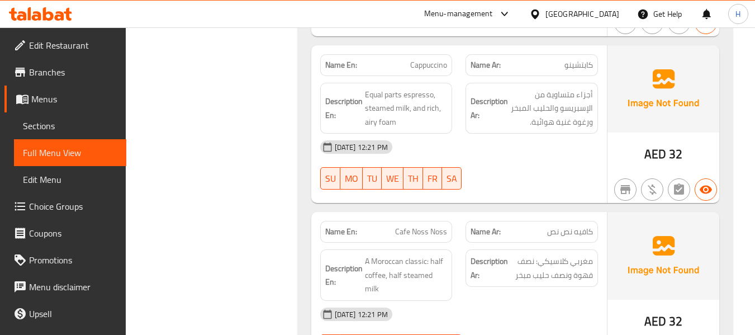
scroll to position [8581, 0]
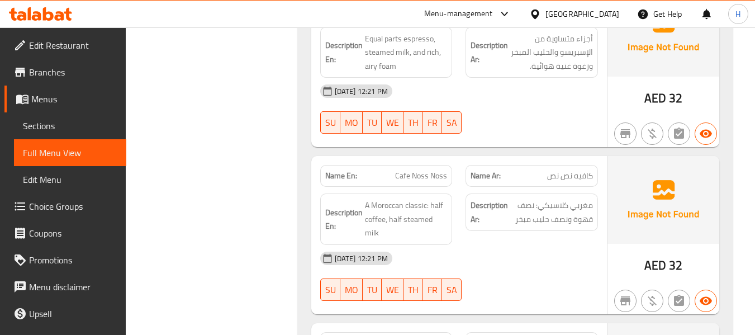
click at [425, 170] on span "Cafe Noss Noss" at bounding box center [421, 176] width 52 height 12
copy span "Cafe Noss Noss"
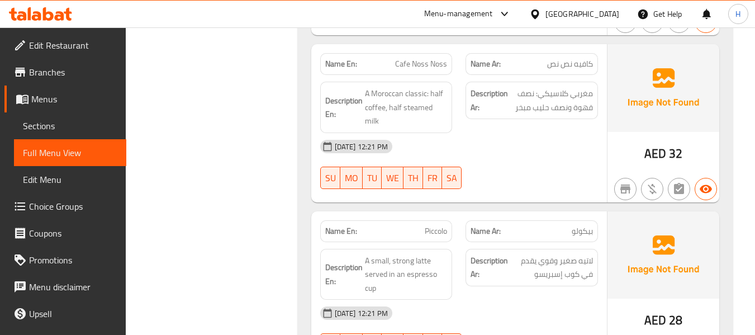
click at [458, 213] on div "Name En: Piccolo" at bounding box center [386, 230] width 146 height 35
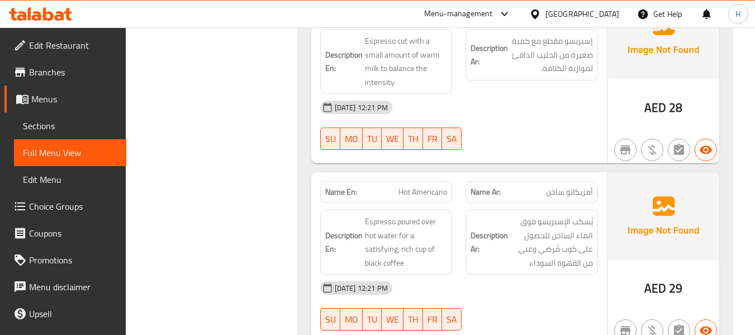
scroll to position [9084, 0]
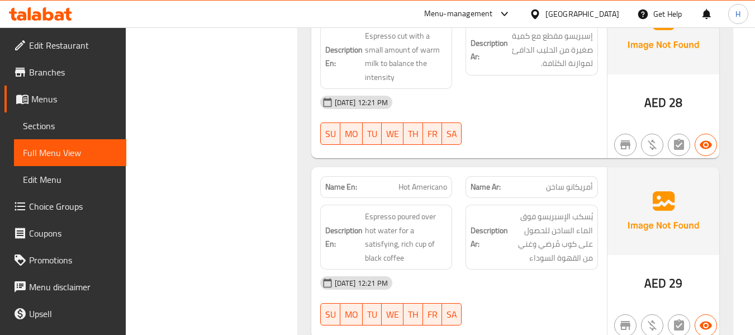
click at [421, 181] on span "Hot Americano" at bounding box center [422, 187] width 49 height 12
copy span "Hot Americano"
click at [448, 205] on div "Description En: Espresso poured over hot water for a satisfying, rich cup of bl…" at bounding box center [386, 237] width 132 height 65
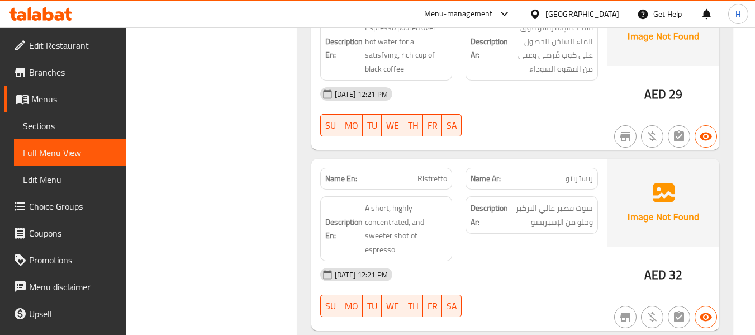
scroll to position [9308, 0]
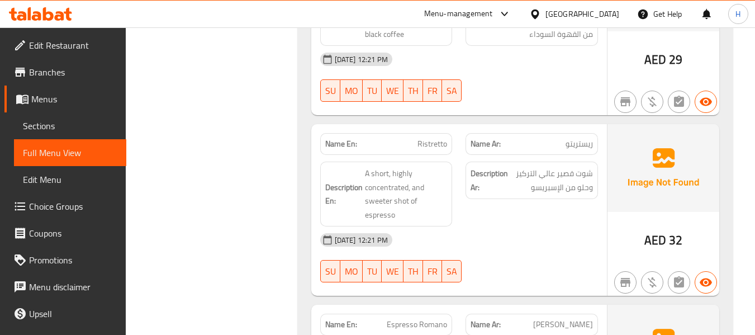
click at [424, 138] on span "Ristretto" at bounding box center [432, 144] width 30 height 12
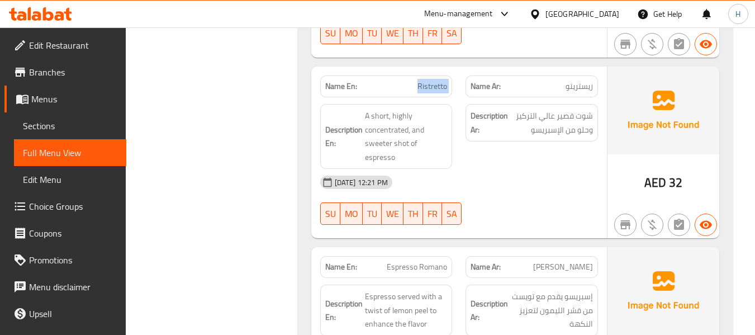
scroll to position [9420, 0]
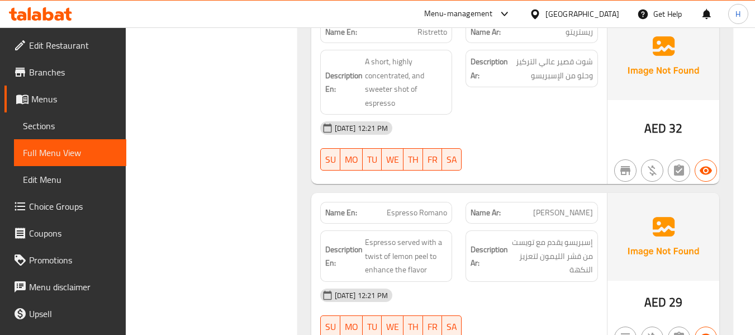
click at [459, 282] on div "[DATE] 12:21 PM" at bounding box center [458, 295] width 291 height 27
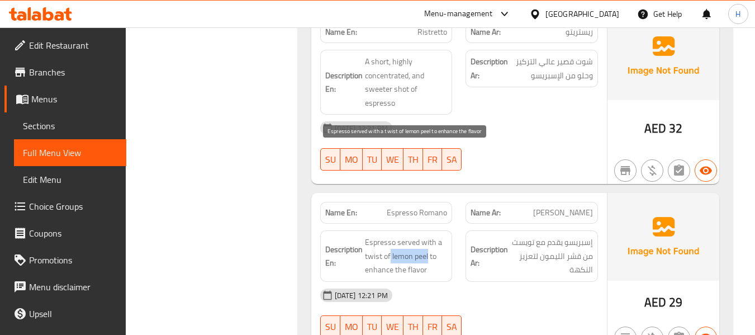
drag, startPoint x: 390, startPoint y: 164, endPoint x: 428, endPoint y: 160, distance: 38.3
click at [428, 235] on span "Espresso served with a twist of lemon peel to enhance the flavor" at bounding box center [406, 255] width 83 height 41
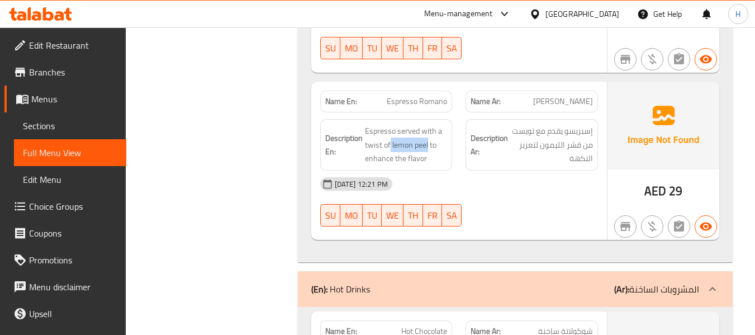
scroll to position [9643, 0]
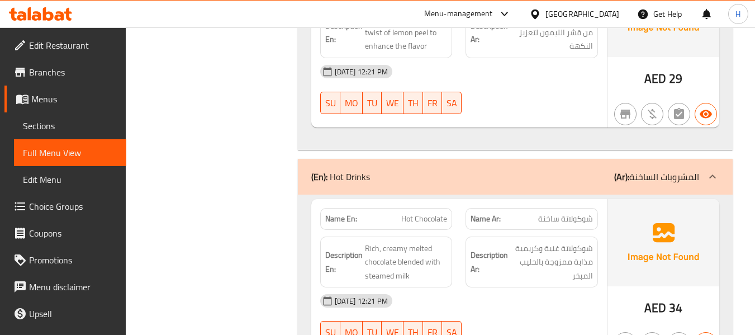
click at [417, 213] on span "Hot Chocolate" at bounding box center [424, 219] width 46 height 12
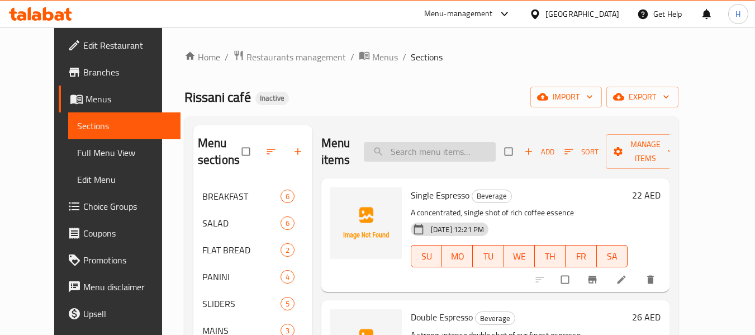
click at [438, 143] on input "search" at bounding box center [430, 152] width 132 height 20
paste input "Pot of Americano"
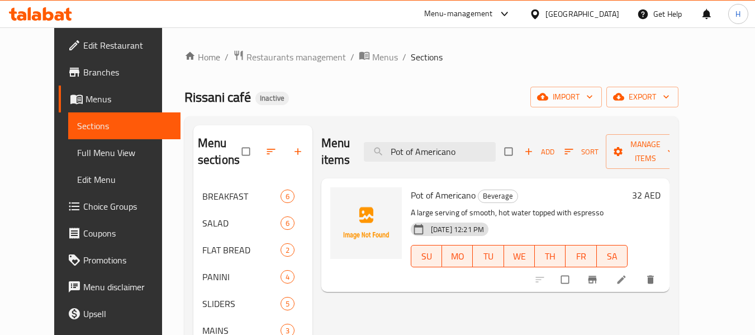
type input "Pot of Americano"
click at [638, 277] on li at bounding box center [622, 279] width 31 height 18
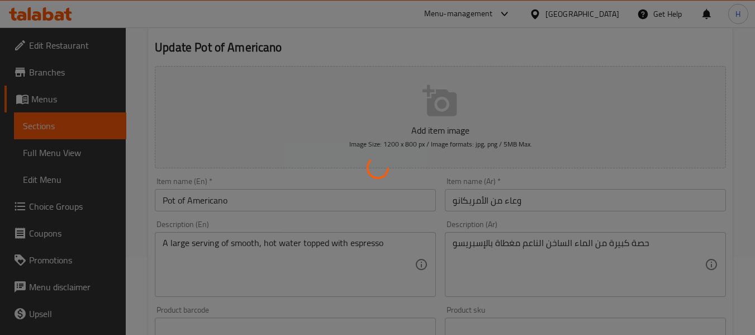
scroll to position [112, 0]
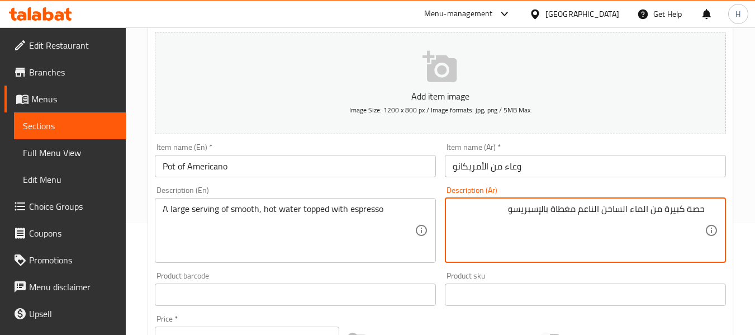
click at [668, 187] on div "Description (Ar) حصة كبيرة من الماء الساخن الناعم مغطاة بالإسبريسو Description …" at bounding box center [585, 224] width 281 height 77
click at [698, 210] on textarea "حصة كبيرة من الماء الساخن الناعم مغطاة بالإسبريسو" at bounding box center [579, 229] width 252 height 53
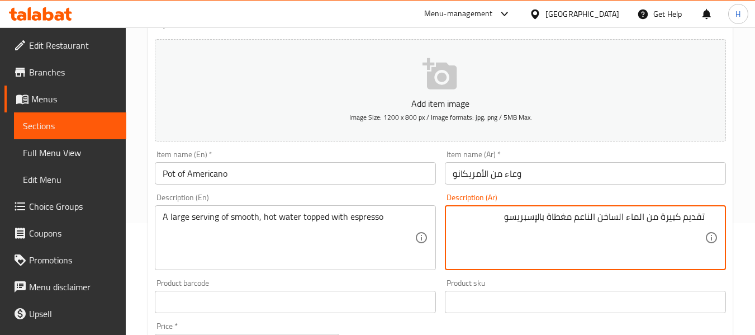
click at [663, 214] on textarea "تقديم كبيرة من الماء الساخن الناعم مغطاة بالإسبريسو" at bounding box center [579, 237] width 252 height 53
type textarea "تقديم كبير من الماء الساخن الناعم مغطاة بالإسبريسو"
click at [659, 206] on div "تقديم كبير من الماء الساخن الناعم مغطاة بالإسبريسو Description (Ar)" at bounding box center [585, 237] width 281 height 65
click at [271, 197] on div "Description (En) A large serving of smooth, hot water topped with espresso Desc…" at bounding box center [295, 231] width 281 height 77
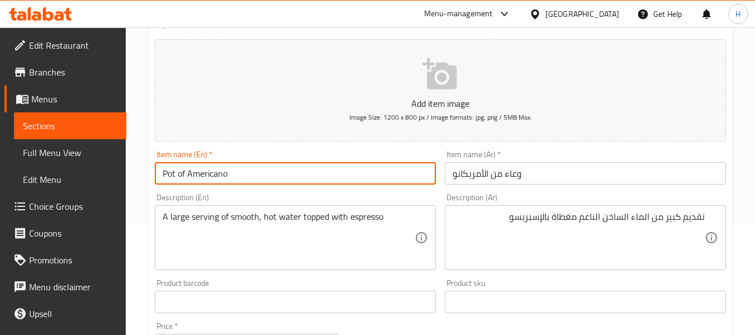
click at [301, 168] on input "Pot of Americano" at bounding box center [295, 173] width 281 height 22
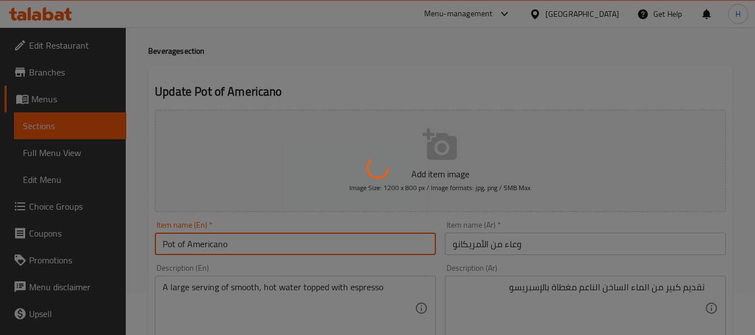
scroll to position [0, 0]
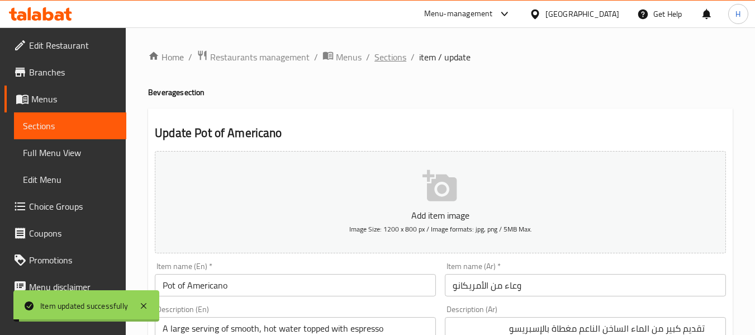
click at [395, 56] on span "Sections" at bounding box center [390, 56] width 32 height 13
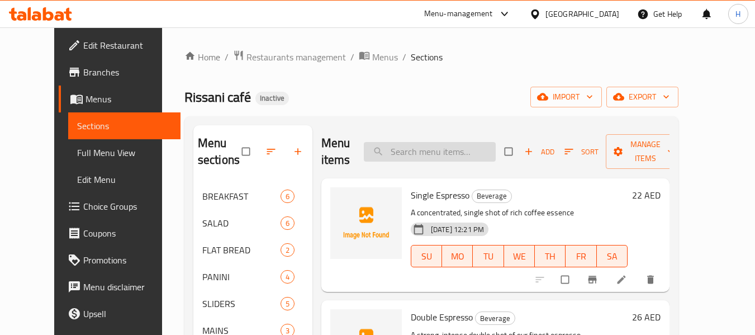
click at [458, 148] on input "search" at bounding box center [430, 152] width 132 height 20
paste input "Single Macchiato"
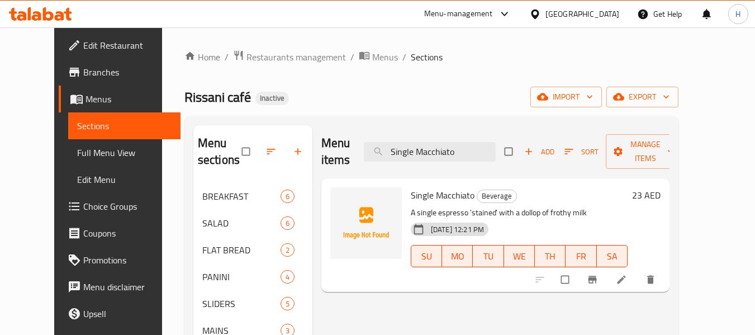
type input "Single Macchiato"
click at [627, 282] on icon at bounding box center [621, 279] width 11 height 11
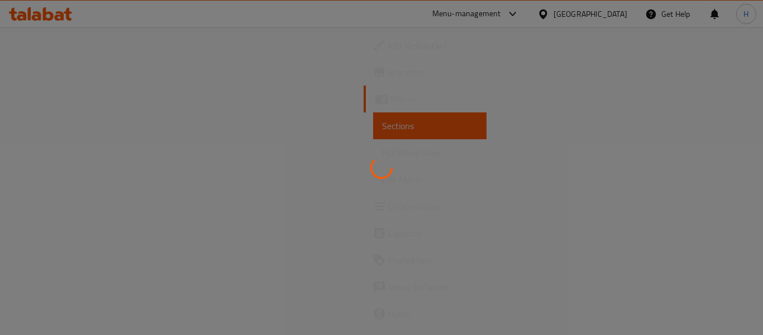
click at [383, 135] on div at bounding box center [381, 167] width 763 height 335
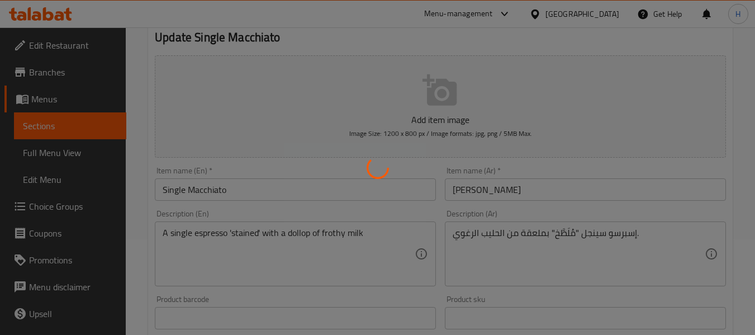
scroll to position [112, 0]
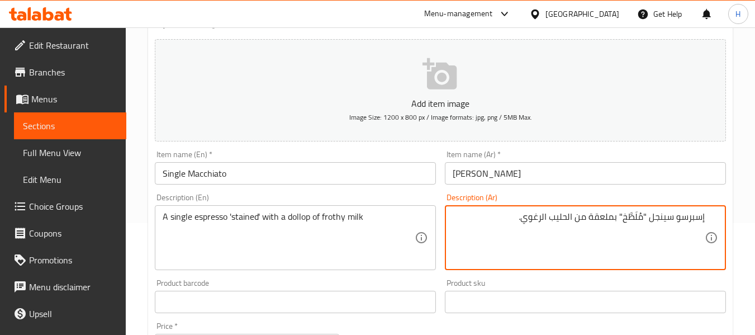
click at [621, 196] on div "Description (Ar) إسبرسو سينجل "مُلَطَّخ" بملعقة من الحليب الرغوي. Description (…" at bounding box center [585, 231] width 281 height 77
click at [631, 217] on textarea "إسبرسو سينجل "مُلَطَّخ" بملعقة من الحليب الرغوي." at bounding box center [579, 237] width 252 height 53
type textarea "إسبرسو سينجل "ستانيد" بملعقة من الحليب الرغوي."
click at [642, 194] on div "Description (Ar) إسبرسو سينجل "ستانيد" بملعقة من الحليب الرغوي. Description (Ar)" at bounding box center [585, 231] width 281 height 77
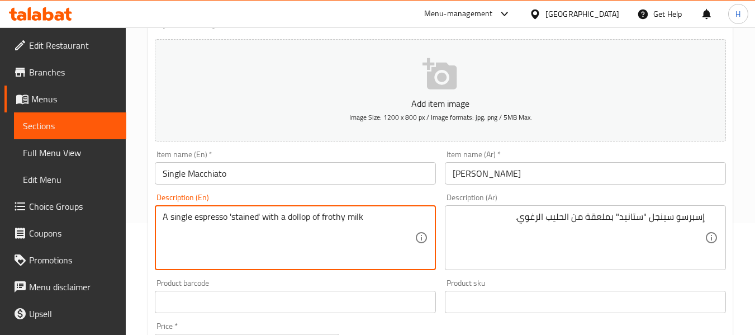
click at [296, 214] on textarea "A single espresso 'stained' with a dollop of frothy milk" at bounding box center [289, 237] width 252 height 53
click at [361, 191] on div "Description (En) A single espresso 'stained' with a dollop of frothy milk Descr…" at bounding box center [295, 231] width 290 height 85
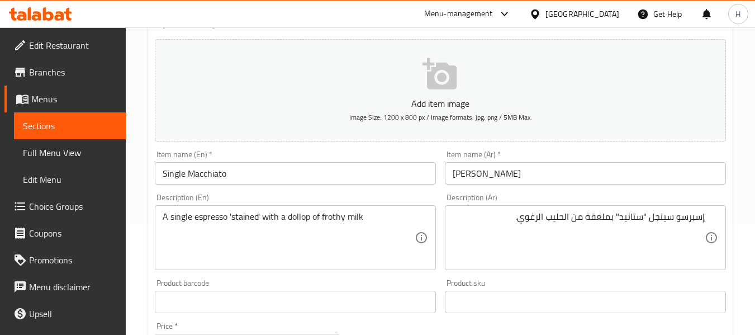
click at [367, 176] on input "Single Macchiato" at bounding box center [295, 173] width 281 height 22
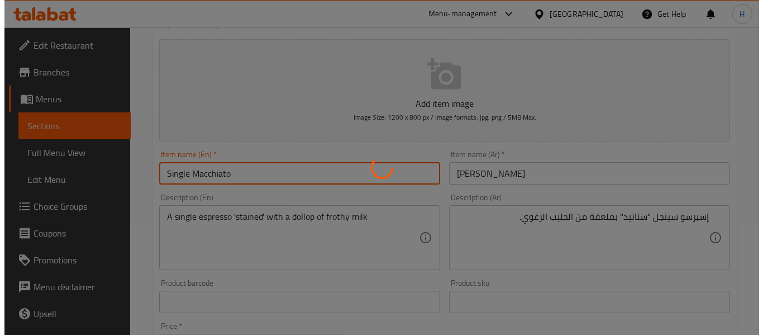
scroll to position [0, 0]
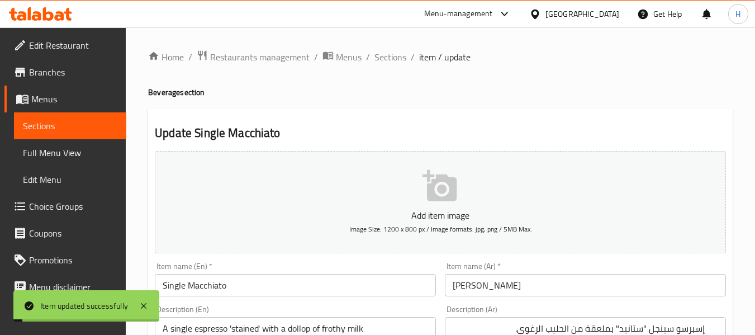
click at [391, 54] on span "Sections" at bounding box center [390, 56] width 32 height 13
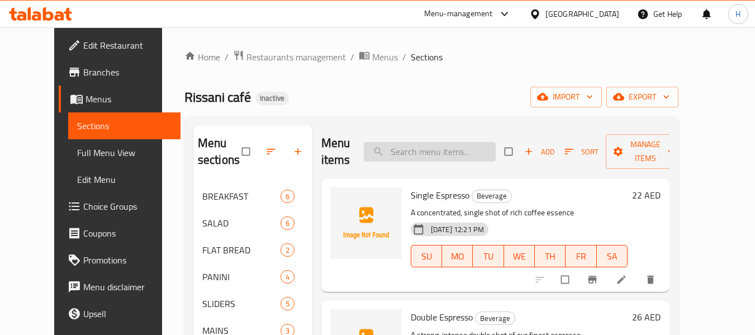
click at [458, 151] on input "search" at bounding box center [430, 152] width 132 height 20
paste input "Flat White"
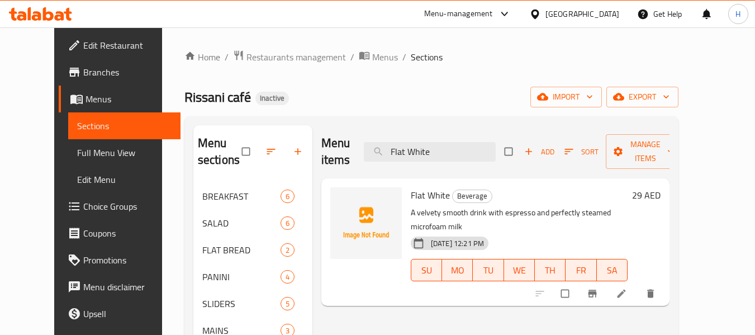
type input "Flat White"
click at [627, 288] on icon at bounding box center [621, 293] width 11 height 11
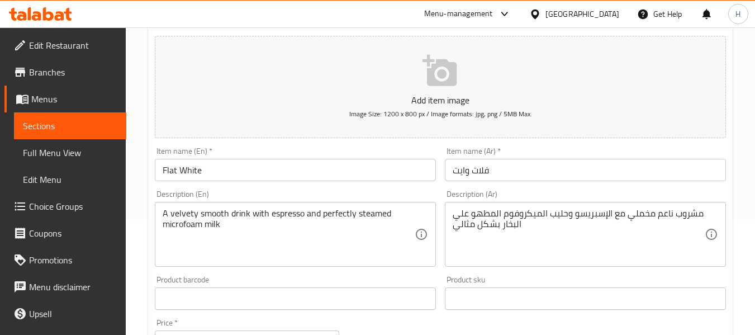
scroll to position [168, 0]
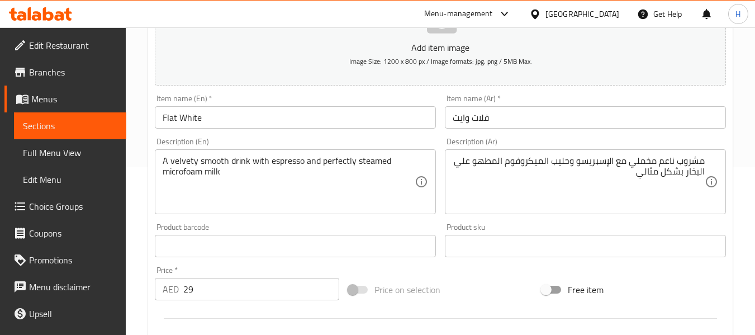
click at [435, 148] on div "Description (En) A velvety smooth drink with espresso and perfectly steamed mic…" at bounding box center [295, 175] width 281 height 77
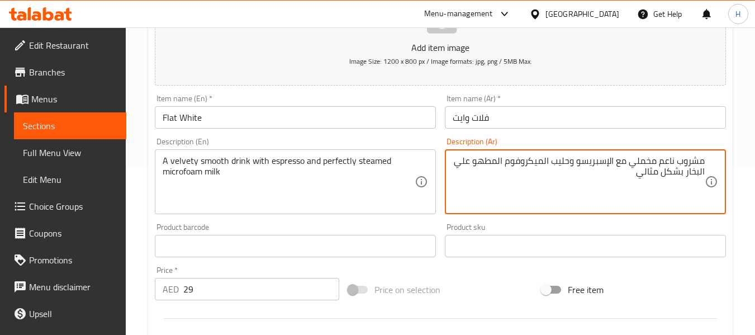
click at [482, 163] on textarea "مشروب ناعم مخملي مع الإسبريسو وحليب الميكروفوم المطهو علي البخار بشكل مثالي" at bounding box center [579, 181] width 252 height 53
type textarea "مشروب ناعم مخملي مع الإسبريسو وحليب الميكروفوم علي البخار بشكل مثالي"
click at [436, 140] on div "Description (En) A velvety smooth drink with espresso and perfectly steamed mic…" at bounding box center [295, 175] width 290 height 85
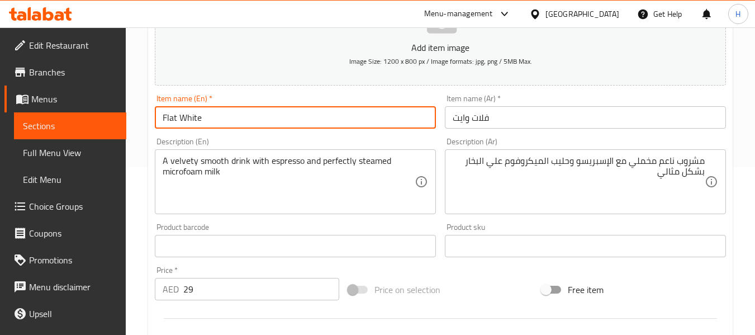
click at [357, 109] on input "Flat White" at bounding box center [295, 117] width 281 height 22
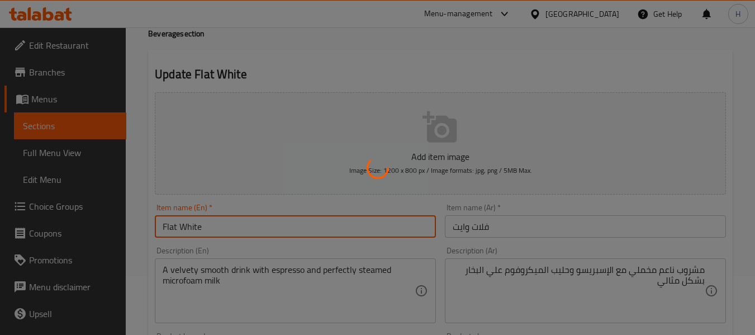
scroll to position [0, 0]
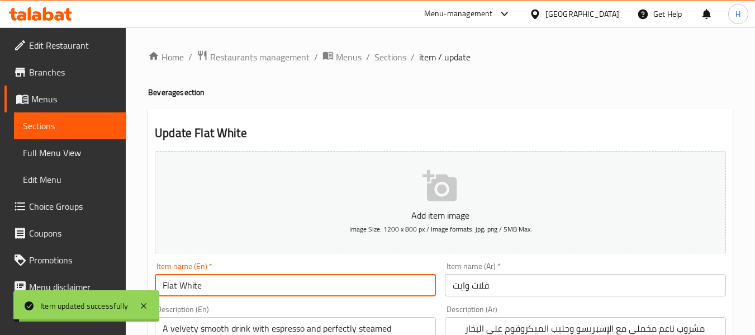
drag, startPoint x: 395, startPoint y: 61, endPoint x: 277, endPoint y: 45, distance: 119.1
click at [395, 61] on span "Sections" at bounding box center [390, 56] width 32 height 13
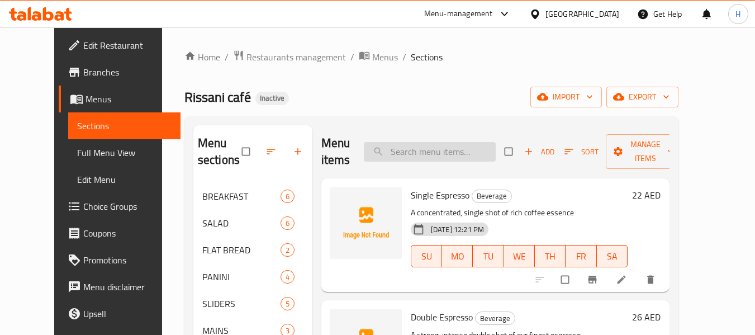
click at [445, 161] on input "search" at bounding box center [430, 152] width 132 height 20
paste input "Espresso Affogato"
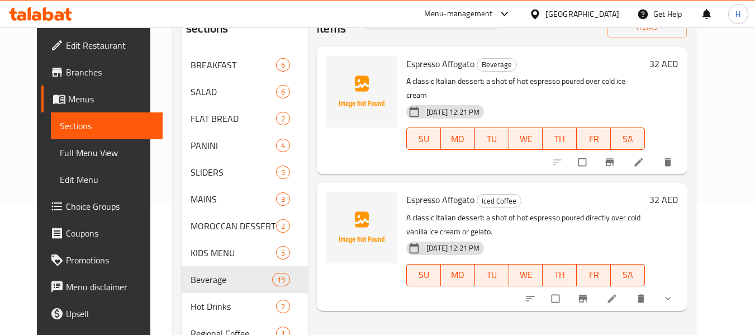
scroll to position [112, 0]
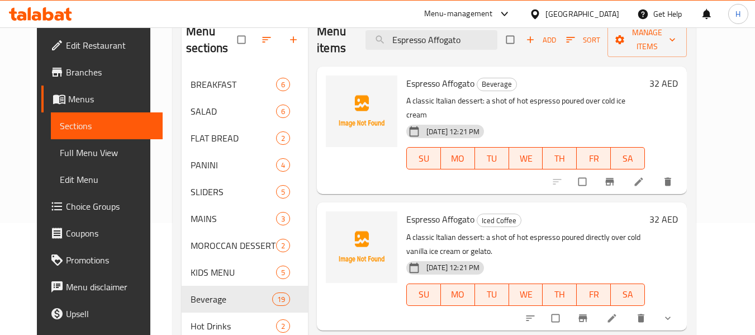
type input "Espresso Affogato"
click at [643, 178] on icon at bounding box center [639, 182] width 8 height 8
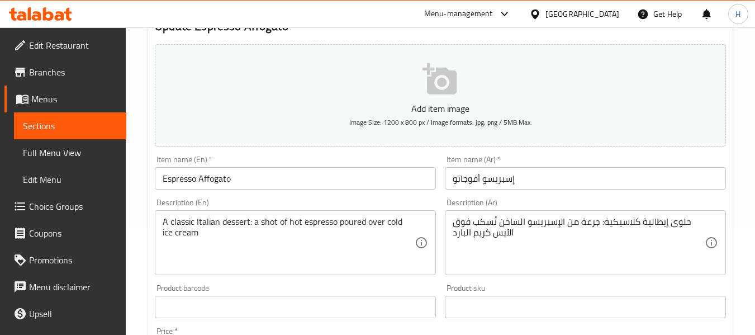
scroll to position [112, 0]
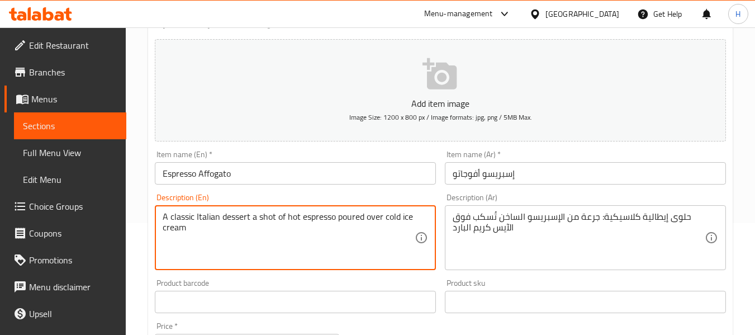
type textarea "A classic Italian dessert a shot of hot espresso poured over cold ice cream"
click at [296, 201] on div "Description (En) A classic Italian dessert a shot of hot espresso poured over c…" at bounding box center [295, 231] width 281 height 77
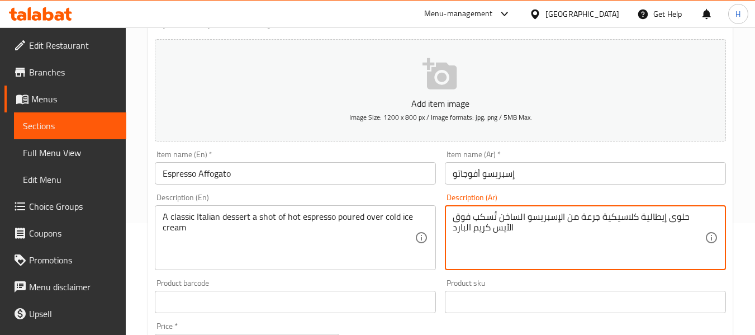
click at [579, 230] on textarea "حلوى إيطالية كلاسيكية جرعة من الإسبريسو الساخن تُسكب فوق الآيس كريم البارد" at bounding box center [579, 237] width 252 height 53
click at [631, 202] on div "Description (Ar) حلوى إيطالية كلاسيكية جرعة من الإسبريسو الساخن تُسكب فوق الآيس…" at bounding box center [585, 231] width 281 height 77
click at [611, 216] on textarea "حلوى إيطالية كلاسيكية جرعة من الإسبريسو الساخن تُسكب فوق الآيس كريم البارد" at bounding box center [579, 237] width 252 height 53
type textarea "حلوى إيطالية كلاسيكية شوت من الإسبريسو الساخن تُسكب فوق الآيس كريم البارد"
click at [615, 197] on div "Description (Ar) حلوى إيطالية كلاسيكية شوت من الإسبريسو الساخن تُسكب فوق الآيس …" at bounding box center [585, 231] width 281 height 77
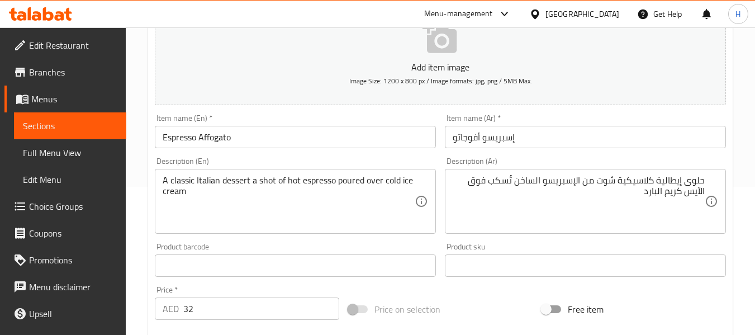
scroll to position [168, 0]
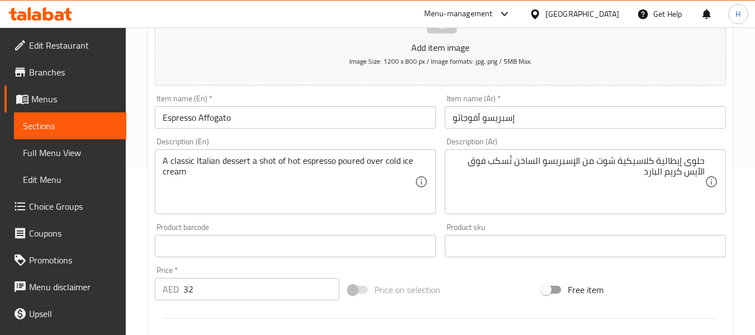
click at [339, 113] on input "Espresso Affogato" at bounding box center [295, 117] width 281 height 22
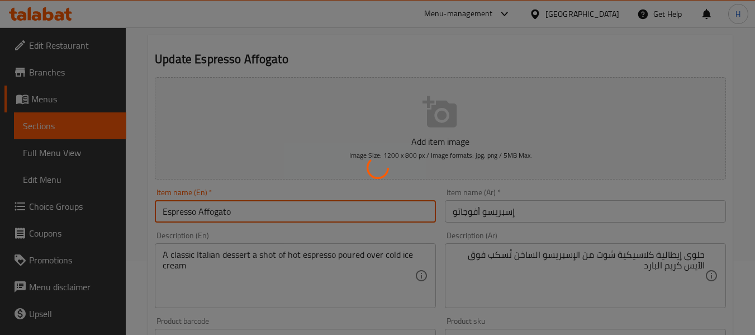
scroll to position [0, 0]
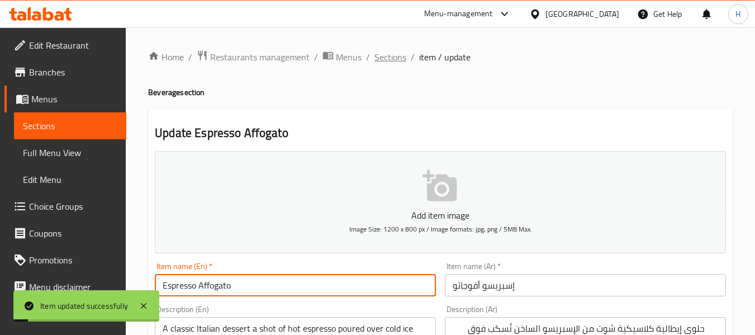
click at [387, 56] on span "Sections" at bounding box center [390, 56] width 32 height 13
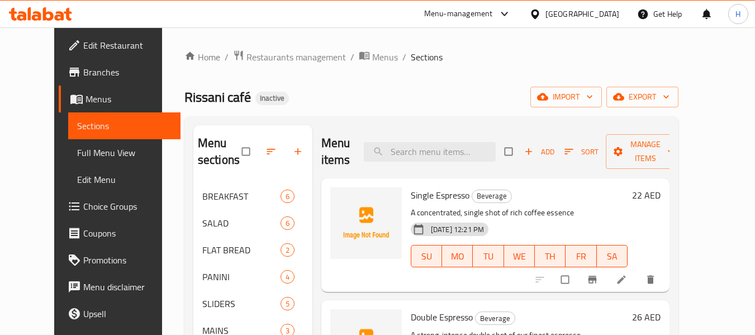
click at [459, 164] on div "Menu items Add Sort Manage items" at bounding box center [495, 151] width 348 height 53
click at [460, 153] on input "search" at bounding box center [430, 152] width 132 height 20
paste input "Cafe Special"
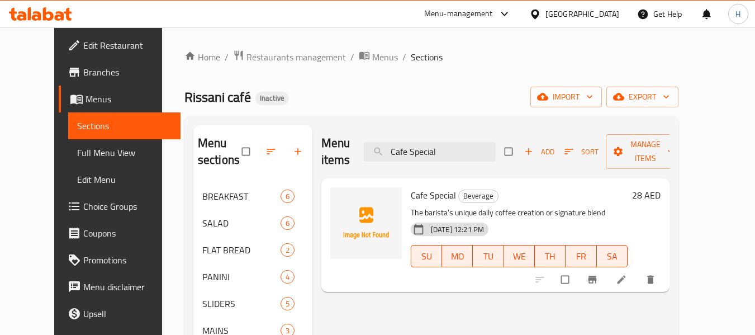
type input "Cafe Special"
click at [638, 277] on li at bounding box center [622, 279] width 31 height 18
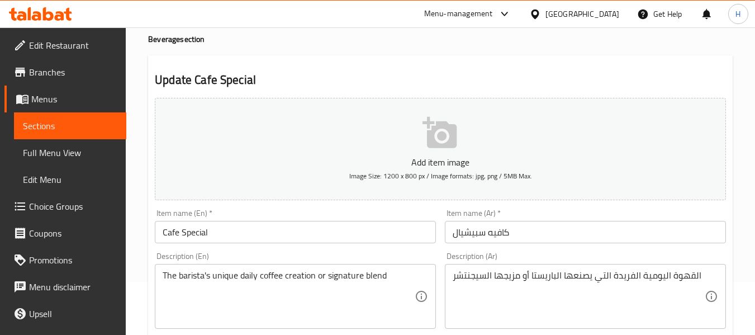
scroll to position [112, 0]
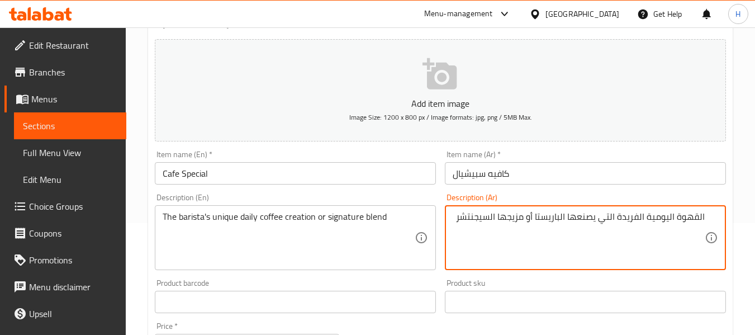
click at [588, 194] on div "Description (Ar) القهوة اليومية الفريدة التي يصنعها الباريستا أو مزيجها السيجنت…" at bounding box center [585, 231] width 281 height 77
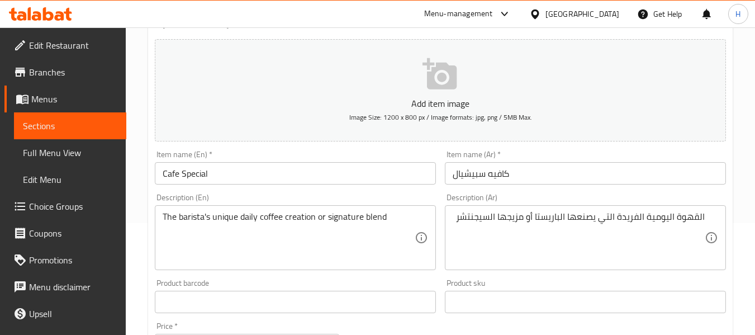
click at [433, 191] on div "Description (En) The barista's unique daily coffee creation or signature blend …" at bounding box center [295, 231] width 290 height 85
click at [463, 171] on input "كافيه سبيشيال" at bounding box center [585, 173] width 281 height 22
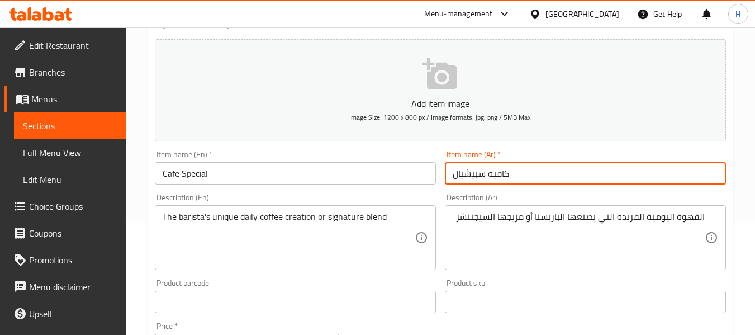
click at [463, 171] on input "كافيه سبيشيال" at bounding box center [585, 173] width 281 height 22
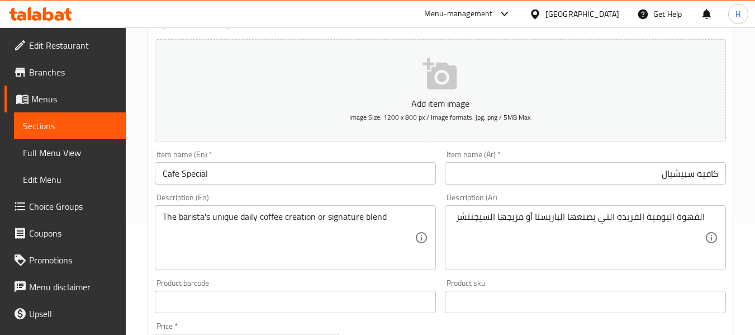
click at [457, 196] on div "Description (Ar) القهوة اليومية الفريدة التي يصنعها الباريستا أو مزيجها السيجنت…" at bounding box center [585, 231] width 281 height 77
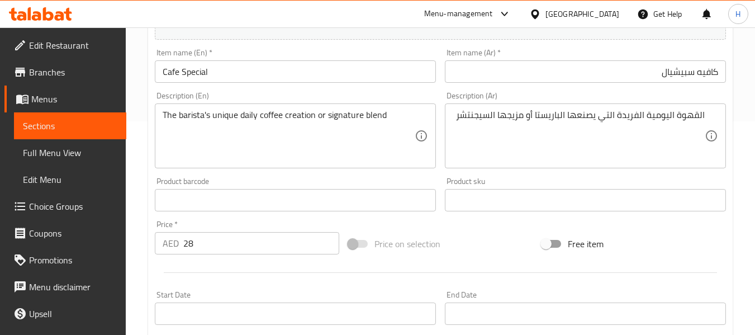
scroll to position [224, 0]
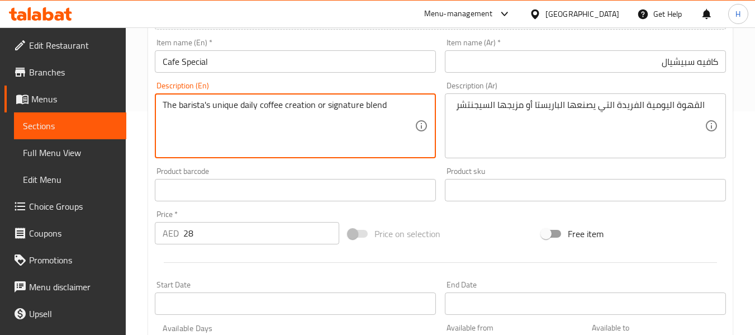
click at [408, 136] on textarea "The barista's unique daily coffee creation or signature blend" at bounding box center [289, 125] width 252 height 53
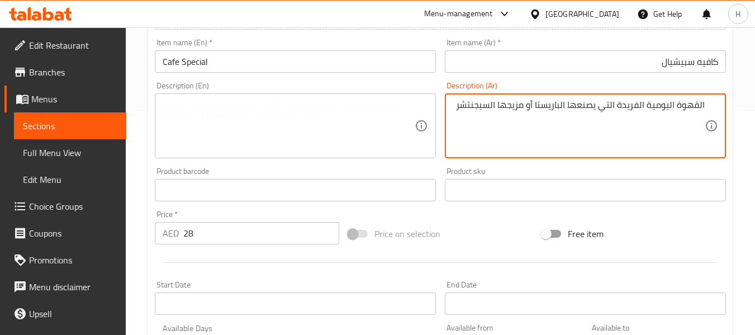
click at [582, 102] on textarea "القهوة اليومية الفريدة التي يصنعها الباريستا أو مزيجها السيجنتشر" at bounding box center [579, 125] width 252 height 53
click at [244, 60] on input "Cafe Special" at bounding box center [295, 61] width 281 height 22
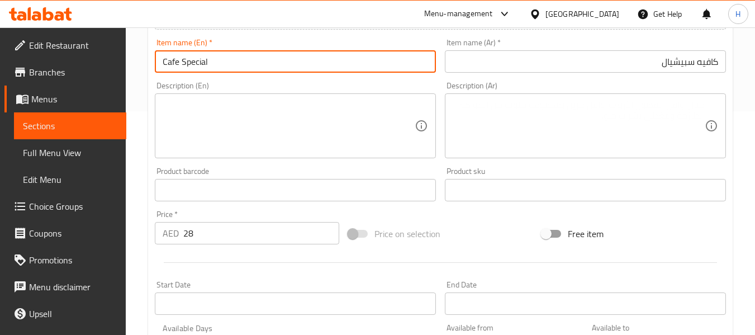
click at [244, 60] on input "Cafe Special" at bounding box center [295, 61] width 281 height 22
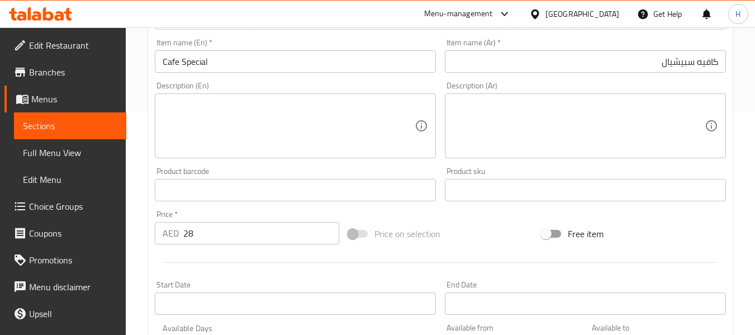
scroll to position [112, 0]
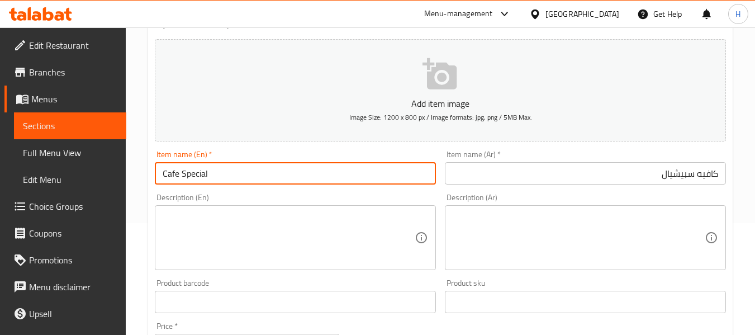
click at [317, 167] on input "Cafe Special" at bounding box center [295, 173] width 281 height 22
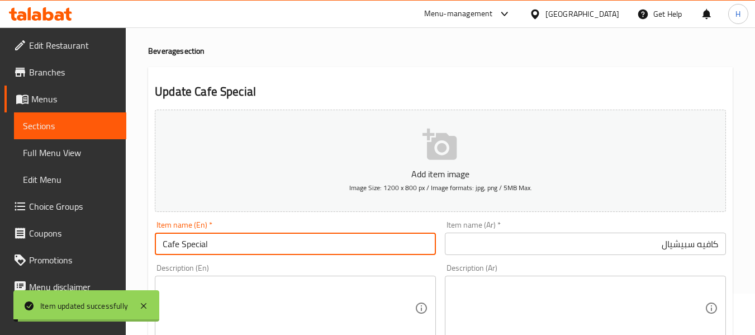
scroll to position [0, 0]
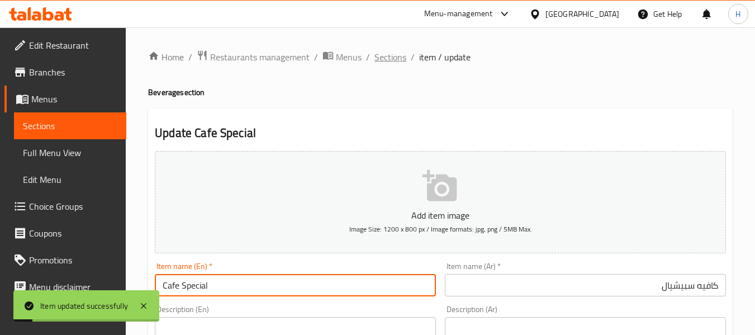
click at [377, 56] on span "Sections" at bounding box center [390, 56] width 32 height 13
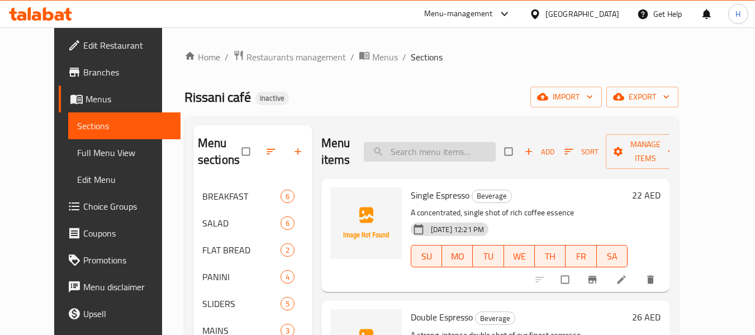
drag, startPoint x: 455, startPoint y: 169, endPoint x: 455, endPoint y: 160, distance: 8.9
click at [455, 166] on div "Menu items Add Sort Manage items" at bounding box center [495, 151] width 348 height 53
click at [456, 149] on input "search" at bounding box center [430, 152] width 132 height 20
paste input "Cafe Noss Noss"
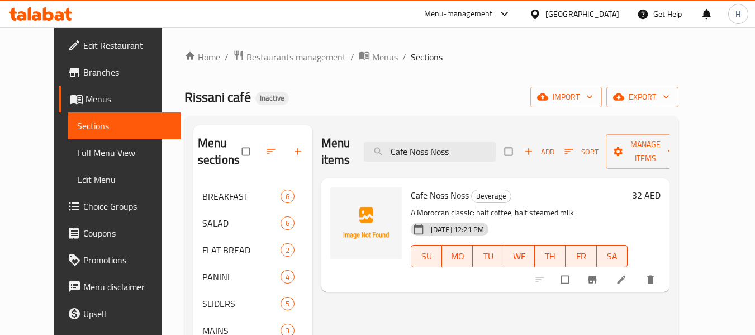
type input "Cafe Noss Noss"
click at [627, 279] on icon at bounding box center [621, 279] width 11 height 11
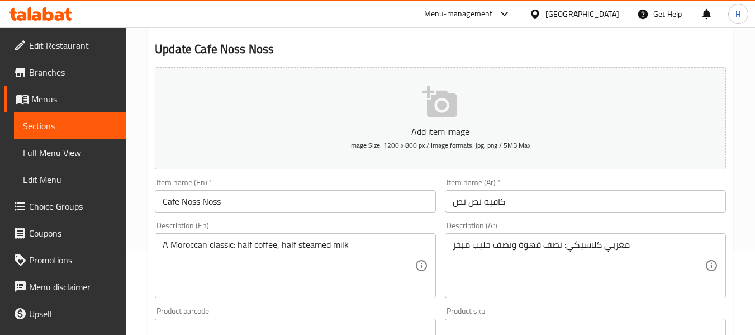
scroll to position [168, 0]
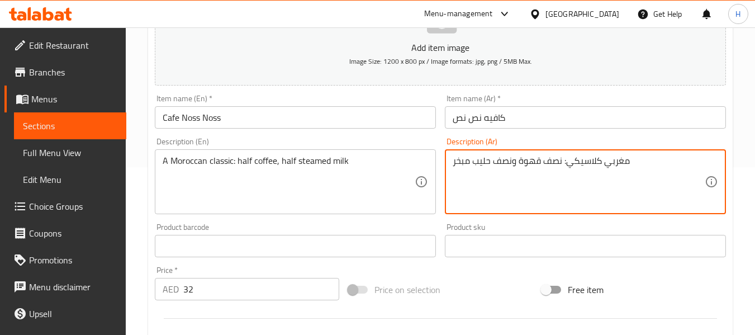
click at [567, 173] on textarea "مغربي كلاسيكي: نصف قهوة ونصف حليب مبخر" at bounding box center [579, 181] width 252 height 53
click at [640, 160] on textarea "مغربي كلاسيكي: نصف قهوة ونصف حليب مبخر" at bounding box center [579, 181] width 252 height 53
type textarea "مغربي كلاسيكي نصف قهوة ونصف حليب مبخر"
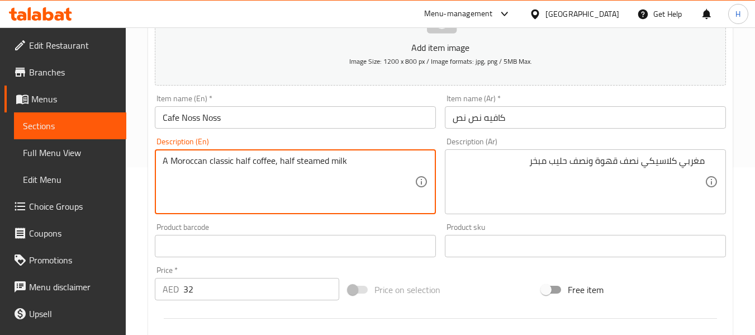
type textarea "A Moroccan classic half coffee, half steamed milk"
click at [320, 143] on div "Description (En) A Moroccan classic half coffee, half steamed milk Description …" at bounding box center [295, 175] width 281 height 77
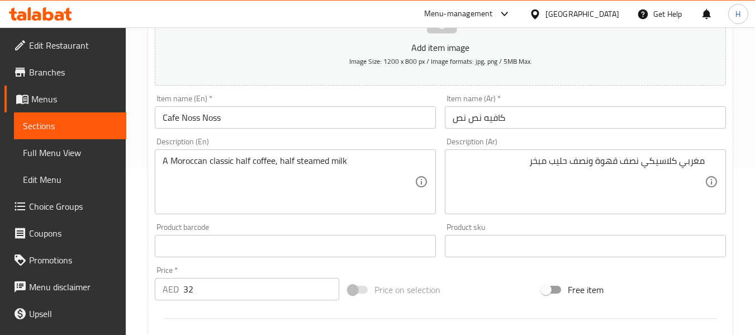
click at [330, 121] on input "Cafe Noss Noss" at bounding box center [295, 117] width 281 height 22
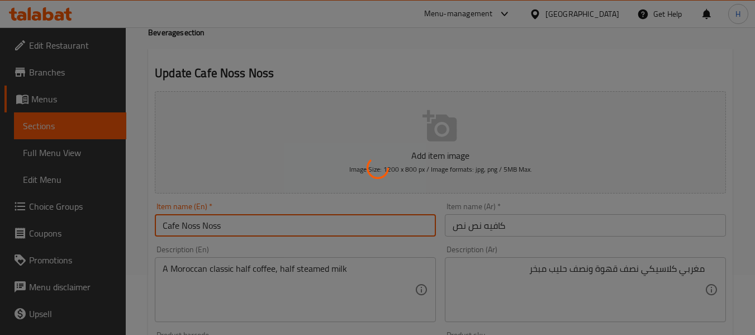
scroll to position [0, 0]
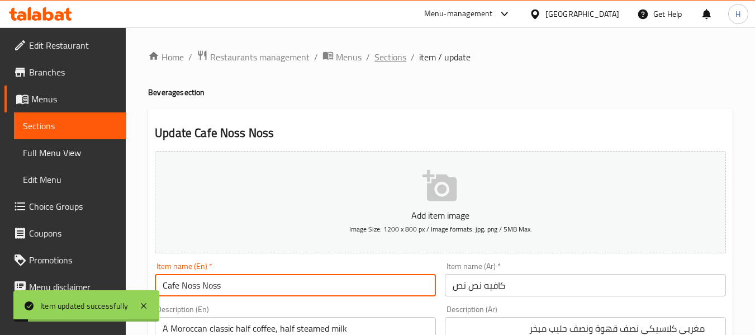
click at [385, 64] on span "Sections" at bounding box center [390, 56] width 32 height 13
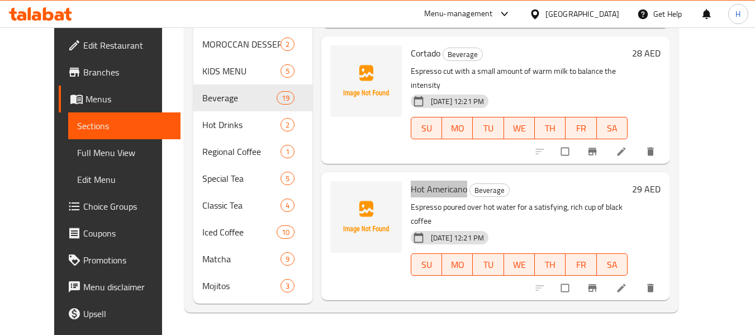
scroll to position [1800, 0]
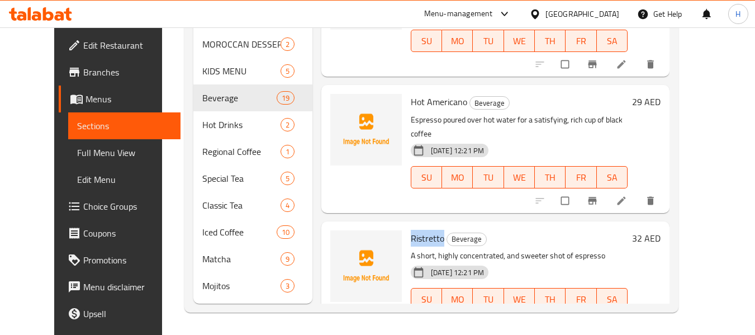
click at [553, 249] on p "A short, highly concentrated, and sweeter shot of espresso" at bounding box center [519, 256] width 217 height 14
drag, startPoint x: 671, startPoint y: 226, endPoint x: 666, endPoint y: 242, distance: 17.0
click at [625, 319] on icon at bounding box center [621, 323] width 8 height 8
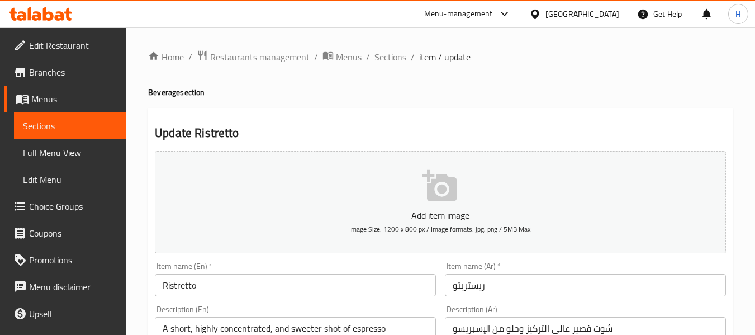
scroll to position [224, 0]
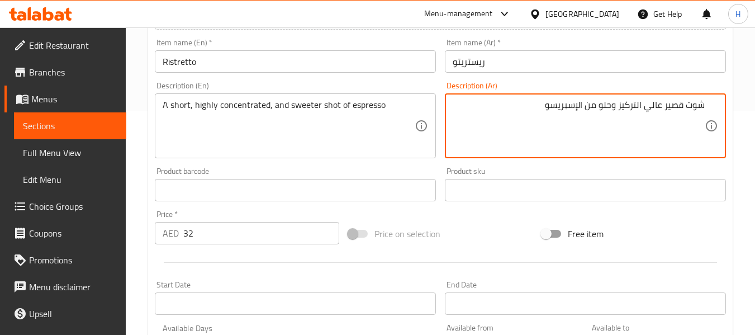
click at [427, 170] on div "Product barcode Product barcode" at bounding box center [295, 184] width 281 height 34
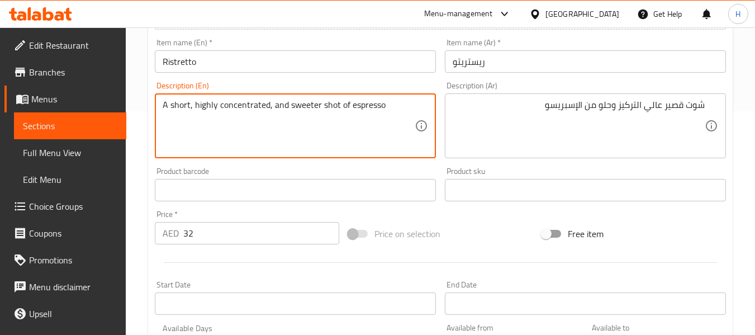
click at [296, 101] on textarea "A short, highly concentrated, and sweeter shot of espresso" at bounding box center [289, 125] width 252 height 53
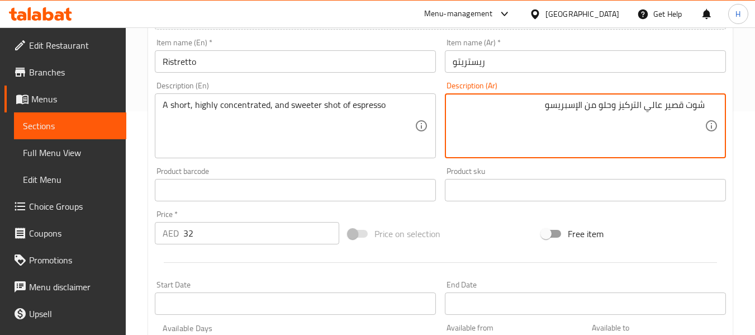
paste textarea "رعة قصيرة ومركزة للغاية وحلوة"
click at [696, 106] on textarea "جرعة قصيرة ومركزة للغاية وحلوة من الإسبريسو" at bounding box center [579, 125] width 252 height 53
click at [676, 107] on textarea "شوت قصيرة ومركزة للغاية وحلوة من الإسبريسو" at bounding box center [579, 125] width 252 height 53
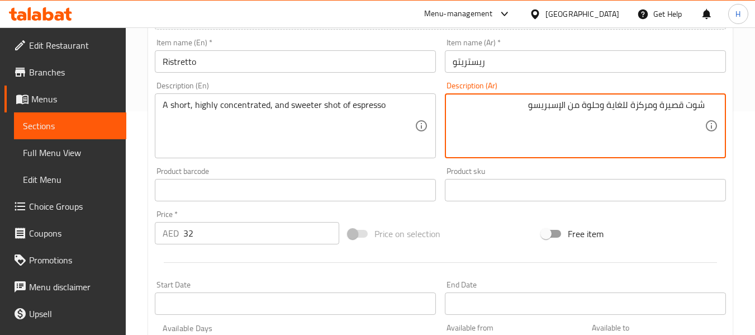
type textarea "شوت قصيرة ومركزة للغاية وحلوة من الإسبريسو"
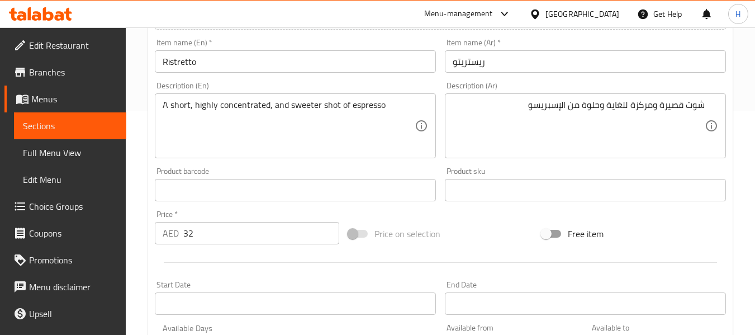
click at [676, 83] on div "Description (Ar) شوت قصيرة ومركزة للغاية وحلوة من [DEMOGRAPHIC_DATA] Descriptio…" at bounding box center [585, 120] width 281 height 77
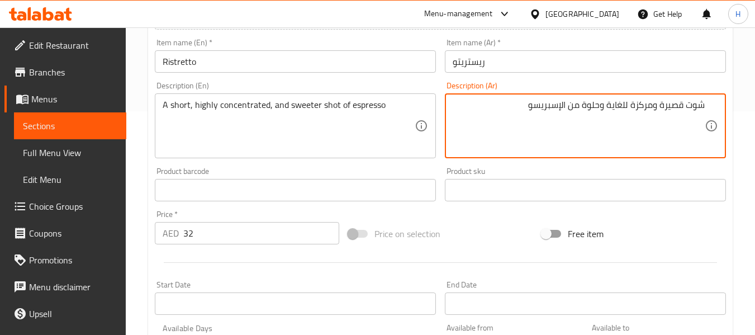
click at [672, 106] on textarea "شوت قصيرة ومركزة للغاية وحلوة من الإسبريسو" at bounding box center [579, 125] width 252 height 53
click at [663, 88] on div "Description (Ar) شوت قصيرة ومركزة للغاية وحلوة من [DEMOGRAPHIC_DATA] Descriptio…" at bounding box center [585, 120] width 281 height 77
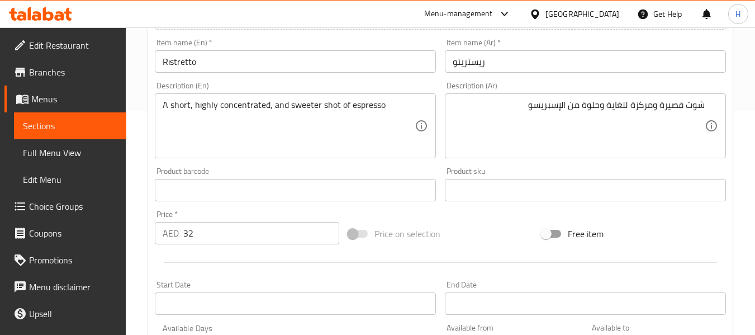
click at [331, 56] on input "Ristretto" at bounding box center [295, 61] width 281 height 22
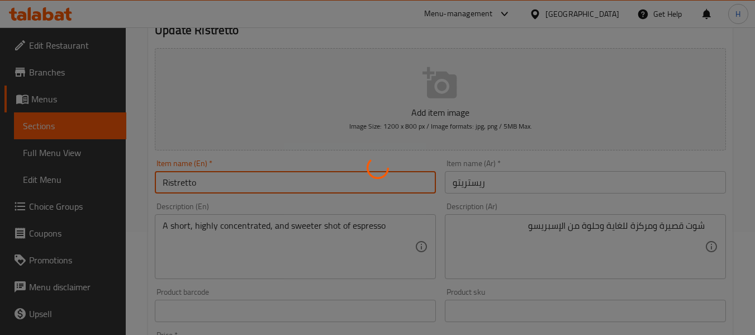
scroll to position [0, 0]
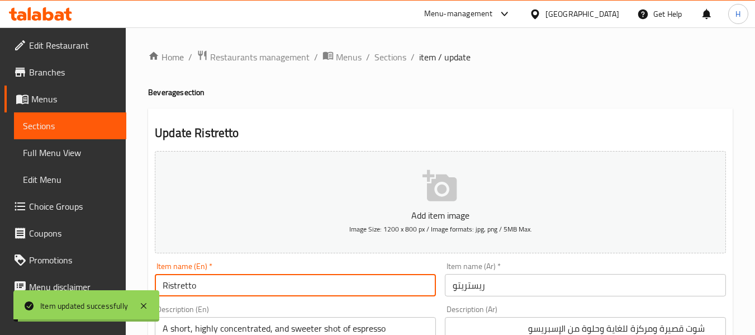
drag, startPoint x: 389, startPoint y: 52, endPoint x: 370, endPoint y: 77, distance: 31.1
click at [389, 52] on span "Sections" at bounding box center [390, 56] width 32 height 13
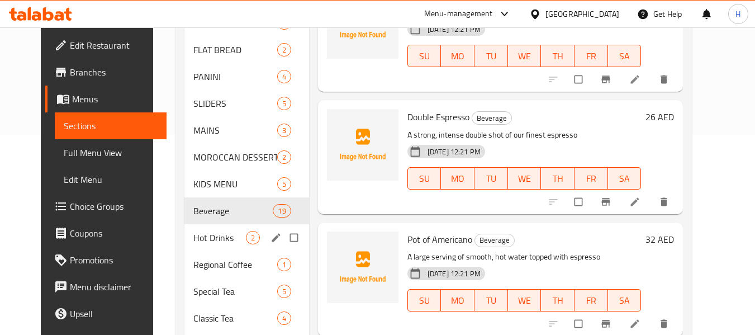
scroll to position [313, 0]
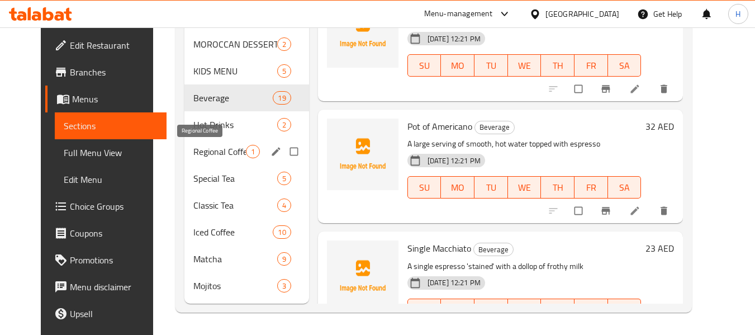
click at [193, 145] on span "Regional Coffee" at bounding box center [219, 151] width 53 height 13
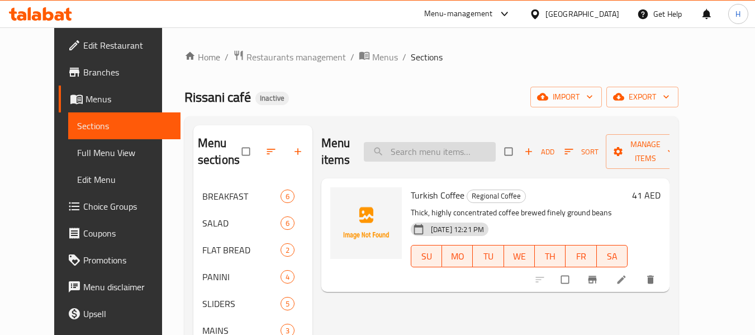
click at [439, 150] on input "search" at bounding box center [430, 152] width 132 height 20
paste input "Turkish Coffee"
type input "Turkish Coffee"
click at [638, 274] on li at bounding box center [622, 279] width 31 height 18
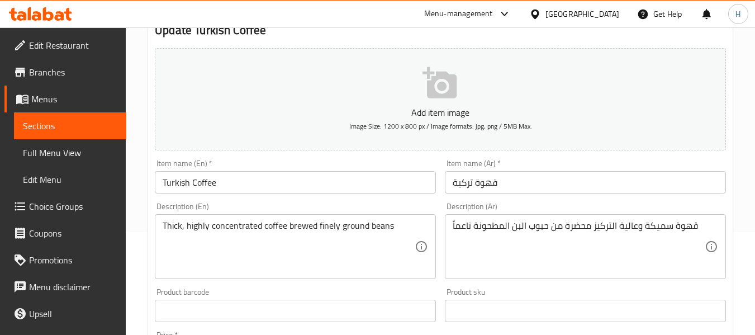
scroll to position [112, 0]
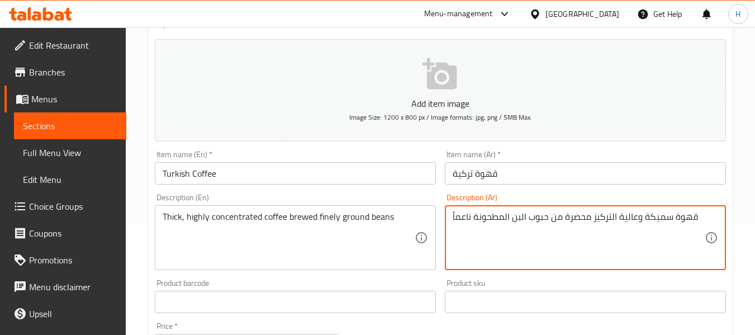
click at [577, 218] on textarea "قهوة سميكة وعالية التركيز محضرة من حبوب البن المطحونة ناعماً" at bounding box center [579, 237] width 252 height 53
type textarea "قهوة سميكة وعالية التركيز مخمرة من حبوب البن المطحونة ناعماً"
click at [401, 190] on div "Description (En) Thick, highly concentrated coffee brewed finely ground beans D…" at bounding box center [295, 231] width 290 height 85
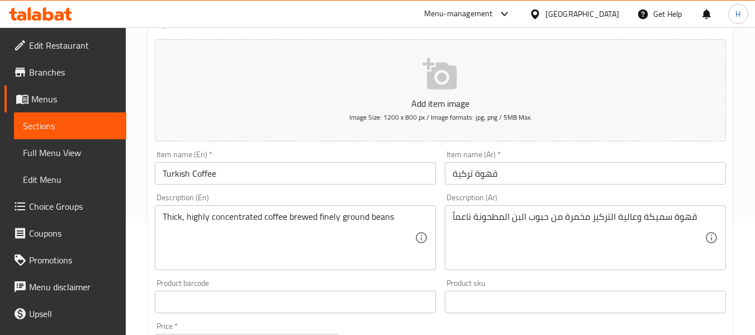
click at [396, 177] on input "Turkish Coffee" at bounding box center [295, 173] width 281 height 22
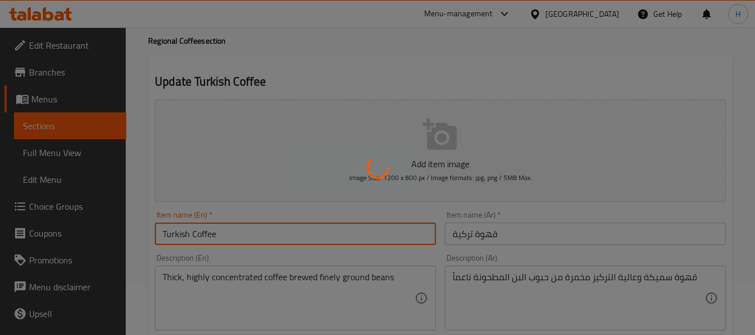
scroll to position [0, 0]
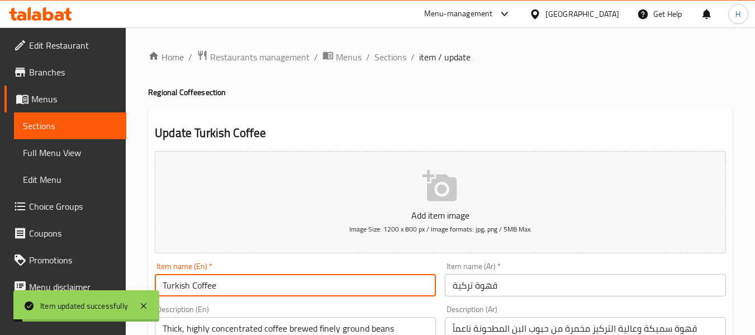
drag, startPoint x: 386, startPoint y: 56, endPoint x: 384, endPoint y: 67, distance: 10.7
click at [386, 56] on span "Sections" at bounding box center [390, 56] width 32 height 13
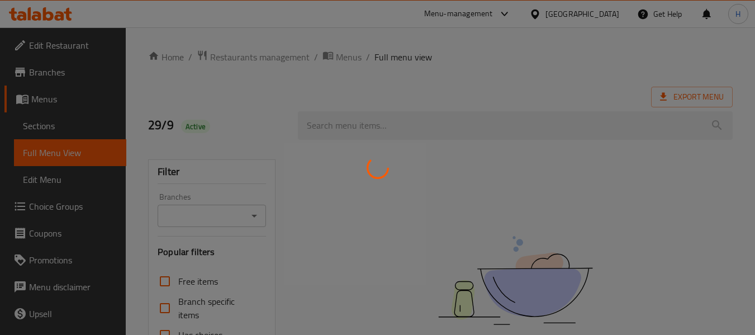
click at [459, 170] on div at bounding box center [377, 167] width 755 height 335
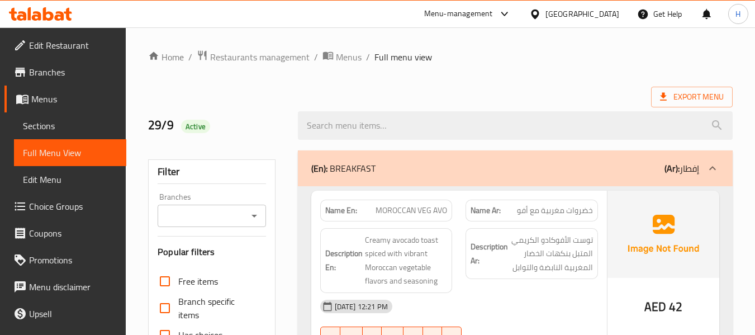
scroll to position [9577, 0]
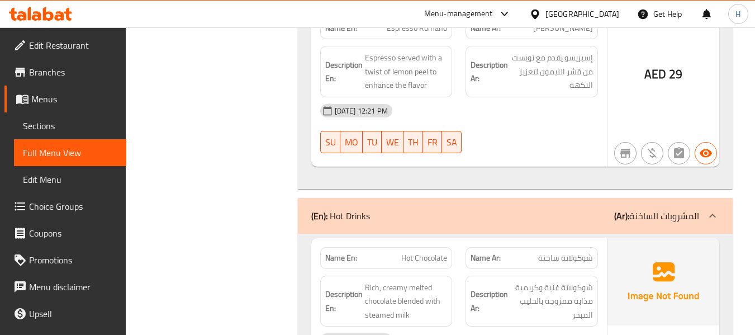
click at [476, 287] on strong "Description Ar:" at bounding box center [489, 300] width 37 height 27
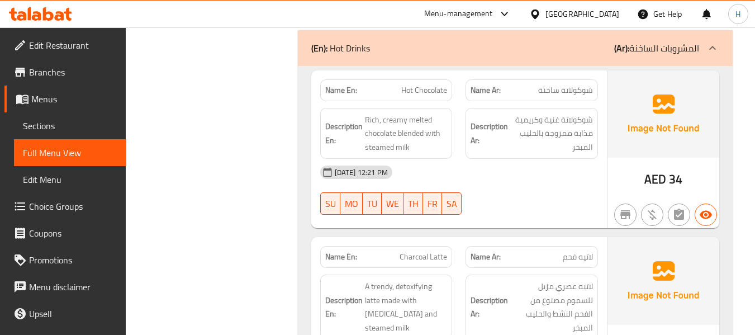
scroll to position [9800, 0]
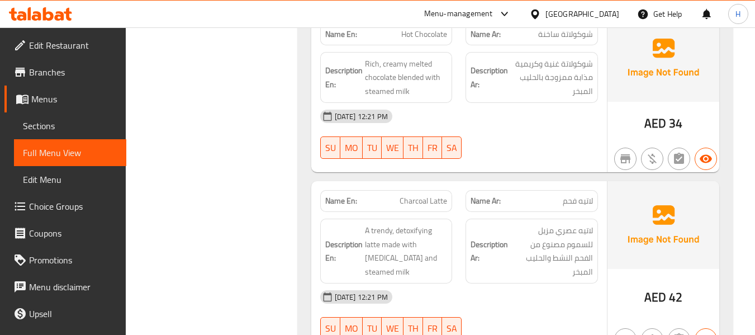
click at [427, 195] on span "Charcoal Latte" at bounding box center [423, 201] width 47 height 12
copy span "Charcoal Latte"
click at [472, 218] on div "Description Ar: لاتيه عصري مزيل للسموم مصنوع من الفحم النشط والحليب المبخر" at bounding box center [531, 250] width 132 height 65
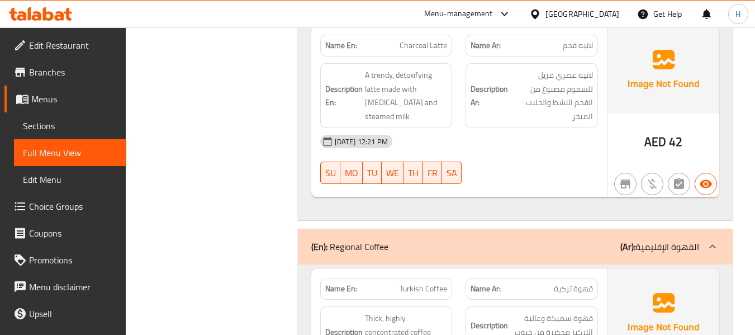
scroll to position [9968, 0]
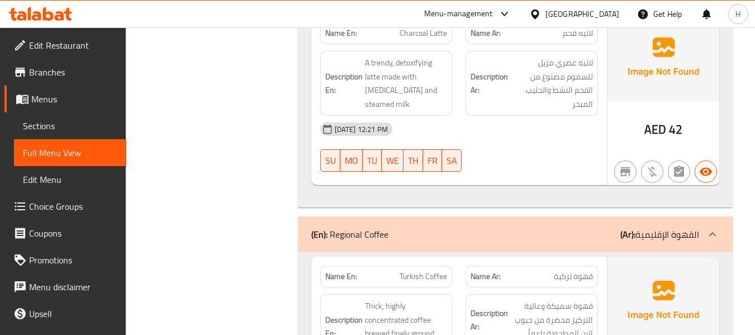
click at [444, 270] on span "Turkish Coffee" at bounding box center [423, 276] width 47 height 12
copy span "Turkish Coffee"
click at [457, 287] on div "Description En: Thick, highly concentrated coffee brewed finely ground beans" at bounding box center [386, 326] width 146 height 78
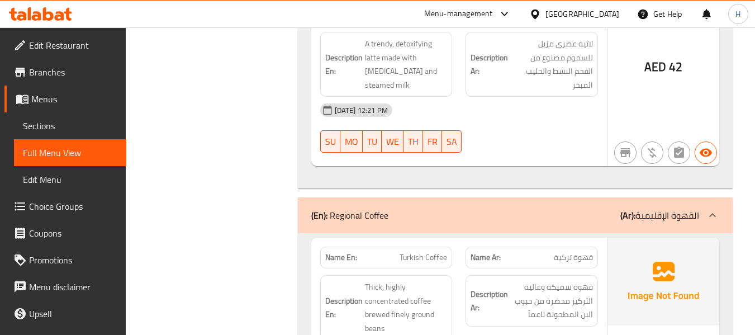
click at [452, 275] on div "Description En: Thick, highly concentrated coffee brewed finely ground beans" at bounding box center [386, 307] width 132 height 65
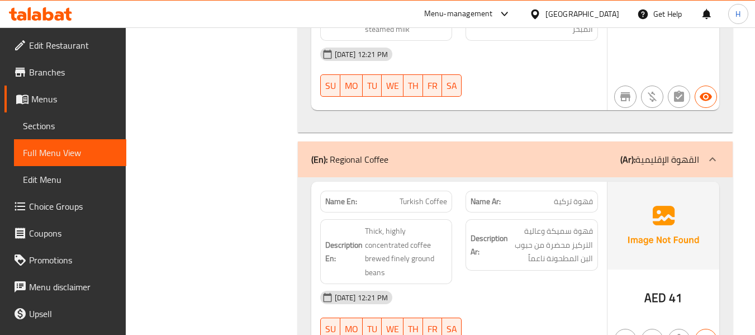
click at [436, 196] on span "Turkish Coffee" at bounding box center [423, 202] width 47 height 12
copy span "Turkish Coffee"
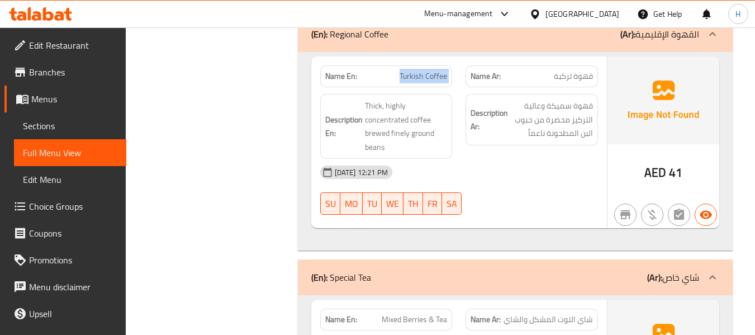
scroll to position [10210, 0]
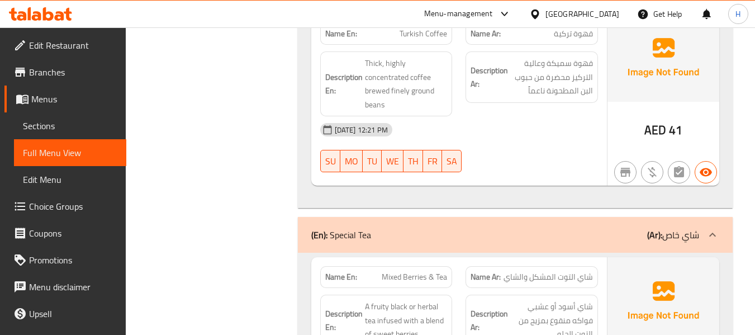
click at [417, 271] on span "Mixed Berries & Tea" at bounding box center [414, 277] width 65 height 12
copy span "Mixed Berries & Tea"
click at [459, 259] on div "Name Ar: شاي التوت المشكل والشاي" at bounding box center [532, 276] width 146 height 35
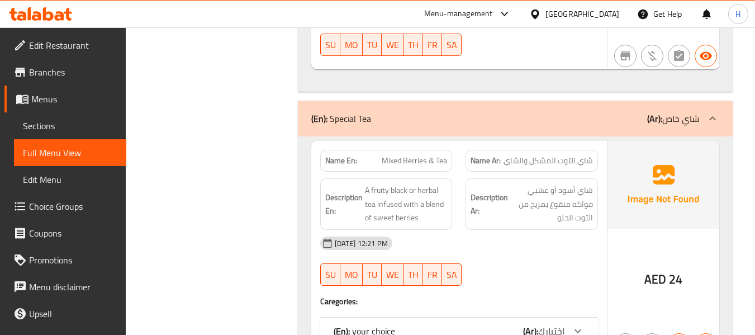
scroll to position [10322, 0]
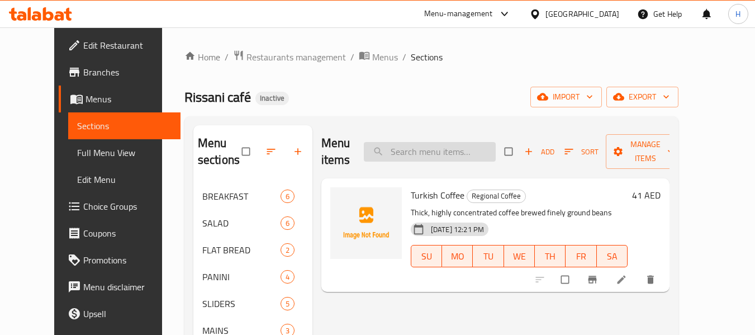
click at [463, 151] on input "search" at bounding box center [430, 152] width 132 height 20
paste input "Mixed Berries & Tea"
type input "Mixed Berries & Tea"
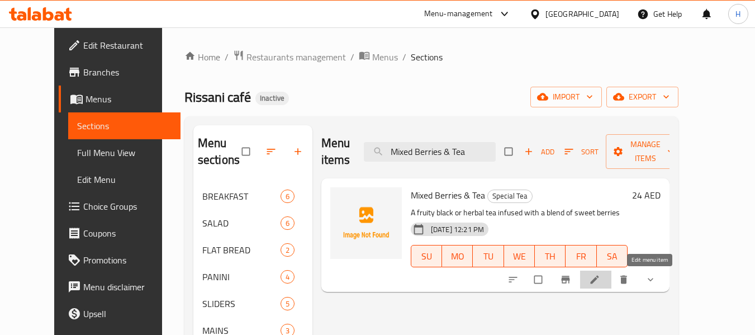
click at [602, 281] on link at bounding box center [595, 279] width 13 height 11
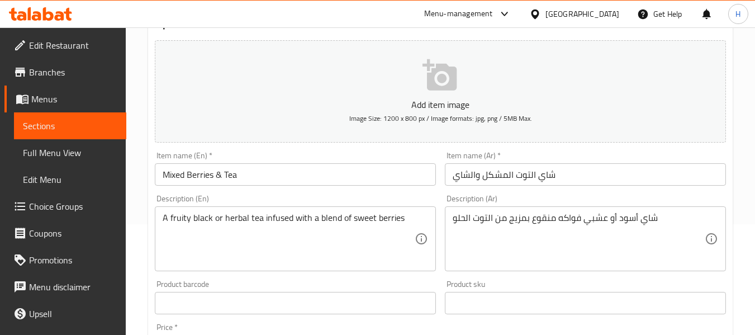
scroll to position [112, 0]
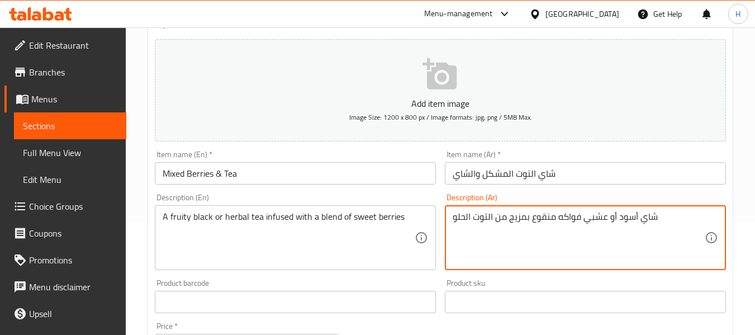
click at [542, 217] on textarea "شاي أسود أو عشبي فواكه منقوع بمزيج من التوت الحلو" at bounding box center [579, 237] width 252 height 53
type textarea "شاي أسود أو عشبي فواكه مشبعة بمزيج من التوت الحلو"
click at [455, 196] on div "Description (Ar) شاي أسود أو عشبي فواكه مشبعة بمزيج من التوت الحلو Description …" at bounding box center [585, 231] width 281 height 77
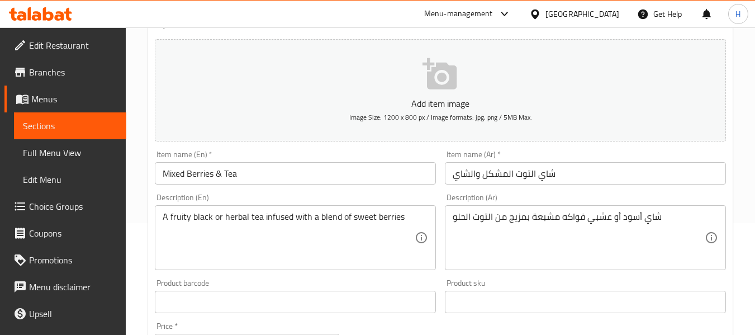
click at [374, 185] on div "Item name (En)   * Mixed Berries & Tea Item name (En) *" at bounding box center [295, 167] width 290 height 43
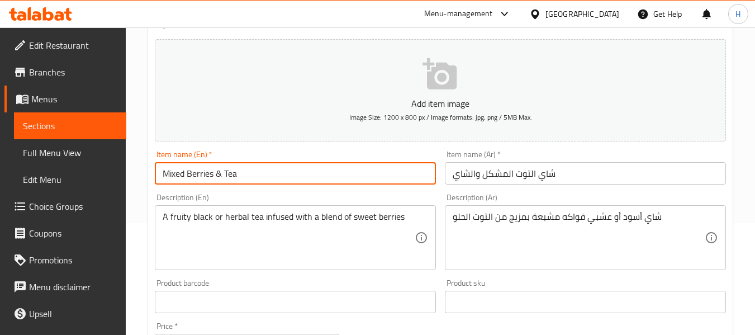
click at [373, 178] on input "Mixed Berries & Tea" at bounding box center [295, 173] width 281 height 22
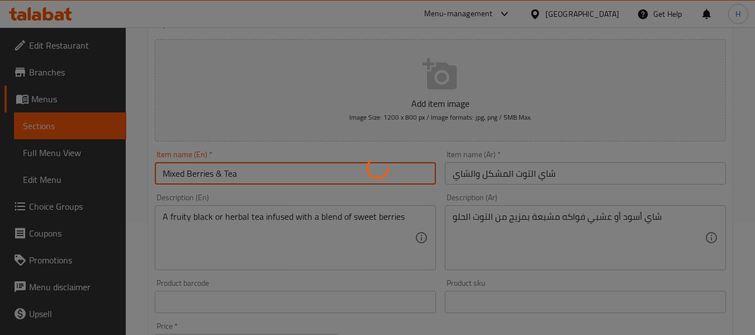
scroll to position [0, 0]
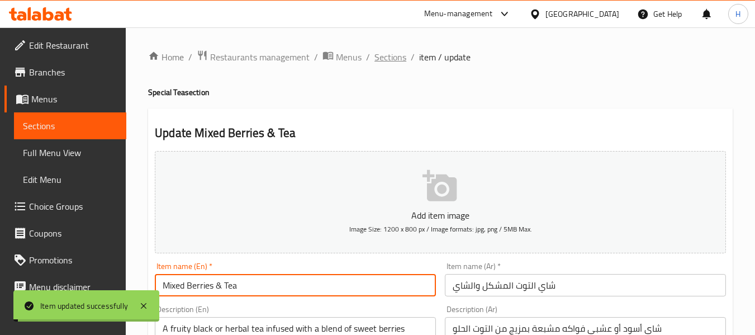
click at [386, 58] on span "Sections" at bounding box center [390, 56] width 32 height 13
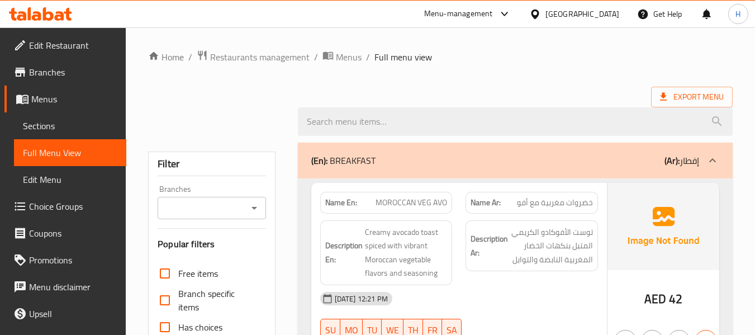
scroll to position [10222, 0]
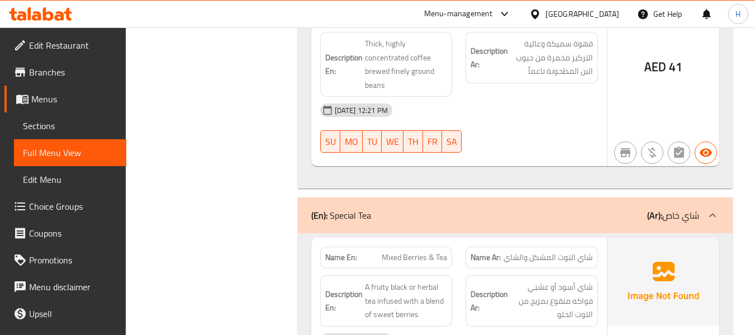
click at [466, 268] on div "Description Ar: شاي أسود أو عشبي فواكه منقوع بمزيج من التوت الحلو" at bounding box center [532, 300] width 146 height 65
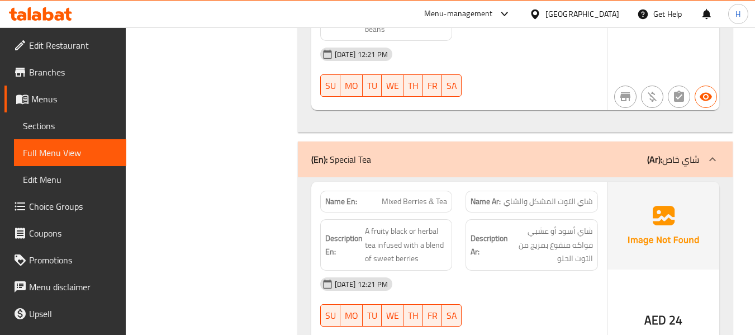
scroll to position [10342, 0]
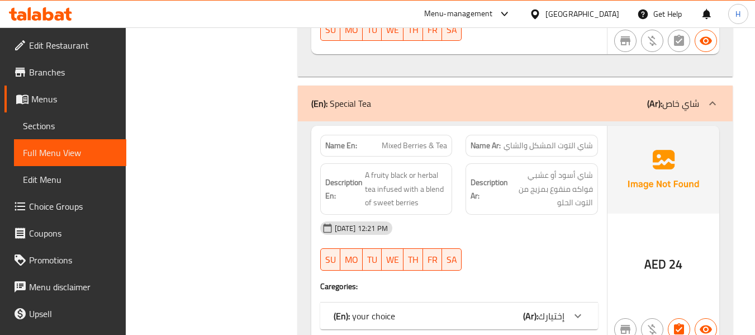
click at [458, 309] on div "(En): your choice (Ar): إختيارك" at bounding box center [449, 315] width 231 height 13
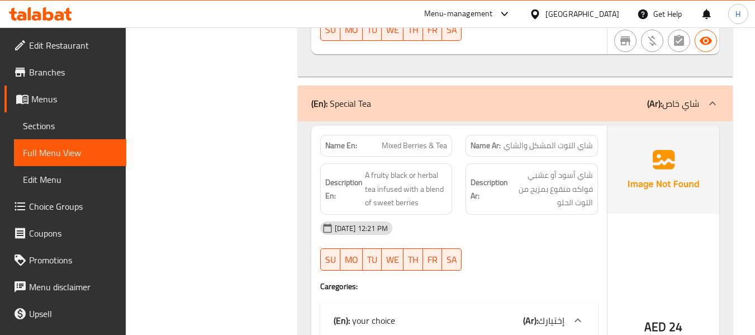
click at [400, 140] on span "Mixed Berries & Tea" at bounding box center [414, 146] width 65 height 12
copy span "Mixed Berries & Tea"
click at [456, 156] on div "Description En: A fruity black or herbal tea infused with a blend of sweet berr…" at bounding box center [386, 188] width 146 height 65
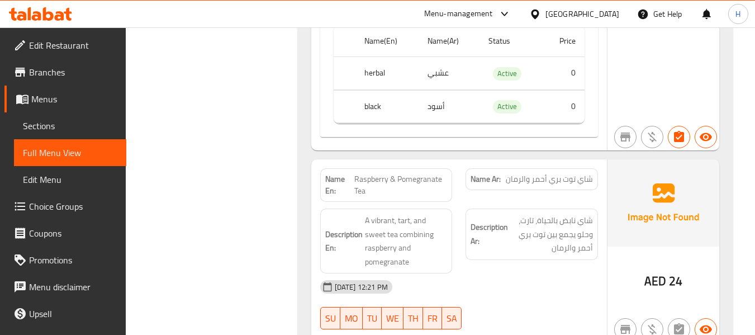
scroll to position [10677, 0]
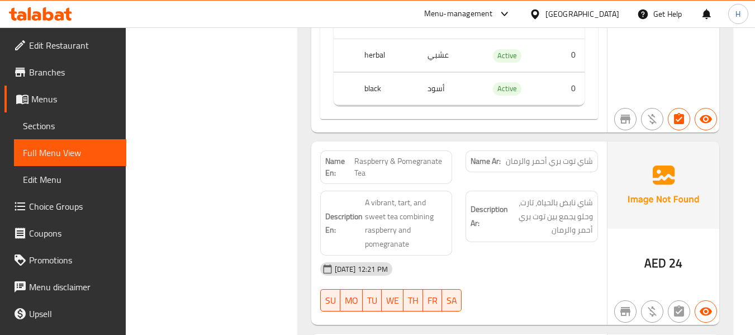
click at [410, 155] on span "Raspberry & Pomegranate Tea" at bounding box center [400, 166] width 93 height 23
copy span "Raspberry & Pomegranate Tea"
click at [453, 184] on div "Description En: A vibrant, tart, and sweet tea combining raspberry and pomegran…" at bounding box center [386, 223] width 146 height 78
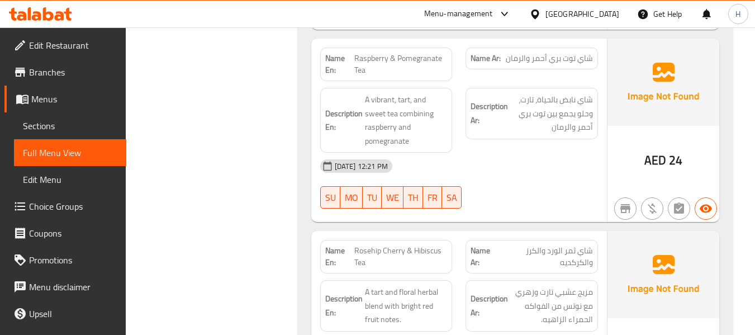
scroll to position [10789, 0]
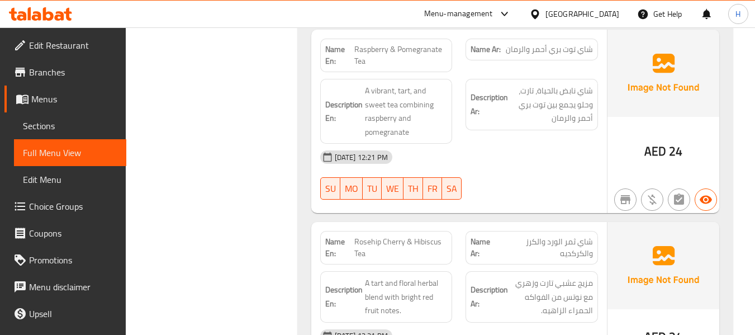
click at [361, 236] on span "Rosehip Cherry & Hibiscus Tea" at bounding box center [400, 247] width 93 height 23
copy span "Rosehip"
click at [469, 231] on div "Name Ar: شاي ثمر الورد والكرز والكركديه" at bounding box center [531, 248] width 132 height 34
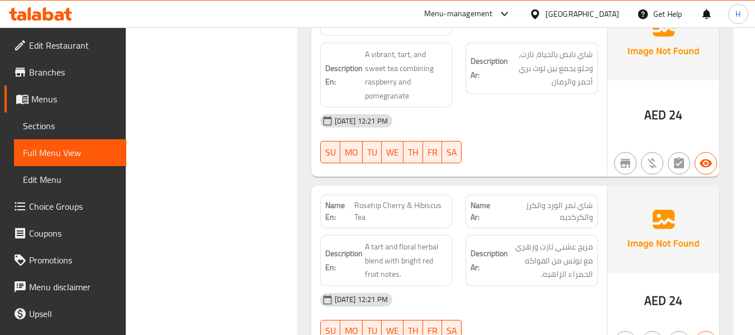
scroll to position [10845, 0]
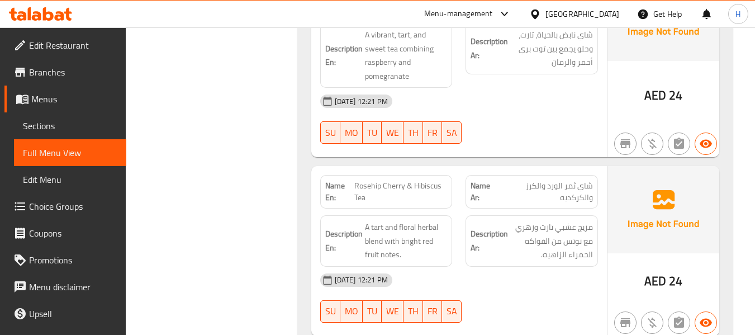
click at [411, 180] on span "Rosehip Cherry & Hibiscus Tea" at bounding box center [400, 191] width 93 height 23
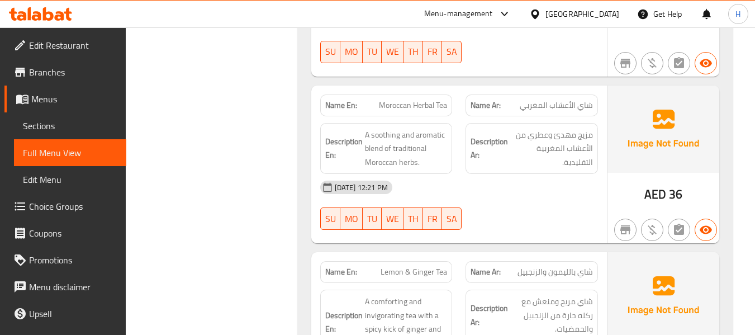
scroll to position [11124, 0]
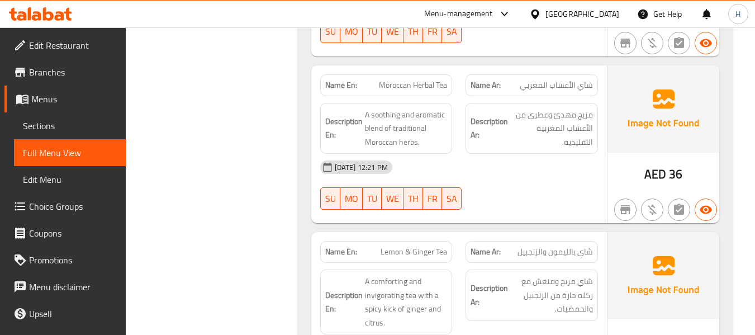
click at [451, 241] on div "Name En: Lemon & Ginger Tea" at bounding box center [386, 252] width 132 height 22
click at [441, 246] on span "Lemon & Ginger Tea" at bounding box center [414, 252] width 66 height 12
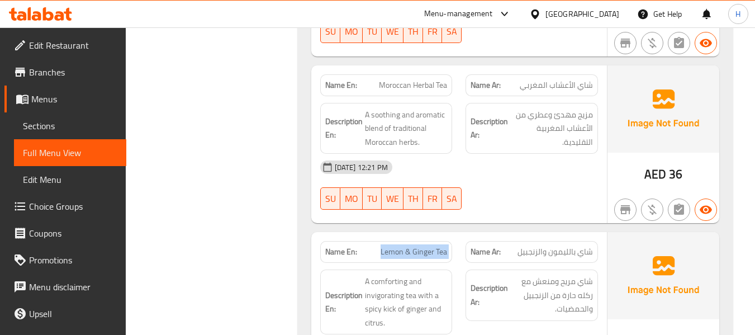
click at [441, 246] on span "Lemon & Ginger Tea" at bounding box center [414, 252] width 66 height 12
click at [459, 263] on div "Description En: A comforting and invigorating tea with a spicy kick of ginger a…" at bounding box center [458, 302] width 291 height 78
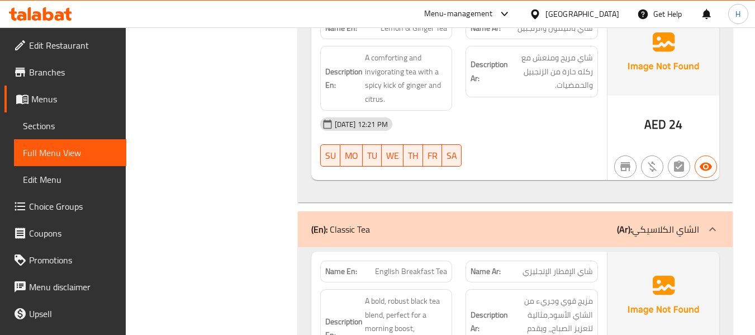
click at [459, 254] on div "Name Ar: شاي الإفطار الإنجليزي" at bounding box center [532, 271] width 146 height 35
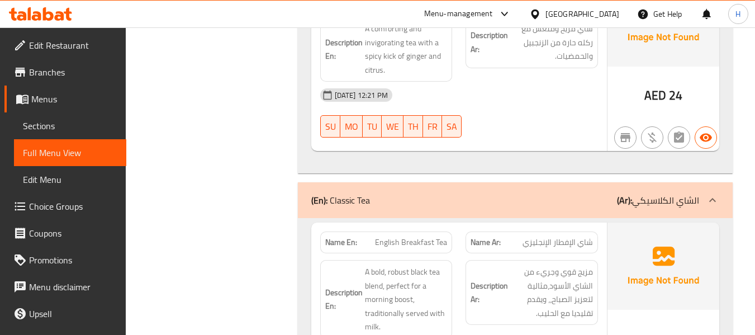
scroll to position [11403, 0]
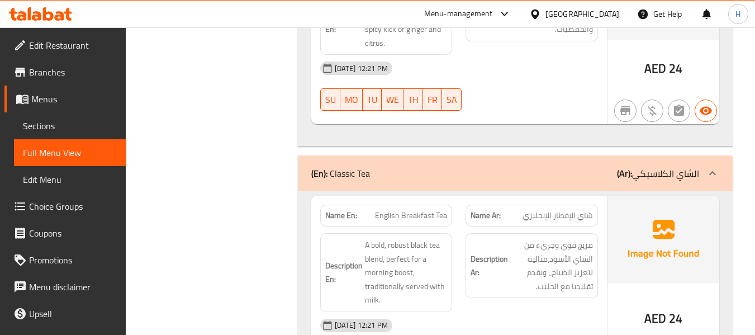
click at [427, 210] on span "English Breakfast Tea" at bounding box center [411, 216] width 72 height 12
copy span "English Breakfast Tea"
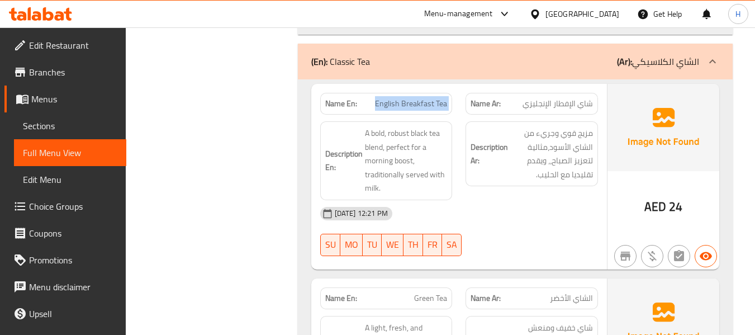
scroll to position [11627, 0]
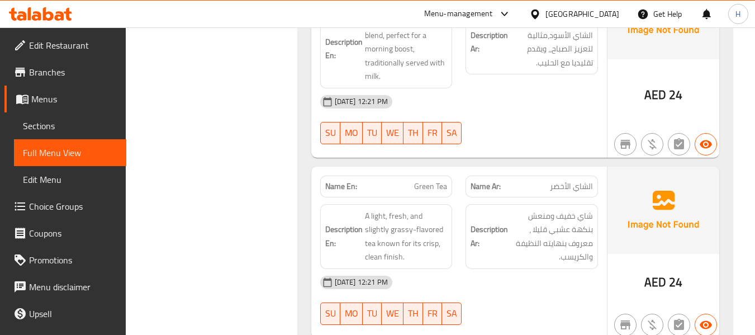
click at [460, 197] on div "Description Ar: شاي خفيف ومنعش بنكهة عشبي قليلا ، معروف بنهايته النظيفة والكريس…" at bounding box center [532, 236] width 146 height 78
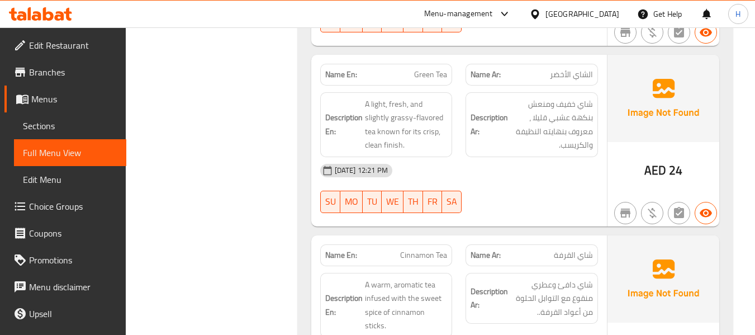
scroll to position [11795, 0]
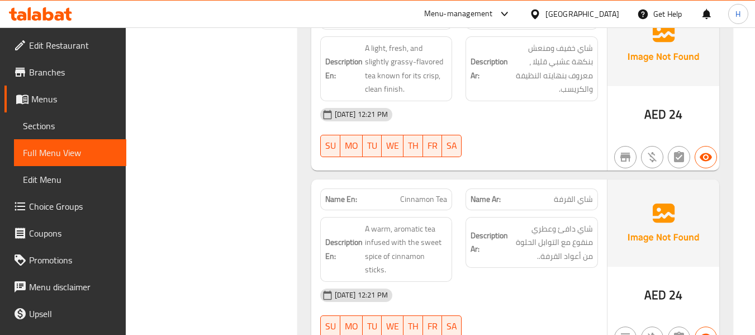
click at [421, 193] on span "Cinnamon Tea" at bounding box center [423, 199] width 47 height 12
copy span "Cinnamon Tea"
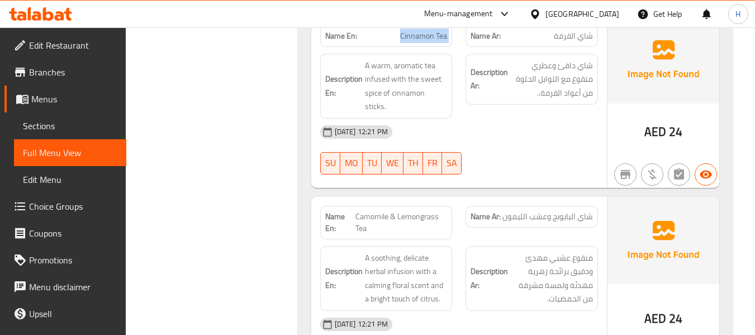
scroll to position [11962, 0]
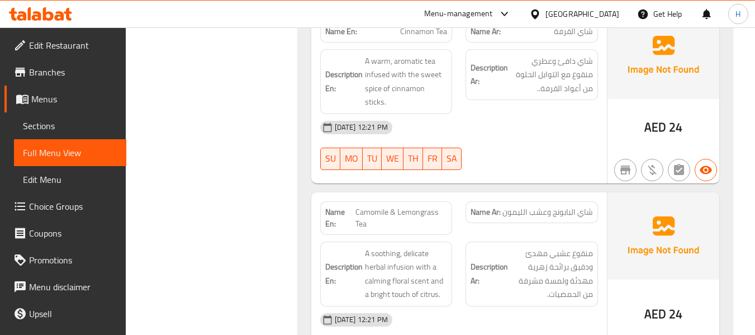
click at [457, 235] on div "Description En: A soothing, delicate herbal infusion with a calming floral scen…" at bounding box center [386, 274] width 146 height 78
click at [387, 206] on span "Camomile & Lemongrass Tea" at bounding box center [401, 217] width 92 height 23
copy span "Camomile & Lemongrass Tea"
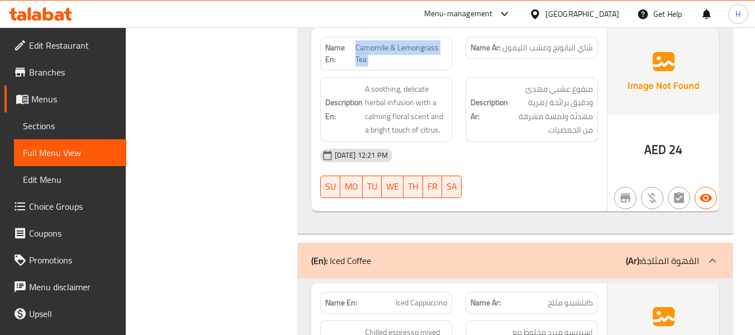
scroll to position [12130, 0]
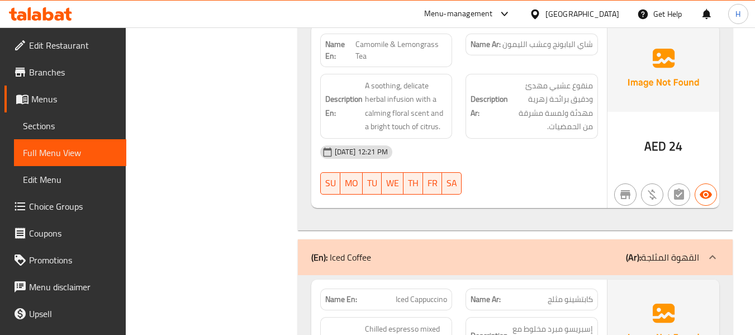
click at [438, 293] on span "Iced Cappuccino" at bounding box center [421, 299] width 51 height 12
copy span "Iced Cappuccino"
click at [461, 282] on div "Name Ar: كابتشينو مثلج" at bounding box center [532, 299] width 146 height 35
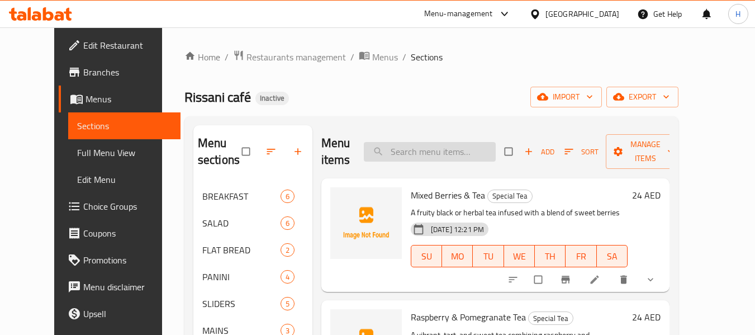
click at [468, 150] on input "search" at bounding box center [430, 152] width 132 height 20
type input "ر"
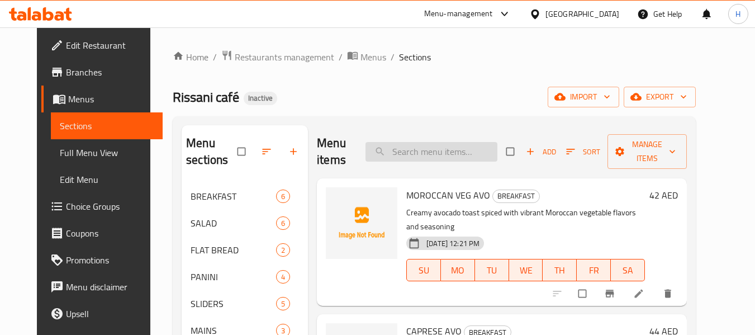
paste input "Raspberry & Pomegranate Tea"
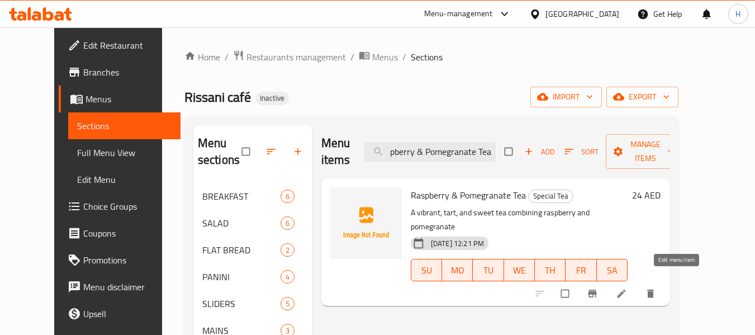
type input "Raspberry & Pomegranate Tea"
click at [627, 288] on icon at bounding box center [621, 293] width 11 height 11
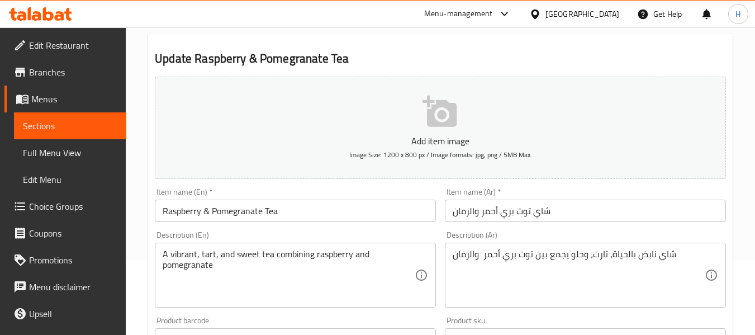
scroll to position [112, 0]
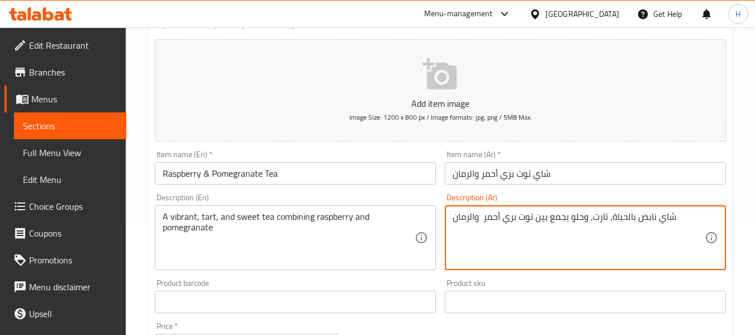
click at [621, 216] on textarea "شاي نابض بالحياة، تارت، وحلو يجمع بين توت بري أحمر والرمان" at bounding box center [579, 237] width 252 height 53
type textarea "شاي نابض، تارت، وحلو يجمع بين توت بري أحمر والرمان"
click at [515, 194] on div "Description (Ar) شاي نابض، تارت، وحلو يجمع بين توت بري أحمر والرمان Description…" at bounding box center [585, 231] width 281 height 77
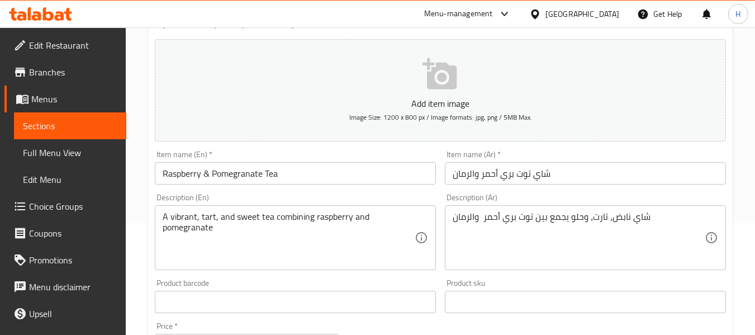
click at [279, 174] on input "Raspberry & Pomegranate Tea" at bounding box center [295, 173] width 281 height 22
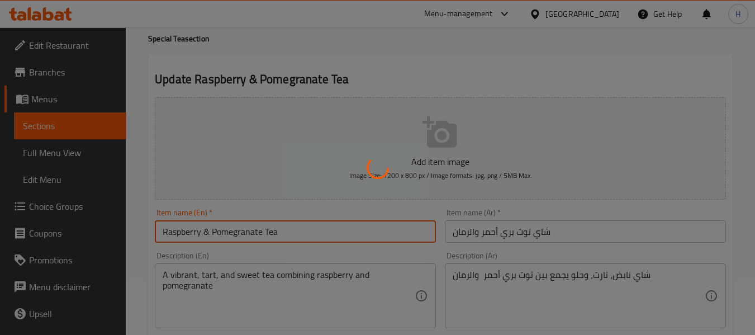
scroll to position [0, 0]
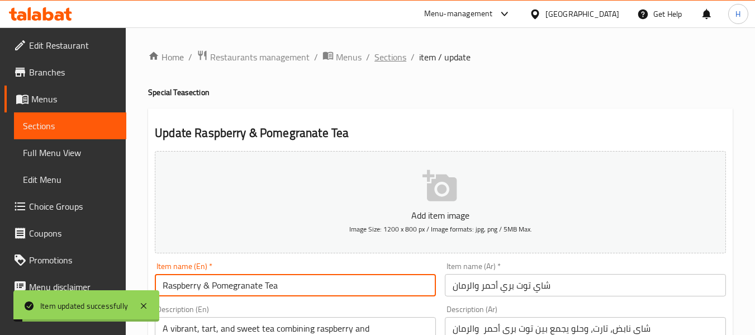
click at [395, 55] on span "Sections" at bounding box center [390, 56] width 32 height 13
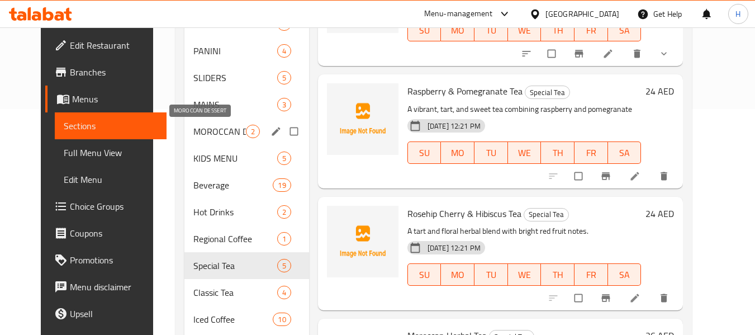
scroll to position [313, 0]
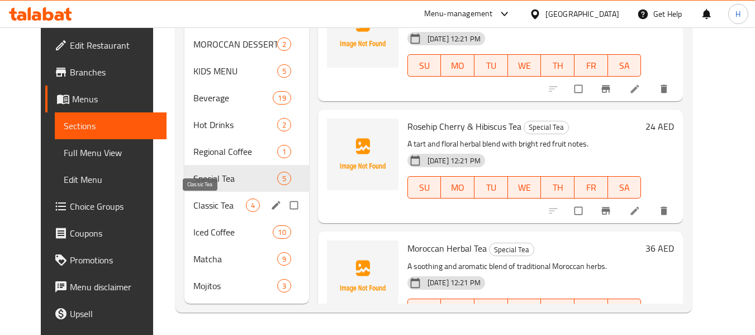
click at [193, 206] on span "Classic Tea" at bounding box center [219, 204] width 53 height 13
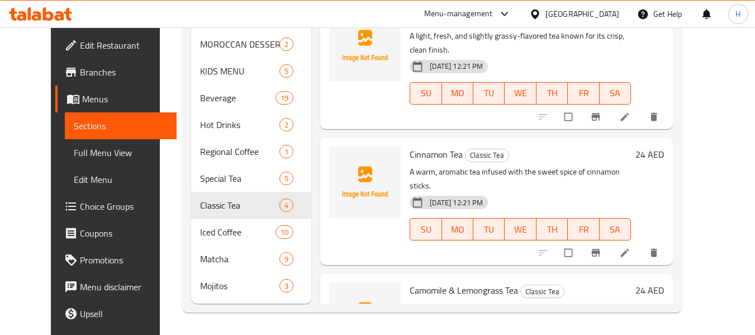
click at [581, 149] on div "Cinnamon Tea Classic Tea A warm, aromatic tea infused with the sweet spice of c…" at bounding box center [520, 201] width 230 height 118
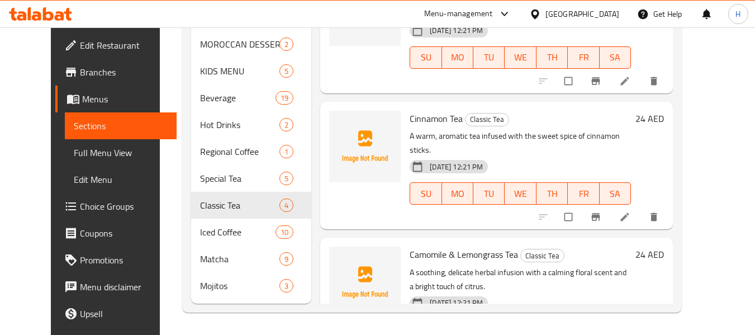
scroll to position [70, 0]
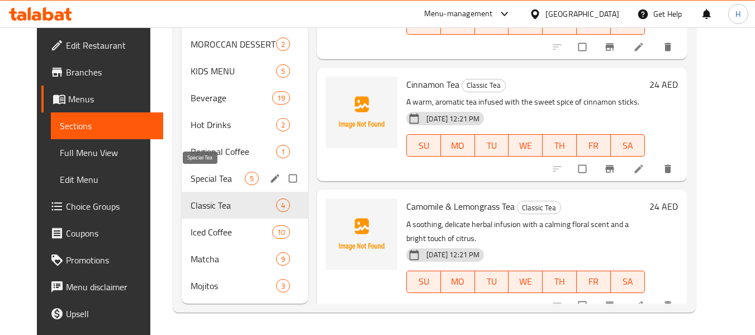
click at [211, 175] on span "Special Tea" at bounding box center [218, 178] width 54 height 13
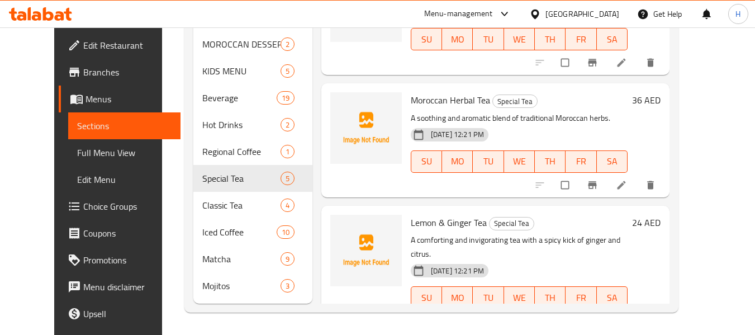
scroll to position [164, 0]
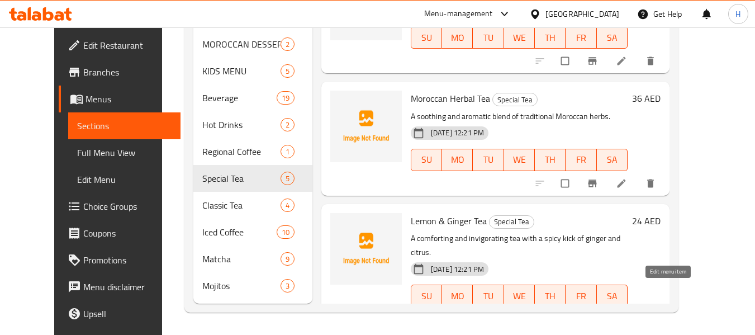
click at [627, 313] on icon at bounding box center [621, 318] width 11 height 11
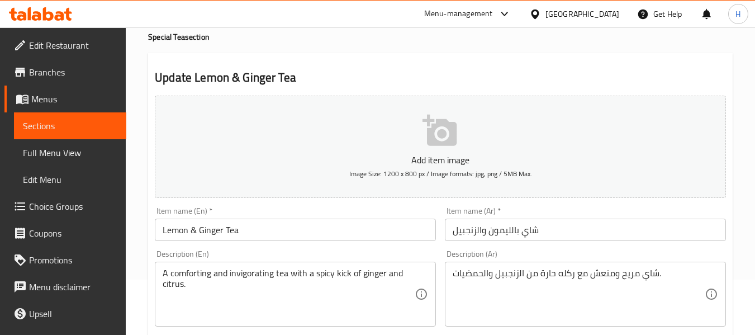
scroll to position [56, 0]
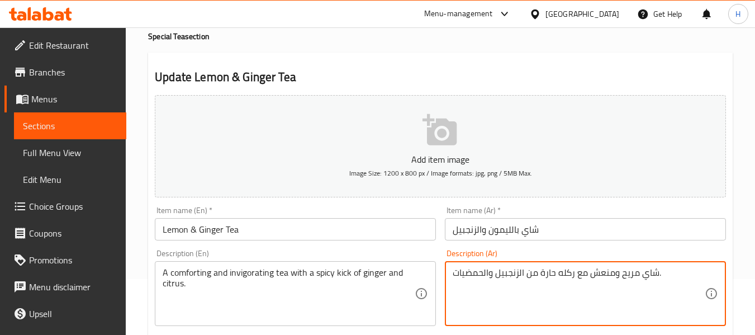
click at [571, 274] on textarea "شاي مريح ومنعش مع ركله حارة من الزنجبيل والحمضيات." at bounding box center [579, 293] width 252 height 53
click at [572, 273] on textarea "شاي مريح ومنعش مع ركله حارة من الزنجبيل والحمضيات." at bounding box center [579, 293] width 252 height 53
click at [573, 273] on textarea "شاي مريح ومنعش مع ركله حارة من الزنجبيل والحمضيات." at bounding box center [579, 293] width 252 height 53
drag, startPoint x: 573, startPoint y: 273, endPoint x: 550, endPoint y: 273, distance: 23.5
click at [550, 273] on textarea "شاي مريح ومنعش مع ركله حارة من الزنجبيل والحمضيات." at bounding box center [579, 293] width 252 height 53
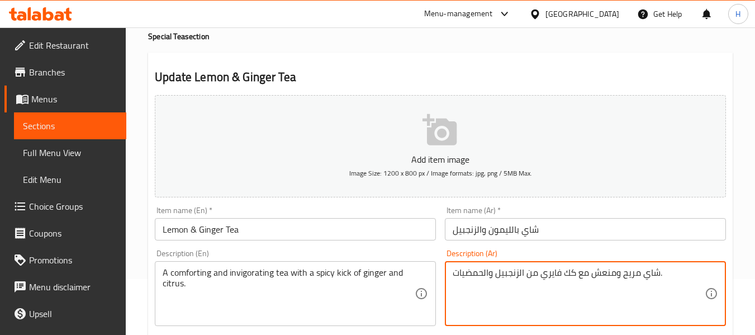
type textarea "شاي مريح ومنعش مع كك فايري من الزنجبيل والحمضيات."
click at [364, 222] on input "Lemon & Ginger Tea" at bounding box center [295, 229] width 281 height 22
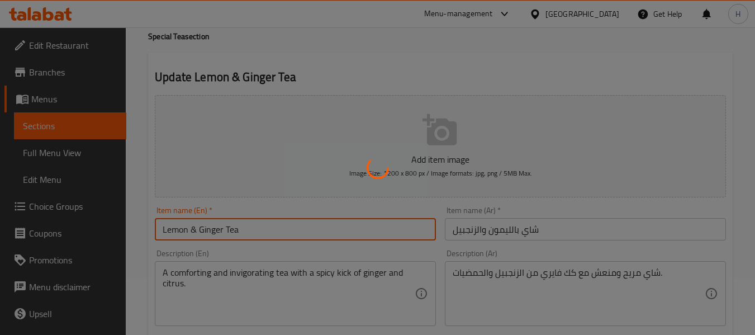
scroll to position [0, 0]
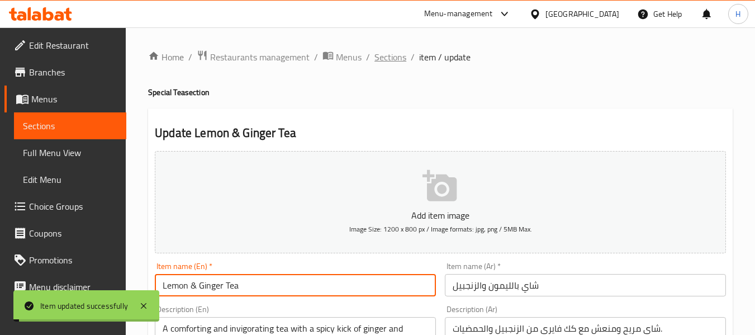
click at [391, 54] on span "Sections" at bounding box center [390, 56] width 32 height 13
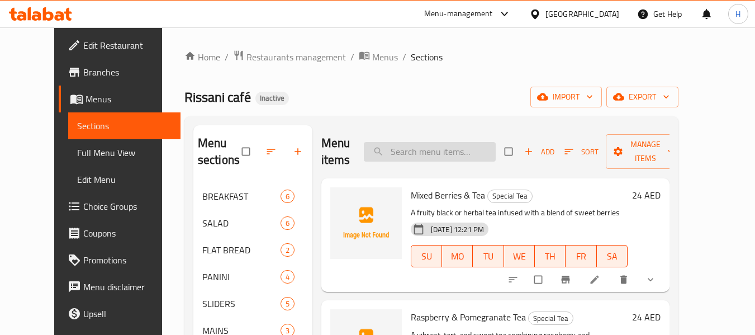
click at [441, 150] on input "search" at bounding box center [430, 152] width 132 height 20
paste input "English Breakfast Tea"
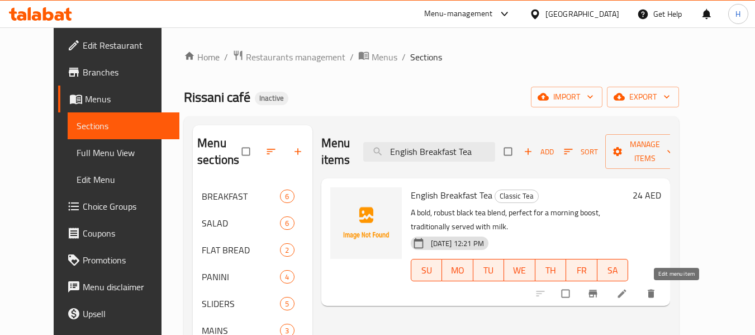
type input "English Breakfast Tea"
click at [628, 288] on icon at bounding box center [621, 293] width 11 height 11
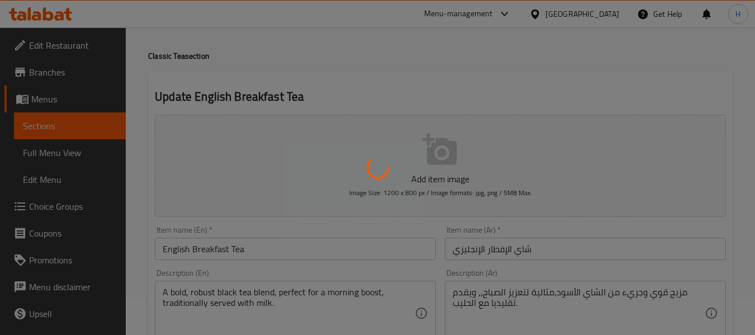
scroll to position [56, 0]
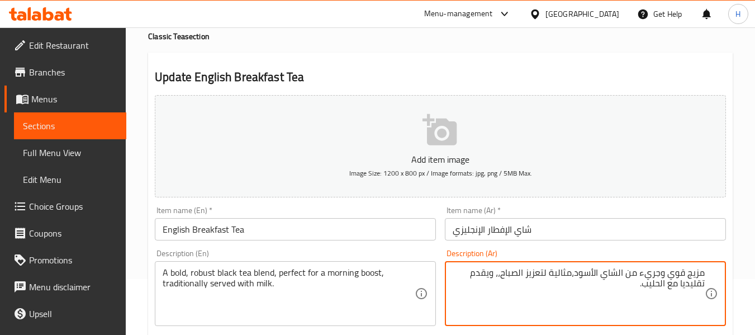
click at [608, 293] on textarea "مزيج قوي وجريء من الشاي الأسود،مثالية لتعزيز الصباح،، ويقدم تقليديا مع الحليب." at bounding box center [579, 293] width 252 height 53
drag, startPoint x: 640, startPoint y: 273, endPoint x: 661, endPoint y: 267, distance: 21.7
click at [661, 267] on textarea "مزيج قوي وجريء من الشاي الأسود،مثالية لتعزيز الصباح،، ويقدم تقليديا مع الحليب." at bounding box center [579, 293] width 252 height 53
click at [449, 237] on input "شاي الإفطار الإنجليزي" at bounding box center [585, 229] width 281 height 22
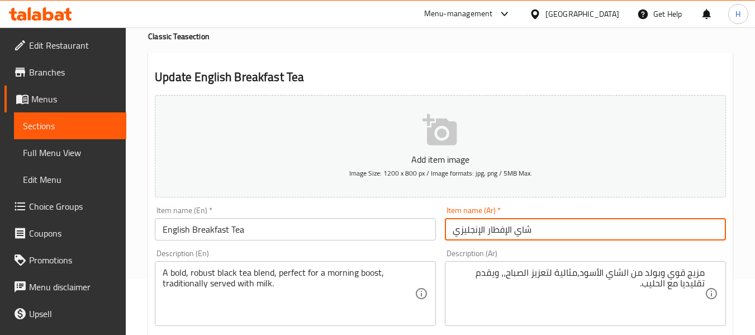
scroll to position [112, 0]
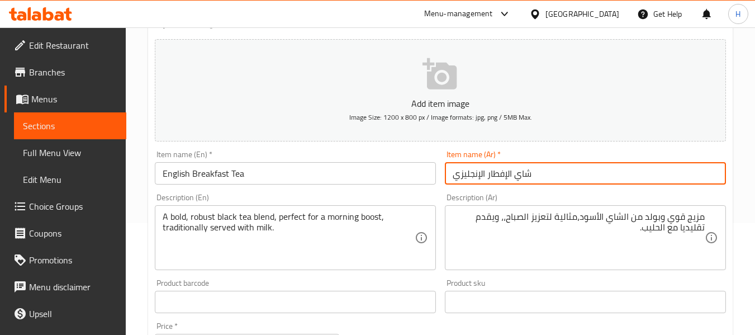
click at [360, 188] on div "Item name (En)   * English Breakfast Tea Item name (En) *" at bounding box center [295, 167] width 290 height 43
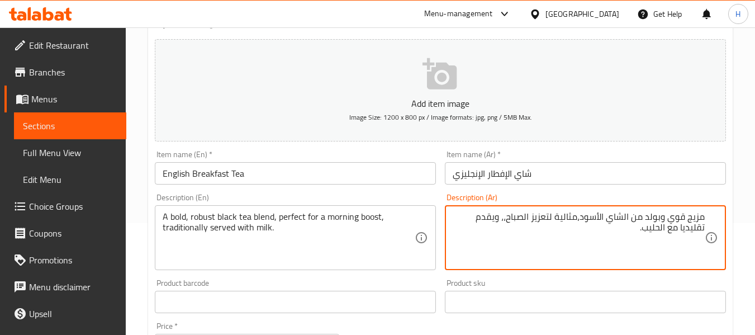
click at [680, 215] on textarea "مزيج قوي وبولد من الشاي الأسود،مثالية لتعزيز الصباح،، ويقدم تقليديا مع الحليب." at bounding box center [579, 237] width 252 height 53
click at [669, 195] on div "Description (Ar) مزيج روبوست وبولد من الشاي الأسود،مثالية لتعزيز الصباح،، ويقدم…" at bounding box center [585, 231] width 281 height 77
click at [362, 182] on input "English Breakfast Tea" at bounding box center [295, 173] width 281 height 22
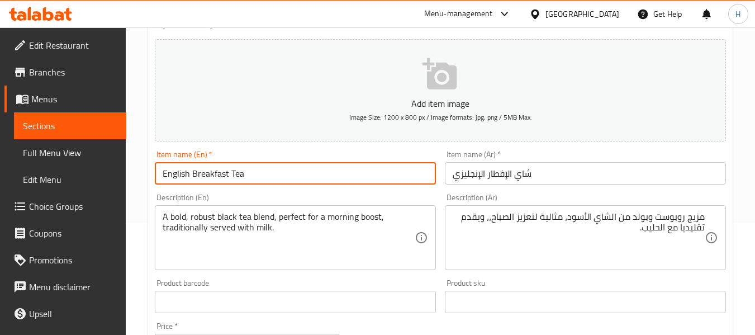
click at [359, 189] on div "Description (En) A bold, robust black tea blend, perfect for a morning boost, t…" at bounding box center [295, 231] width 290 height 85
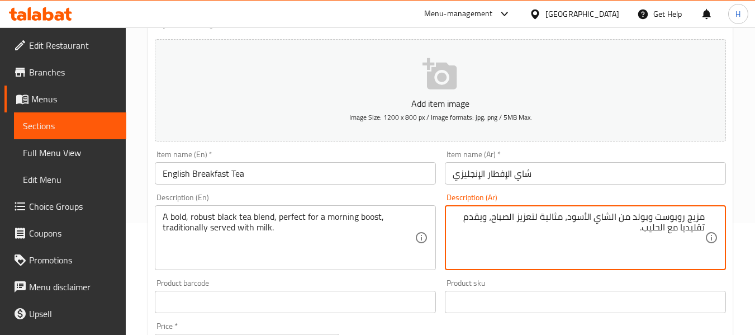
type textarea "مزيج روبوست وبولد من الشاي الأسود، مثالية لتعزيز الصباح، ويقدم تقليديا مع الحلي…"
click at [370, 191] on div "Description (En) A bold, robust black tea blend, perfect for a morning boost, t…" at bounding box center [295, 231] width 290 height 85
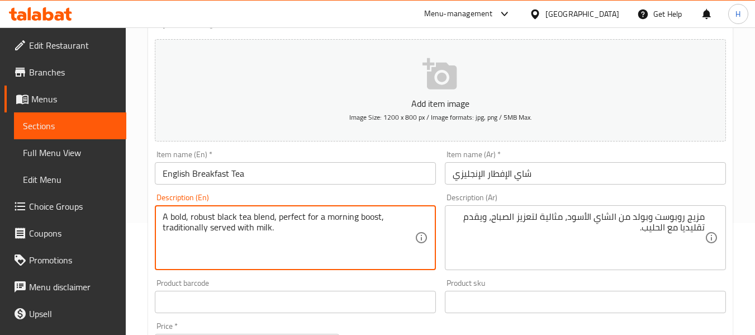
drag, startPoint x: 278, startPoint y: 216, endPoint x: 379, endPoint y: 198, distance: 103.3
type textarea "A bold, robust black tea blend, traditionally served with milk."
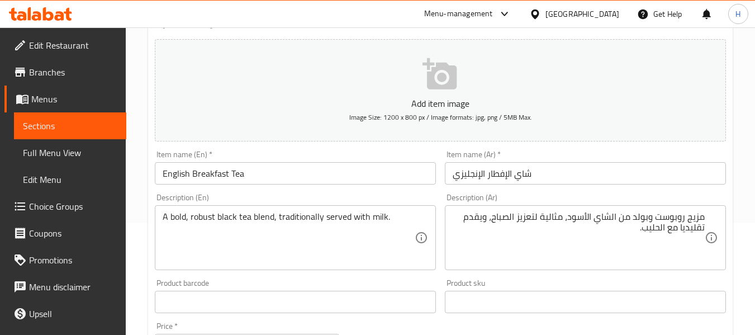
click at [379, 198] on div "Description (En) A bold, robust black tea blend, traditionally served with milk…" at bounding box center [295, 231] width 281 height 77
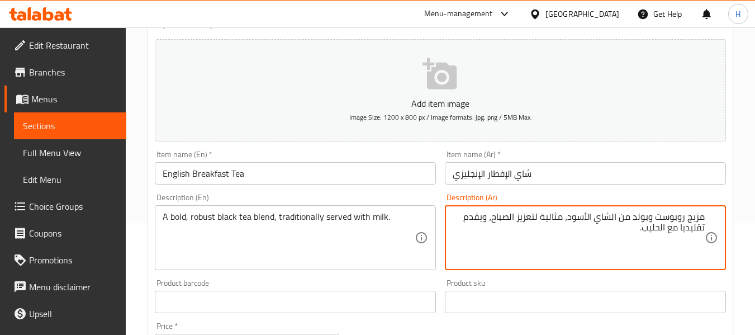
drag, startPoint x: 568, startPoint y: 216, endPoint x: 494, endPoint y: 211, distance: 73.9
type textarea "مزيج روبوست وبولد من الشاي الأسود ويقدم تقليديا مع الحليب."
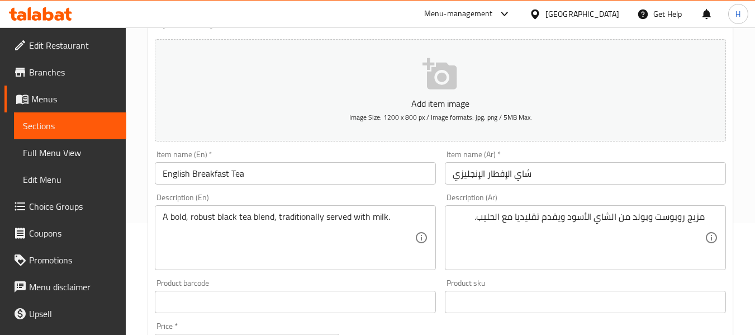
click at [339, 189] on div "Description (En) A bold, robust black tea blend, traditionally served with milk…" at bounding box center [295, 231] width 290 height 85
click at [344, 176] on input "English Breakfast Tea" at bounding box center [295, 173] width 281 height 22
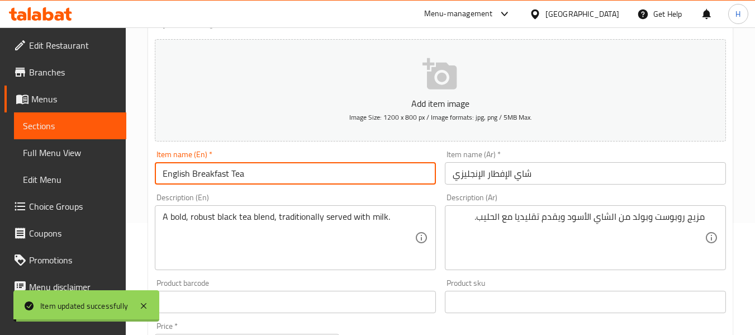
scroll to position [0, 0]
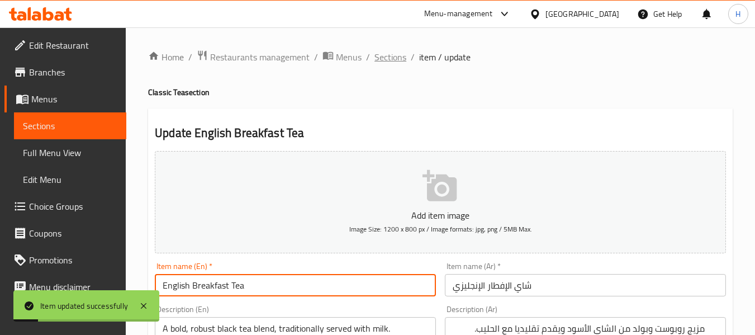
click at [389, 52] on span "Sections" at bounding box center [390, 56] width 32 height 13
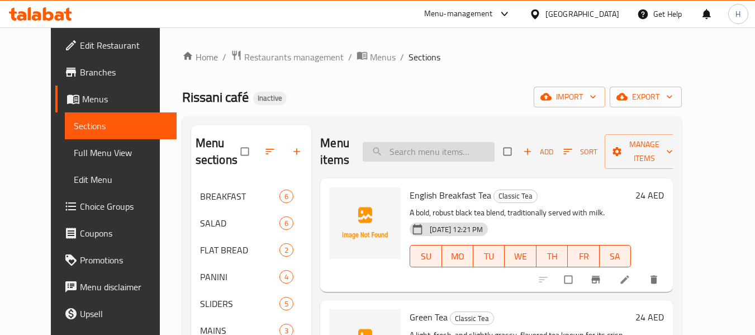
click at [462, 150] on input "search" at bounding box center [429, 152] width 132 height 20
paste input "Cinnamon Tea"
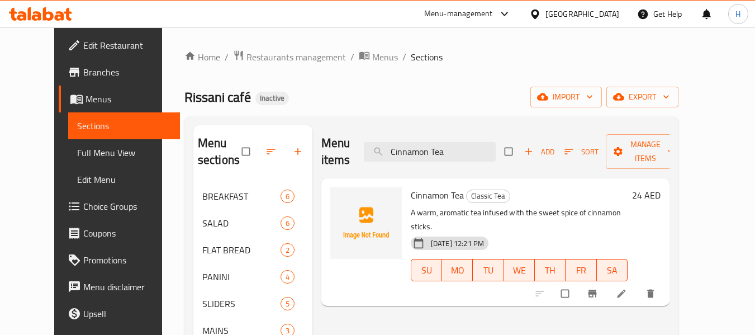
type input "Cinnamon Tea"
click at [627, 288] on icon at bounding box center [621, 293] width 11 height 11
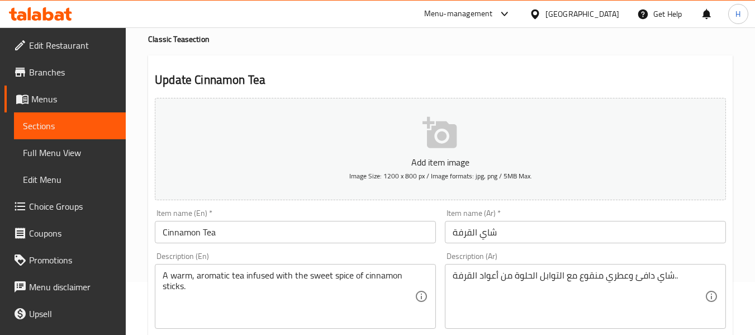
scroll to position [112, 0]
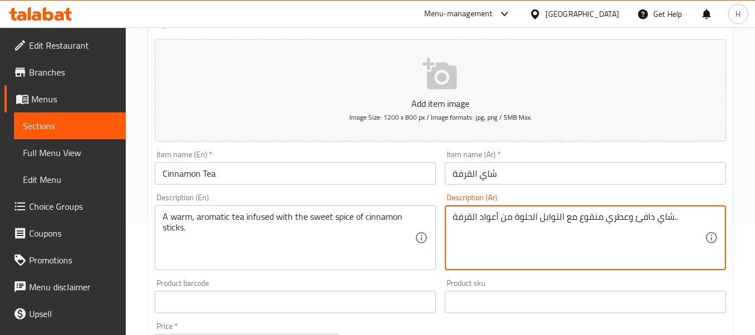
click at [596, 222] on textarea "شاي دافئ وعطري منقوع مع التوابل الحلوة من أعواد القرفة.." at bounding box center [579, 237] width 252 height 53
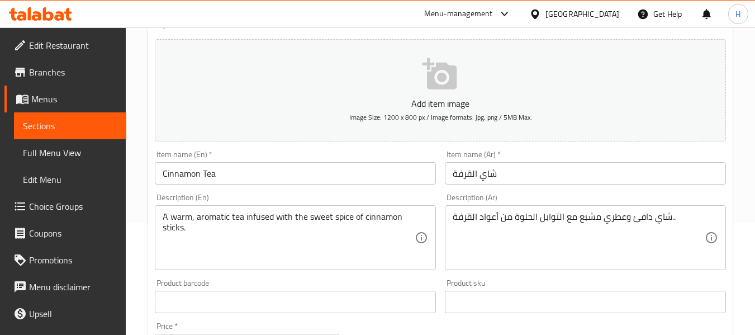
click at [555, 158] on div "Item name (Ar)   * شاي القرفة Item name (Ar) *" at bounding box center [585, 167] width 281 height 34
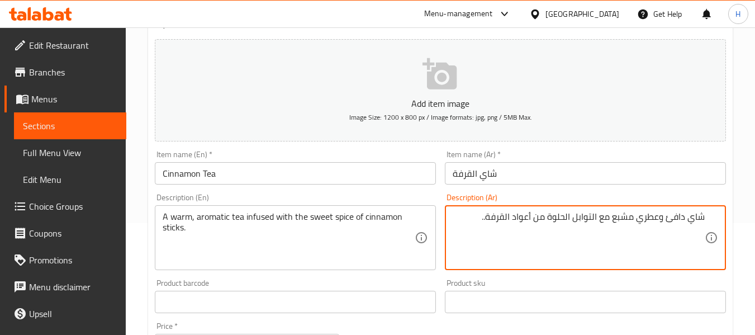
click at [549, 188] on div "Item name (Ar)   * شاي القرفة Item name (Ar) *" at bounding box center [585, 167] width 290 height 43
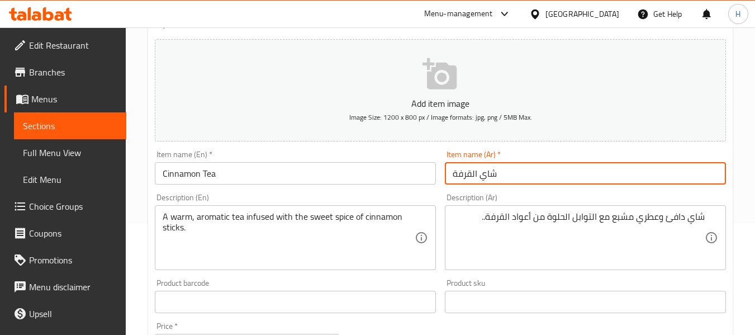
click at [467, 169] on input "شاي القرفة" at bounding box center [585, 173] width 281 height 22
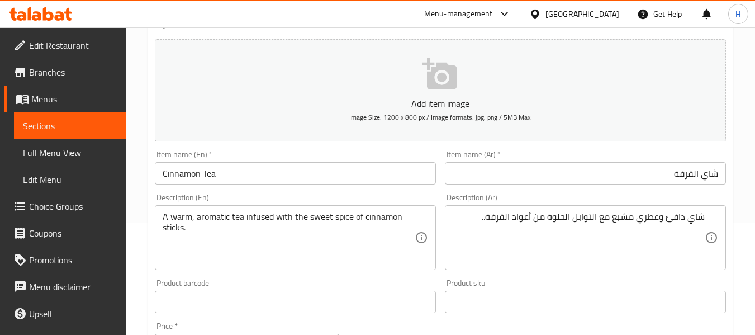
click at [437, 190] on div "Description (En) A warm, aromatic tea infused with the sweet spice of cinnamon …" at bounding box center [295, 231] width 290 height 85
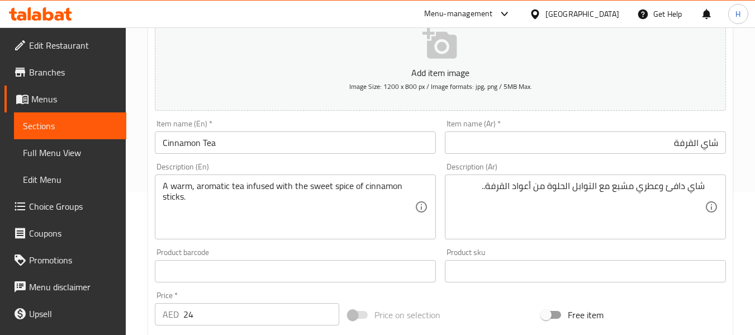
scroll to position [168, 0]
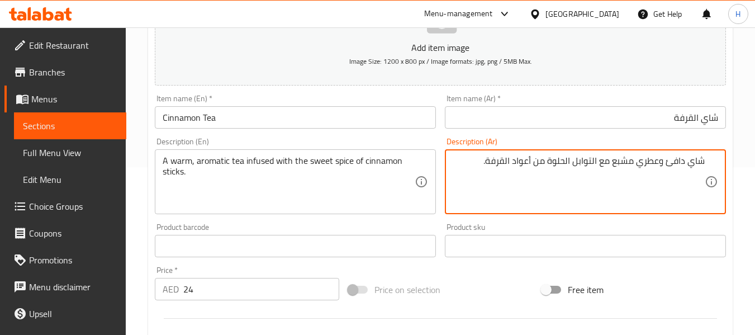
type textarea "شاي دافئ وعطري مشبع مع التوابل الحلوة من أعواد القرفة."
click at [439, 147] on div "Description (En) A warm, aromatic tea infused with the sweet spice of cinnamon …" at bounding box center [295, 175] width 290 height 85
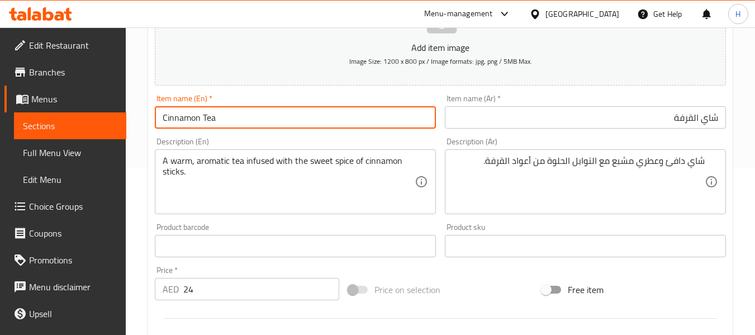
click at [393, 122] on input "Cinnamon Tea" at bounding box center [295, 117] width 281 height 22
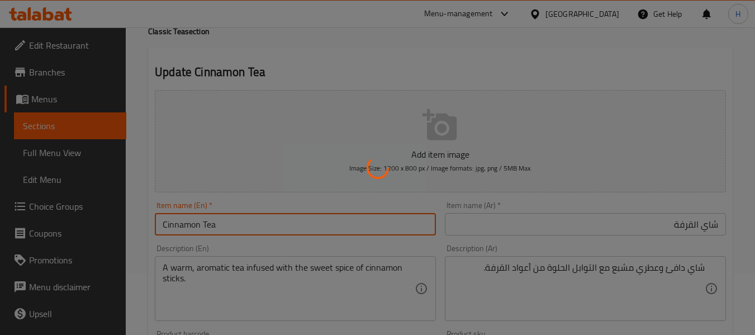
scroll to position [0, 0]
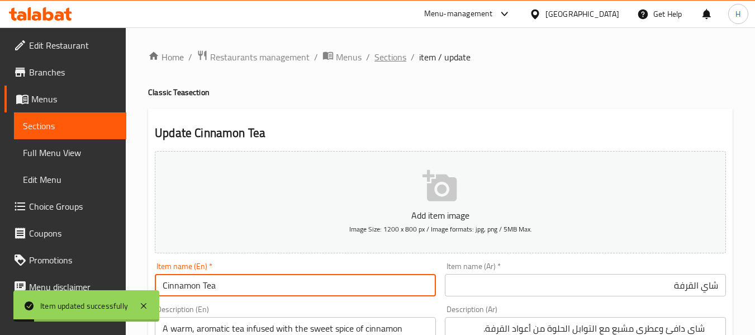
click at [391, 60] on span "Sections" at bounding box center [390, 56] width 32 height 13
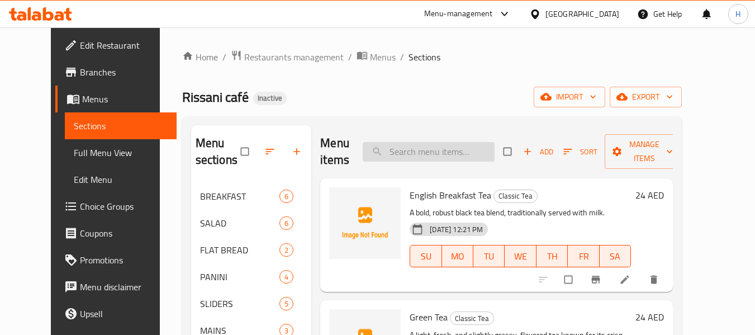
click at [461, 150] on input "search" at bounding box center [429, 152] width 132 height 20
paste input "Camomile & Lemongrass Tea"
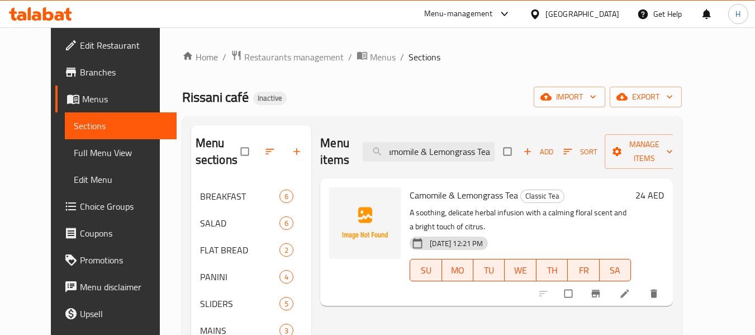
type input "Camomile & Lemongrass Tea"
click at [642, 300] on li at bounding box center [625, 293] width 31 height 18
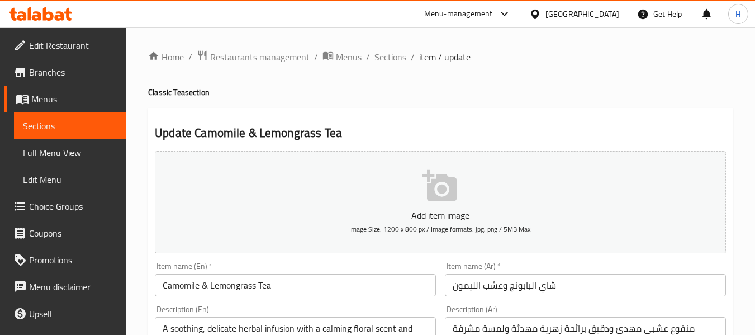
click at [528, 286] on input "شاي البابونج وعشب الليمون" at bounding box center [585, 285] width 281 height 22
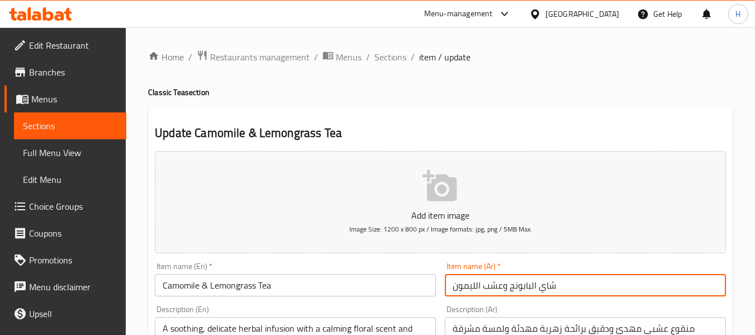
click at [528, 286] on input "شاي البابونج وعشب الليمون" at bounding box center [585, 285] width 281 height 22
click at [528, 285] on input "شاي البابونج وعشب الليمون" at bounding box center [585, 285] width 281 height 22
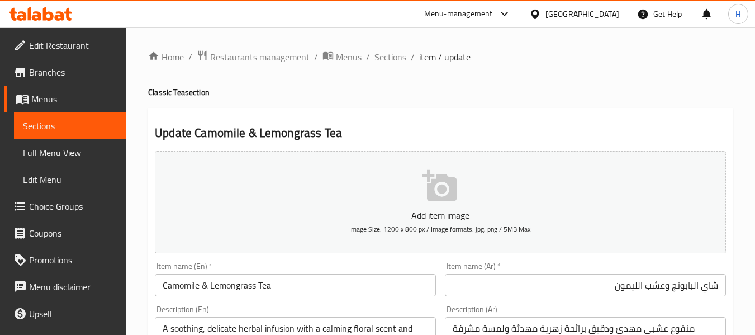
click at [460, 263] on div "Item name (Ar)   * شاي البابونج وعشب الليمون Item name (Ar) *" at bounding box center [585, 279] width 281 height 34
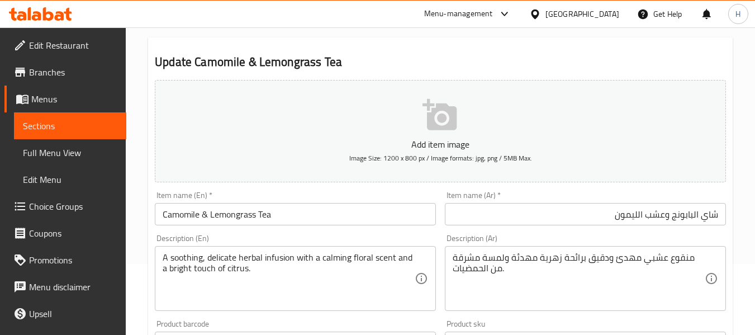
scroll to position [112, 0]
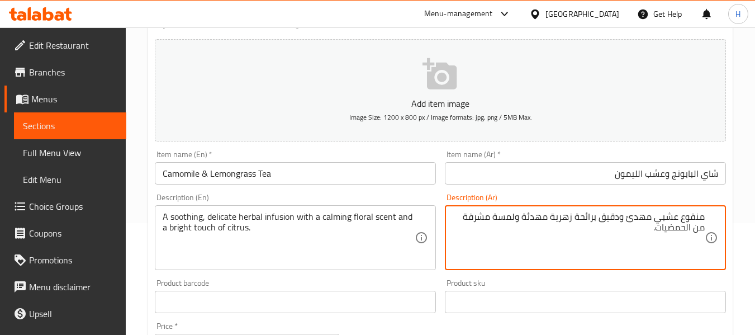
click at [534, 199] on div "Description (Ar) منقوع عشبي مهدئ ودقيق برائحة زهرية مهدئة ولمسة مشرقة من الحمضي…" at bounding box center [585, 231] width 281 height 77
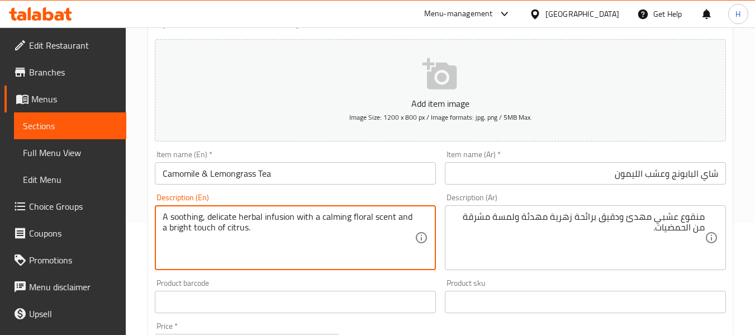
click at [293, 221] on textarea "A soothing, delicate herbal infusion with a calming floral scent and a bright t…" at bounding box center [289, 237] width 252 height 53
click at [683, 203] on div "Description (Ar) منقوع عشبي مهدئ ودقيق برائحة زهرية مهدئة ولمسة مشرقة من الحمضي…" at bounding box center [585, 231] width 281 height 77
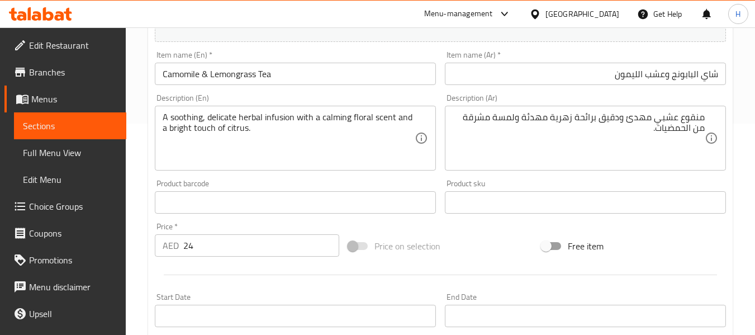
scroll to position [224, 0]
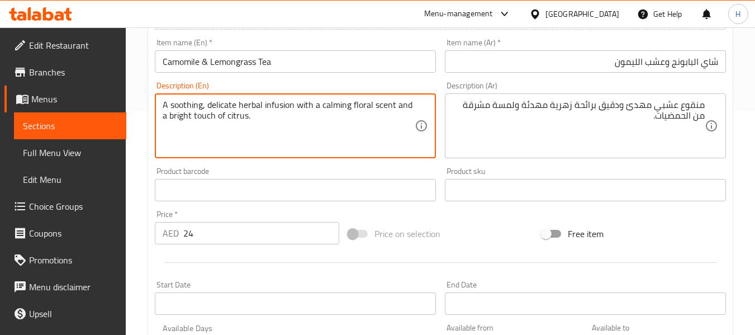
click at [341, 110] on textarea "A soothing, delicate herbal infusion with a calming floral scent and a bright t…" at bounding box center [289, 125] width 252 height 53
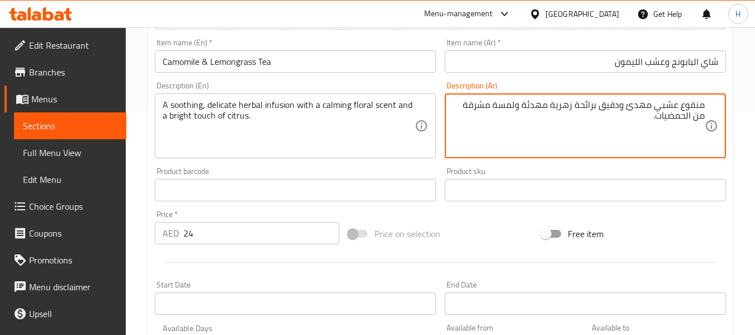
paste textarea "شروب عشبي مهدئ ودقيق مع"
click at [513, 86] on div "Description (Ar) مشروب عشبي مهدئ ودقيق مع رائحة زهرية مهدئة ولمسة مشرقة من الحم…" at bounding box center [585, 120] width 281 height 77
click at [693, 104] on textarea "مشروب عشبي مهدئ ودقيق مع رائحة زهرية مهدئة ولمسة مشرقة من الحمضيات." at bounding box center [579, 125] width 252 height 53
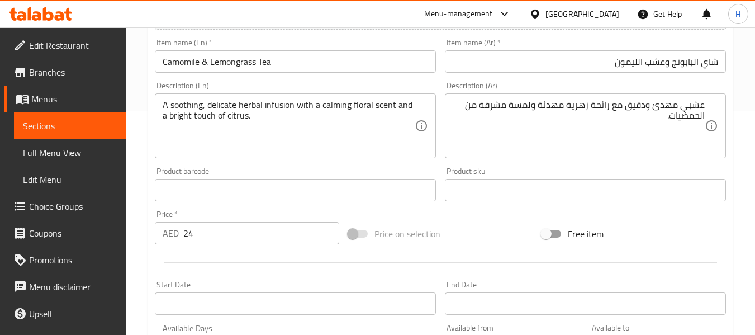
click at [693, 92] on div "Description (Ar) عشبي مهدئ ودقيق مع رائحة زهرية مهدئة ولمسة مشرقة من الحمضيات. …" at bounding box center [585, 120] width 281 height 77
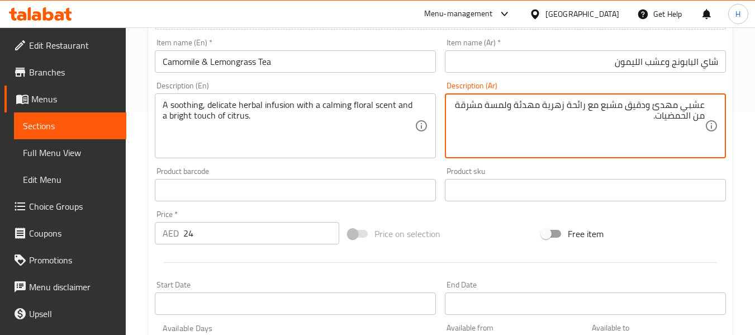
type textarea "عشبي مهدئ ودقيق مشبع مع رائحة زهرية مهدئة ولمسة مشرقة من الحمضيات."
click at [385, 77] on div "Description (En) A soothing, delicate herbal infusion with a calming floral sce…" at bounding box center [295, 119] width 290 height 85
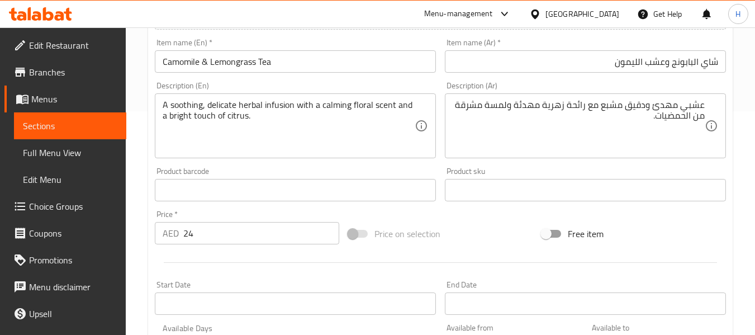
click at [370, 84] on div "Description (En) A soothing, delicate herbal infusion with a calming floral sce…" at bounding box center [295, 120] width 281 height 77
click at [367, 49] on div "Item name (En)   * Camomile & Lemongrass Tea Item name (En) *" at bounding box center [295, 56] width 281 height 34
click at [372, 66] on input "Camomile & Lemongrass Tea" at bounding box center [295, 61] width 281 height 22
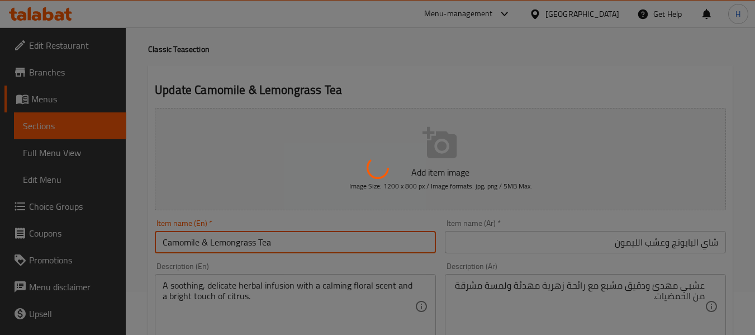
scroll to position [0, 0]
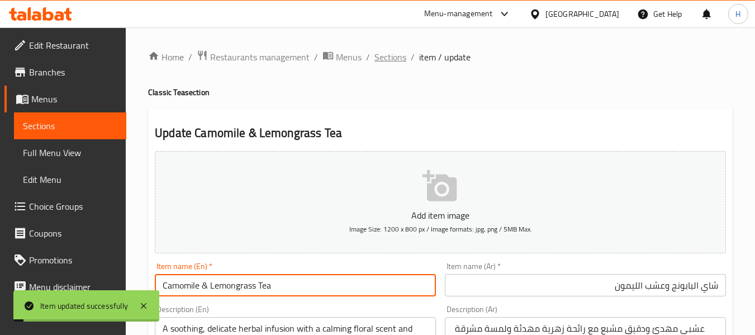
click at [392, 64] on span "Sections" at bounding box center [390, 56] width 32 height 13
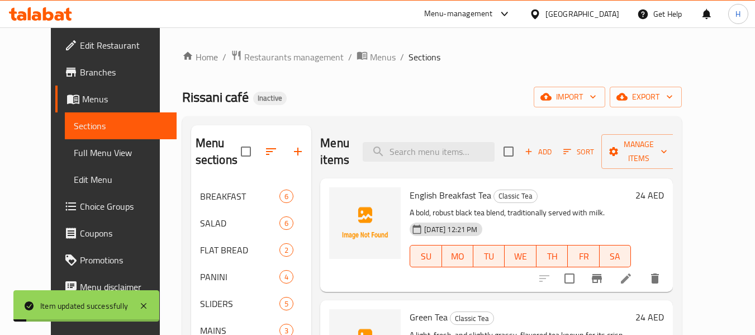
click at [408, 56] on span "Sections" at bounding box center [424, 56] width 32 height 13
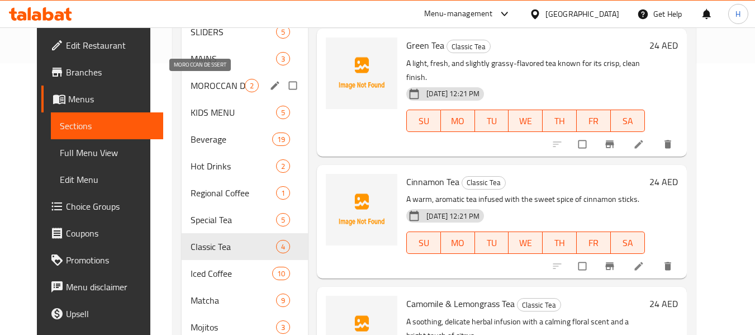
scroll to position [313, 0]
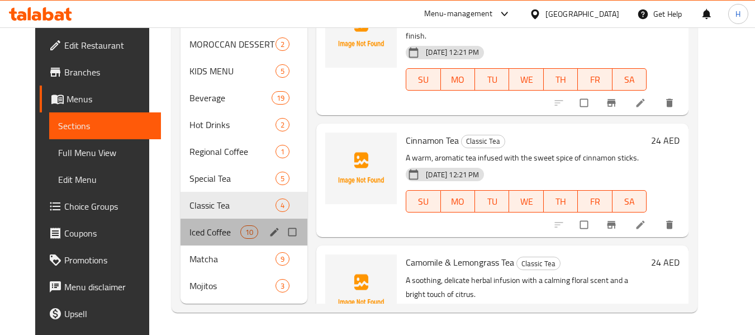
click at [197, 222] on div "Iced Coffee 10" at bounding box center [243, 231] width 127 height 27
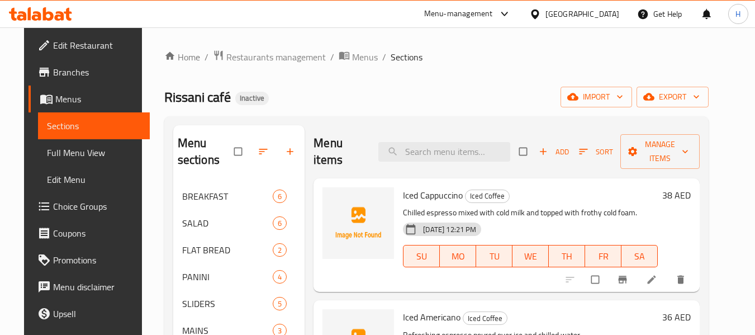
click at [558, 187] on h6 "Iced Cappuccino Iced Coffee" at bounding box center [530, 195] width 255 height 16
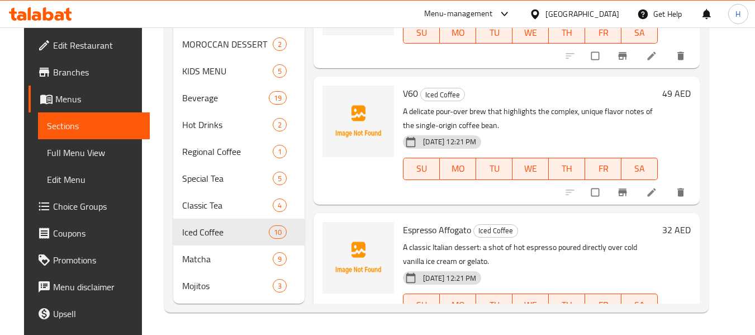
scroll to position [224, 0]
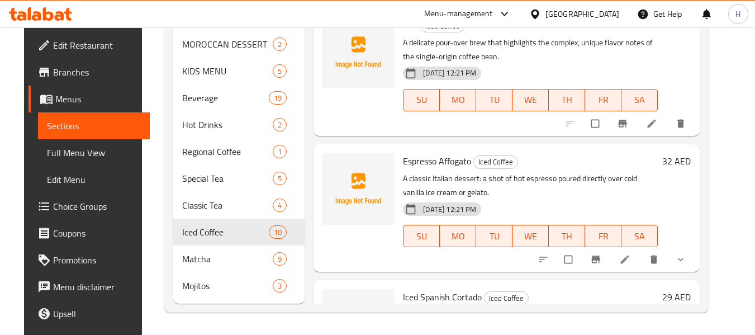
click at [546, 157] on h6 "Espresso Affogato Iced Coffee" at bounding box center [530, 161] width 255 height 16
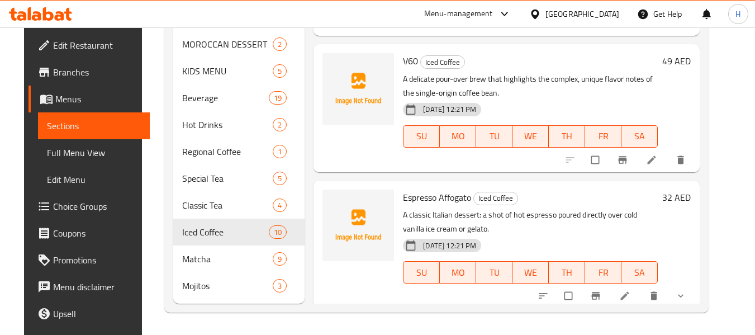
scroll to position [168, 0]
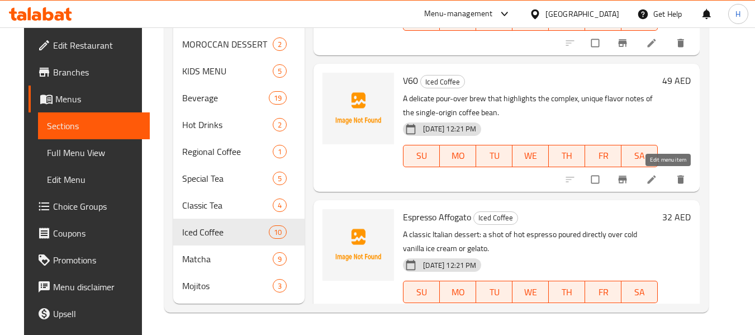
click at [657, 182] on icon at bounding box center [651, 179] width 11 height 11
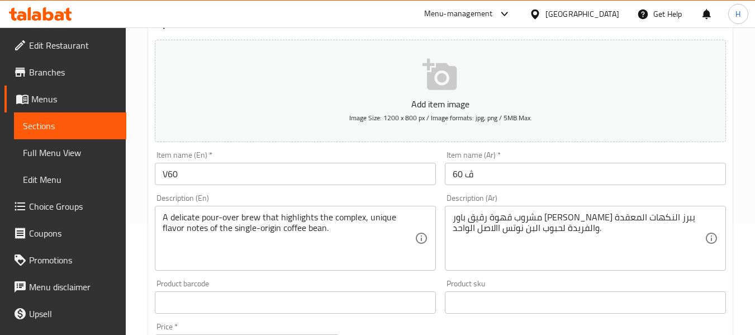
scroll to position [112, 0]
click at [620, 196] on div "Description (Ar) مشروب قهوة رقيق باور اوفر يبرز النكهات المعقدة والفريدة لحبوب …" at bounding box center [585, 231] width 281 height 77
click at [467, 170] on input "ڤ 60" at bounding box center [585, 173] width 281 height 22
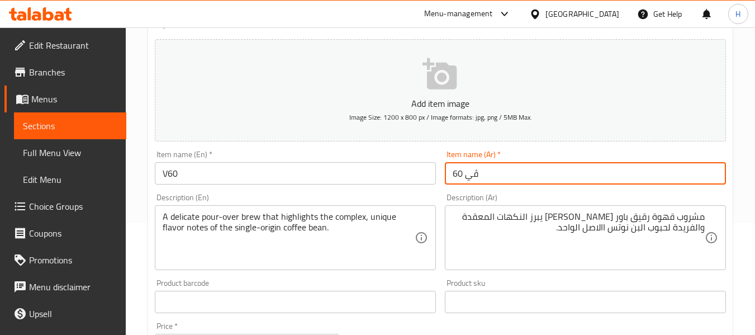
type input "ڤي 60"
click at [429, 213] on div "A delicate pour-over brew that highlights the complex, unique flavor notes of t…" at bounding box center [295, 237] width 281 height 65
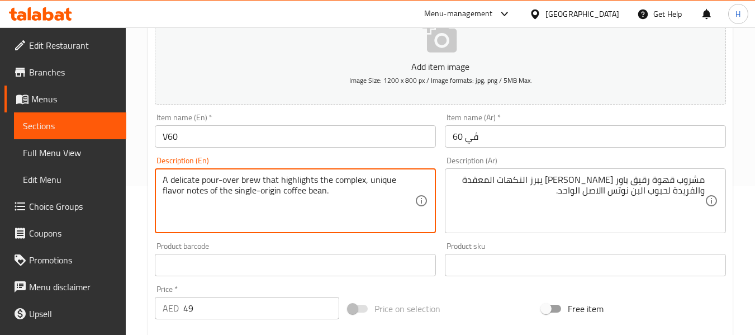
scroll to position [168, 0]
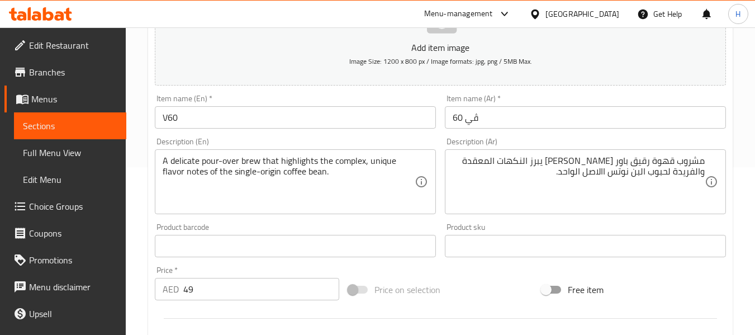
click at [440, 194] on div "Description (Ar) مشروب قهوة رقيق باور اوفر يبرز النكهات المعقدة والفريدة لحبوب …" at bounding box center [585, 175] width 290 height 85
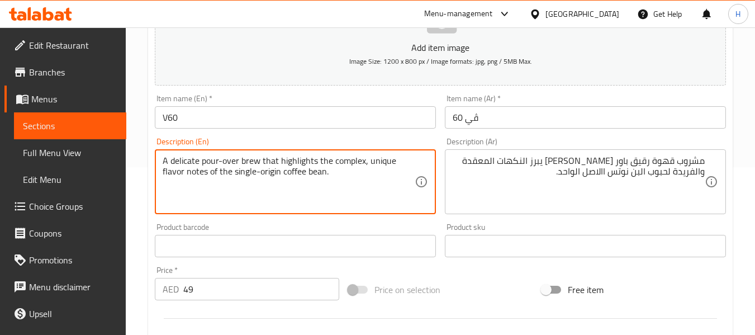
click at [289, 174] on textarea "A delicate pour-over brew that highlights the complex, unique flavor notes of t…" at bounding box center [289, 181] width 252 height 53
click at [439, 128] on div "Item name (En)   * V60 Item name (En) *" at bounding box center [295, 111] width 290 height 43
drag, startPoint x: 200, startPoint y: 161, endPoint x: 238, endPoint y: 158, distance: 38.1
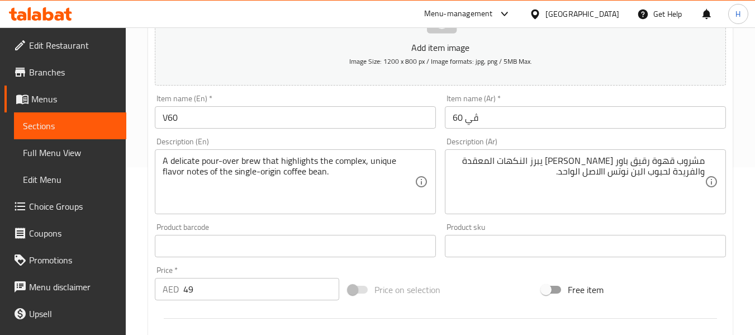
click at [454, 144] on div "Description (Ar) مشروب قهوة رقيق باور اوفر يبرز النكهات المعقدة والفريدة لحبوب …" at bounding box center [585, 175] width 281 height 77
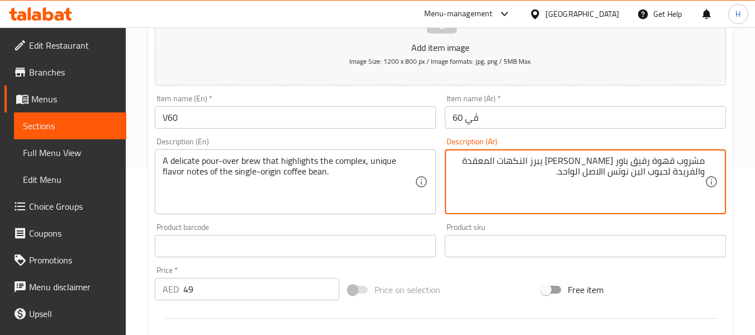
click at [668, 164] on textarea "مشروب قهوة رقيق باور [PERSON_NAME] يبرز النكهات المعقدة والفريدة لحبوب البن نوت…" at bounding box center [579, 181] width 252 height 53
type textarea "مشروب رقيق باور اوفر يبرز النكهات المعقدة والفريدة لحبوب البن نوتس االاصل الواح…"
click at [652, 142] on div "Description (Ar) مشروب رقيق باور اوفر يبرز النكهات المعقدة والفريدة لحبوب البن …" at bounding box center [585, 175] width 281 height 77
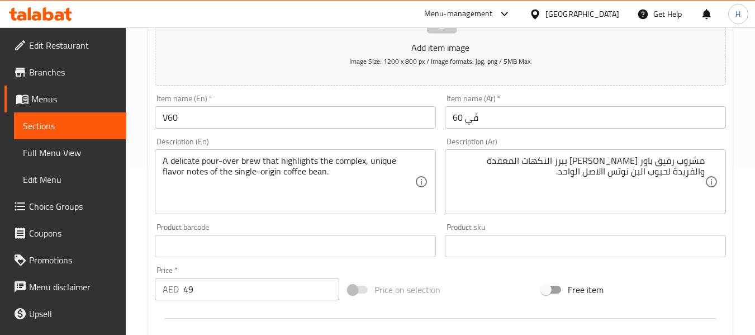
click at [439, 137] on div "Description (En) A delicate pour-over brew that highlights the complex, unique …" at bounding box center [295, 175] width 290 height 85
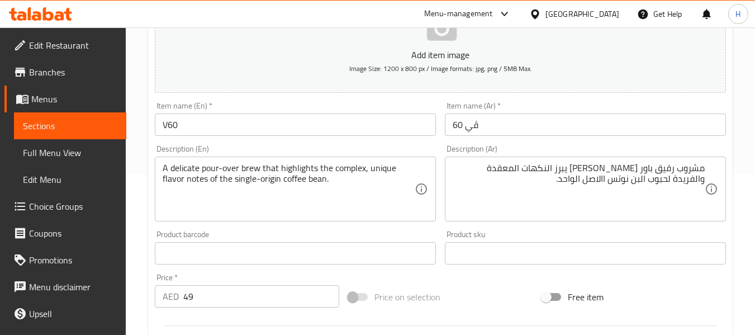
scroll to position [224, 0]
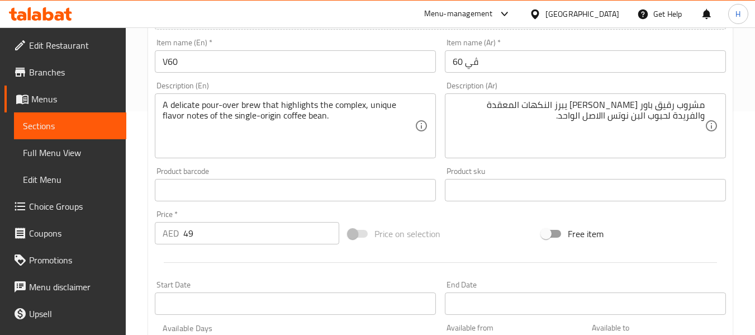
click at [439, 168] on div "Product barcode Product barcode" at bounding box center [295, 184] width 290 height 43
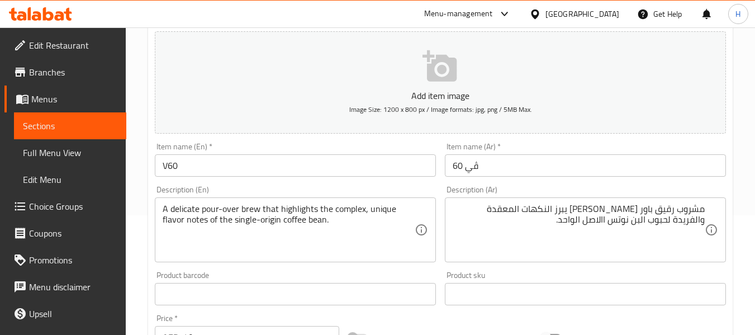
scroll to position [175, 0]
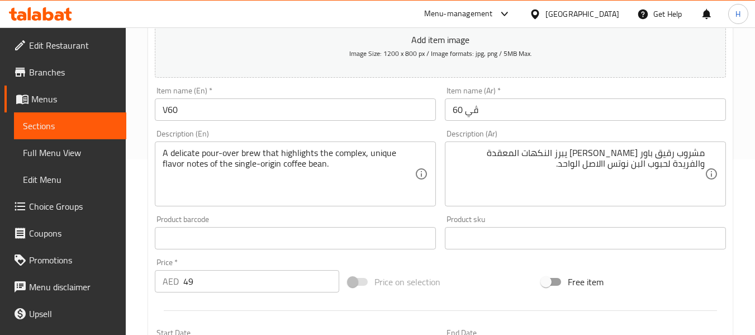
click at [438, 134] on div "Description (En) A delicate pour-over brew that highlights the complex, unique …" at bounding box center [295, 167] width 290 height 85
click at [350, 112] on input "V60" at bounding box center [295, 109] width 281 height 22
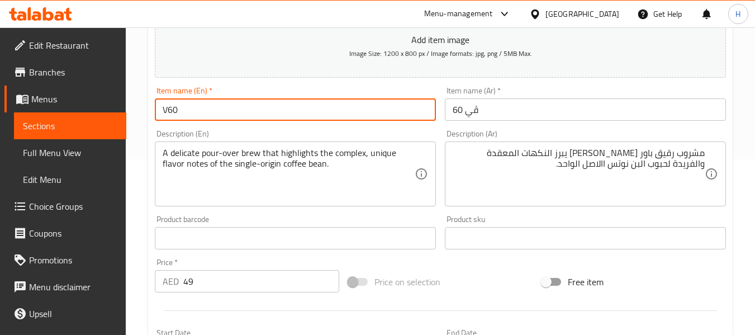
click at [438, 123] on div "Item name (En)   * V60 Item name (En) *" at bounding box center [295, 103] width 290 height 43
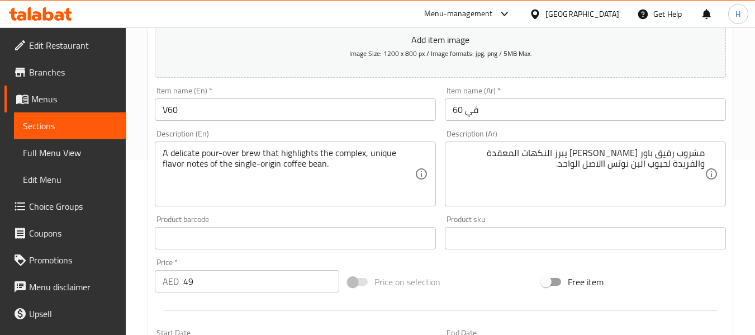
click at [354, 110] on input "V60" at bounding box center [295, 109] width 281 height 22
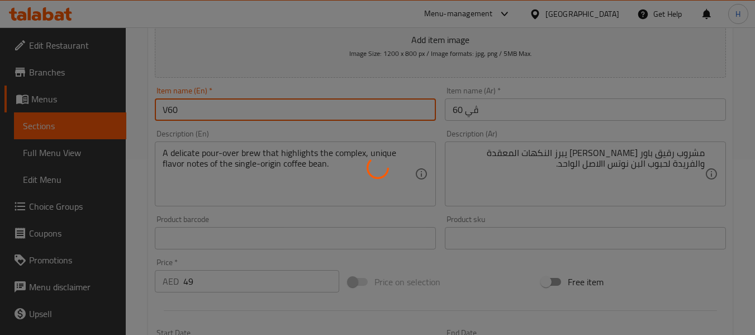
scroll to position [0, 0]
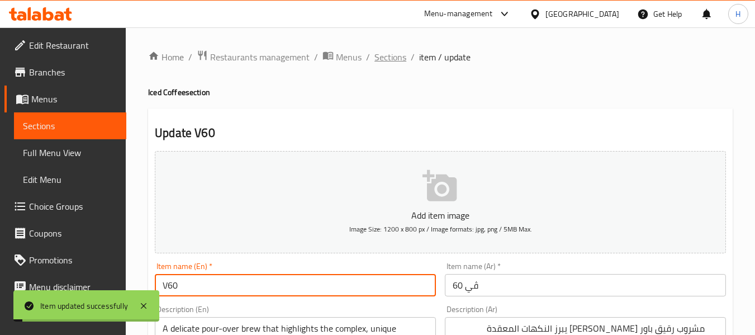
click at [387, 55] on span "Sections" at bounding box center [390, 56] width 32 height 13
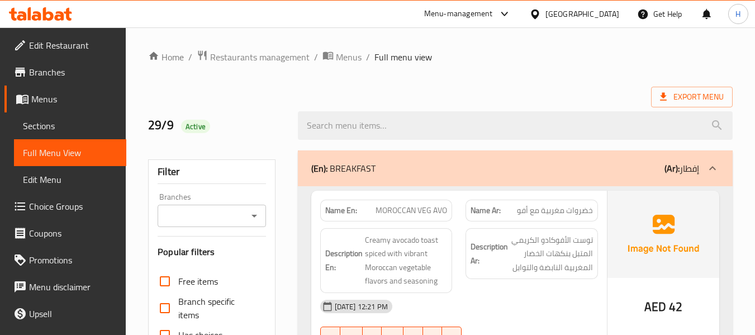
scroll to position [12005, 0]
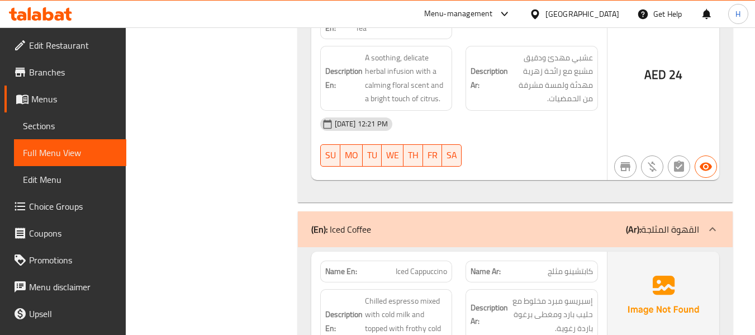
click at [470, 289] on div "Description Ar: إسبريسو مبرد مخلوط مع حليب بارد ومغطى برغوة باردة رغوية." at bounding box center [531, 314] width 132 height 51
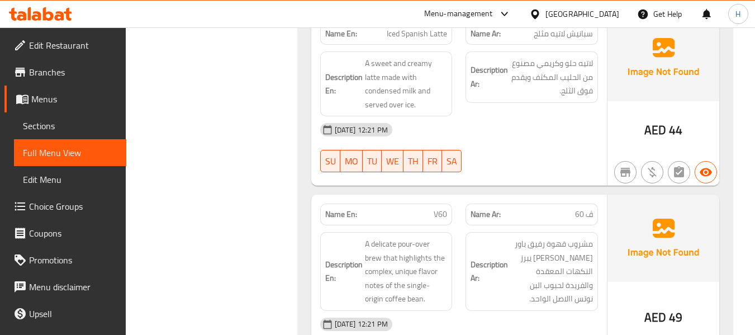
scroll to position [12564, 0]
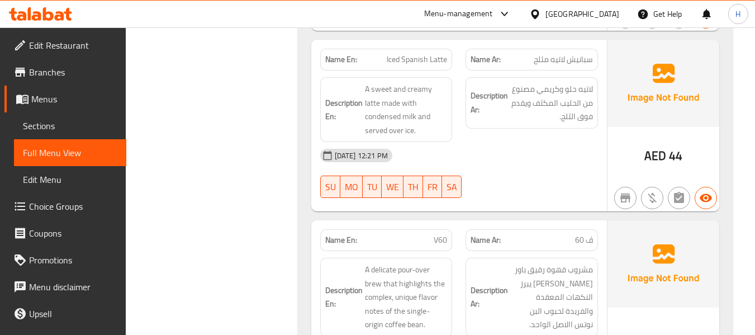
click at [415, 229] on div "Name En: V60" at bounding box center [386, 240] width 132 height 22
copy span "V60"
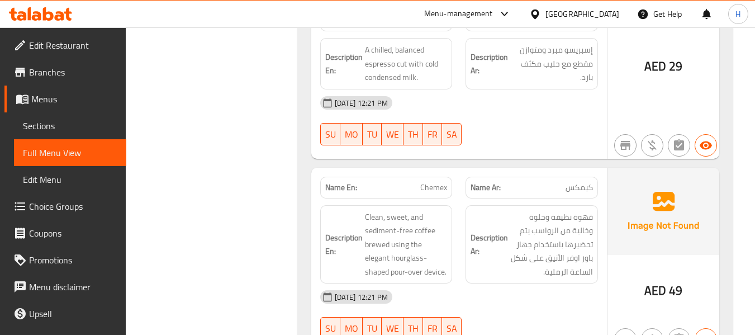
scroll to position [12563, 0]
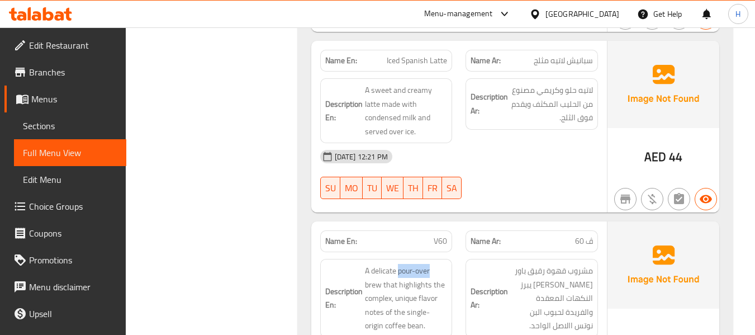
click at [470, 259] on div "Description Ar: مشروب قهوة رقيق باور اوفر يبرز النكهات المعقدة والفريدة لحبوب ا…" at bounding box center [531, 298] width 132 height 79
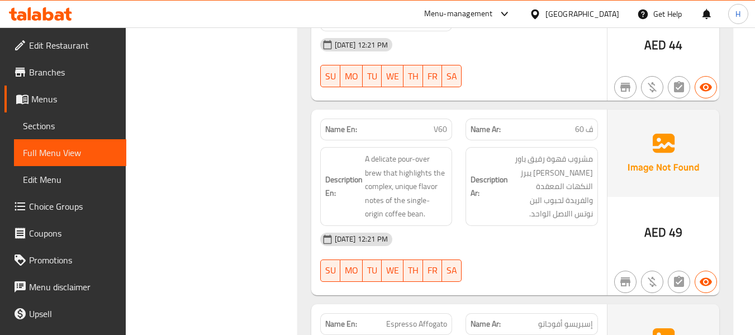
scroll to position [12731, 0]
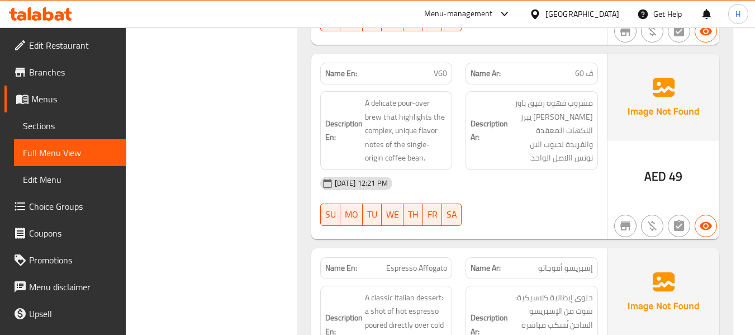
click at [435, 262] on span "Espresso Affogato" at bounding box center [416, 268] width 61 height 12
copy span "Espresso Affogato"
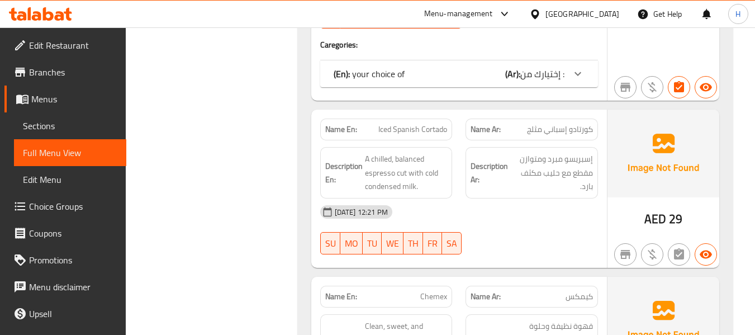
click at [460, 198] on div "[DATE] 12:21 PM" at bounding box center [458, 211] width 291 height 27
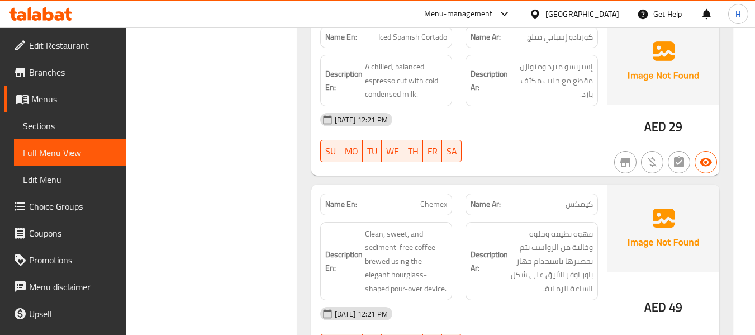
scroll to position [13233, 0]
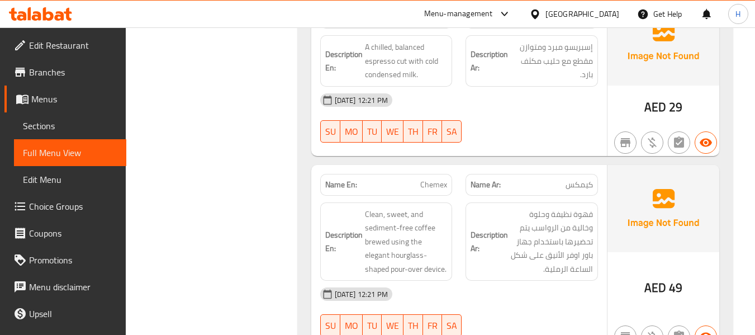
click at [431, 179] on span "Chemex" at bounding box center [433, 185] width 27 height 12
copy span "Chemex"
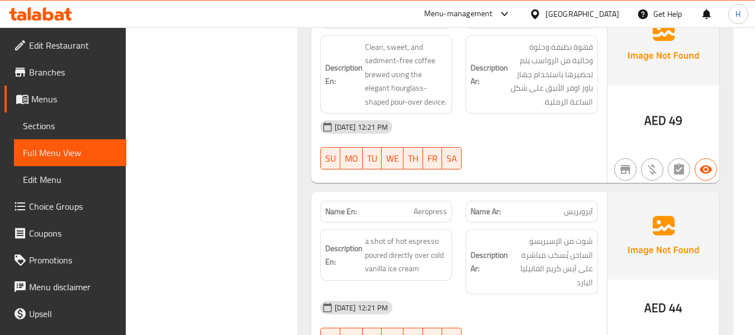
scroll to position [13401, 0]
click at [460, 222] on div "Description Ar: شوت من الإسبريسو الساخن يُسكب مباشرة على آيس كريم الفانيليا الب…" at bounding box center [532, 261] width 146 height 78
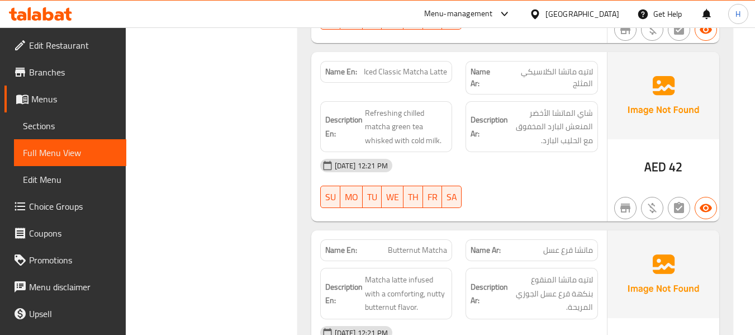
scroll to position [14427, 0]
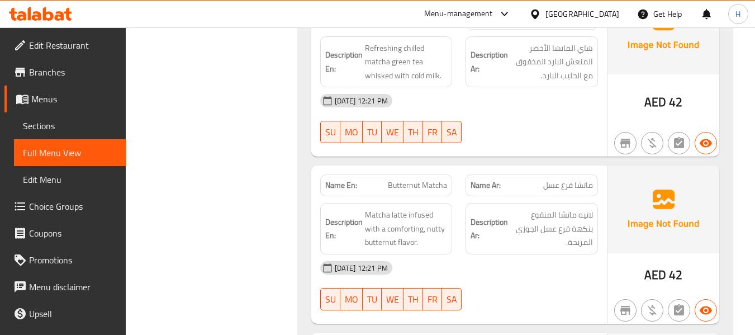
click at [402, 179] on span "Butternut Matcha" at bounding box center [417, 185] width 59 height 12
copy span "Butternut"
click at [464, 196] on div "Description Ar: لاتيه ماتشا المنقوع بنكهة قرع عسل الجوزي المريحة." at bounding box center [532, 228] width 146 height 65
click at [408, 174] on div "Name En: Butternut Matcha" at bounding box center [386, 185] width 132 height 22
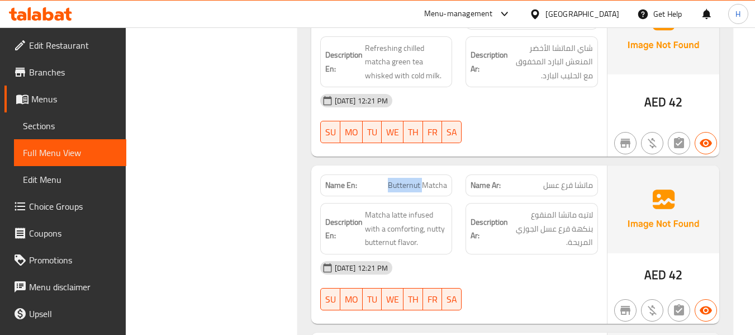
click at [408, 174] on div "Name En: Butternut Matcha" at bounding box center [386, 185] width 132 height 22
copy span "Butternut Matcha"
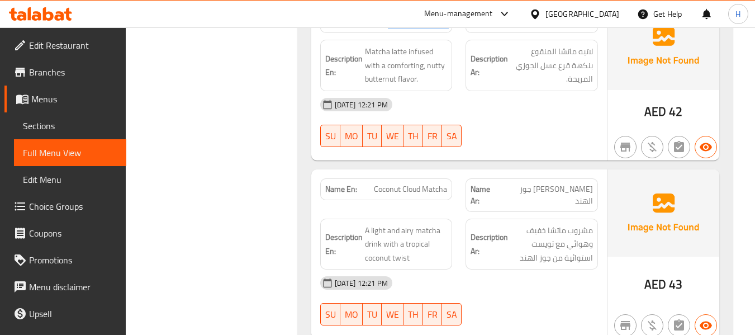
scroll to position [14595, 0]
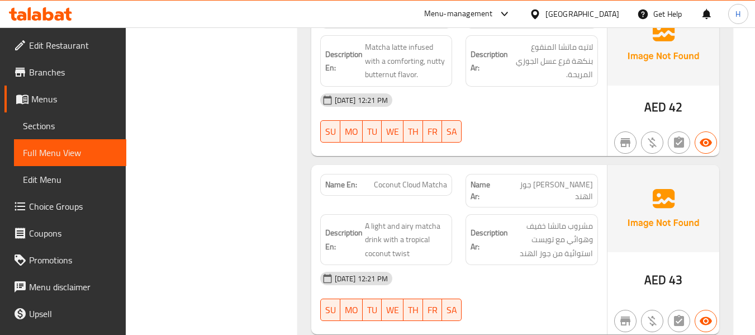
click at [460, 265] on div "29-09-2025 12:21 PM" at bounding box center [458, 278] width 291 height 27
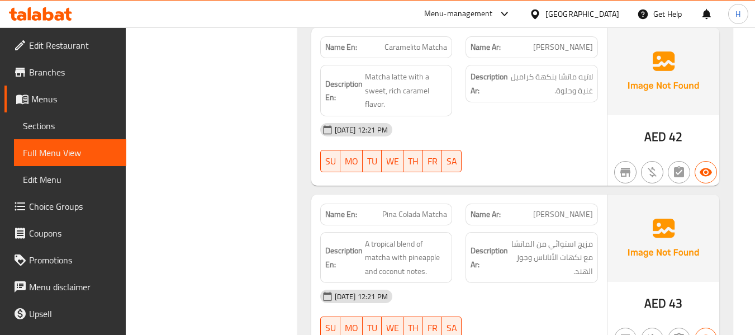
scroll to position [14930, 0]
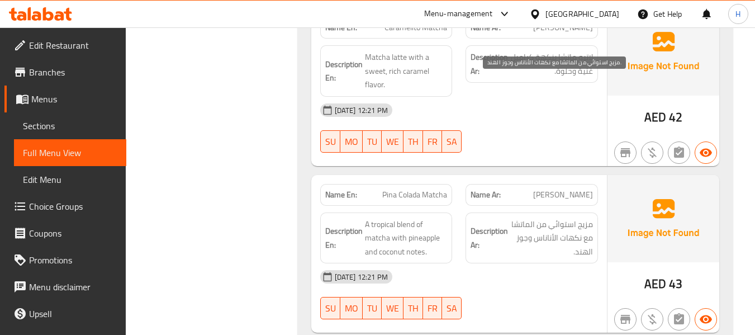
click at [567, 217] on span "مزيج استوائي من الماتشا مع نكهات الأناناس وجوز الهند." at bounding box center [551, 237] width 83 height 41
copy span "استوائي"
click at [522, 312] on div at bounding box center [532, 318] width 146 height 13
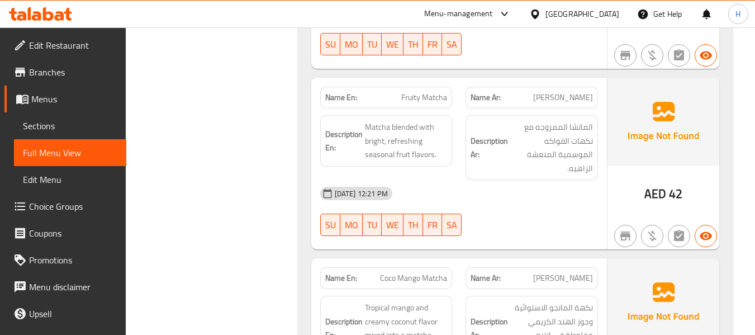
click at [410, 272] on span "Coco Mango Matcha" at bounding box center [413, 278] width 67 height 12
copy span "Coco Mango Matcha"
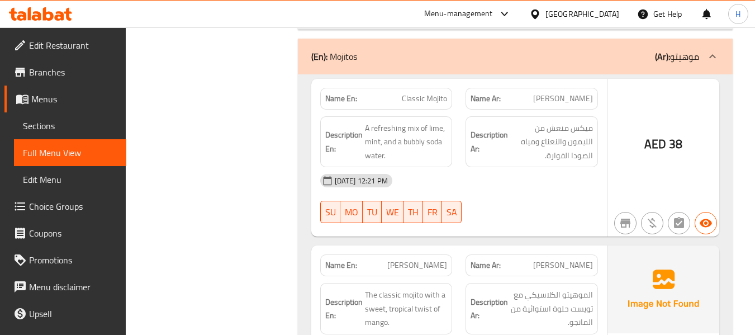
click at [420, 259] on span "Mango Mojito" at bounding box center [417, 265] width 60 height 12
copy span "Mango Mojito"
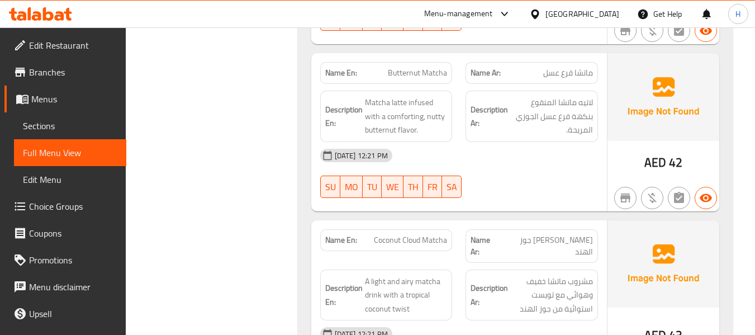
click at [403, 234] on span "Coconut Cloud Matcha" at bounding box center [410, 240] width 73 height 12
copy span "Coconut Cloud Matcha"
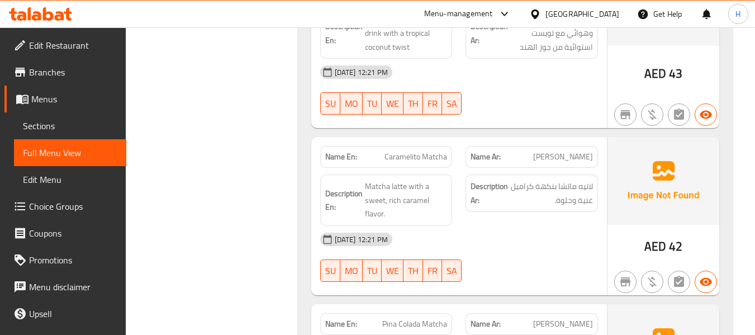
scroll to position [14819, 0]
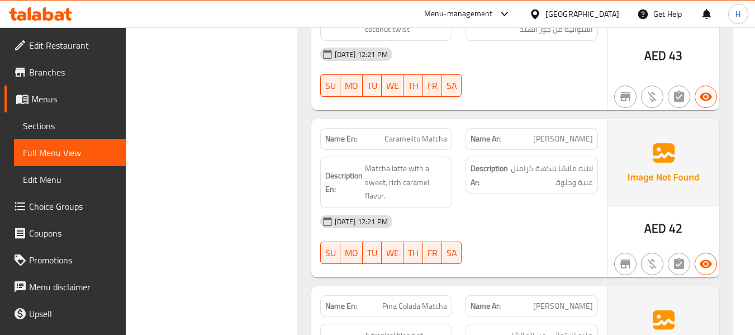
click at [419, 300] on span "Pina Colada Matcha" at bounding box center [414, 306] width 65 height 12
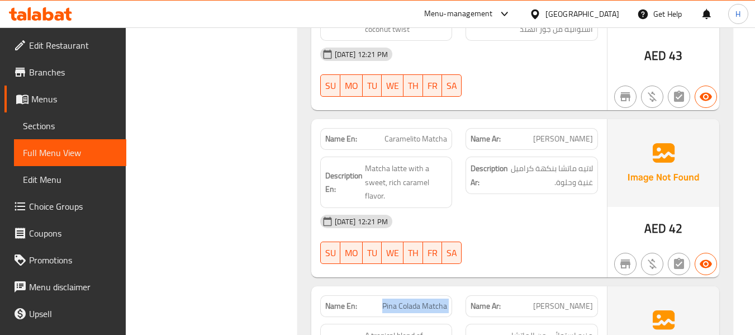
click at [467, 295] on div "Name Ar: ماتشا بينا كولادا" at bounding box center [531, 306] width 132 height 22
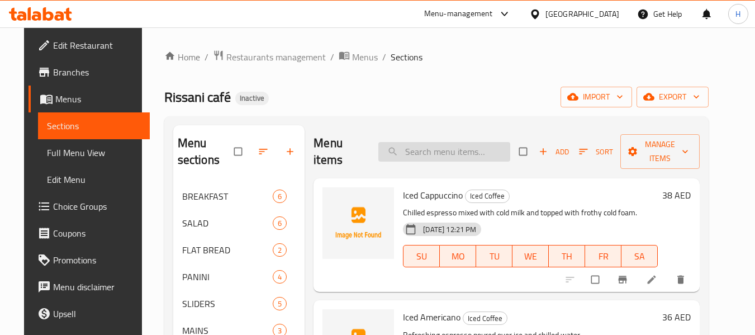
click at [458, 146] on input "search" at bounding box center [444, 152] width 132 height 20
paste input "Espresso Affogato"
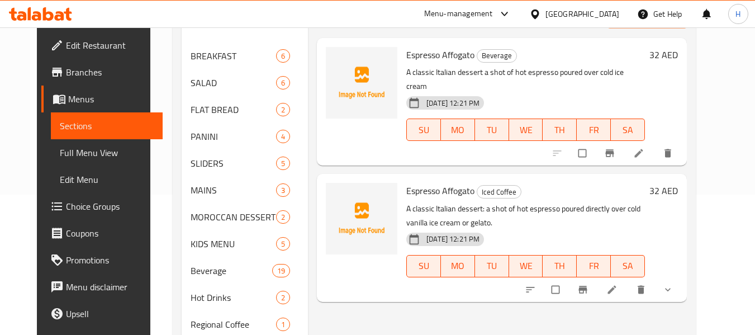
scroll to position [168, 0]
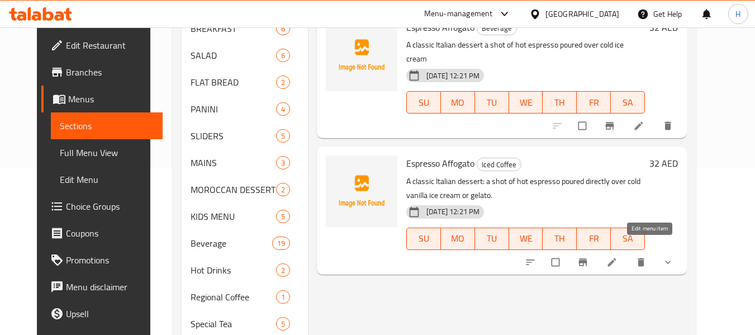
type input "Espresso Affogato"
click at [616, 258] on icon at bounding box center [612, 262] width 8 height 8
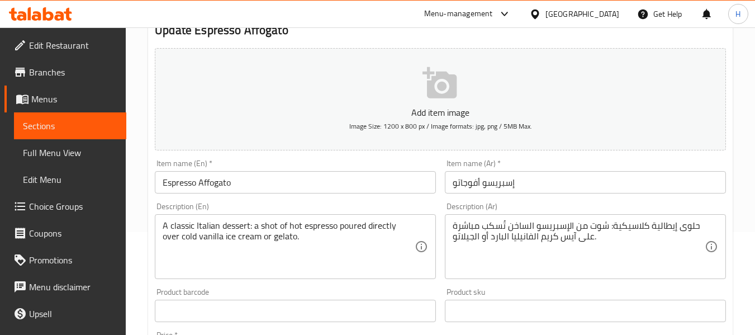
scroll to position [112, 0]
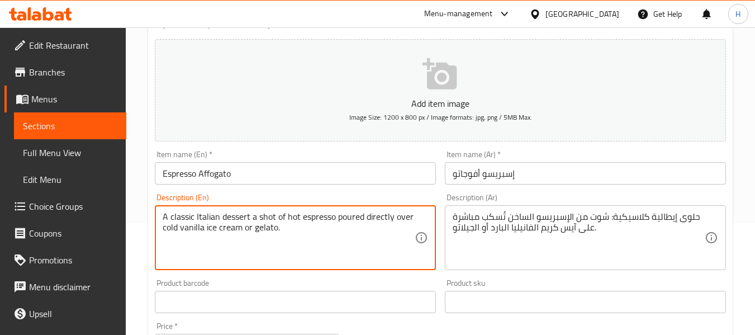
type textarea "A classic Italian dessert a shot of hot espresso poured directly over cold vani…"
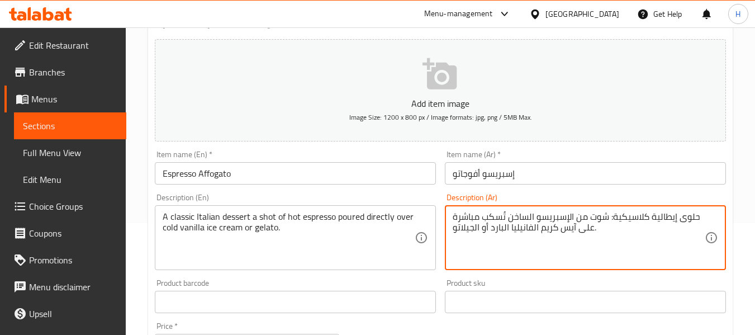
click at [612, 217] on textarea "حلوى إيطالية كلاسيكية: شوت من الإسبريسو الساخن تُسكب مباشرة على آيس كريم الفاني…" at bounding box center [579, 237] width 252 height 53
type textarea "حلوى إيطالية كلاسيكية شوت من الإسبريسو الساخن تُسكب مباشرة على آيس كريم الفانيل…"
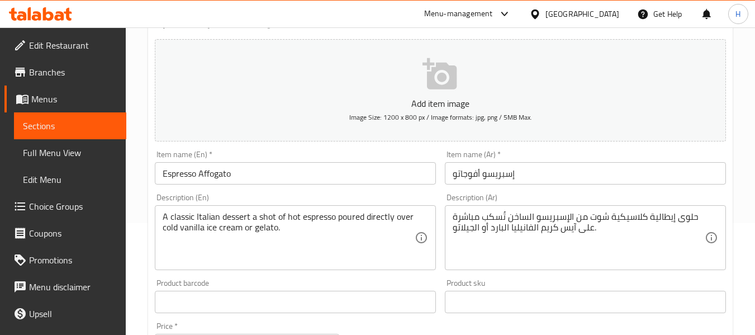
click at [611, 194] on div "Description (Ar) حلوى إيطالية كلاسيكية شوت من الإسبريسو الساخن تُسكب مباشرة على…" at bounding box center [585, 231] width 281 height 77
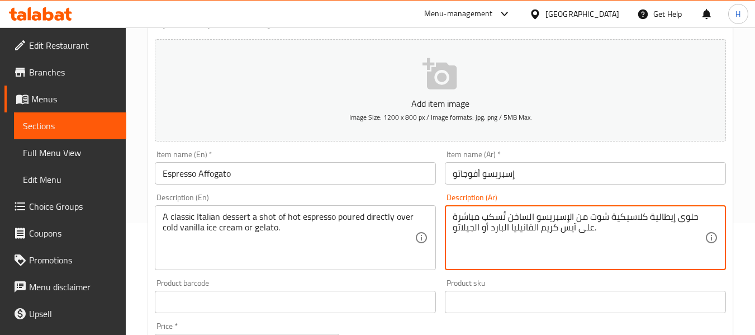
click at [567, 251] on textarea "حلوى إيطالية كلاسيكية شوت من الإسبريسو الساخن تُسكب مباشرة على آيس كريم الفانيل…" at bounding box center [579, 237] width 252 height 53
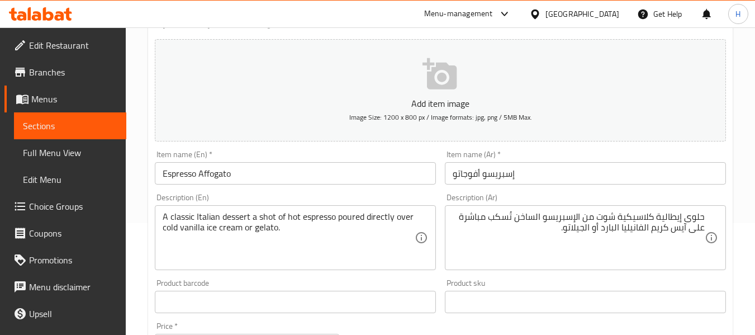
click at [615, 192] on div "Description (Ar) حلوى إيطالية كلاسيكية شوت من الإسبريسو الساخن تُسكب مباشرة على…" at bounding box center [585, 231] width 290 height 85
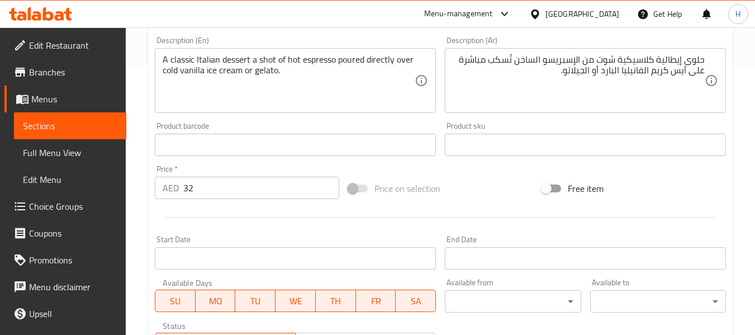
scroll to position [473, 0]
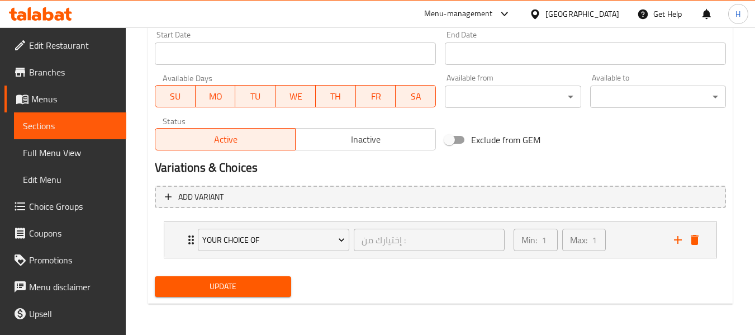
click at [640, 262] on li "your choice of إختيارك من : ​ Min: 1 ​ Max: 1 ​ ice cream (ID: 2316527581) 0 AE…" at bounding box center [440, 240] width 571 height 46
click at [643, 246] on div "Min: 1 ​ Max: 1 ​" at bounding box center [587, 240] width 160 height 36
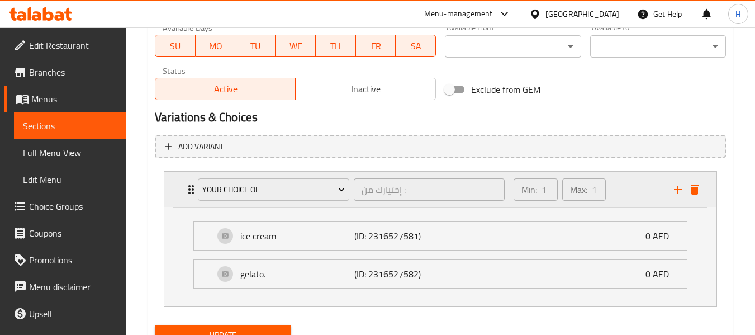
scroll to position [572, 0]
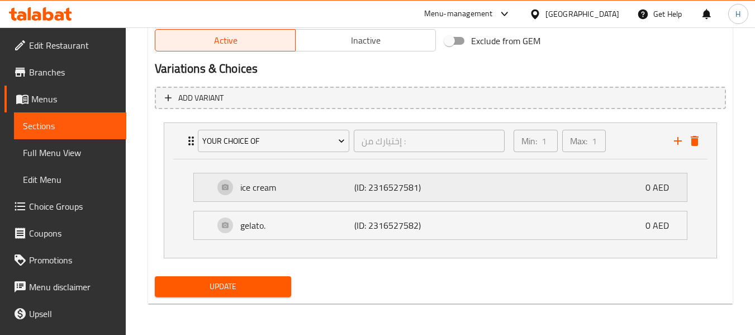
click at [612, 184] on div "ice cream (ID: 2316527581) 0 AED" at bounding box center [443, 187] width 459 height 28
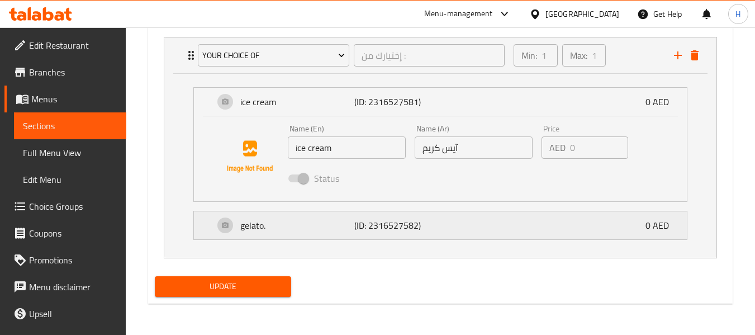
click at [424, 229] on p "(ID: 2316527582)" at bounding box center [392, 224] width 76 height 13
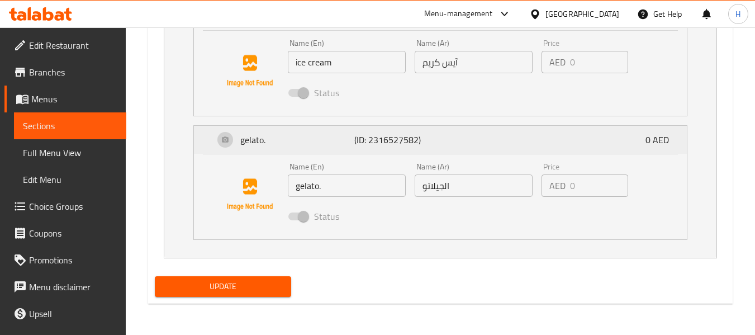
click at [396, 146] on p "(ID: 2316527582)" at bounding box center [392, 139] width 76 height 13
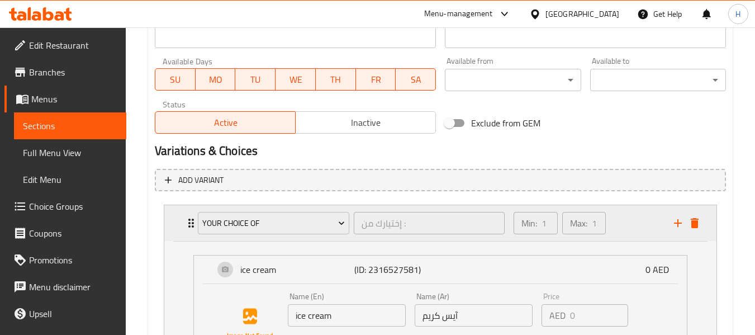
click at [638, 224] on div "Min: 1 ​ Max: 1 ​" at bounding box center [587, 223] width 160 height 36
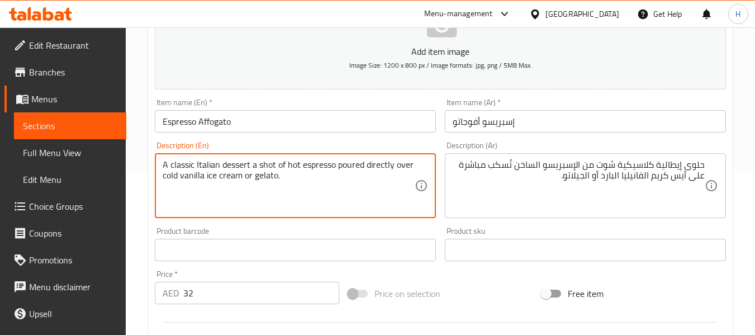
scroll to position [82, 0]
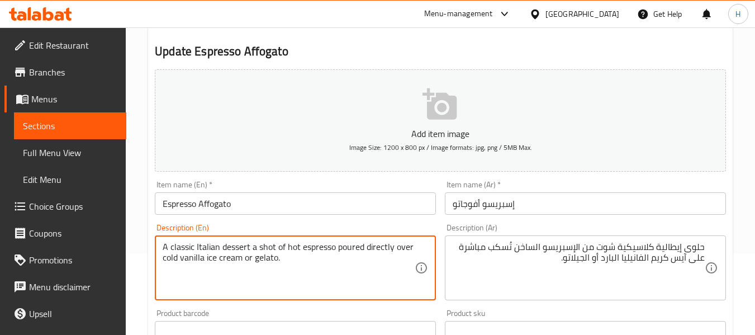
click at [303, 205] on input "Espresso Affogato" at bounding box center [295, 203] width 281 height 22
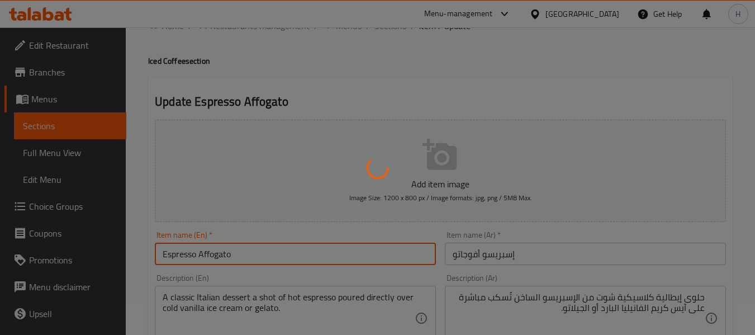
scroll to position [0, 0]
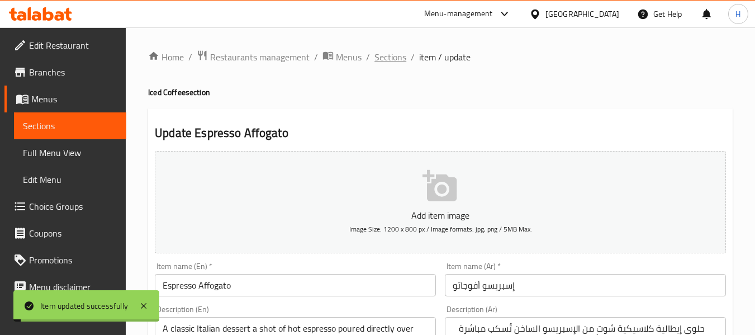
click at [394, 55] on span "Sections" at bounding box center [390, 56] width 32 height 13
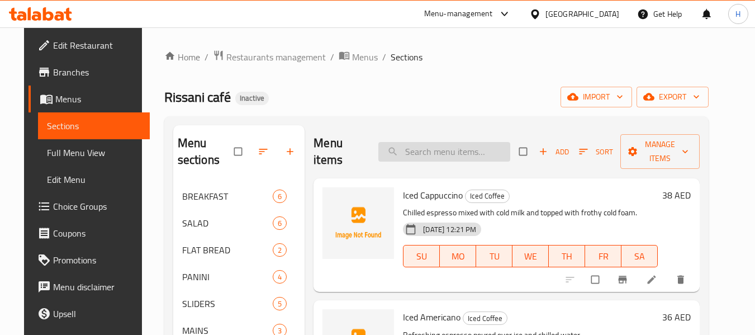
click at [418, 156] on input "search" at bounding box center [444, 152] width 132 height 20
paste input "Chemex"
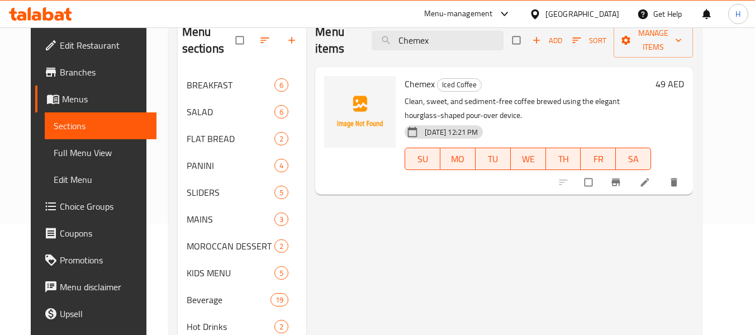
scroll to position [112, 0]
type input "Chemex"
click at [650, 179] on icon at bounding box center [644, 181] width 11 height 11
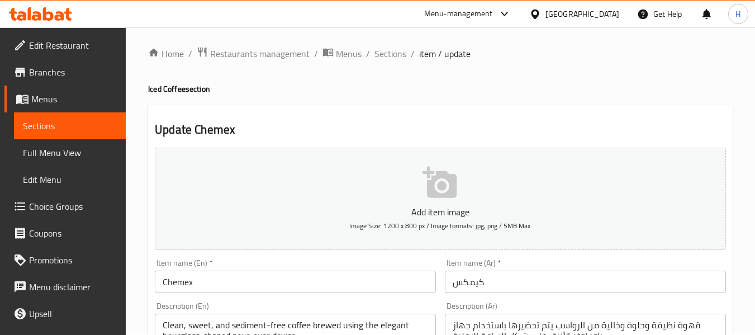
scroll to position [56, 0]
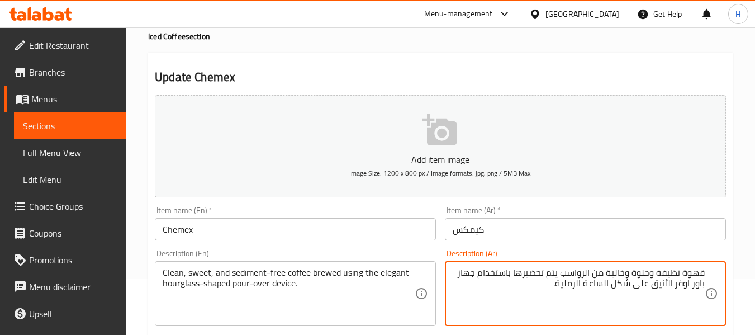
click at [597, 244] on div "Item name (Ar)   * كيمكس Item name (Ar) *" at bounding box center [585, 223] width 290 height 43
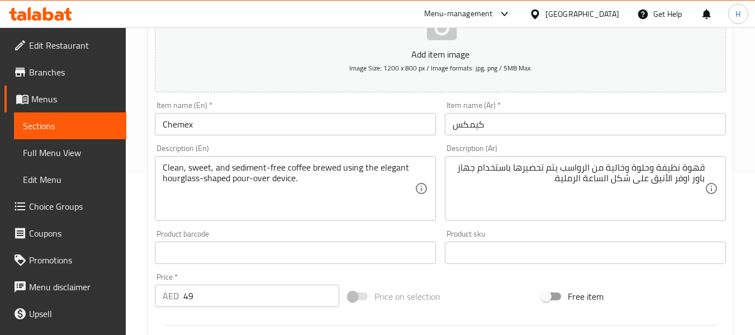
scroll to position [168, 0]
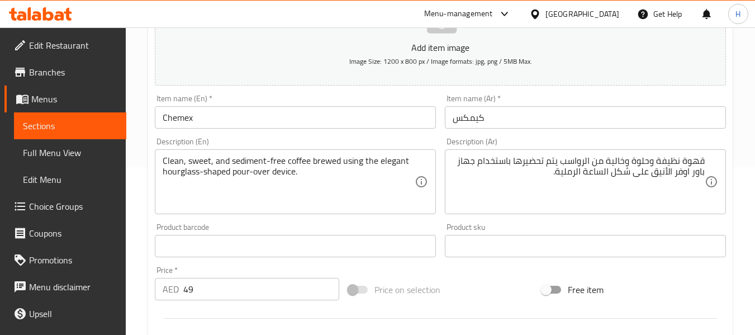
click at [533, 160] on textarea "قهوة نظيفة وحلوة وخالية من الرواسب يتم تحضيرها باستخدام جهاز باور اوفر الأنيق ع…" at bounding box center [579, 181] width 252 height 53
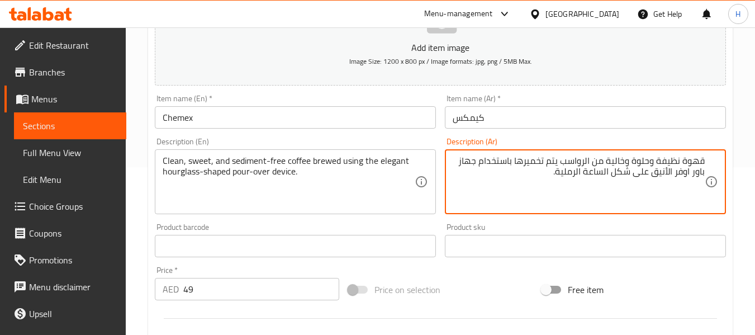
click at [400, 132] on div "Item name (En)   * Chemex Item name (En) *" at bounding box center [295, 111] width 290 height 43
click at [468, 161] on textarea "قهوة نظيفة وحلوة وخالية من الرواسب يتم تخميرها باستخدام جهاز باور اوفر الأنيق ع…" at bounding box center [579, 181] width 252 height 53
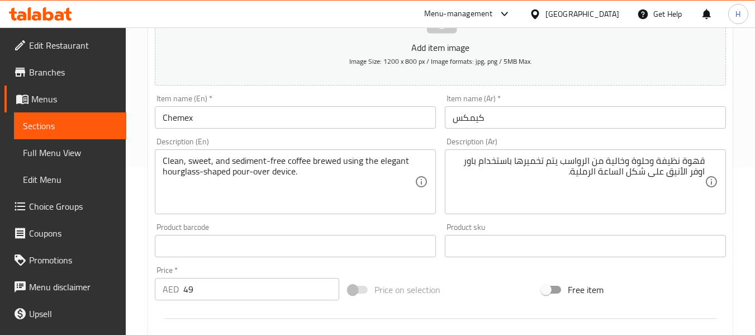
click at [445, 134] on div "Description (Ar) قهوة نظيفة وحلوة وخالية من الرواسب يتم تخميرها باستخدام باور ا…" at bounding box center [585, 175] width 290 height 85
click at [394, 112] on input "Chemex" at bounding box center [295, 117] width 281 height 22
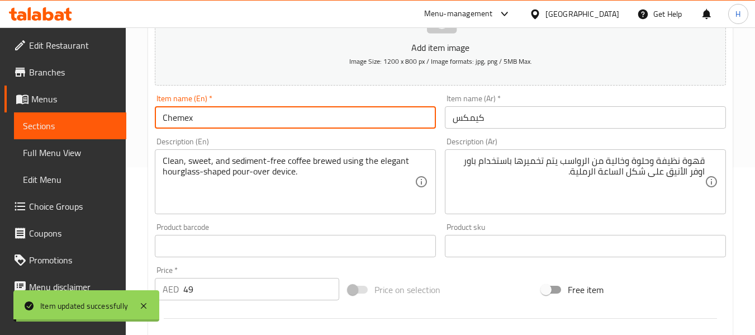
click at [450, 140] on div "Description (Ar) قهوة نظيفة وحلوة وخالية من الرواسب يتم تخميرها باستخدام باور ا…" at bounding box center [585, 175] width 281 height 77
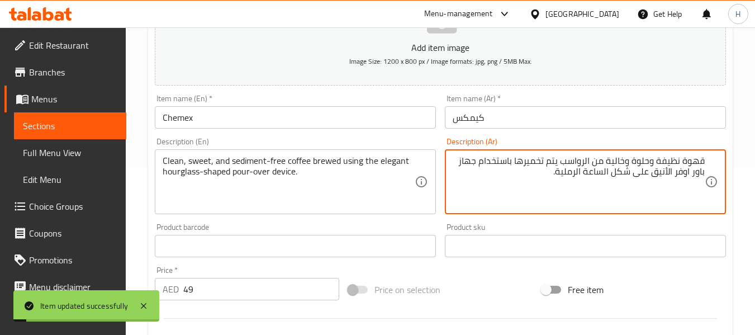
type textarea "قهوة نظيفة وحلوة وخالية من الرواسب يتم تخميرها باستخدام جهاز باور اوفر الأنيق ع…"
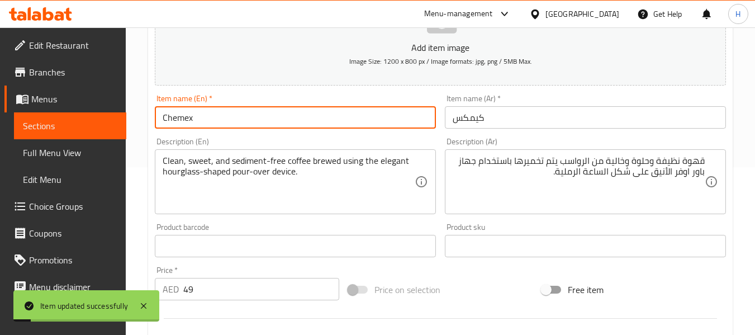
click at [400, 121] on input "Chemex" at bounding box center [295, 117] width 281 height 22
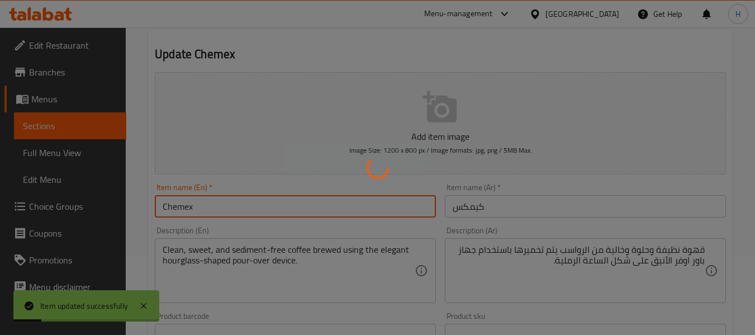
scroll to position [0, 0]
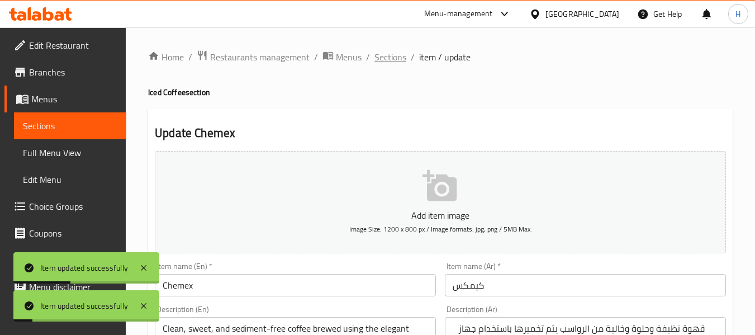
click at [395, 56] on span "Sections" at bounding box center [390, 56] width 32 height 13
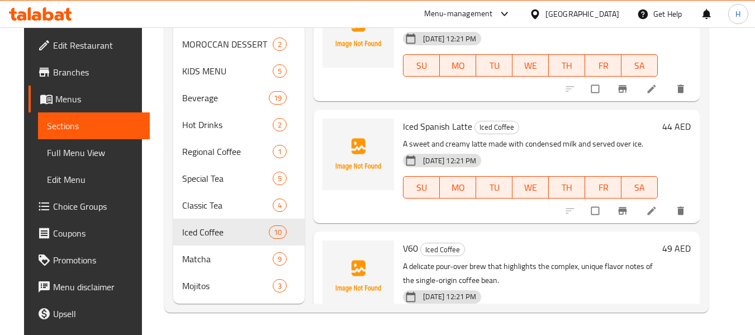
scroll to position [89, 0]
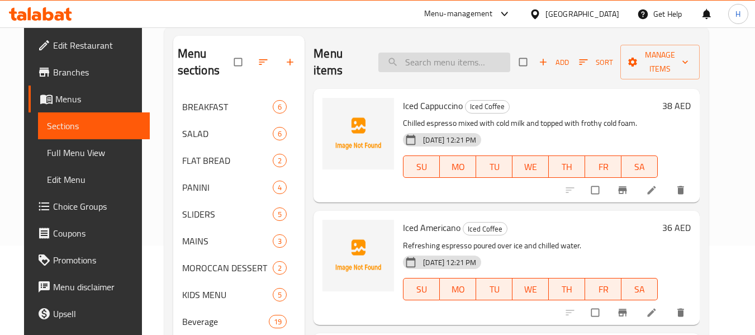
click at [459, 72] on input "search" at bounding box center [444, 63] width 132 height 20
paste input "Butternut Matcha"
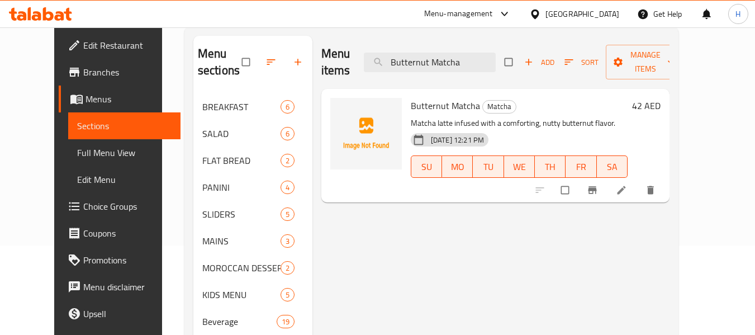
type input "Butternut Matcha"
click at [625, 189] on icon at bounding box center [621, 190] width 8 height 8
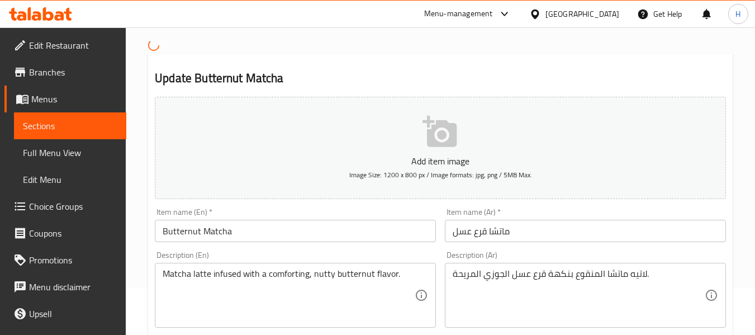
scroll to position [112, 0]
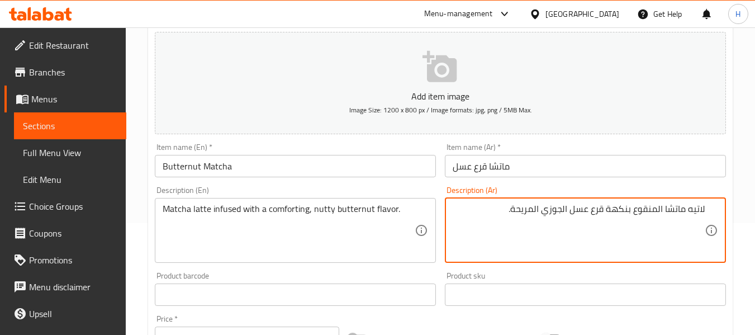
click at [627, 227] on textarea "لاتيه ماتشا المنقوع بنكهة قرع عسل الجوزي المريحة." at bounding box center [579, 229] width 252 height 53
click at [647, 213] on textarea "لاتيه ماتشا المنقوع بنكهة قرع عسل الجوزي المريحة." at bounding box center [579, 229] width 252 height 53
click at [638, 213] on textarea "لاتيه ماتشا المنقوع بنكهة قرع عسل الجوزي المريحة." at bounding box center [579, 229] width 252 height 53
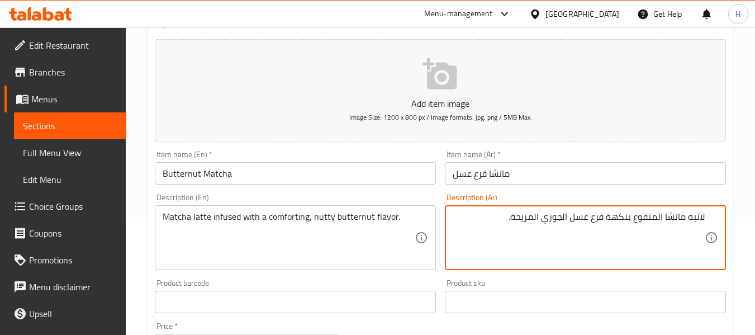
drag, startPoint x: 633, startPoint y: 210, endPoint x: 657, endPoint y: 206, distance: 23.8
click at [647, 217] on textarea "لاتيه ماتشا الشمبع بنكهة قرع عسل الجوزي المريحة." at bounding box center [579, 237] width 252 height 53
click at [395, 194] on div "Description (En) Matcha latte infused with a comforting, nutty butternut flavor…" at bounding box center [295, 231] width 281 height 77
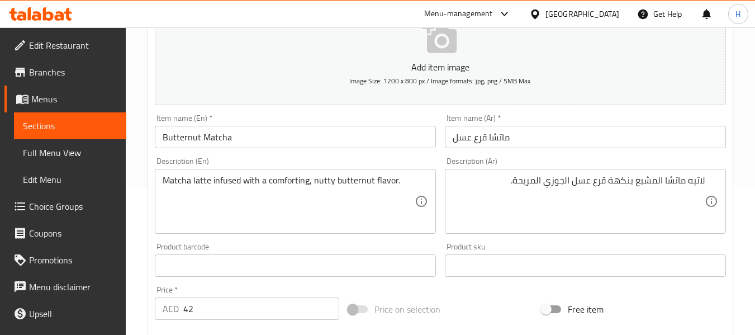
scroll to position [168, 0]
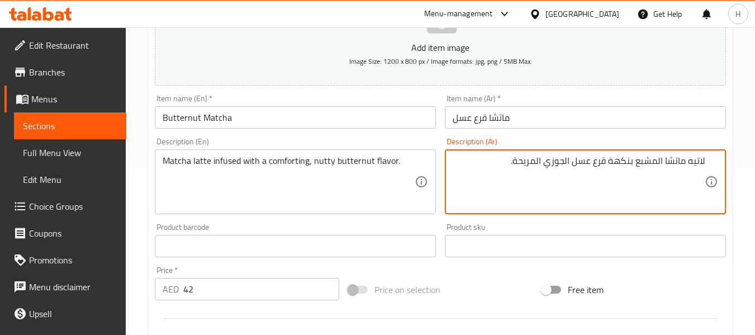
click at [557, 166] on textarea "لاتيه ماتشا المشبع بنكهة قرع عسل الجوزي المريحة." at bounding box center [579, 181] width 252 height 53
type textarea "لاتيه ماتشا المشبع بنكهة قرع عسل انتي المريحة."
click at [338, 115] on input "Butternut Matcha" at bounding box center [295, 117] width 281 height 22
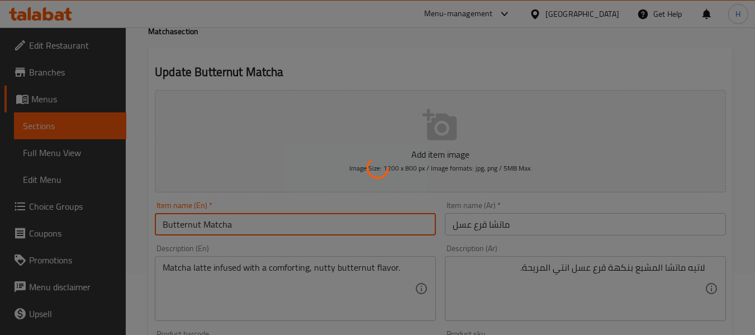
scroll to position [0, 0]
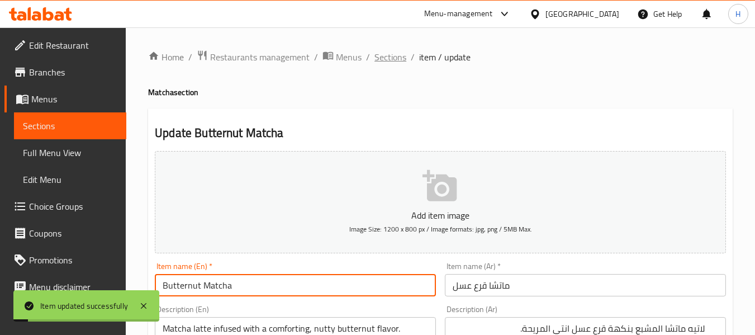
click at [394, 51] on span "Sections" at bounding box center [390, 56] width 32 height 13
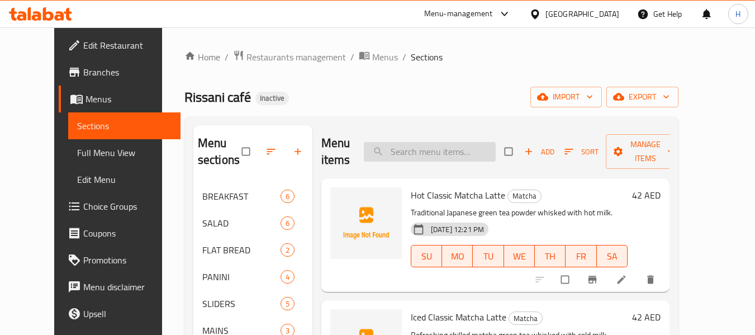
click at [421, 150] on input "search" at bounding box center [430, 152] width 132 height 20
paste input "Coco Mango Matcha"
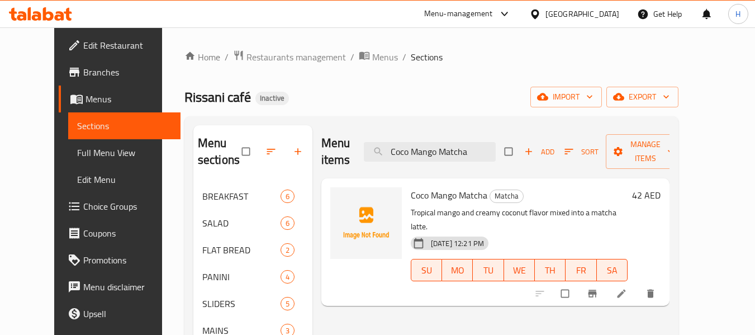
type input "Coco Mango Matcha"
click at [625, 289] on icon at bounding box center [621, 293] width 8 height 8
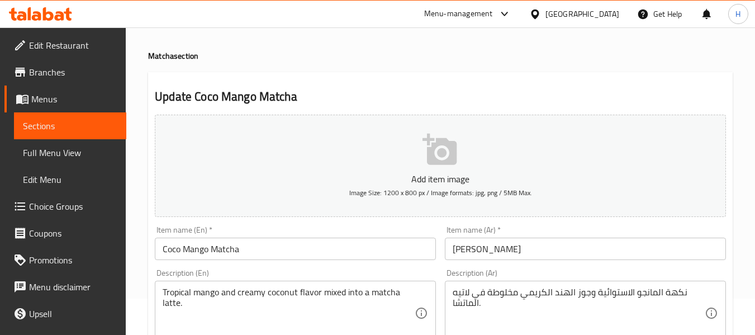
scroll to position [56, 0]
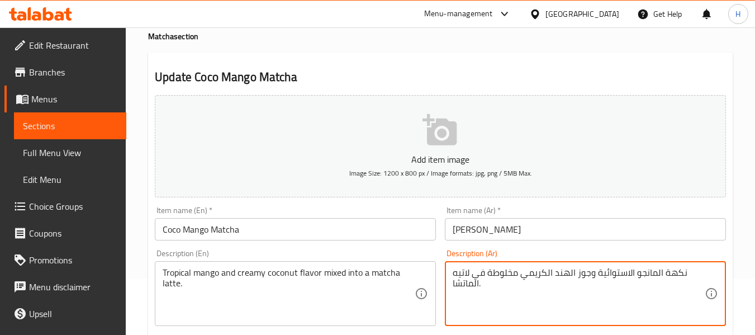
click at [619, 272] on textarea "نكهة المانجو الاستوائية وجوز الهند الكريمي مخلوطة في لاتيه الماتشا." at bounding box center [579, 293] width 252 height 53
type textarea "نكهة المانجو تروبيكال وجوز الهند الكريمي مخلوطة في لاتيه الماتشا."
click at [362, 227] on input "Coco Mango Matcha" at bounding box center [295, 229] width 281 height 22
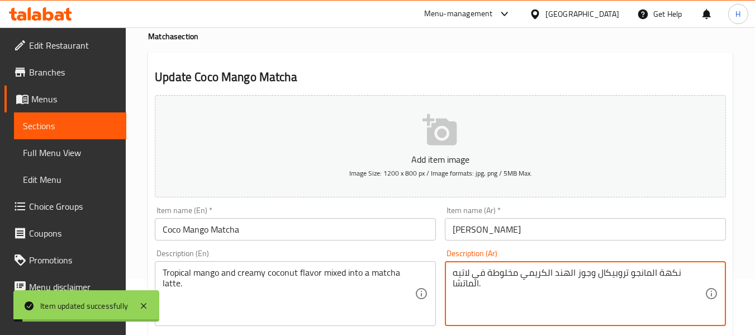
click at [613, 272] on textarea "نكهة المانجو تروبيكال وجوز الهند الكريمي مخلوطة في لاتيه الماتشا." at bounding box center [579, 293] width 252 height 53
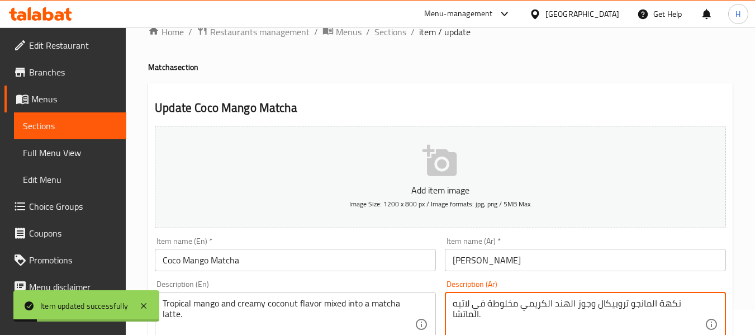
scroll to position [0, 0]
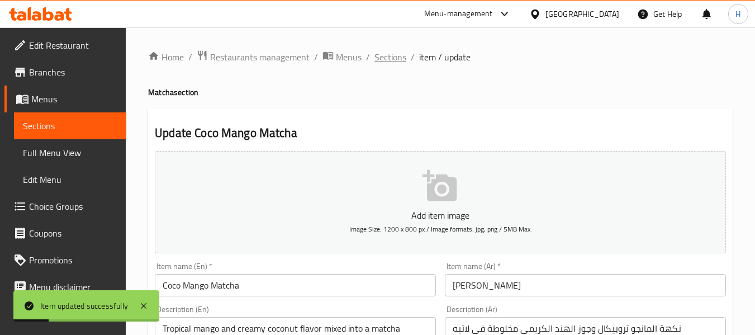
click at [389, 60] on span "Sections" at bounding box center [390, 56] width 32 height 13
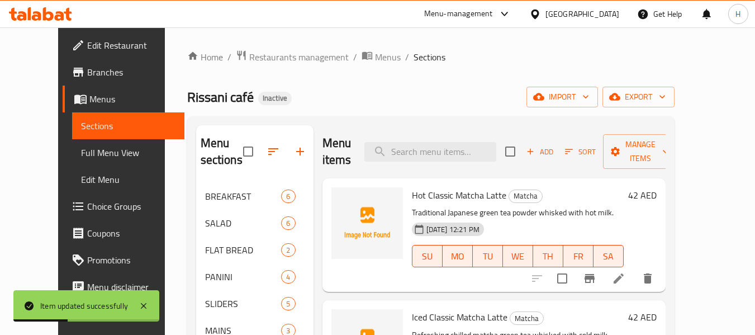
click at [445, 165] on div "Menu items Add Sort Manage items" at bounding box center [493, 151] width 343 height 53
click at [449, 156] on input "search" at bounding box center [430, 152] width 132 height 20
paste input "[PERSON_NAME]"
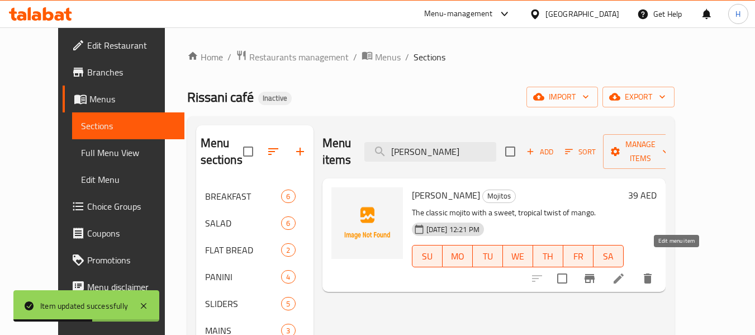
type input "[PERSON_NAME]"
click at [625, 272] on icon at bounding box center [618, 278] width 13 height 13
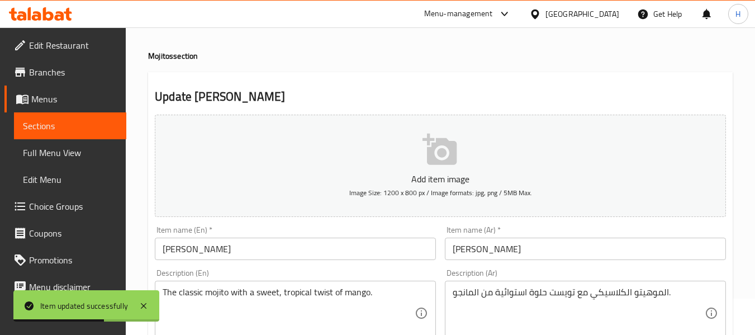
scroll to position [56, 0]
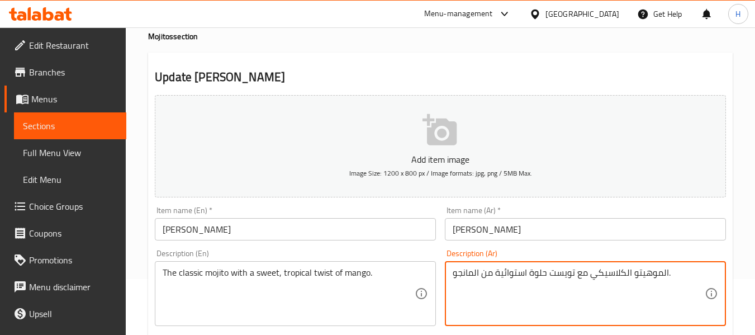
click at [514, 276] on textarea "الموهيتو الكلاسيكي مع تويست حلوة استوائية من المانجو." at bounding box center [579, 293] width 252 height 53
paste textarea "[PERSON_NAME]"
click at [517, 276] on textarea "الموهيتو الكلاسيكي مع تويست حلوة استوائية من المانجو." at bounding box center [579, 293] width 252 height 53
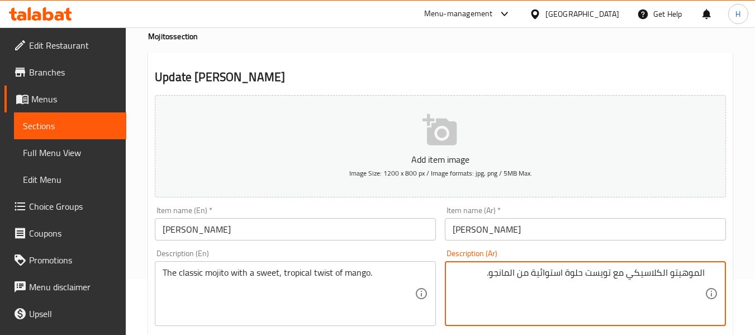
click at [571, 292] on textarea "الموهيتو الكلاسيكي مع تويست حلوة استوائية من المانجو." at bounding box center [579, 293] width 252 height 53
click at [552, 272] on textarea "الموهيتو الكلاسيكي مع تويست حلوة استوائية من المانجو." at bounding box center [579, 293] width 252 height 53
type textarea "الموهيتو الكلاسيكي مع تويست حلوة تروبيكال من المانجو."
click at [316, 232] on input "[PERSON_NAME]" at bounding box center [295, 229] width 281 height 22
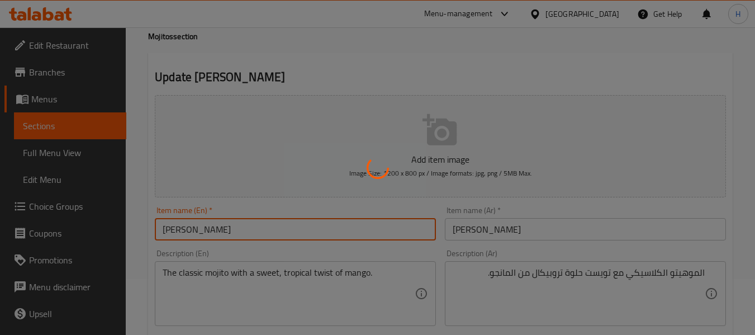
scroll to position [0, 0]
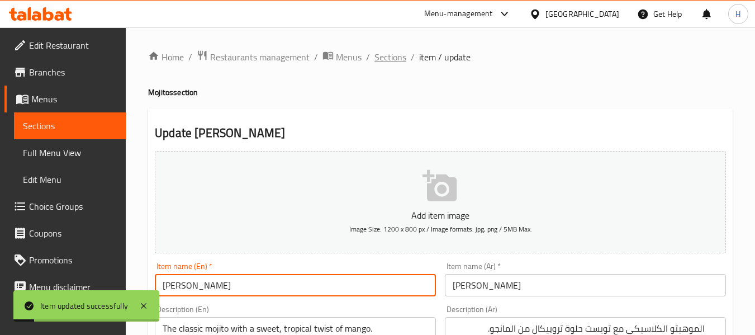
click at [388, 59] on span "Sections" at bounding box center [390, 56] width 32 height 13
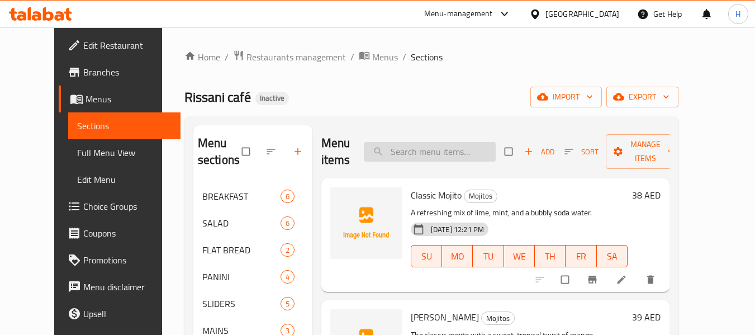
click at [438, 153] on input "search" at bounding box center [430, 152] width 132 height 20
paste input "Coconut Cloud Matcha"
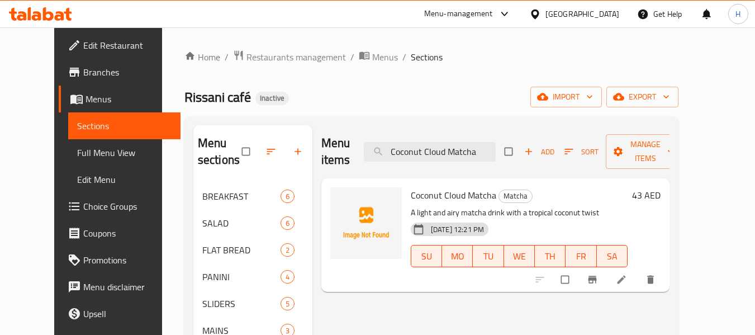
type input "Coconut Cloud Matcha"
click at [627, 279] on icon at bounding box center [621, 279] width 11 height 11
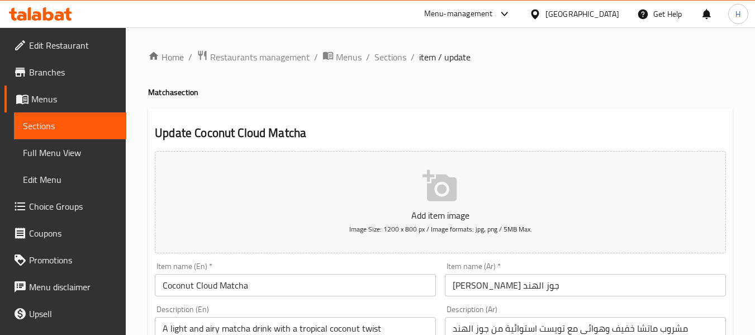
scroll to position [56, 0]
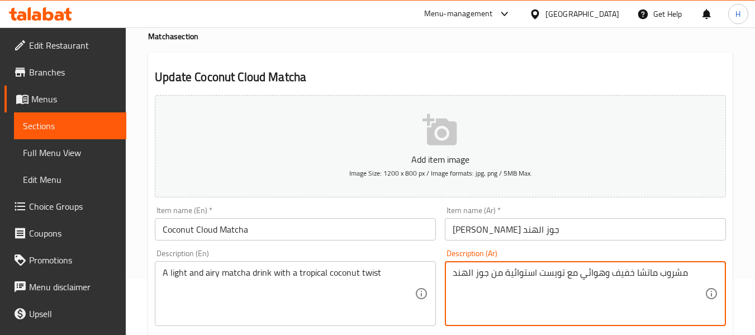
click at [521, 278] on textarea "مشروب ماتشا خفيف وهوائي مع تويست استوائية من جوز الهند" at bounding box center [579, 293] width 252 height 53
type textarea "مشروب [PERSON_NAME] وهوائي مع تويست تروبيكال من جوز الهند"
click at [365, 224] on input "Coconut Cloud Matcha" at bounding box center [295, 229] width 281 height 22
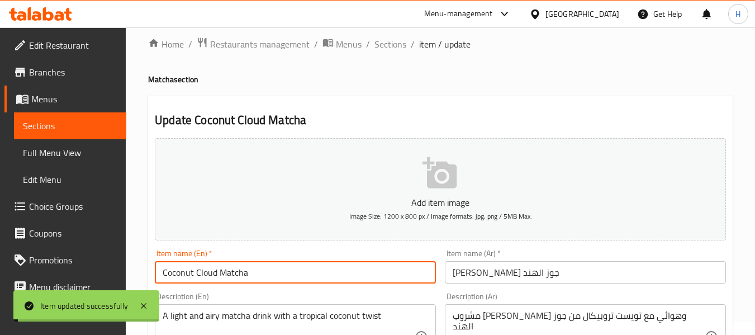
scroll to position [0, 0]
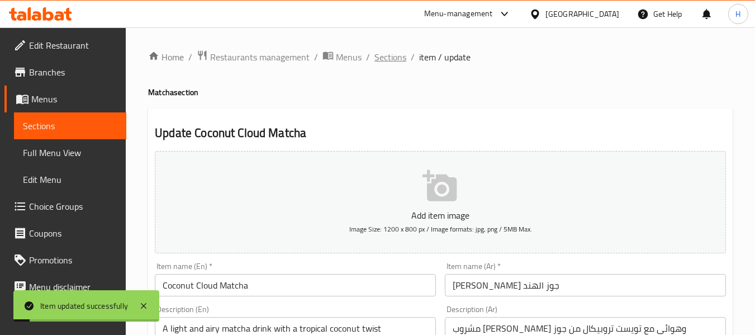
click at [391, 61] on span "Sections" at bounding box center [390, 56] width 32 height 13
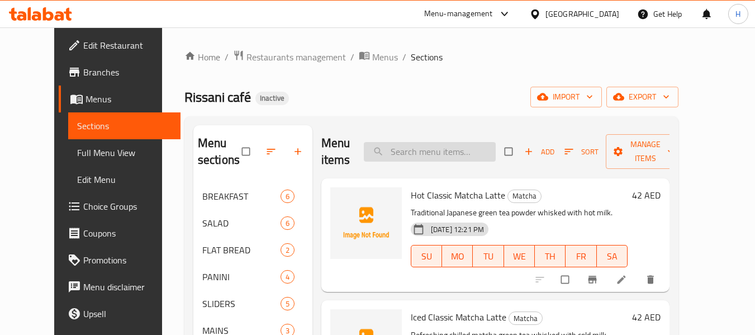
click at [474, 146] on input "search" at bounding box center [430, 152] width 132 height 20
paste input "Pina Colada Matcha"
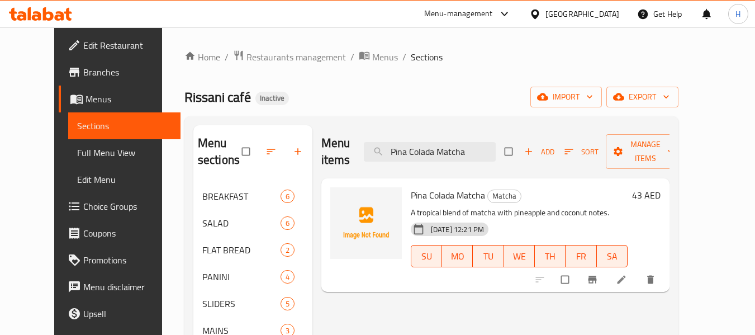
type input "Pina Colada Matcha"
click at [638, 282] on li at bounding box center [622, 279] width 31 height 18
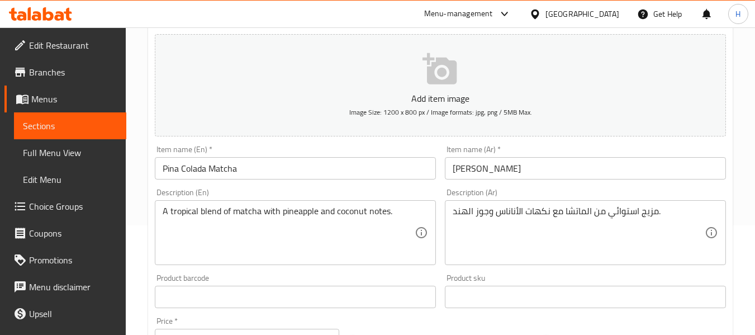
scroll to position [112, 0]
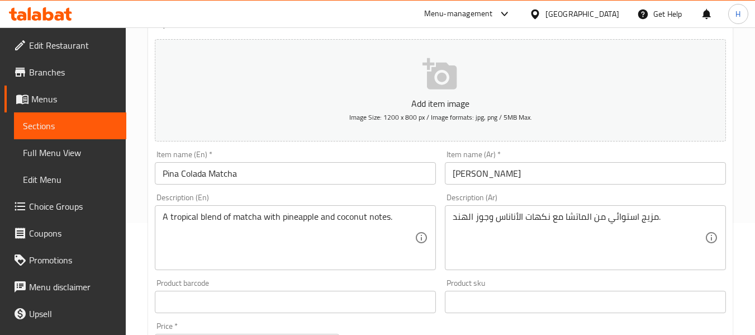
click at [620, 208] on div "مزيج استوائي من الماتشا مع نكهات الأناناس وجوز الهند. Description (Ar)" at bounding box center [585, 237] width 281 height 65
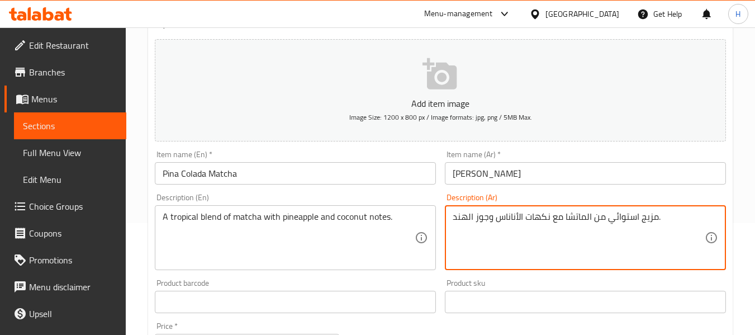
click at [622, 218] on textarea "مزيج استوائي من الماتشا مع نكهات الأناناس وجوز الهند." at bounding box center [579, 237] width 252 height 53
type textarea "مزيج تروبيكال من الماتشا مع نكهات الأناناس وجوز الهند."
click at [346, 177] on input "Pina Colada Matcha" at bounding box center [295, 173] width 281 height 22
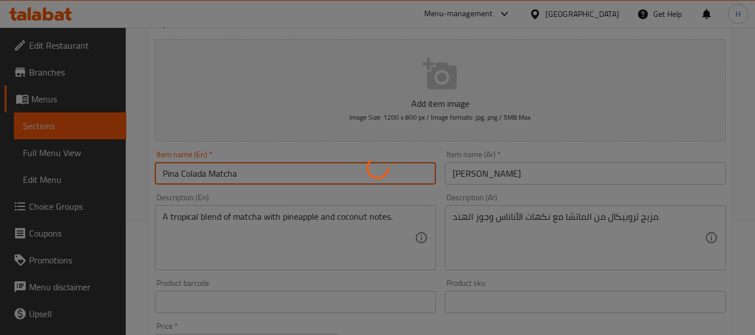
scroll to position [0, 0]
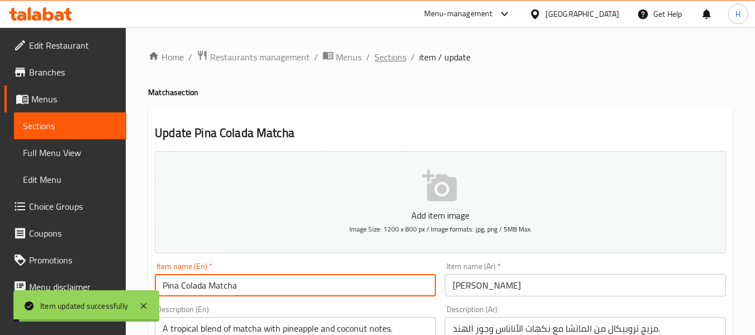
click at [400, 56] on span "Sections" at bounding box center [390, 56] width 32 height 13
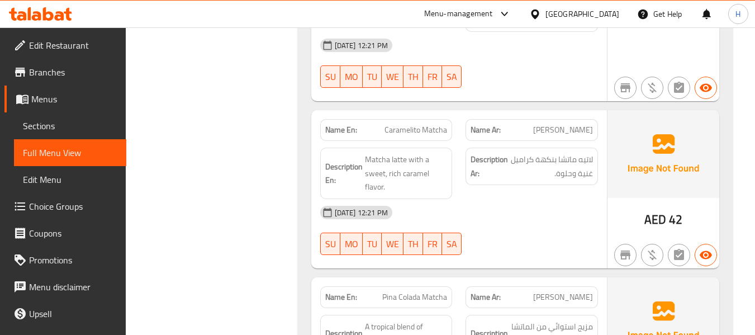
scroll to position [14872, 0]
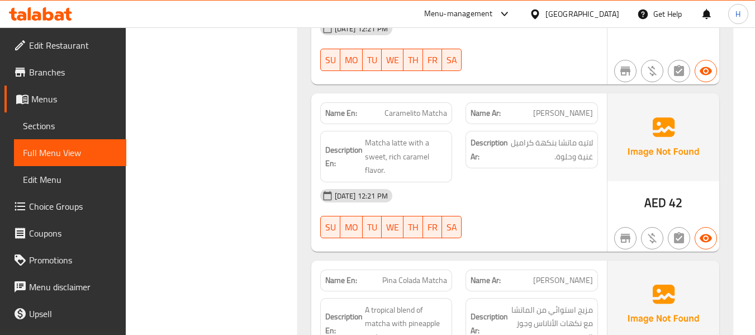
click at [420, 274] on span "Pina Colada Matcha" at bounding box center [414, 280] width 65 height 12
copy span "Pina Colada Matcha"
click at [466, 269] on div "Name Ar: ماتشا بينا كولادا" at bounding box center [531, 280] width 132 height 22
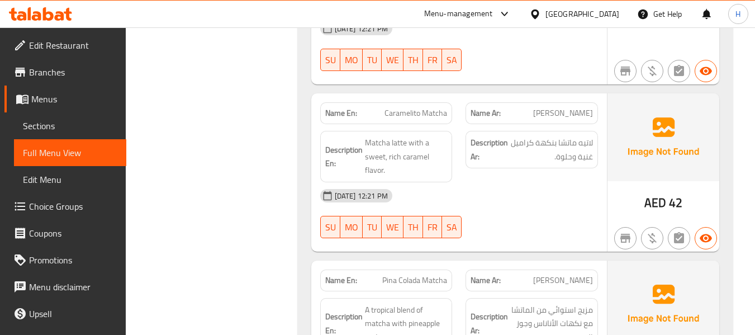
click at [420, 274] on span "Pina Colada Matcha" at bounding box center [414, 280] width 65 height 12
copy span "Pina Colada Matcha"
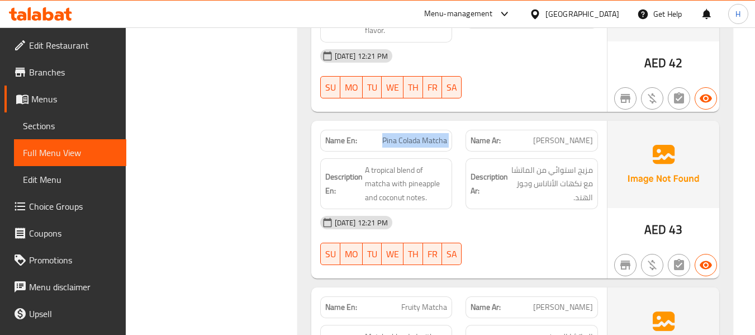
scroll to position [15040, 0]
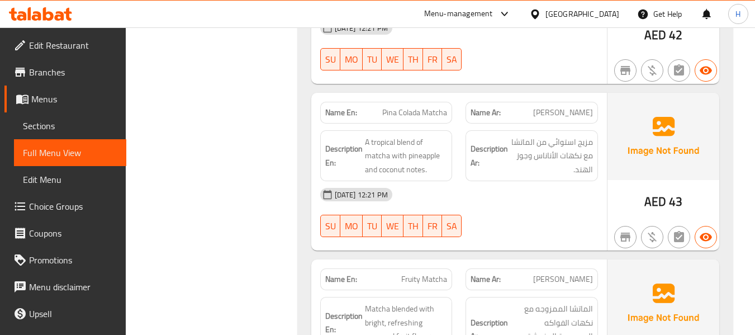
click at [455, 290] on div "Description En: Matcha blended with bright, refreshing seasonal fruit flavors." at bounding box center [386, 329] width 146 height 78
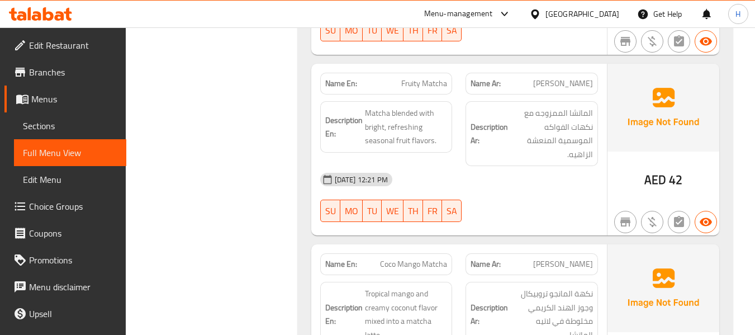
scroll to position [15263, 0]
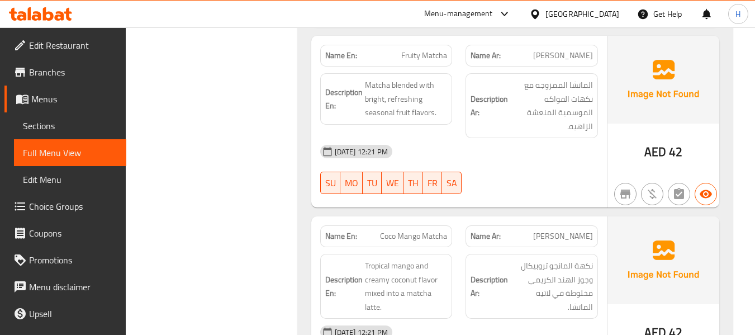
click at [420, 230] on span "Coco Mango Matcha" at bounding box center [413, 236] width 67 height 12
copy span "Coco Mango Matcha"
click at [455, 247] on div "Description En: Tropical mango and creamy coconut flavor mixed into a matcha la…" at bounding box center [386, 286] width 146 height 78
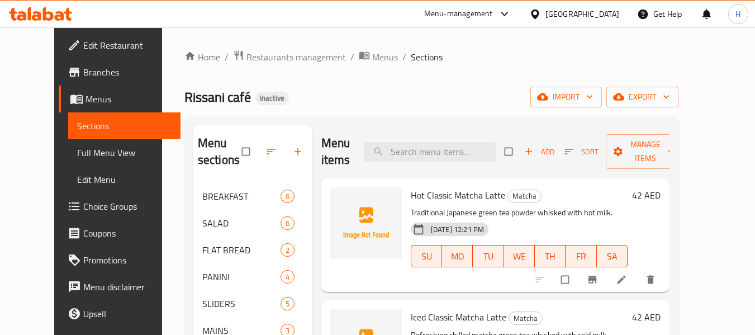
click at [441, 139] on div "Menu items Add Sort Manage items" at bounding box center [495, 151] width 348 height 53
click at [442, 156] on input "search" at bounding box center [430, 152] width 132 height 20
paste input "Pina Colada Matcha"
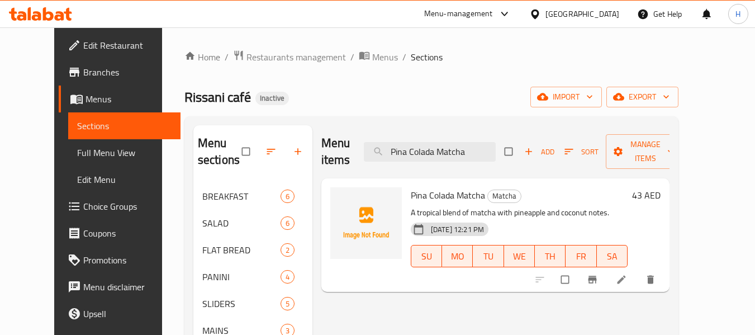
type input "Pina Colada Matcha"
click at [638, 272] on li at bounding box center [622, 279] width 31 height 18
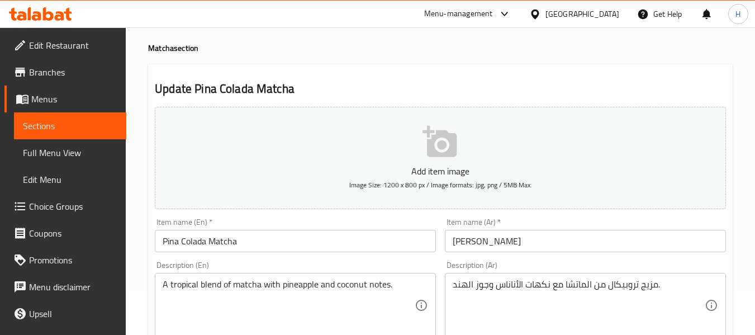
scroll to position [112, 0]
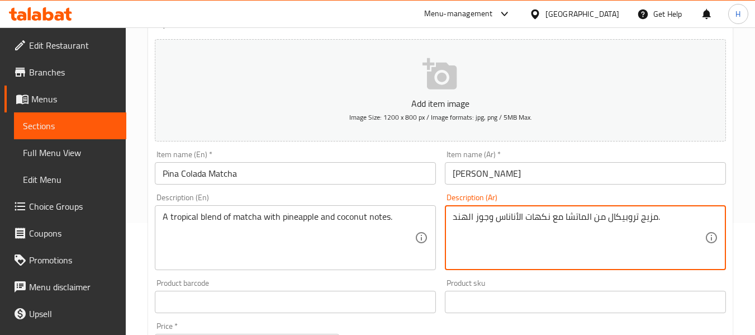
click at [536, 219] on textarea "مزيج تروبيكال من الماتشا مع نكهات الأناناس وجوز الهند." at bounding box center [579, 237] width 252 height 53
type textarea "مزيج تروبيكال من الماتشا مع نوتس الأناناس وجوز الهند."
click at [334, 159] on div "Item name (En)   * Pina Colada Matcha Item name (En) *" at bounding box center [295, 167] width 281 height 34
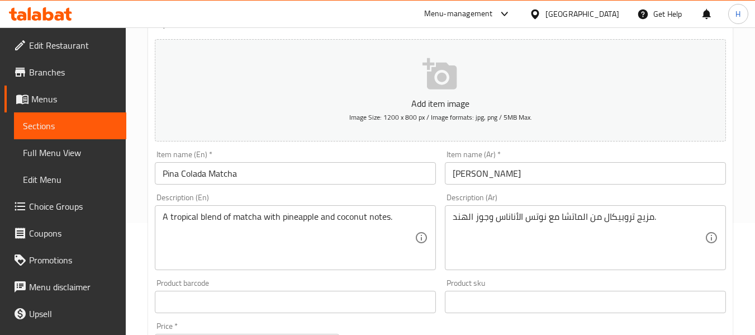
click at [332, 167] on input "Pina Colada Matcha" at bounding box center [295, 173] width 281 height 22
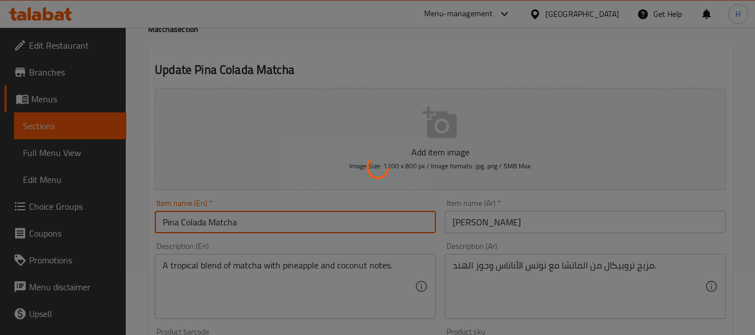
scroll to position [0, 0]
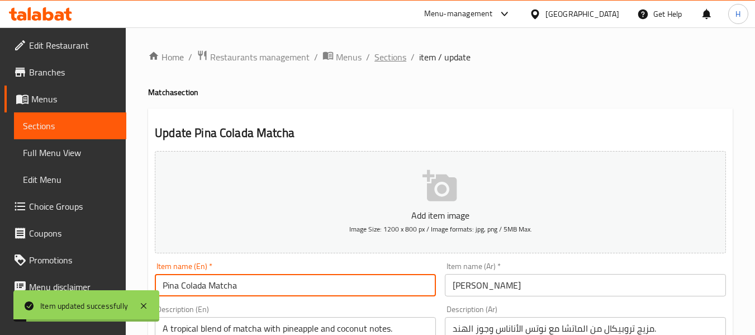
click at [395, 56] on span "Sections" at bounding box center [390, 56] width 32 height 13
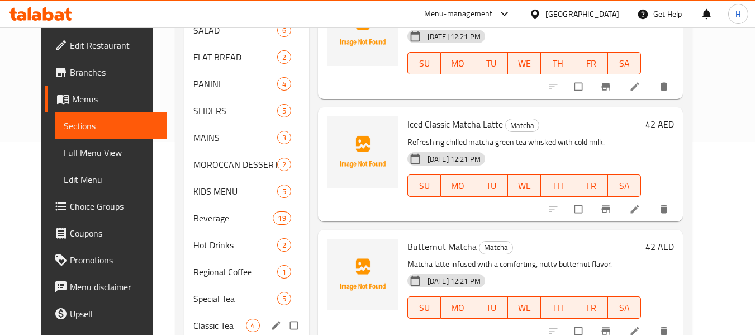
scroll to position [313, 0]
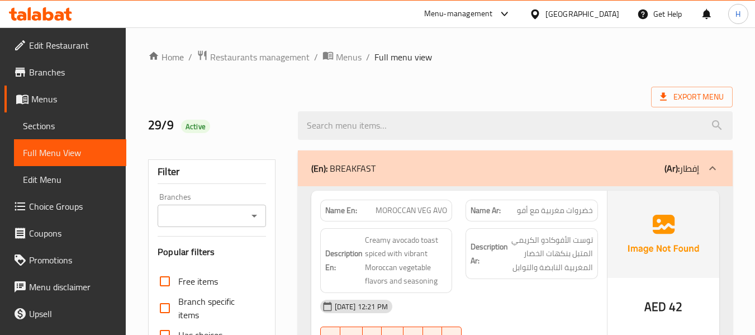
scroll to position [15164, 0]
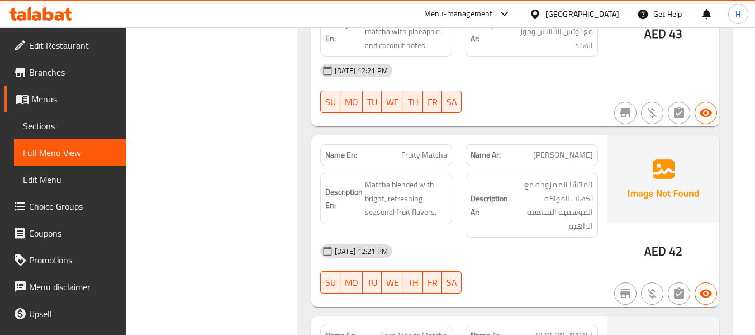
click at [459, 318] on div "Name Ar: [PERSON_NAME]" at bounding box center [532, 335] width 146 height 35
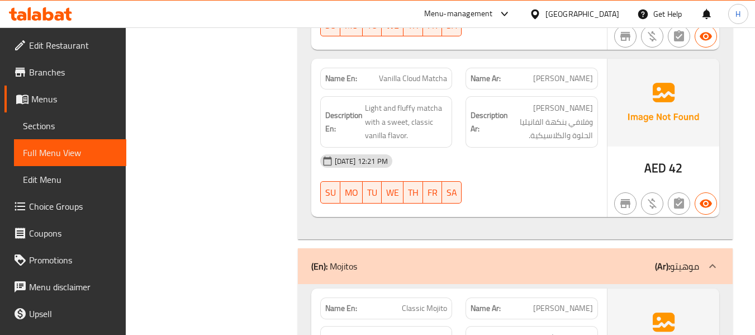
scroll to position [15657, 0]
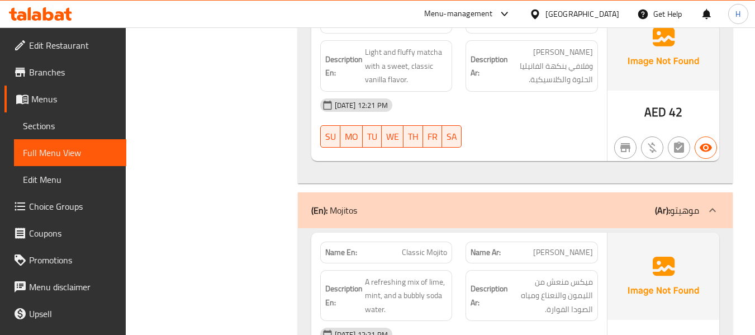
click at [414, 246] on span "Classic Mojito" at bounding box center [424, 252] width 45 height 12
copy span "Classic Mojito"
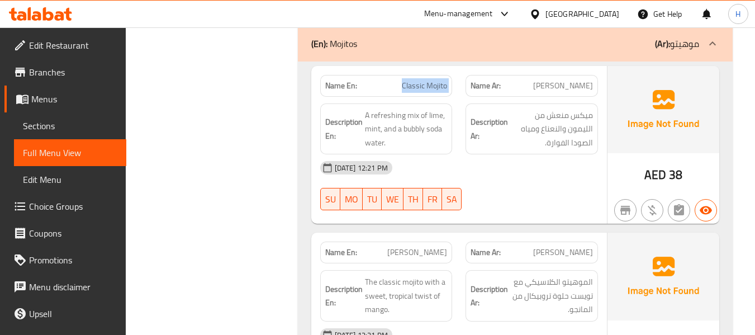
scroll to position [15825, 0]
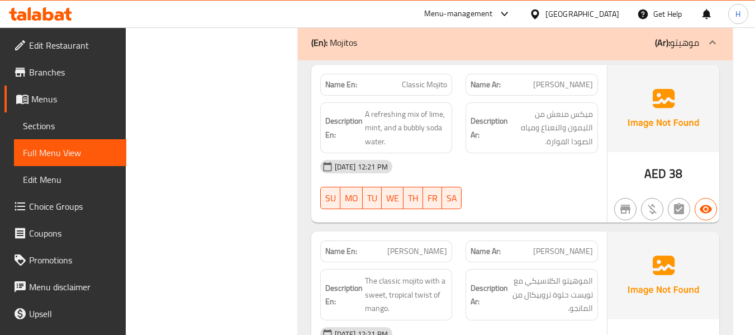
click at [461, 320] on div "[DATE] 12:21 PM" at bounding box center [458, 333] width 291 height 27
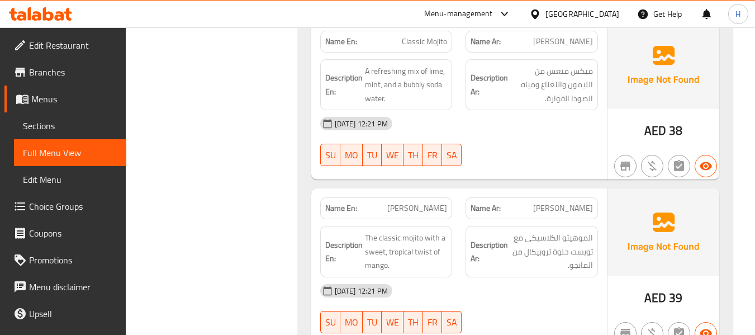
scroll to position [15936, 0]
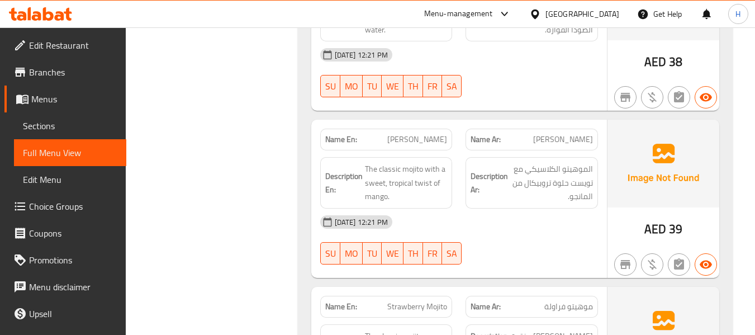
click at [435, 301] on span "Strawberry Mojito" at bounding box center [417, 307] width 60 height 12
copy span "Strawberry Mojito"
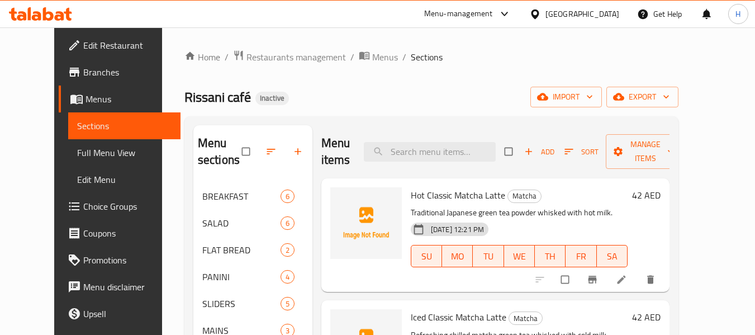
drag, startPoint x: 460, startPoint y: 131, endPoint x: 457, endPoint y: 137, distance: 6.5
click at [459, 134] on div "Menu items Add Sort Manage items" at bounding box center [495, 151] width 348 height 53
click at [457, 137] on div "Menu items Add Sort Manage items" at bounding box center [495, 151] width 348 height 53
click at [457, 144] on input "search" at bounding box center [430, 152] width 132 height 20
paste input "Classic Mojito"
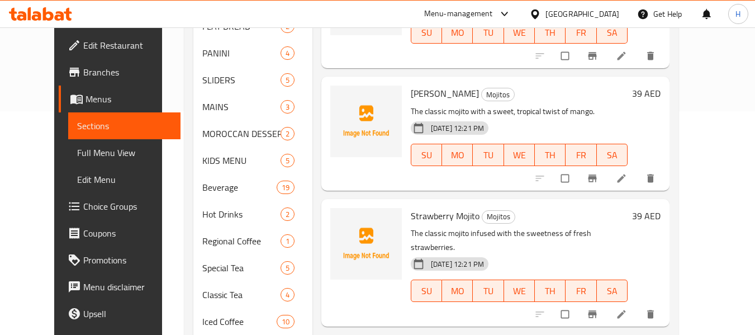
scroll to position [112, 0]
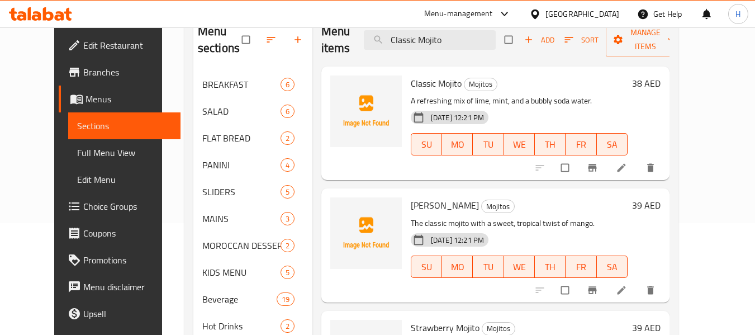
type input "Classic Mojito"
click at [627, 169] on icon at bounding box center [621, 167] width 11 height 11
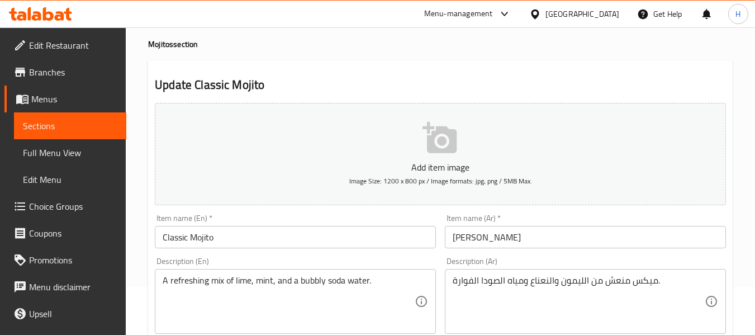
scroll to position [112, 0]
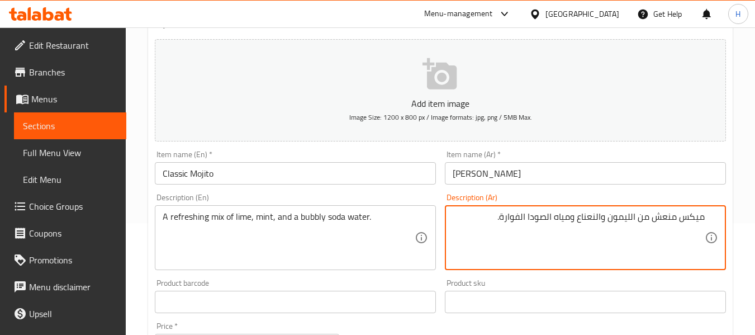
click at [548, 201] on div "Description (Ar) ميكس منعش من الليمون والنعناع ومياه الصودا الفوارة. Descriptio…" at bounding box center [585, 231] width 281 height 77
click at [520, 216] on textarea "ميكس منعش من الليمون والنعناع ومياه الصودا الفوارة." at bounding box center [579, 237] width 252 height 53
click at [525, 194] on div "Description (Ar) ميكس منعش من الليمون والنعناع ومياه الصودا بابلي. Description …" at bounding box center [585, 231] width 281 height 77
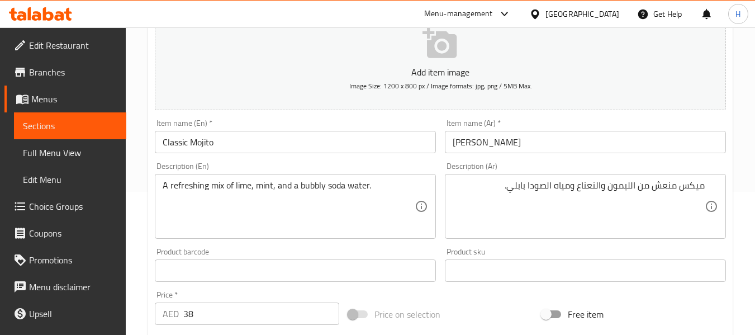
scroll to position [168, 0]
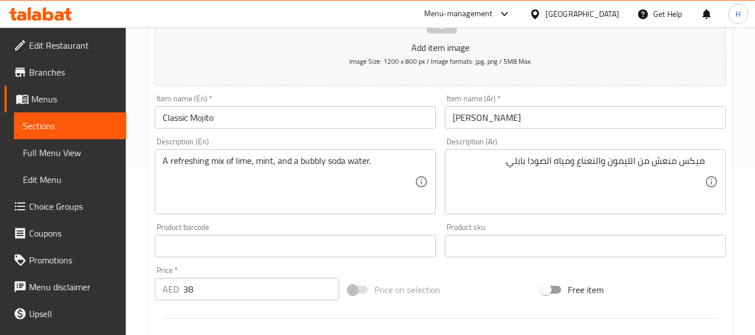
click at [263, 133] on div "Description (En) A refreshing mix of lime, mint, and a bubbly soda water. Descr…" at bounding box center [295, 175] width 290 height 85
click at [282, 121] on input "Classic Mojito" at bounding box center [295, 117] width 281 height 22
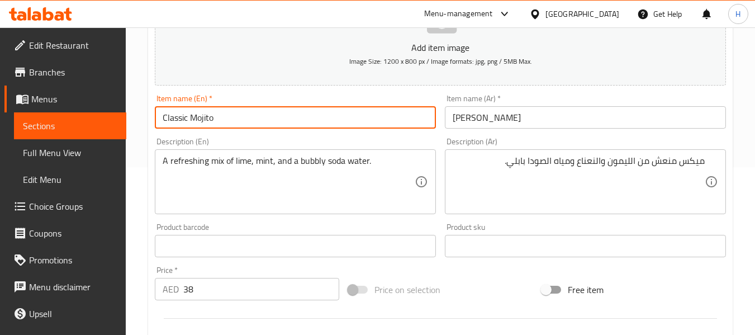
click at [282, 121] on input "Classic Mojito" at bounding box center [295, 117] width 281 height 22
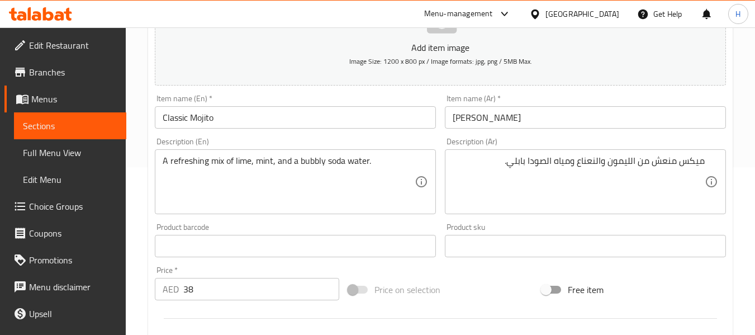
drag, startPoint x: 391, startPoint y: 225, endPoint x: 462, endPoint y: 217, distance: 71.4
click at [391, 225] on div "Product barcode Product barcode" at bounding box center [295, 240] width 281 height 34
click at [623, 160] on textarea "ميكس منعش من الليمون والنعناع ومياه الصودا بابلي." at bounding box center [579, 181] width 252 height 53
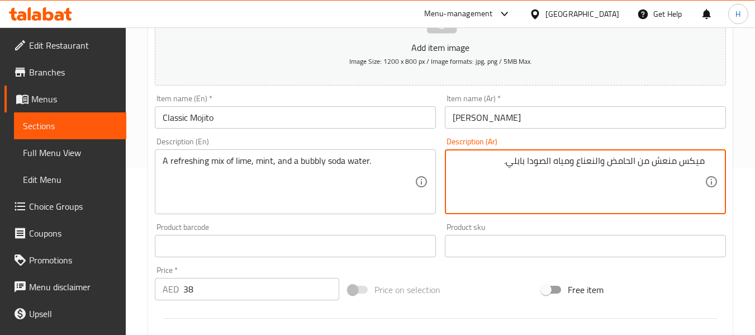
type textarea "ميكس منعش من الحامض والنعناع ومياه الصودا بابلي."
click at [392, 132] on div "Item name (En)   * Classic Mojito Item name (En) *" at bounding box center [295, 111] width 290 height 43
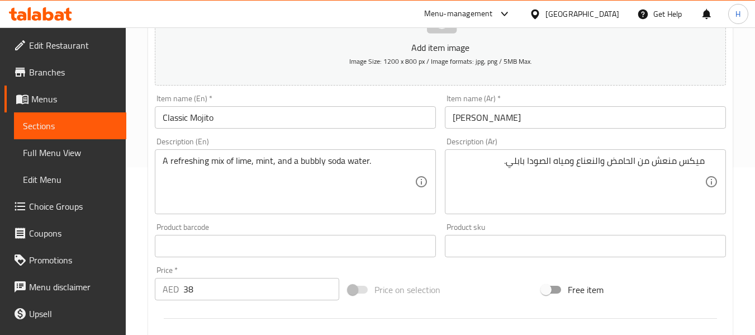
click at [384, 118] on input "Classic Mojito" at bounding box center [295, 117] width 281 height 22
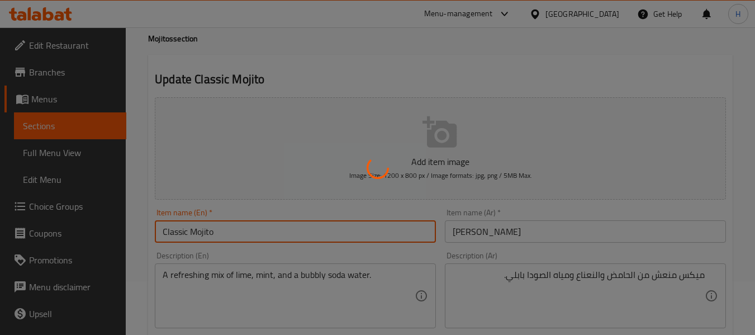
scroll to position [0, 0]
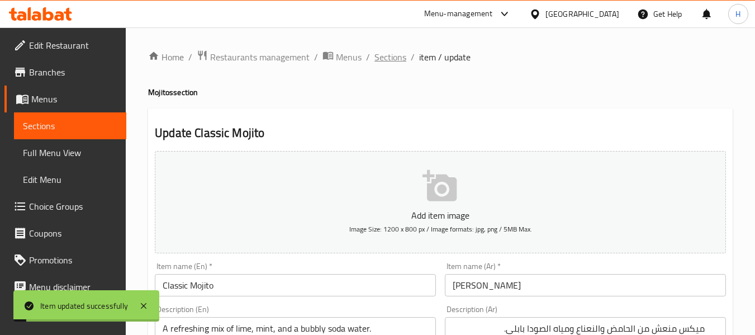
click at [394, 64] on span "Sections" at bounding box center [390, 56] width 32 height 13
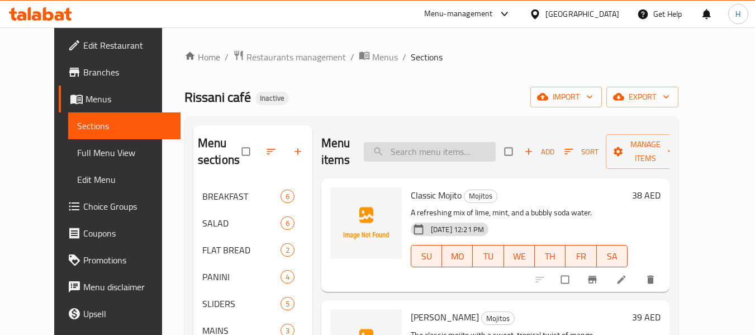
click at [441, 161] on input "search" at bounding box center [430, 152] width 132 height 20
paste input "Strawberry Mojito"
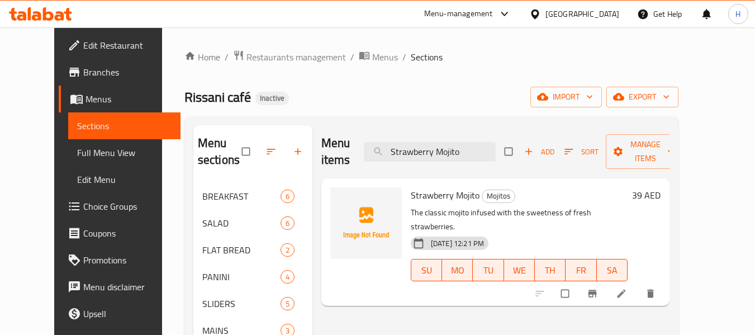
type input "Strawberry Mojito"
click at [638, 284] on li at bounding box center [622, 293] width 31 height 18
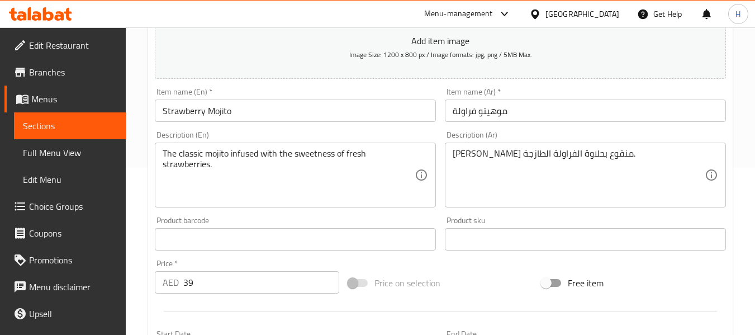
scroll to position [168, 0]
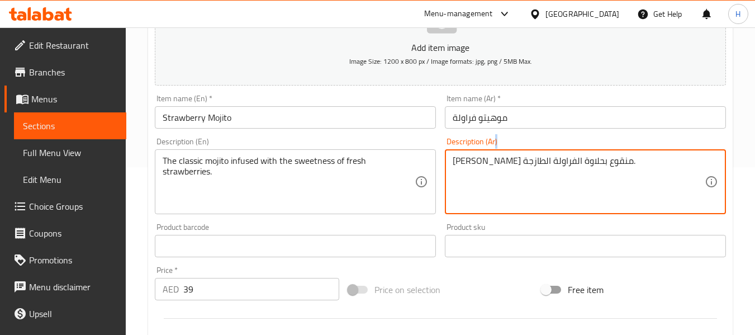
click at [554, 154] on div "موهيتو كلاسيكي منقوع بحلاوة الفراولة الطازجة. Description (Ar)" at bounding box center [585, 181] width 281 height 65
click at [554, 167] on textarea "موهيتو كلاسيكي منقوع بحلاوة الفراولة الطازجة." at bounding box center [579, 181] width 252 height 53
type textarea "موهيتو كلاسيكي مشبع بحلاوة الفراولة الطازجة."
click at [341, 115] on input "Strawberry Mojito" at bounding box center [295, 117] width 281 height 22
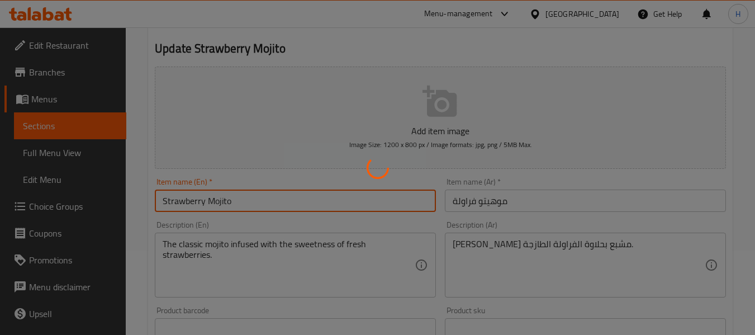
scroll to position [0, 0]
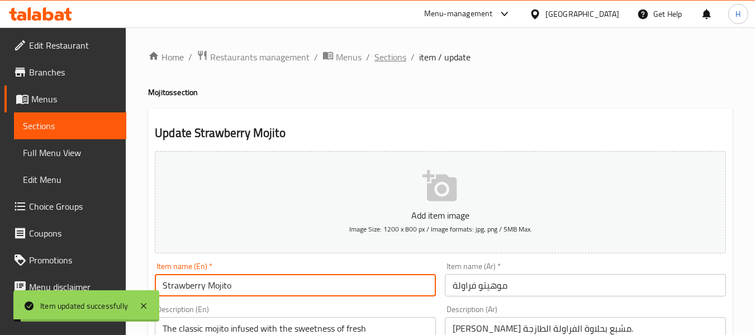
click at [388, 51] on span "Sections" at bounding box center [390, 56] width 32 height 13
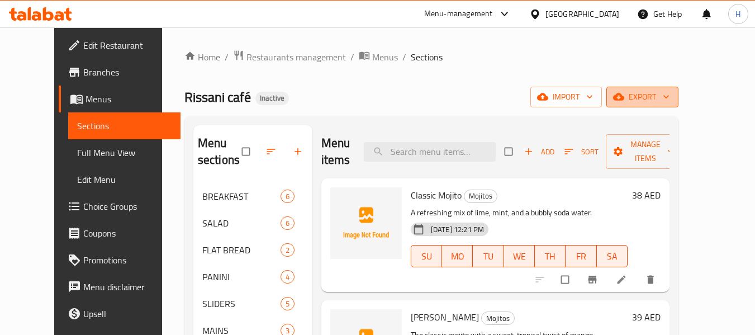
click at [678, 106] on button "export" at bounding box center [642, 97] width 72 height 21
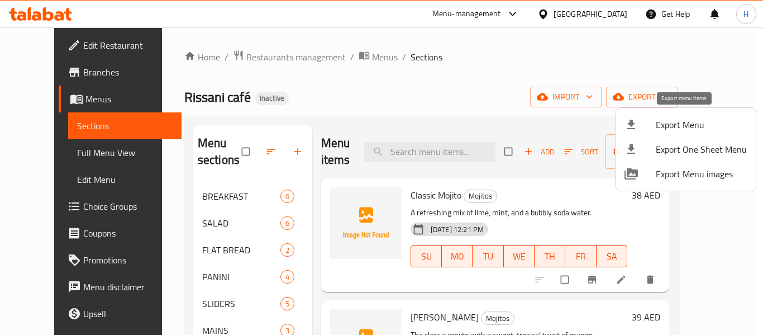
click at [692, 122] on span "Export Menu" at bounding box center [701, 124] width 91 height 13
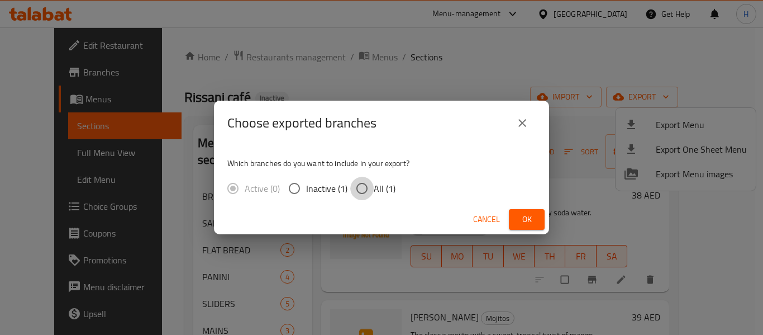
click at [355, 183] on input "All (1)" at bounding box center [361, 188] width 23 height 23
radio input "true"
click at [541, 217] on button "Ok" at bounding box center [527, 219] width 36 height 21
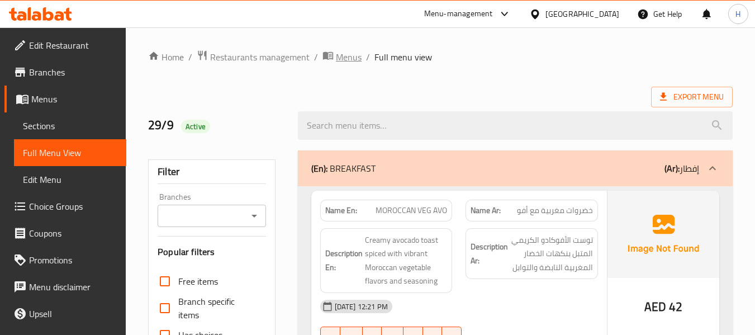
click at [340, 58] on span "Menus" at bounding box center [349, 56] width 26 height 13
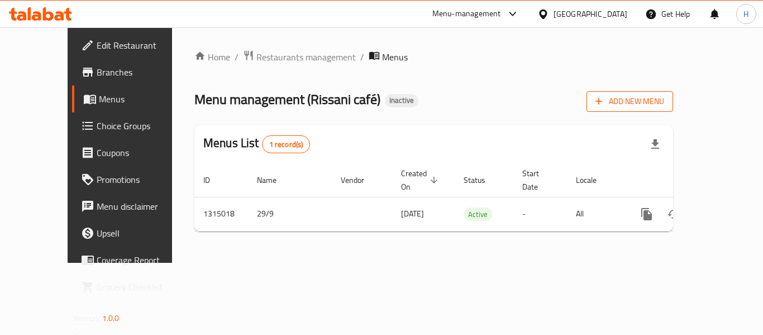
click at [664, 99] on span "Add New Menu" at bounding box center [630, 101] width 69 height 14
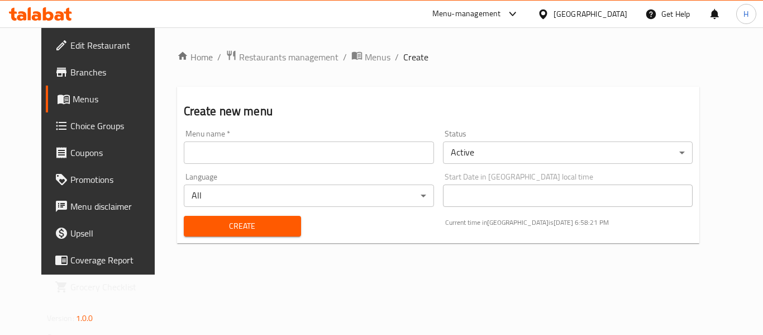
click at [274, 144] on input "text" at bounding box center [309, 152] width 250 height 22
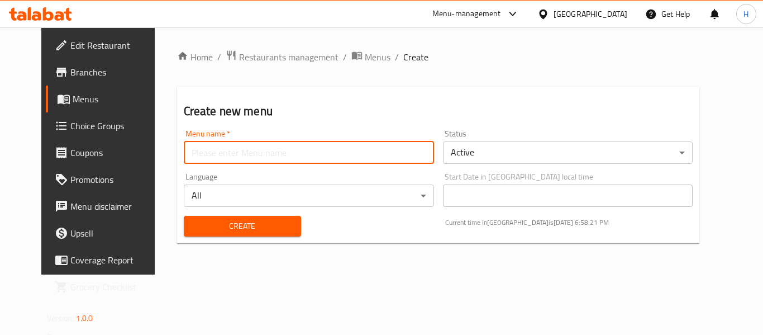
type input "Menu"
click at [229, 218] on button "Create" at bounding box center [242, 226] width 117 height 21
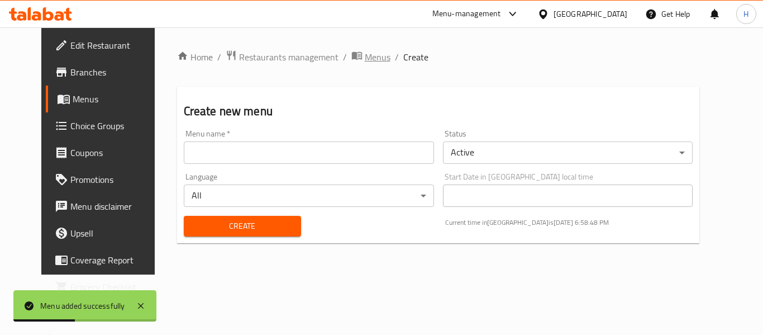
click at [365, 61] on span "Menus" at bounding box center [378, 56] width 26 height 13
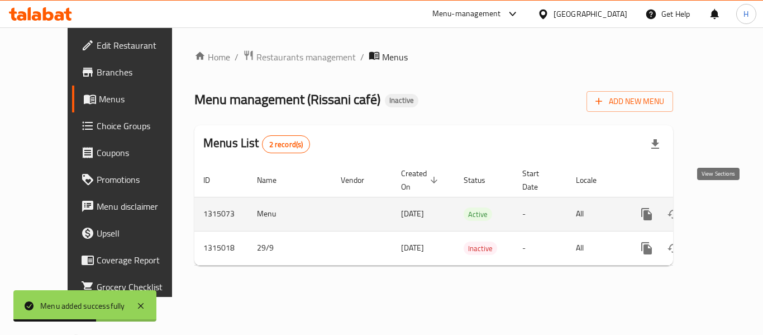
click at [723, 209] on icon "enhanced table" at bounding box center [728, 214] width 10 height 10
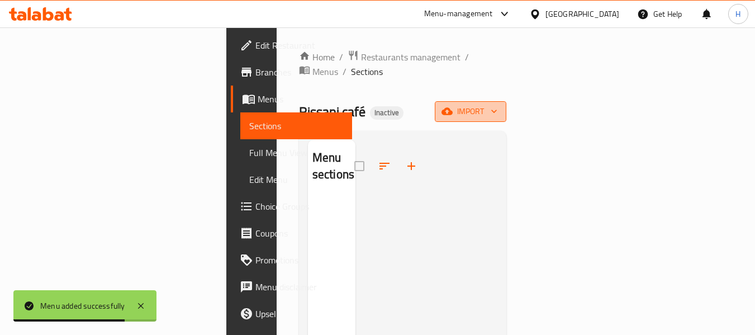
click at [497, 104] on span "import" at bounding box center [471, 111] width 54 height 14
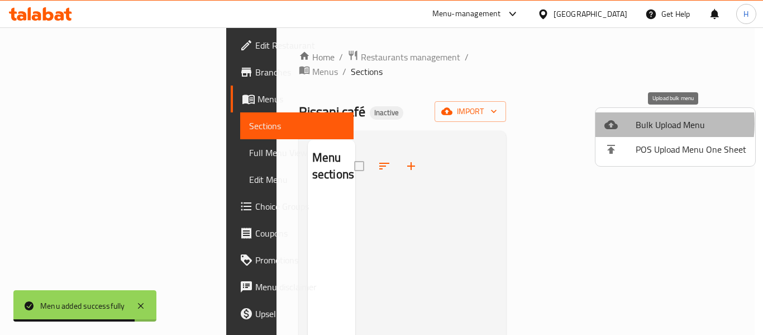
click at [635, 123] on div at bounding box center [620, 124] width 31 height 13
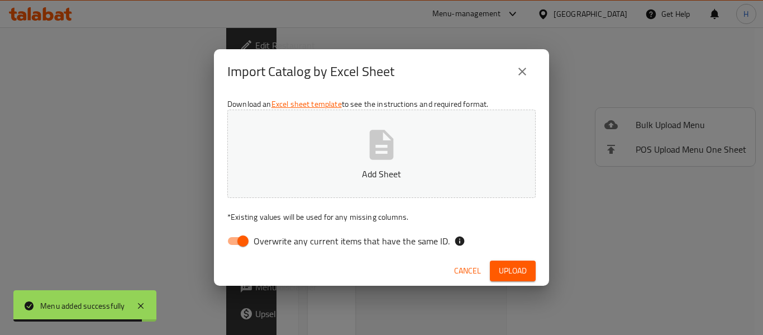
click at [339, 236] on span "Overwrite any current items that have the same ID." at bounding box center [352, 240] width 196 height 13
click at [275, 236] on input "Overwrite any current items that have the same ID." at bounding box center [243, 240] width 64 height 21
checkbox input "false"
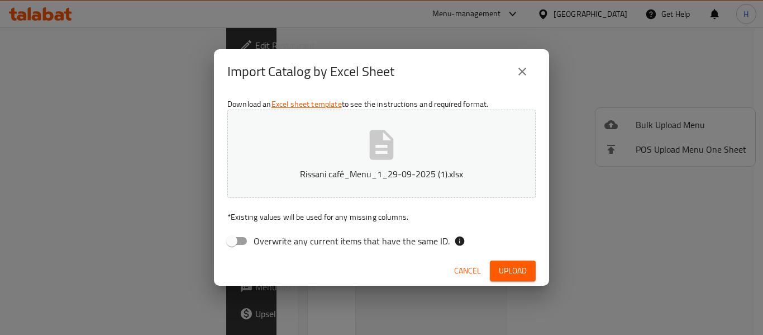
click at [498, 268] on button "Upload" at bounding box center [513, 270] width 46 height 21
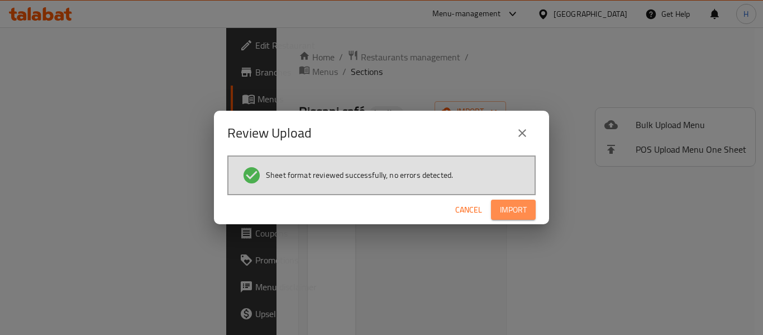
click at [520, 208] on span "Import" at bounding box center [513, 210] width 27 height 14
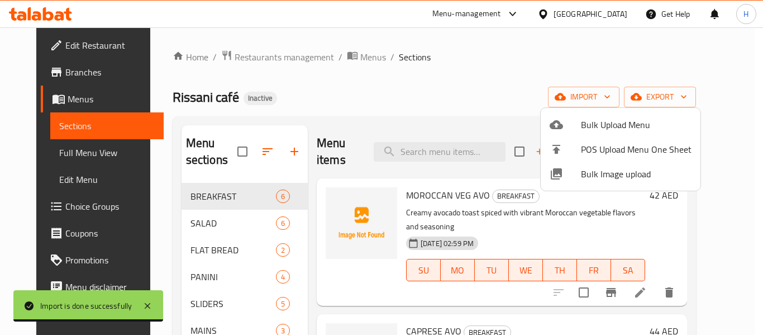
click at [455, 108] on div at bounding box center [381, 167] width 763 height 335
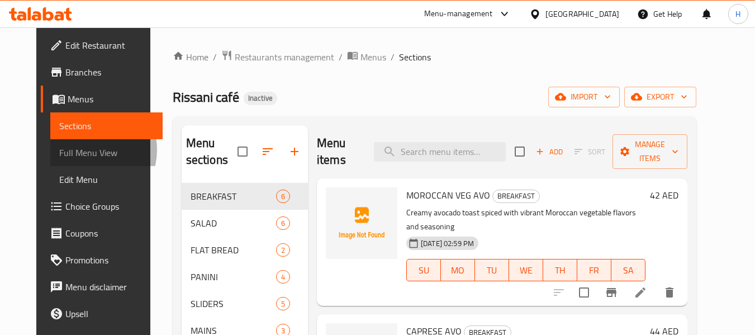
drag, startPoint x: 54, startPoint y: 150, endPoint x: 59, endPoint y: 148, distance: 5.8
click at [59, 150] on span "Full Menu View" at bounding box center [106, 152] width 94 height 13
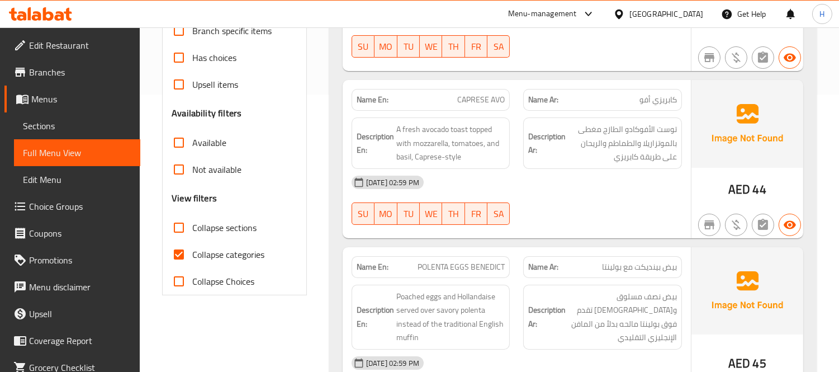
scroll to position [292, 0]
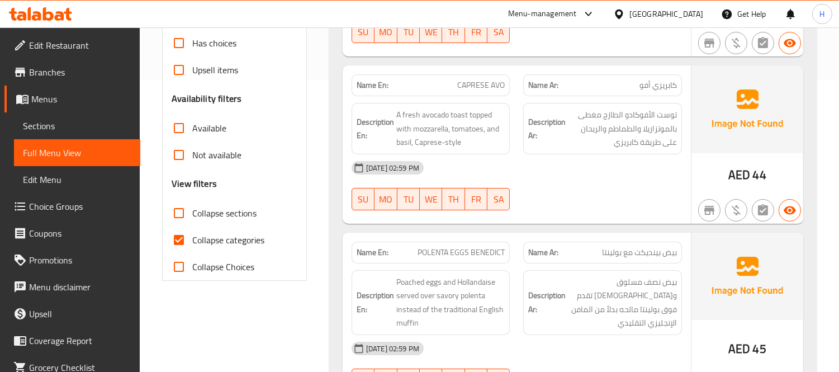
click at [172, 241] on input "Collapse categories" at bounding box center [178, 239] width 27 height 27
checkbox input "false"
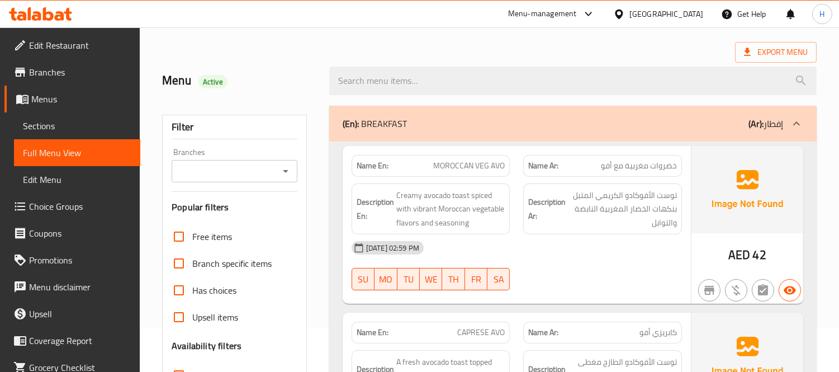
scroll to position [0, 0]
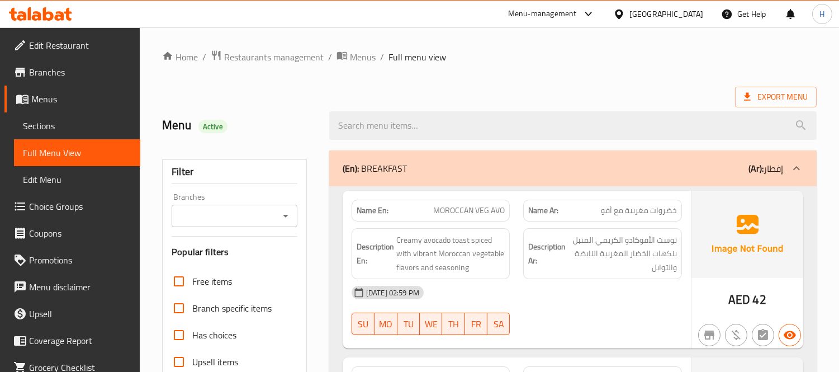
click at [519, 253] on div "Description Ar: توست الأفوكادو الكريمي المتبل بنكهات الخضار المغربية النابضة وا…" at bounding box center [602, 253] width 172 height 65
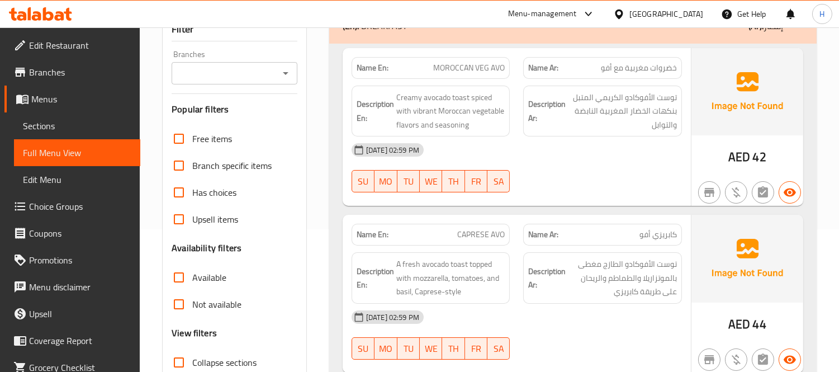
scroll to position [248, 0]
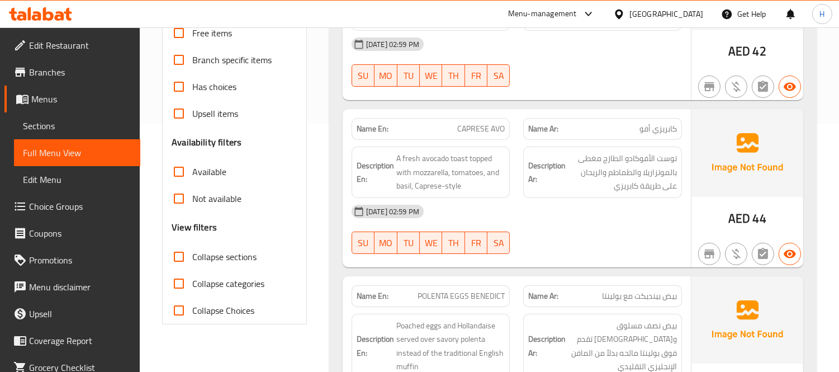
click at [168, 251] on input "Collapse sections" at bounding box center [178, 256] width 27 height 27
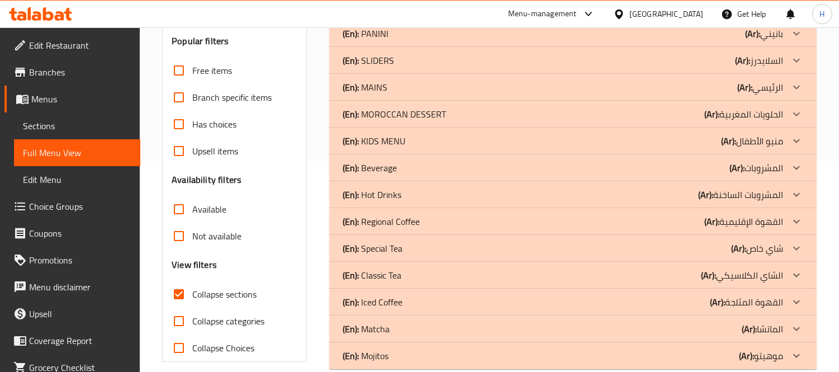
scroll to position [230, 0]
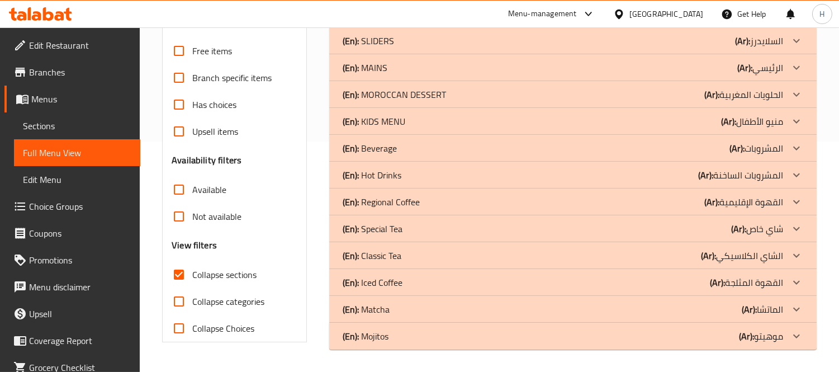
click at [174, 272] on input "Collapse sections" at bounding box center [178, 274] width 27 height 27
checkbox input "false"
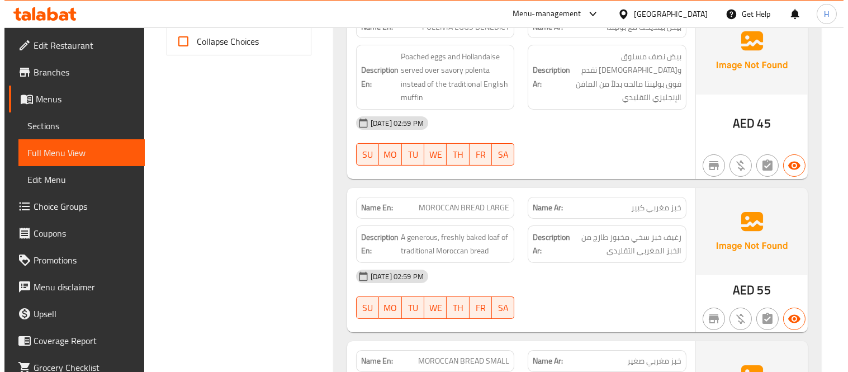
scroll to position [0, 0]
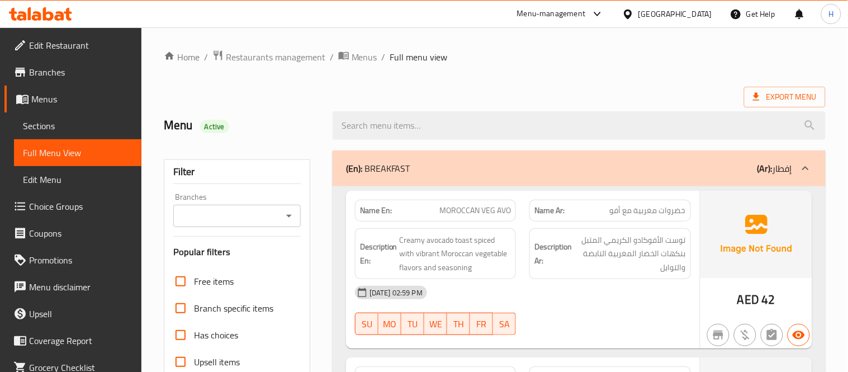
click at [644, 220] on div "Name Ar: خضروات مغربية مع أفو" at bounding box center [609, 210] width 161 height 22
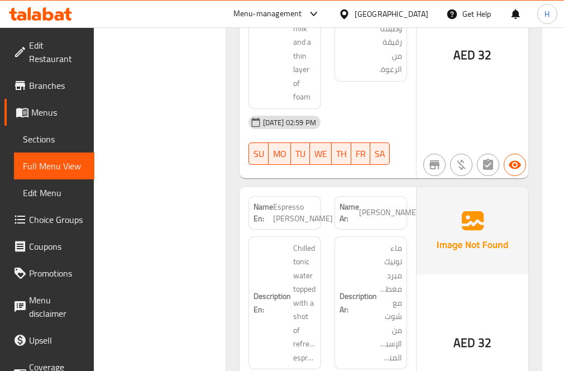
scroll to position [11921, 0]
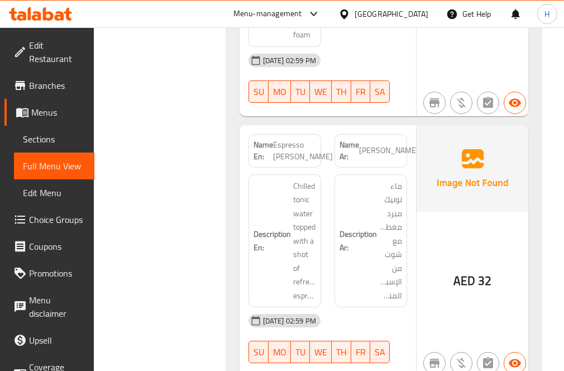
click at [298, 151] on span "Espresso Tonic Freddo" at bounding box center [303, 150] width 60 height 23
copy span "Espresso Tonic Freddo"
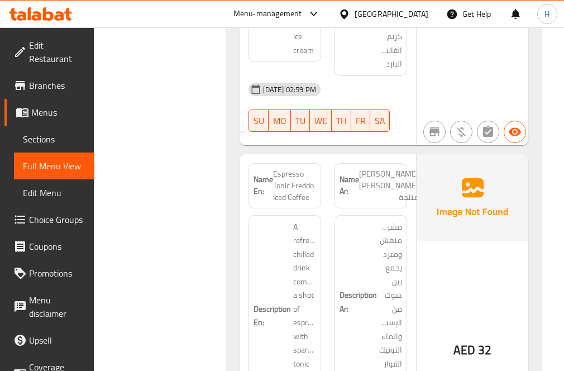
scroll to position [11888, 0]
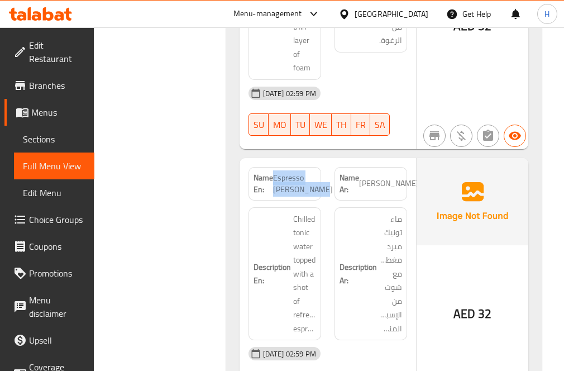
click at [429, 178] on img at bounding box center [473, 201] width 112 height 87
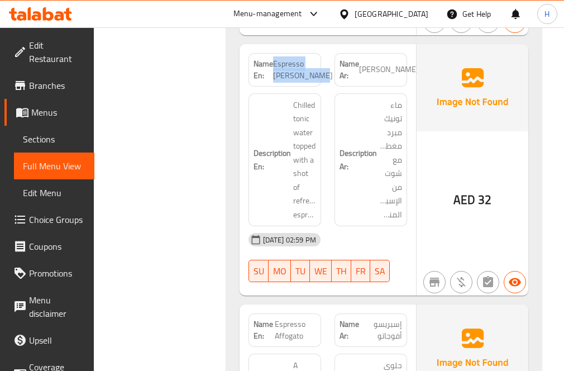
scroll to position [12012, 0]
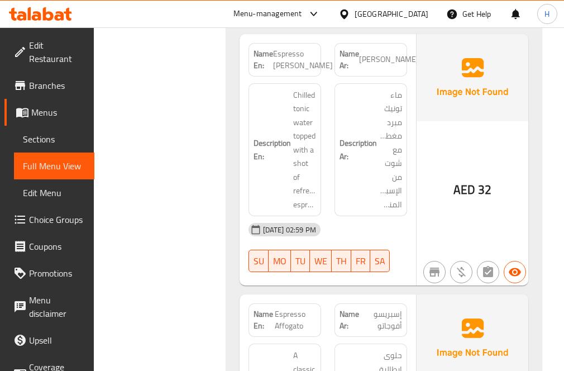
click at [410, 137] on div "Description Ar: ماء تونيك مبرد مغطي مع شوت من الإسبريسو المنعش" at bounding box center [371, 150] width 86 height 147
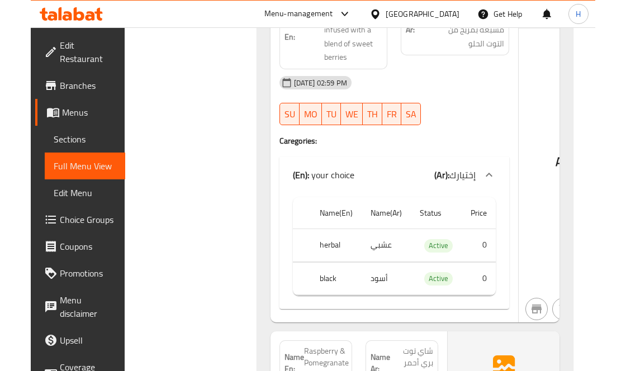
scroll to position [15924, 0]
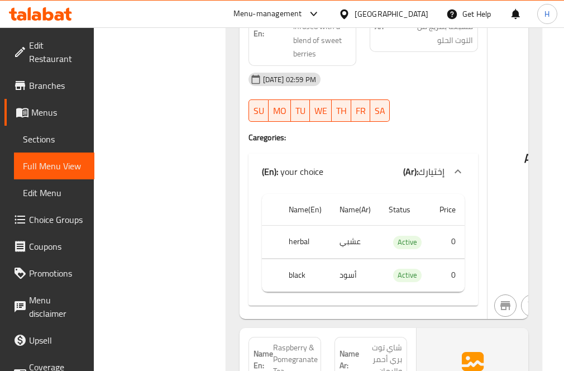
click at [501, 172] on div "AED 24" at bounding box center [544, 128] width 112 height 381
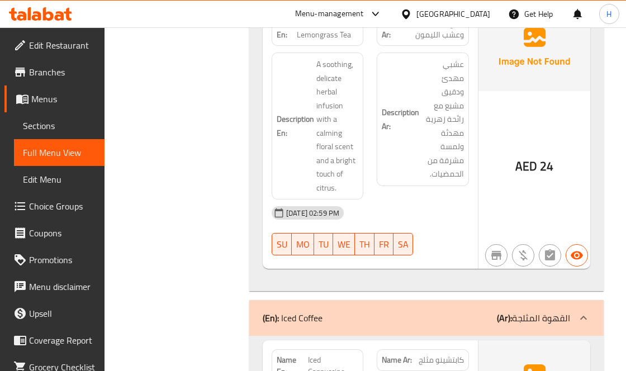
scroll to position [15737, 0]
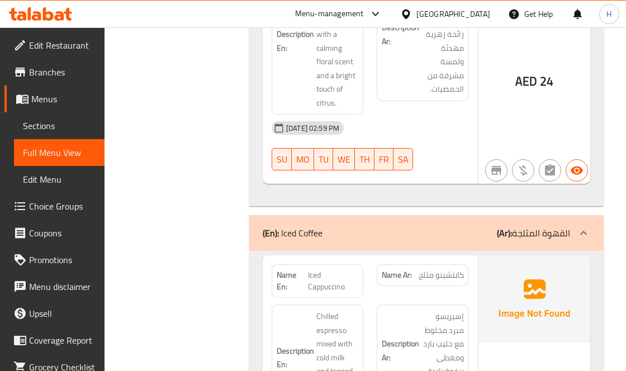
drag, startPoint x: 467, startPoint y: 177, endPoint x: 482, endPoint y: 170, distance: 15.8
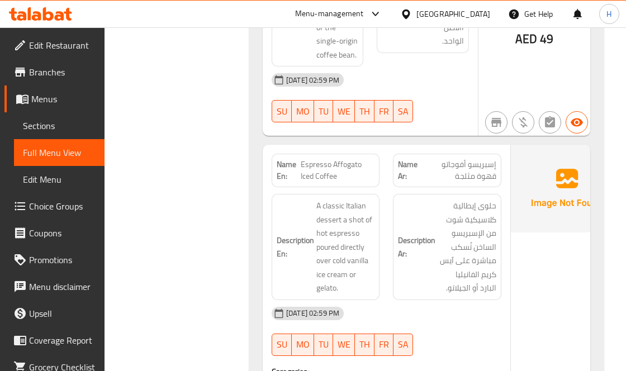
scroll to position [16855, 0]
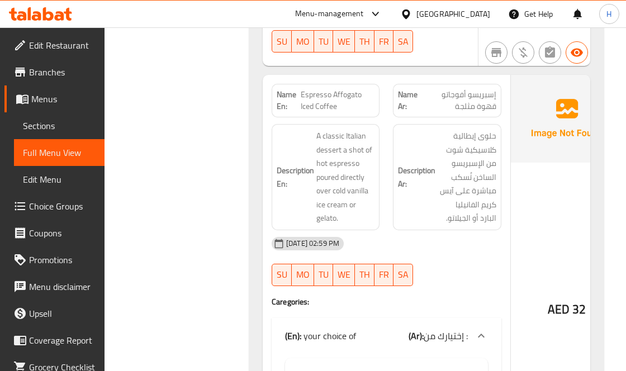
click at [511, 172] on div "AED 32" at bounding box center [567, 279] width 112 height 408
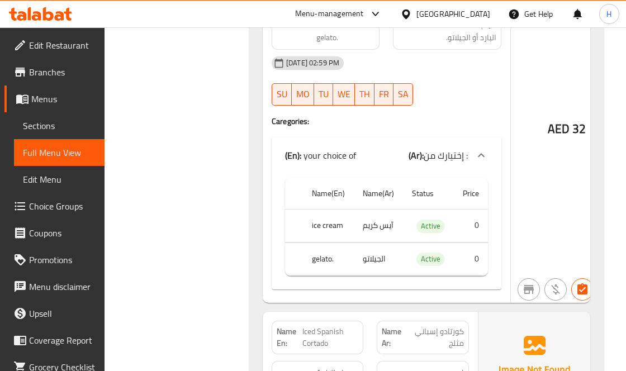
scroll to position [17041, 0]
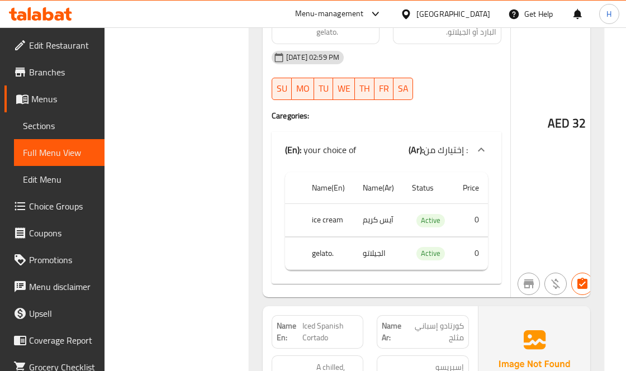
click at [505, 193] on div "Name En: Espresso Affogato Iced Coffee Name Ar: إسبريسو أفوجاتو قهوة مثلجة Desc…" at bounding box center [387, 93] width 248 height 408
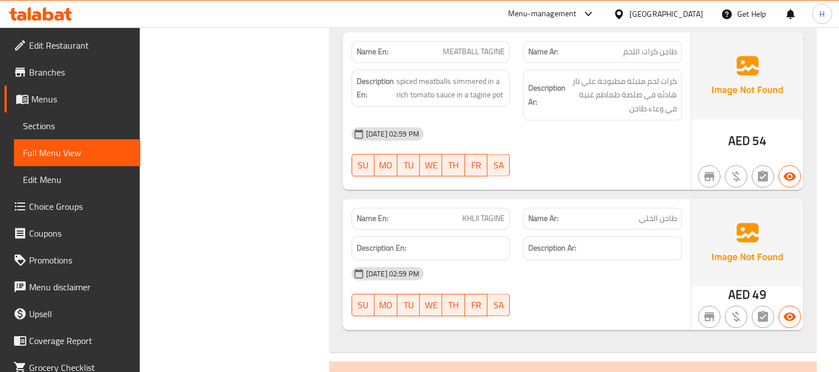
scroll to position [0, 0]
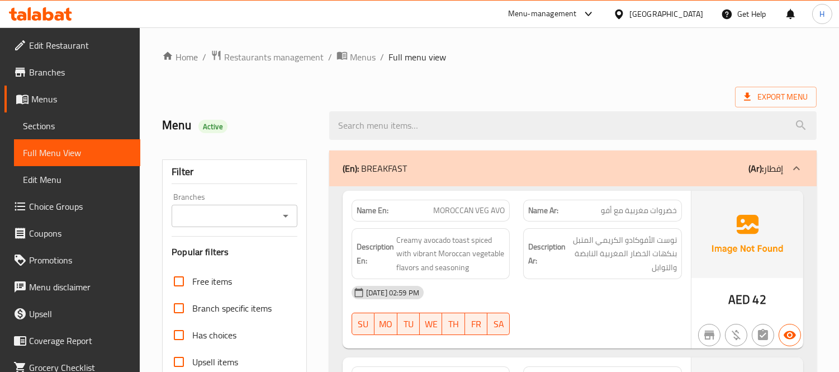
drag, startPoint x: 41, startPoint y: 127, endPoint x: 47, endPoint y: 127, distance: 6.2
click at [41, 127] on span "Sections" at bounding box center [77, 125] width 108 height 13
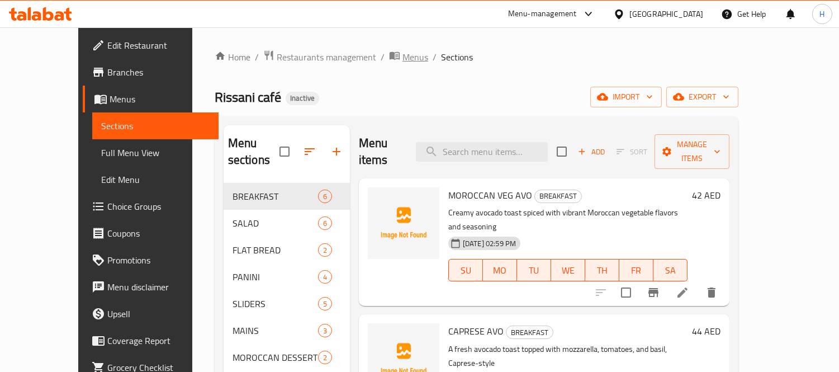
click at [402, 56] on span "Menus" at bounding box center [415, 56] width 26 height 13
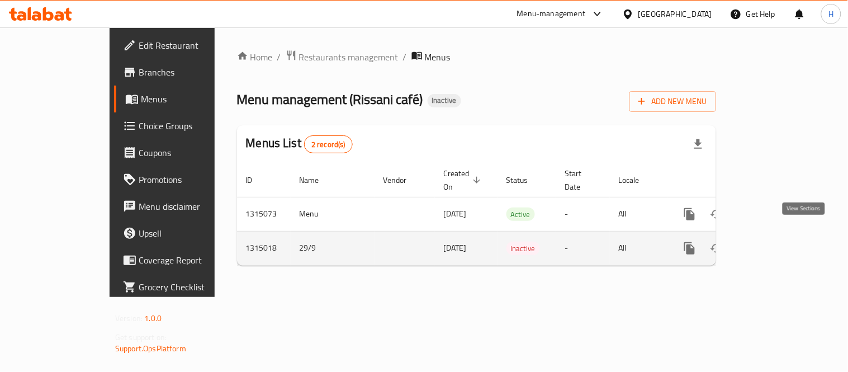
click at [754, 243] on icon "enhanced table" at bounding box center [770, 248] width 10 height 10
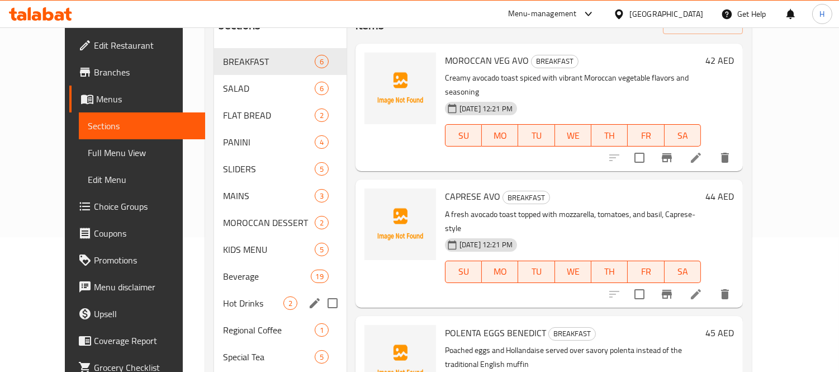
click at [223, 189] on span "MAINS" at bounding box center [268, 195] width 91 height 13
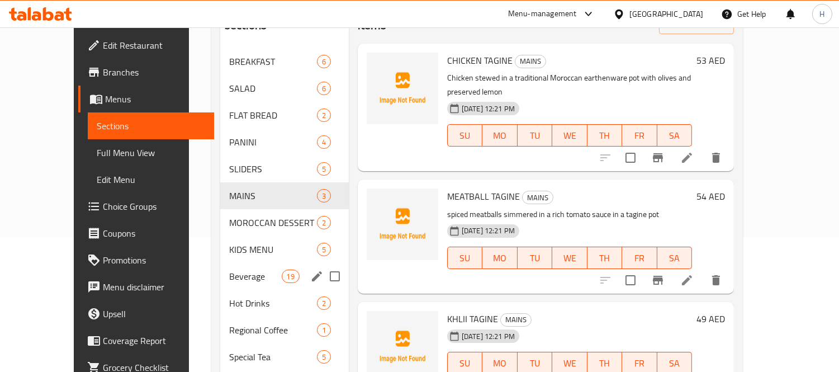
click at [220, 263] on div "Beverage 19" at bounding box center [284, 276] width 129 height 27
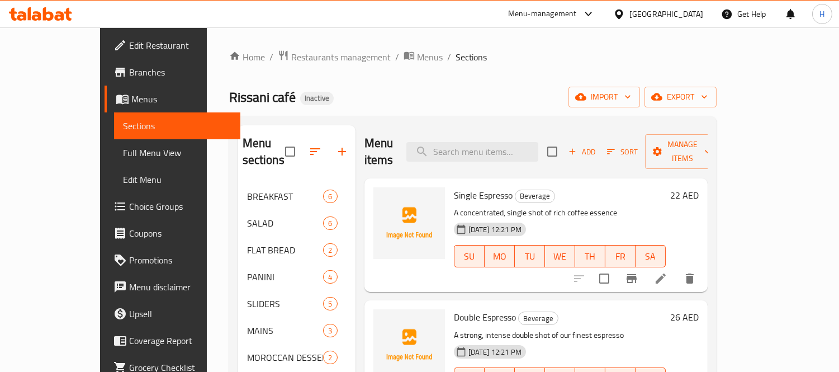
click at [374, 53] on ol "Home / Restaurants management / Menus / Sections" at bounding box center [472, 57] width 487 height 15
click at [417, 56] on span "Menus" at bounding box center [430, 56] width 26 height 13
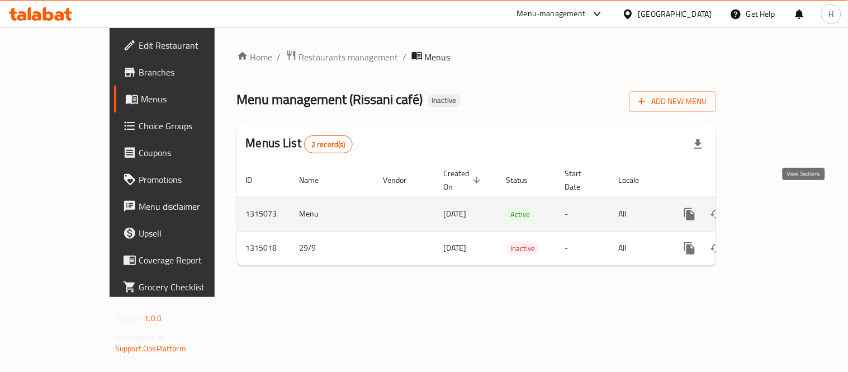
click at [754, 207] on icon "enhanced table" at bounding box center [769, 213] width 13 height 13
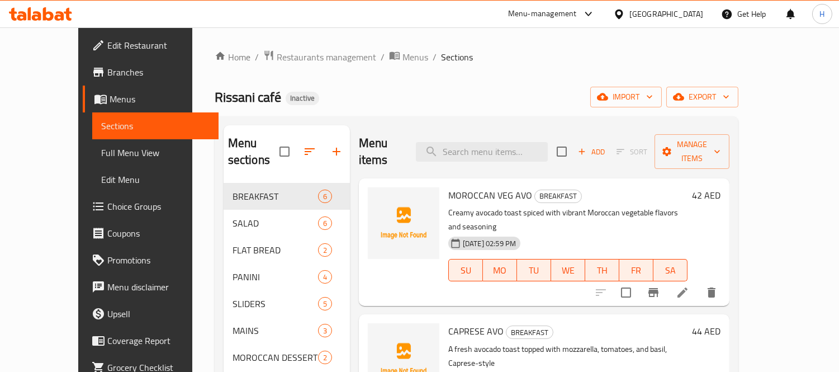
click at [34, 21] on div at bounding box center [40, 14] width 81 height 22
click at [37, 18] on icon at bounding box center [40, 13] width 63 height 13
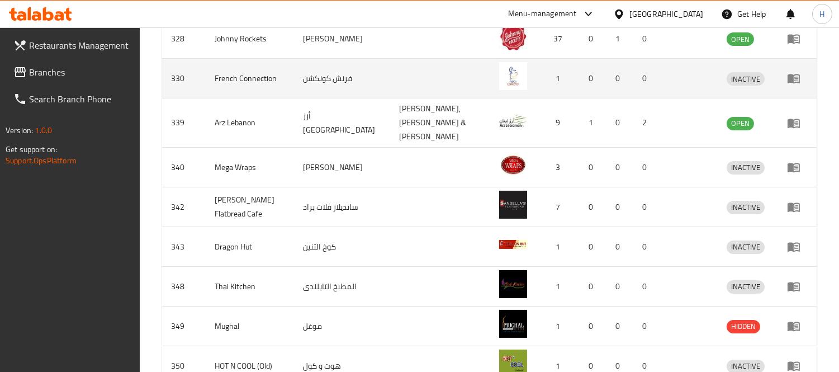
scroll to position [183, 0]
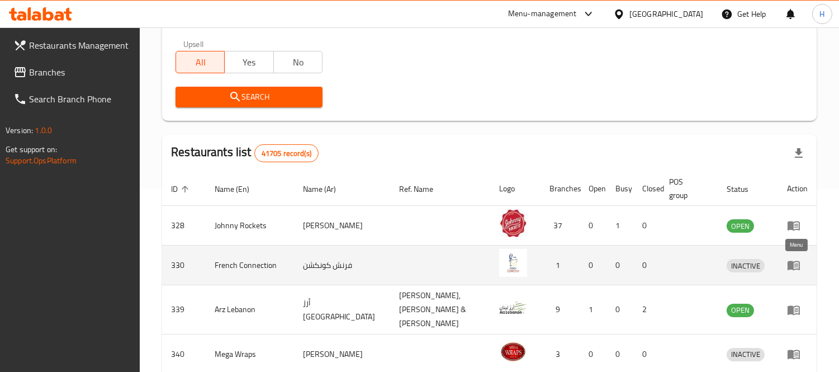
click at [790, 263] on icon "enhanced table" at bounding box center [793, 265] width 12 height 9
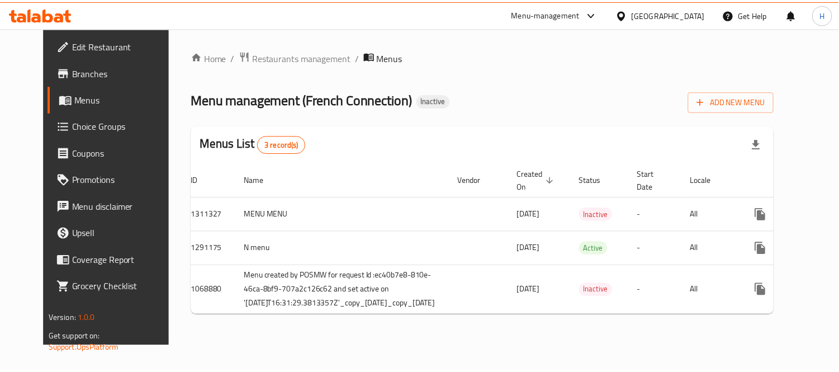
scroll to position [0, 45]
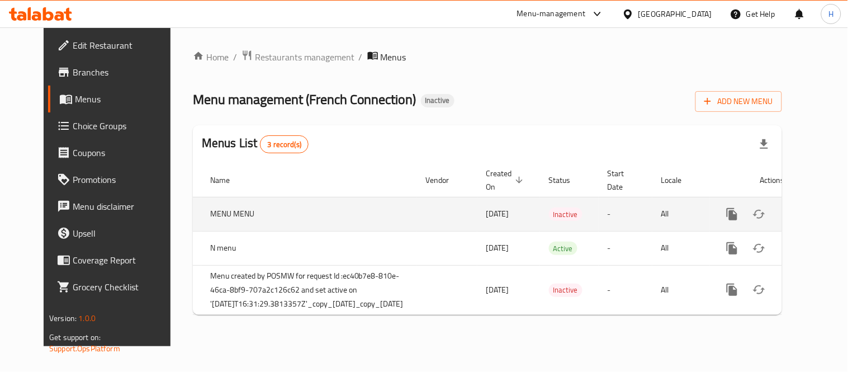
click at [806, 213] on icon "enhanced table" at bounding box center [812, 213] width 13 height 13
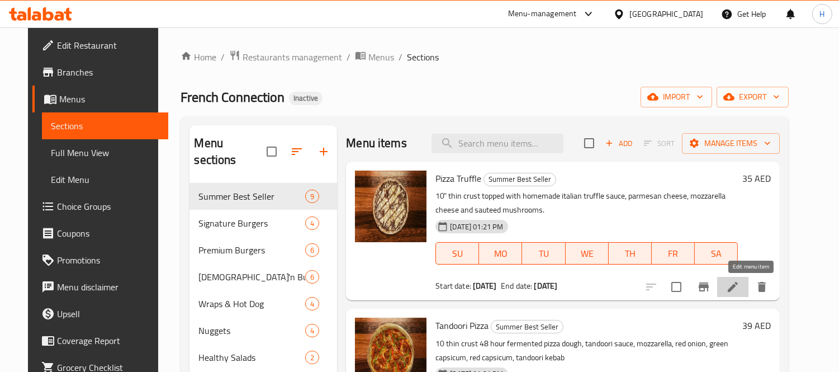
click at [738, 287] on icon at bounding box center [733, 287] width 10 height 10
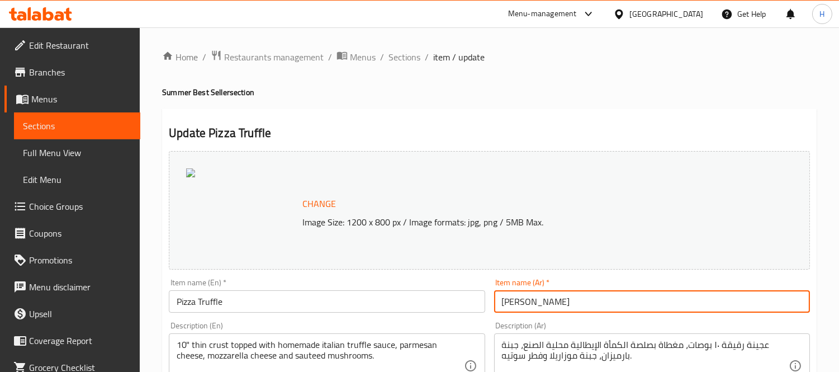
click at [560, 309] on input "[PERSON_NAME]" at bounding box center [652, 301] width 316 height 22
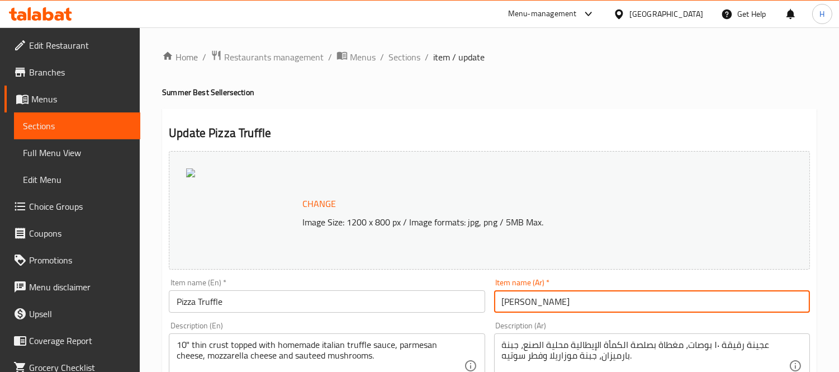
click at [560, 309] on input "[PERSON_NAME]" at bounding box center [652, 301] width 316 height 22
click at [678, 311] on input "[PERSON_NAME]" at bounding box center [652, 301] width 316 height 22
click at [56, 18] on icon at bounding box center [59, 15] width 9 height 9
